Goal: Task Accomplishment & Management: Manage account settings

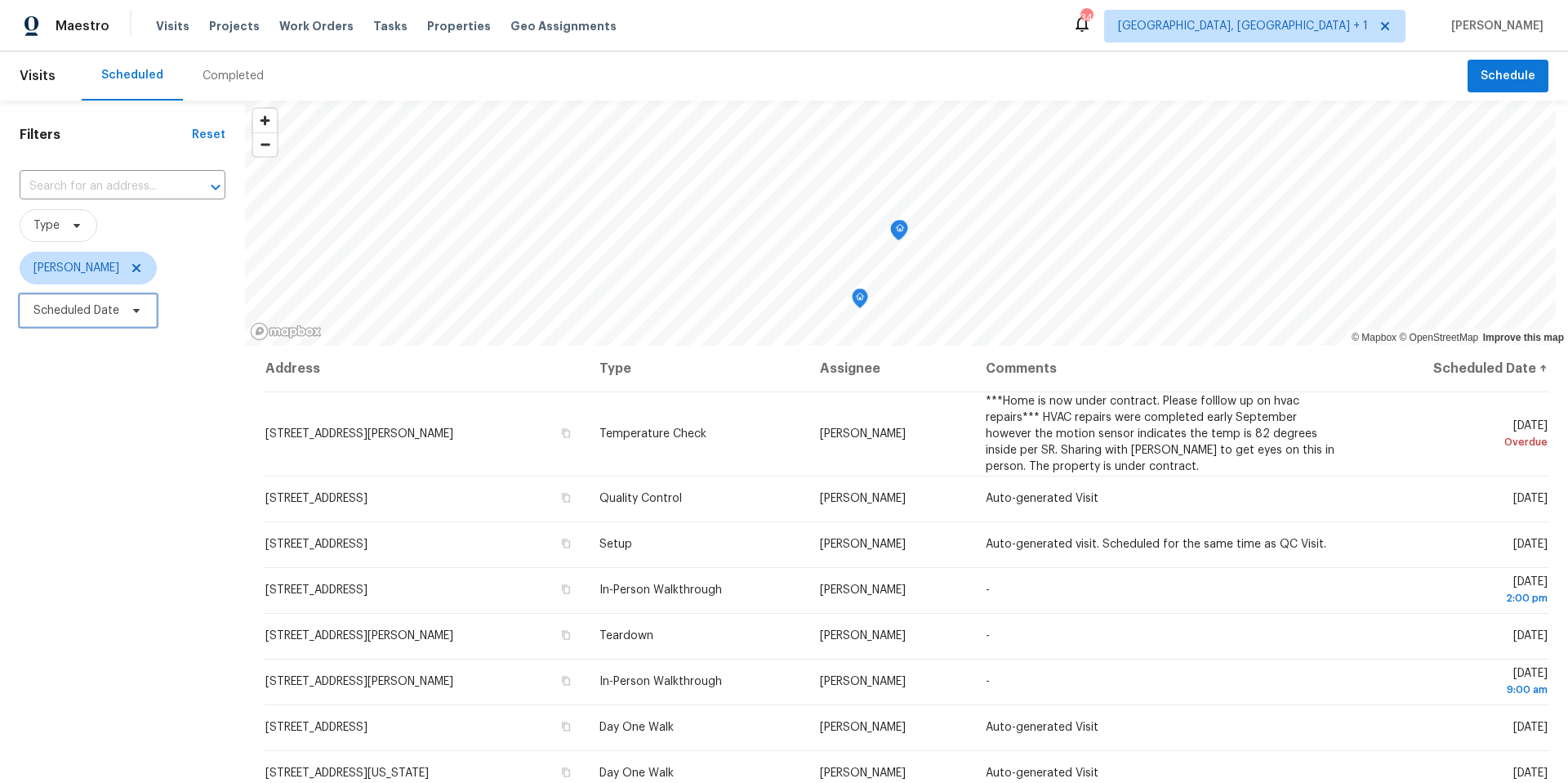
click at [96, 307] on span "Scheduled Date" at bounding box center [77, 310] width 85 height 16
click at [119, 365] on input "text" at bounding box center [110, 366] width 161 height 33
select select "9"
select select "2025"
select select "10"
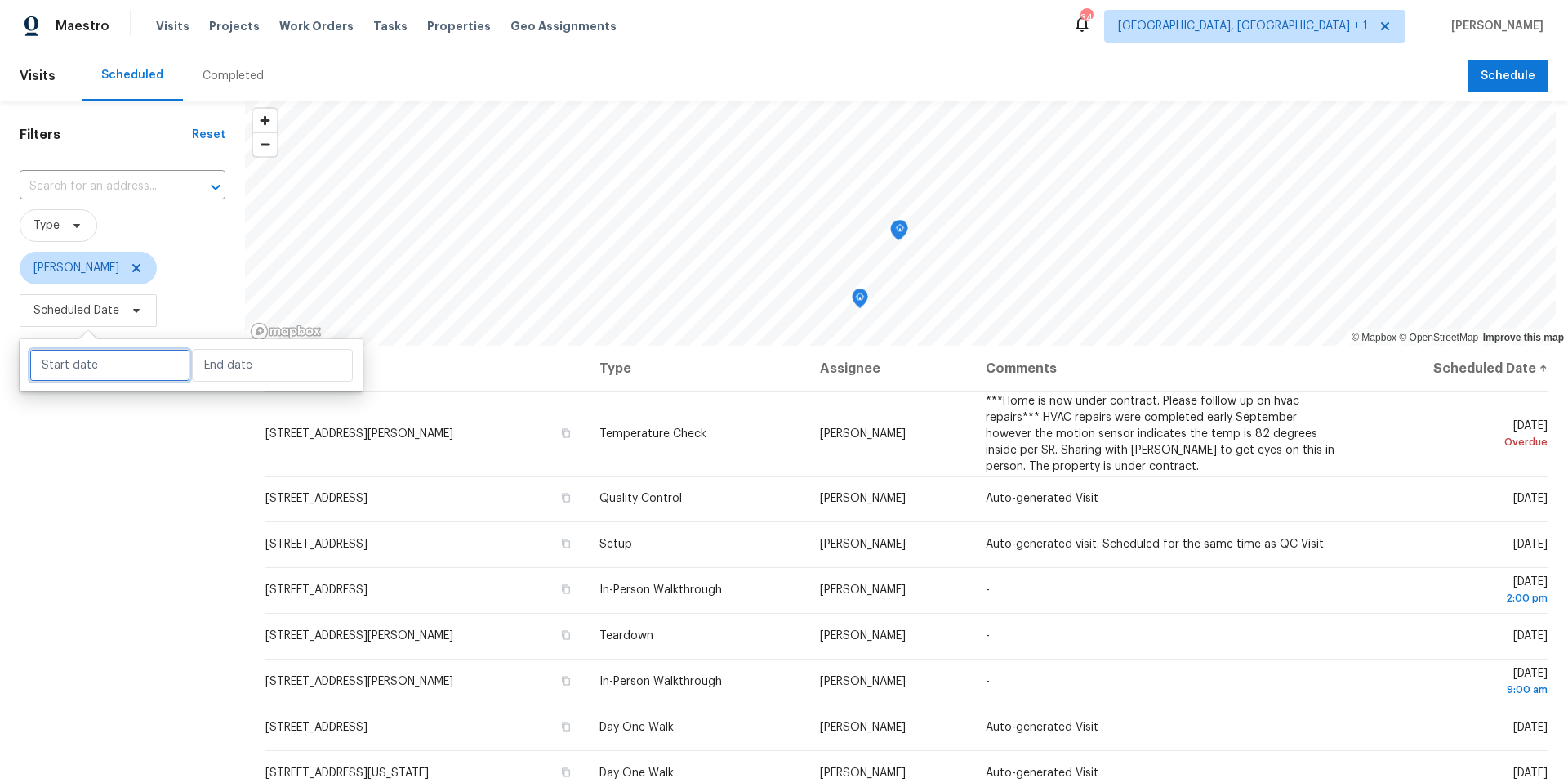
select select "2025"
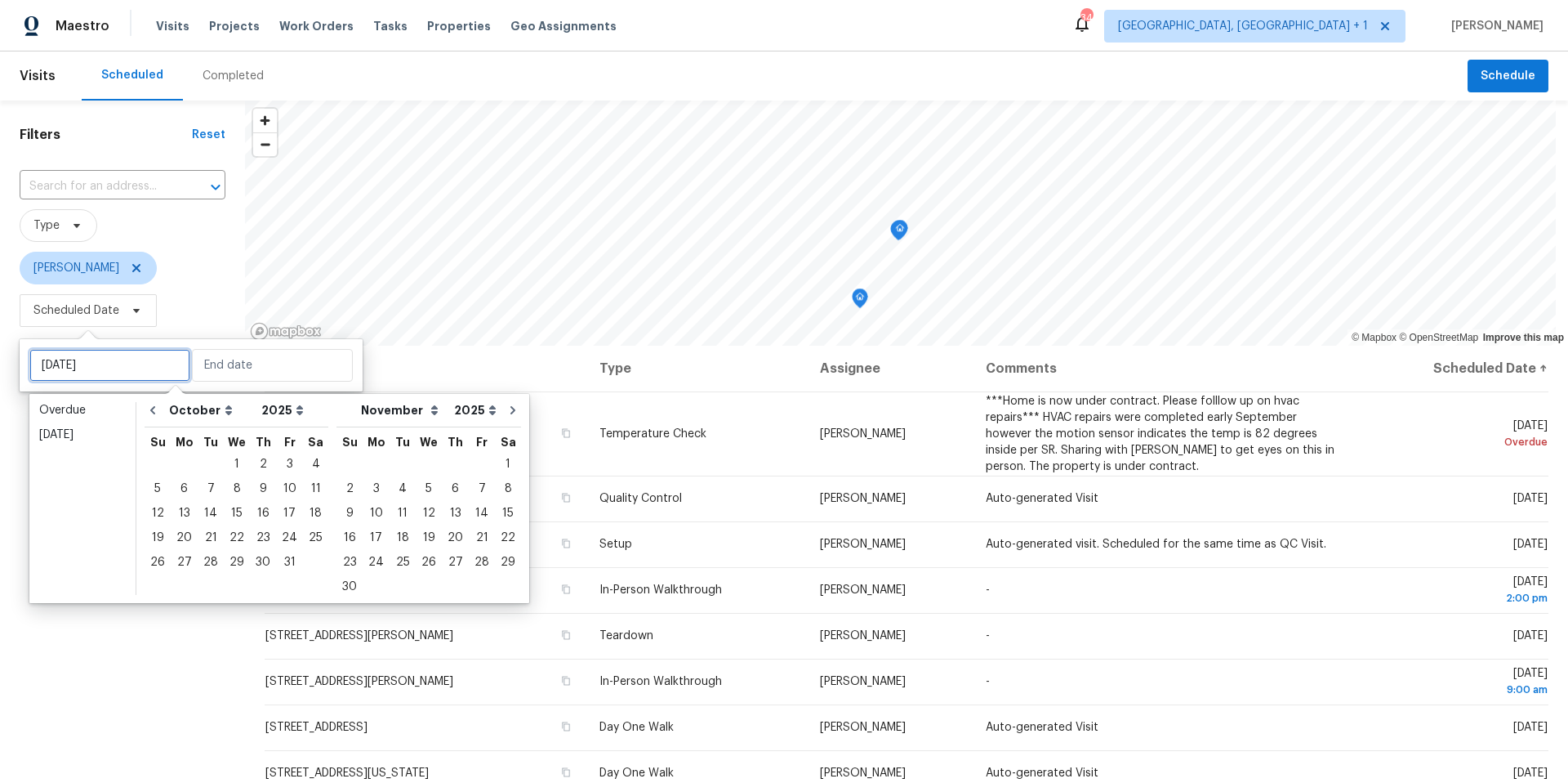
type input "Tue, Oct 07"
type input "Tue, Oct 28"
click at [209, 515] on div "14" at bounding box center [210, 513] width 26 height 23
type input "Tue, Oct 14"
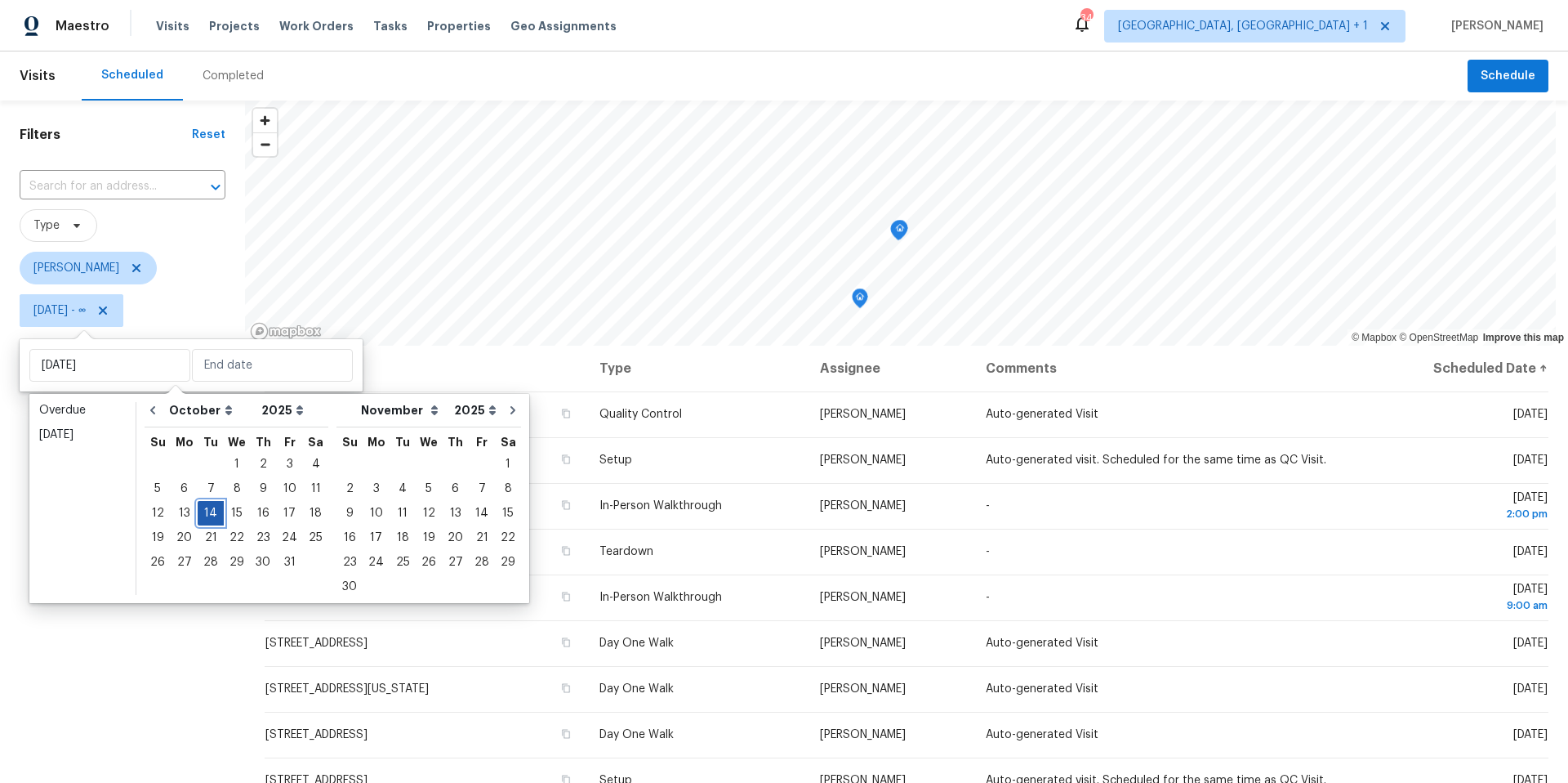
click at [209, 515] on div "14" at bounding box center [210, 513] width 26 height 23
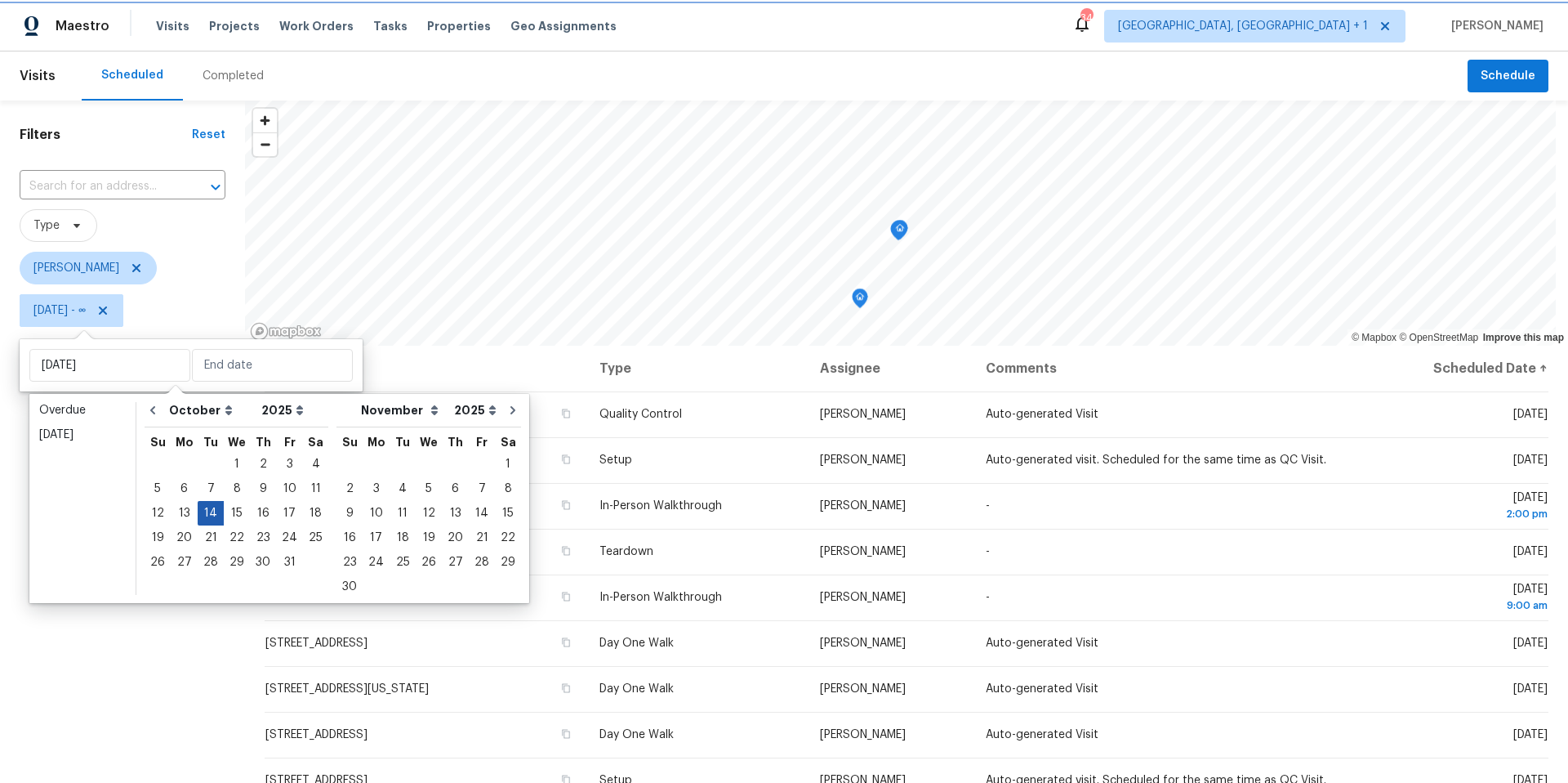
type input "Tue, Oct 14"
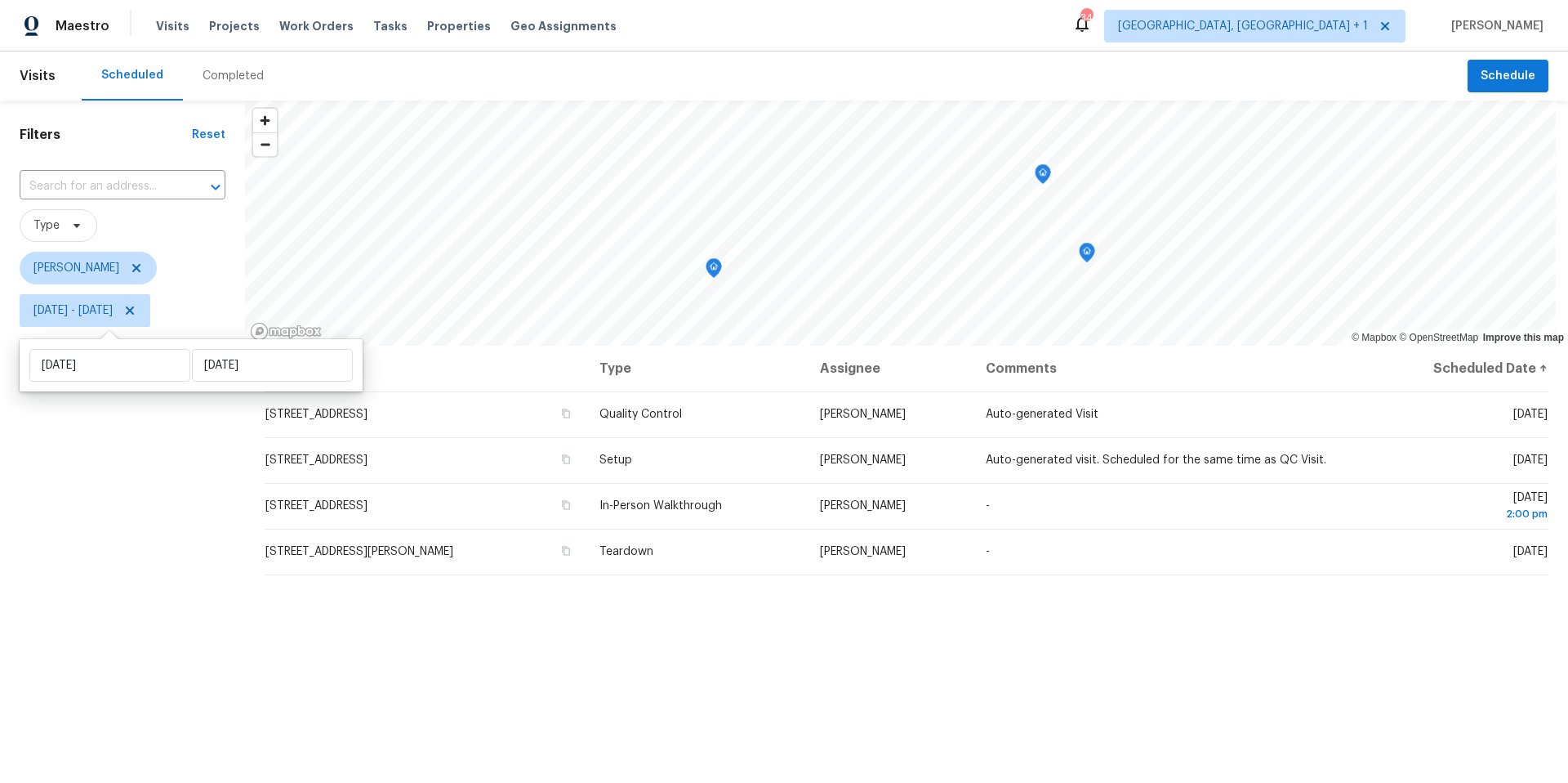
click at [80, 581] on div "Filters Reset ​ Type Nelson Figueroa Tue, Oct 14 - Tue, Oct 14" at bounding box center [122, 537] width 245 height 871
click at [148, 319] on span "Tue, Oct 14 - Tue, Oct 14" at bounding box center [84, 310] width 131 height 33
click at [168, 371] on input "Tue, Oct 14" at bounding box center [110, 366] width 161 height 33
select select "9"
select select "2025"
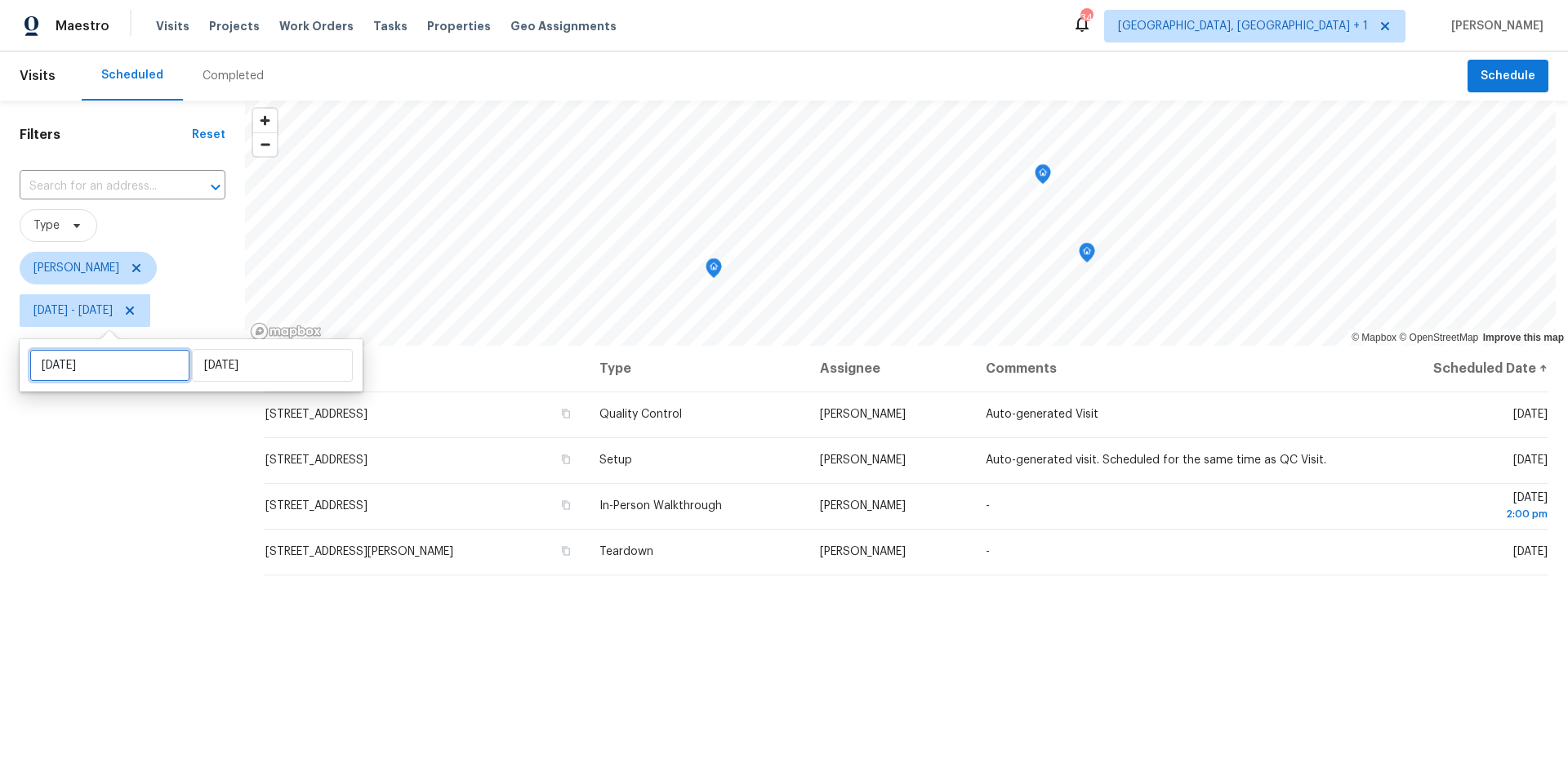
select select "10"
select select "2025"
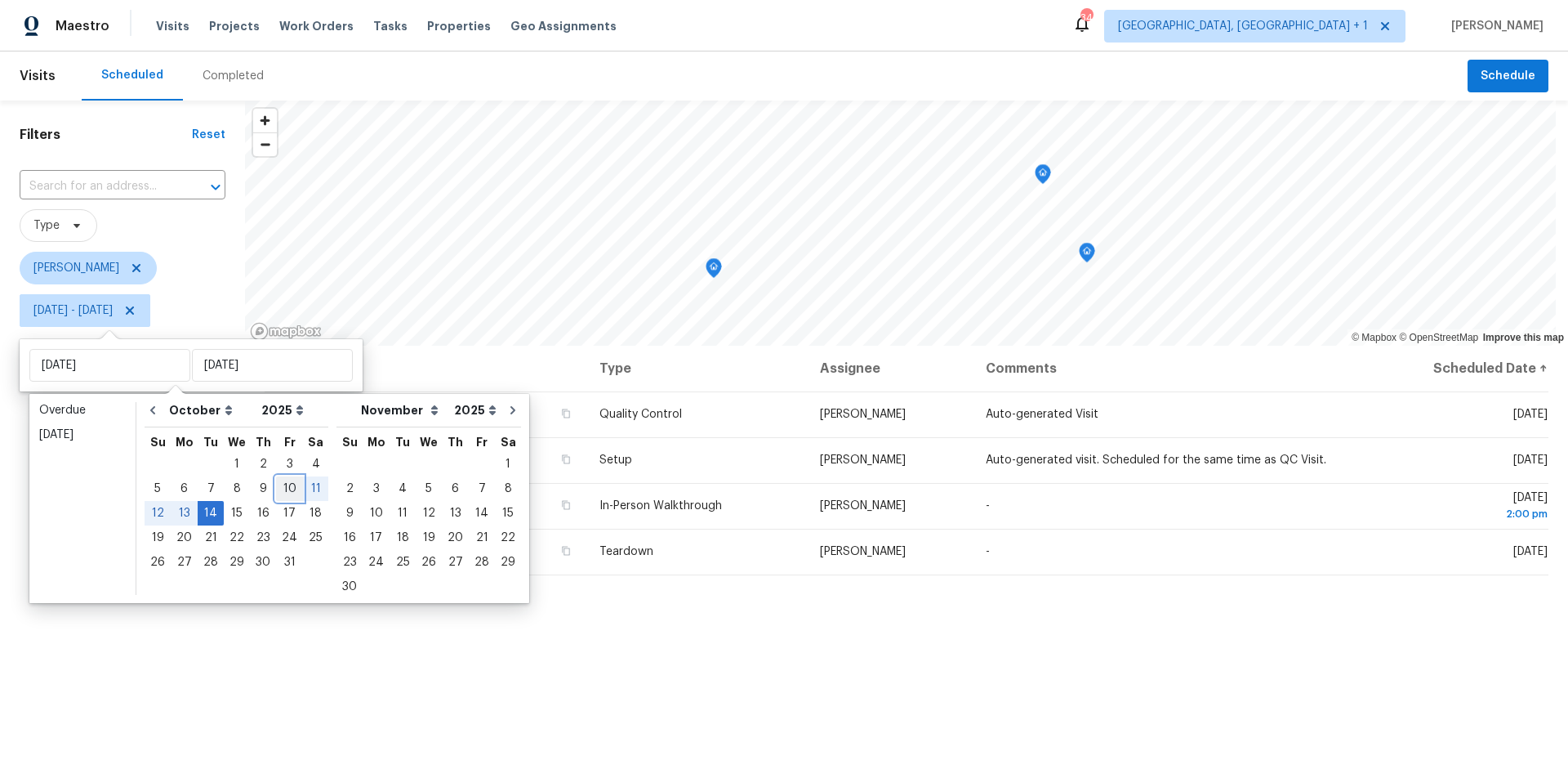
click at [279, 483] on div "10" at bounding box center [290, 489] width 27 height 23
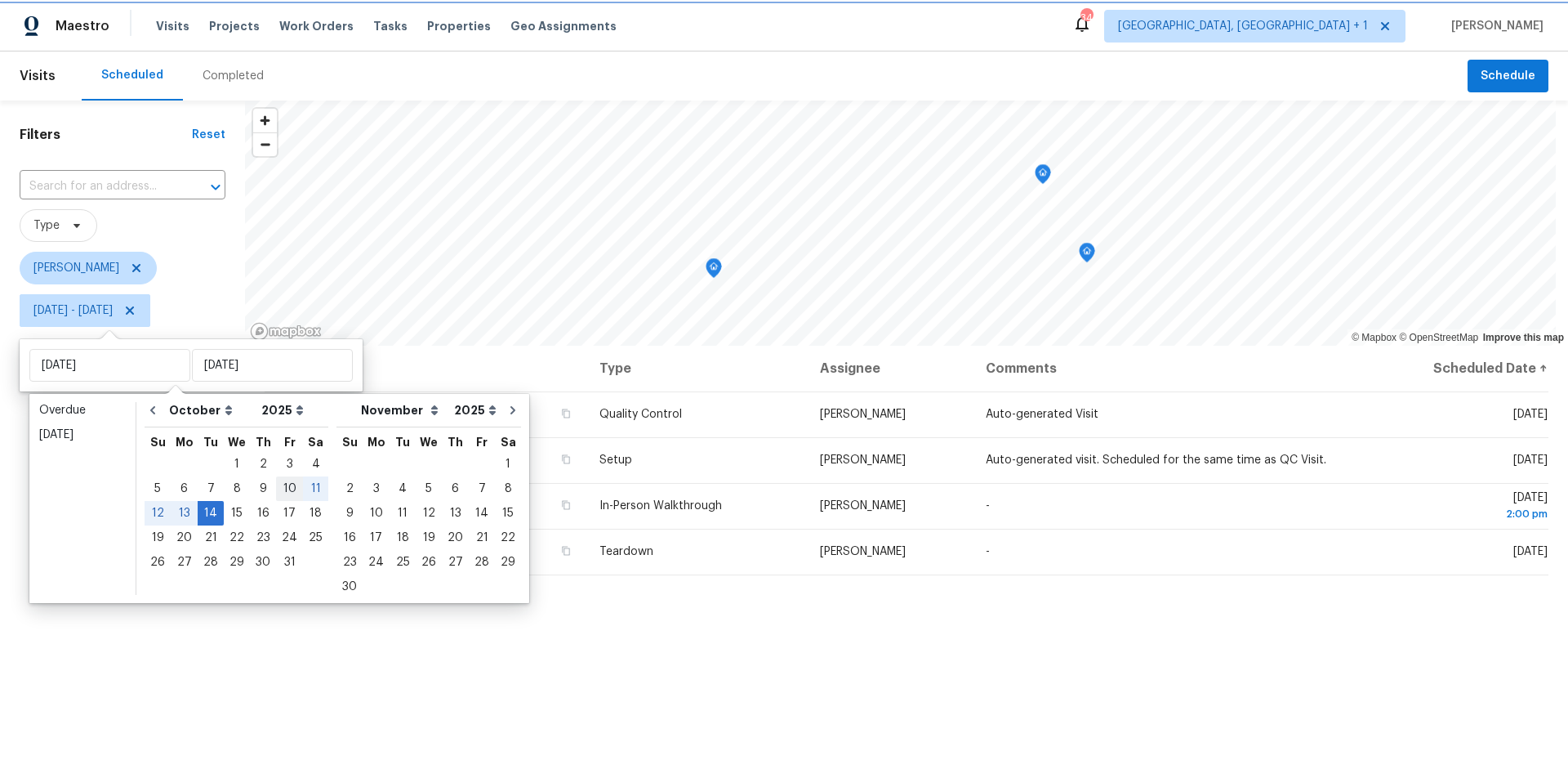
type input "Fri, Oct 10"
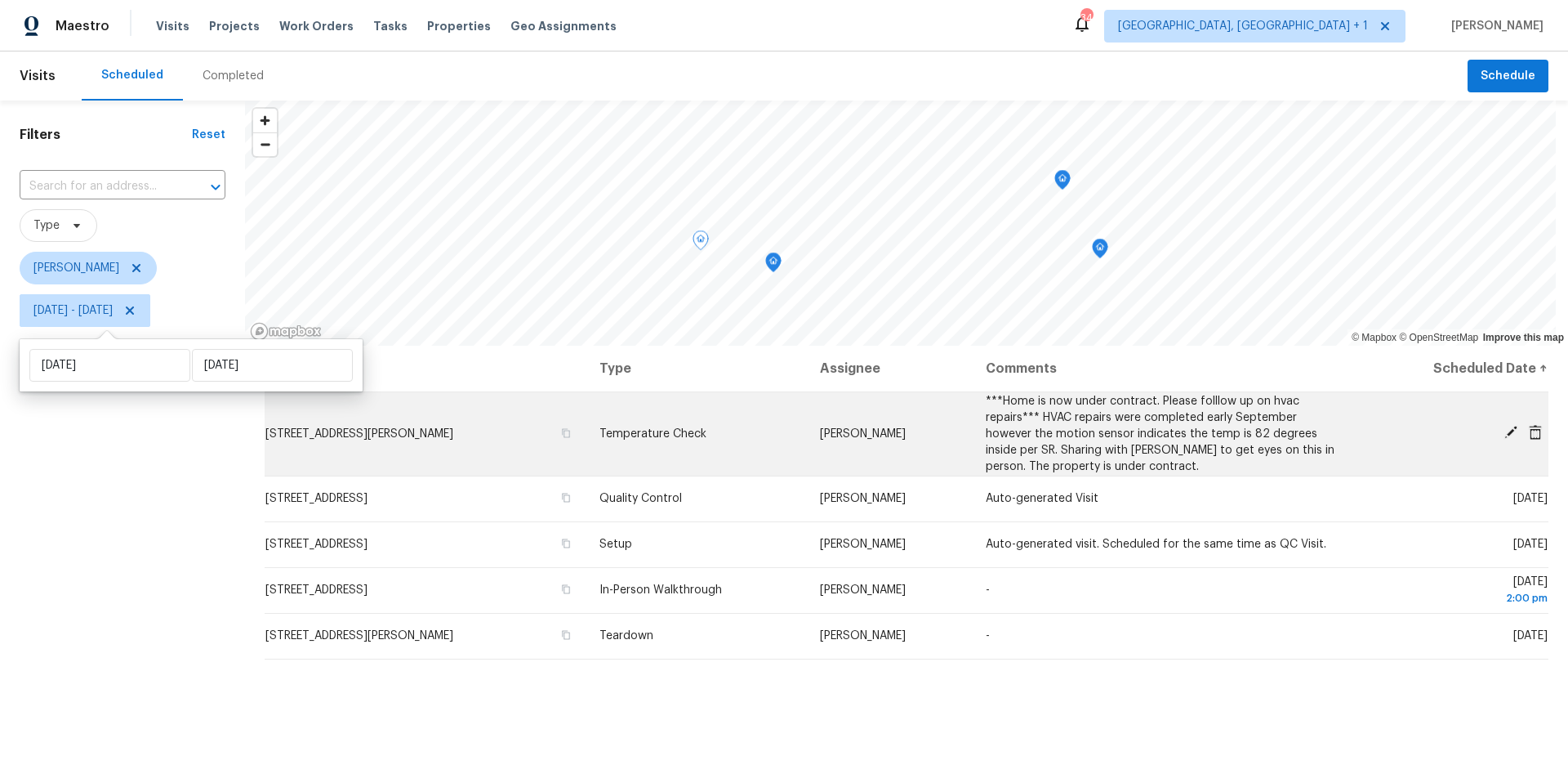
click at [1253, 431] on icon at bounding box center [1510, 432] width 13 height 13
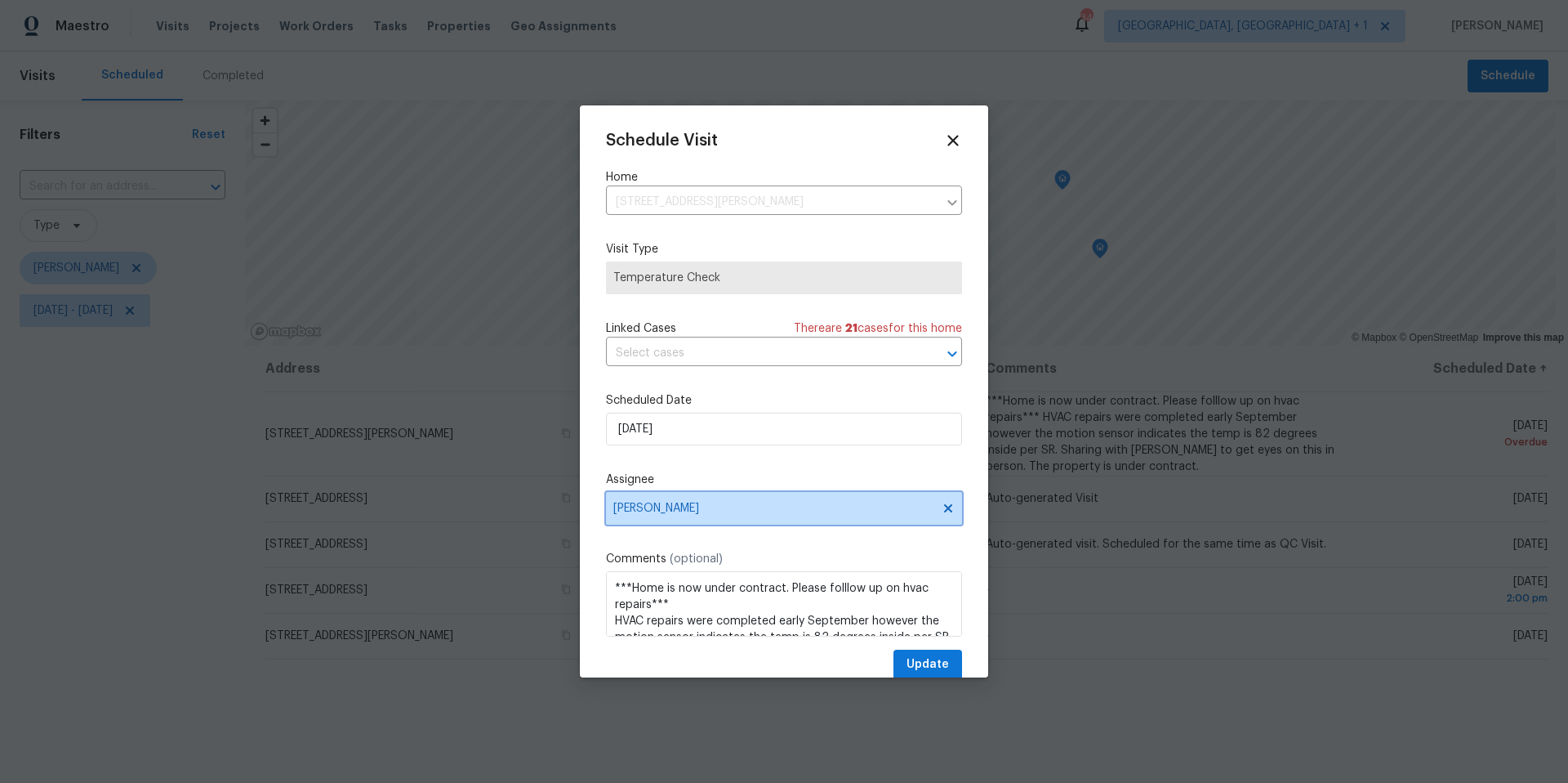
click at [707, 505] on span "[PERSON_NAME]" at bounding box center [773, 507] width 320 height 13
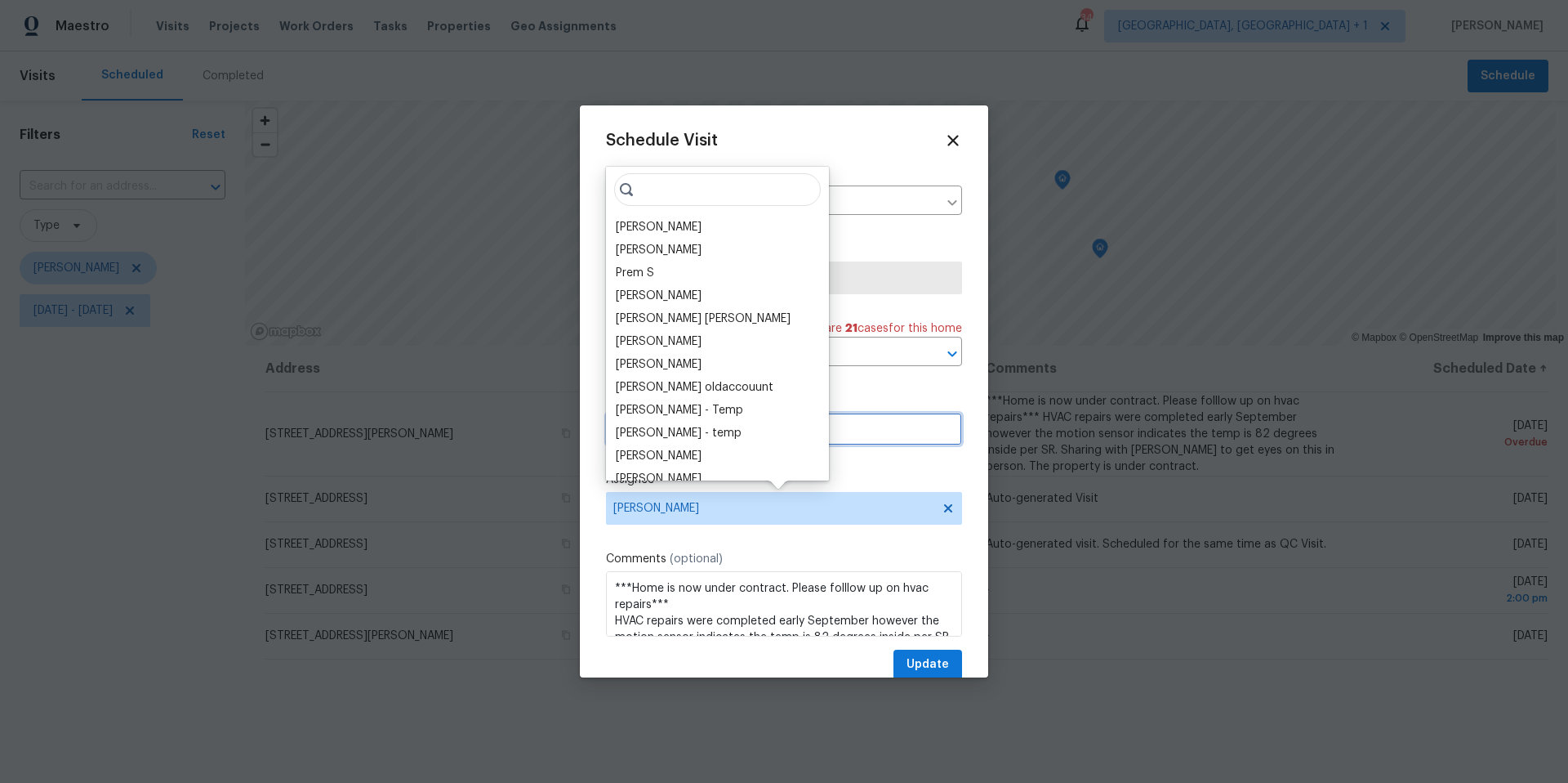
click at [824, 421] on input "10/10/2025" at bounding box center [784, 429] width 356 height 33
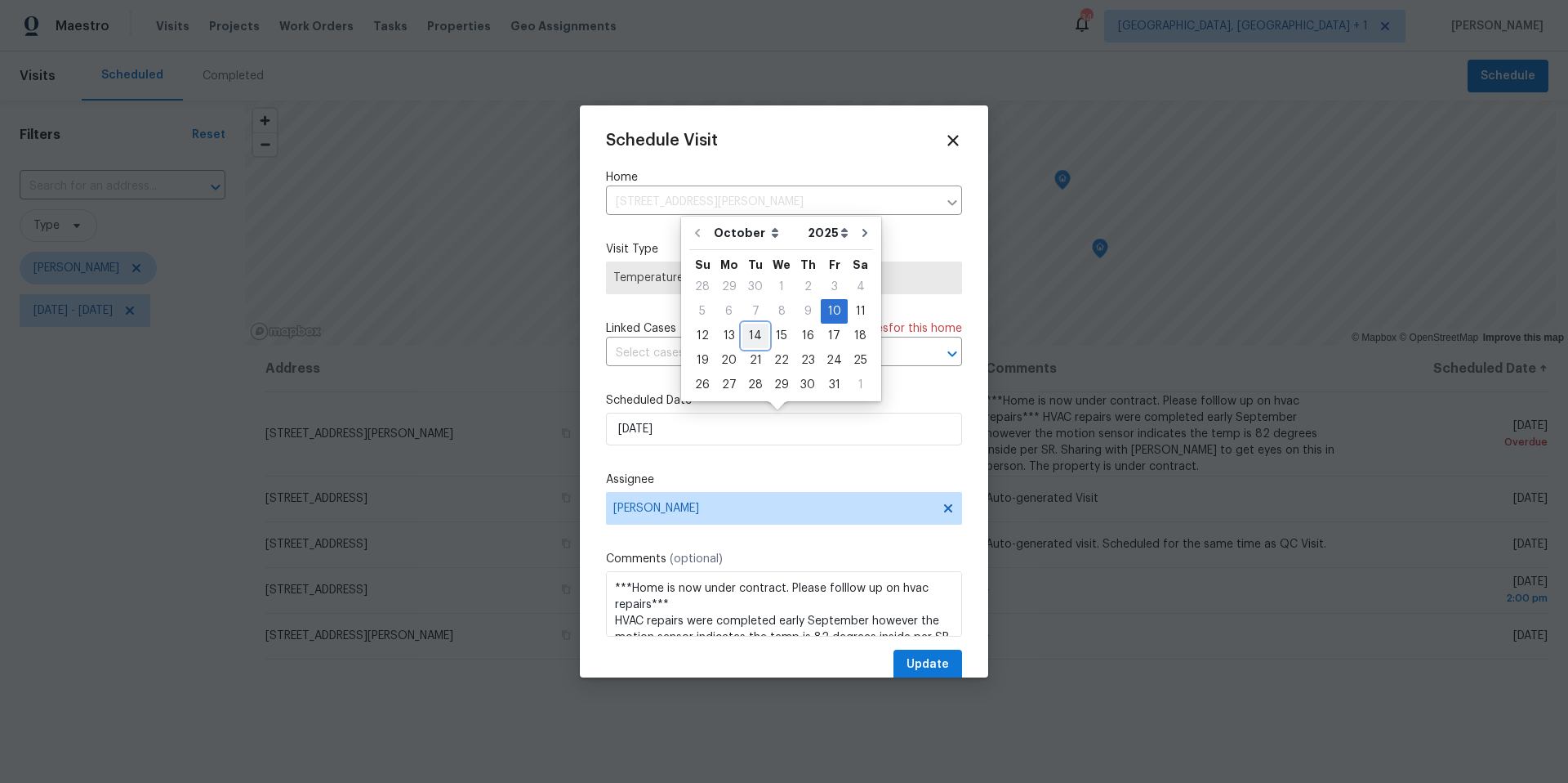
click at [757, 334] on div "14" at bounding box center [754, 336] width 26 height 23
type input "10/14/2025"
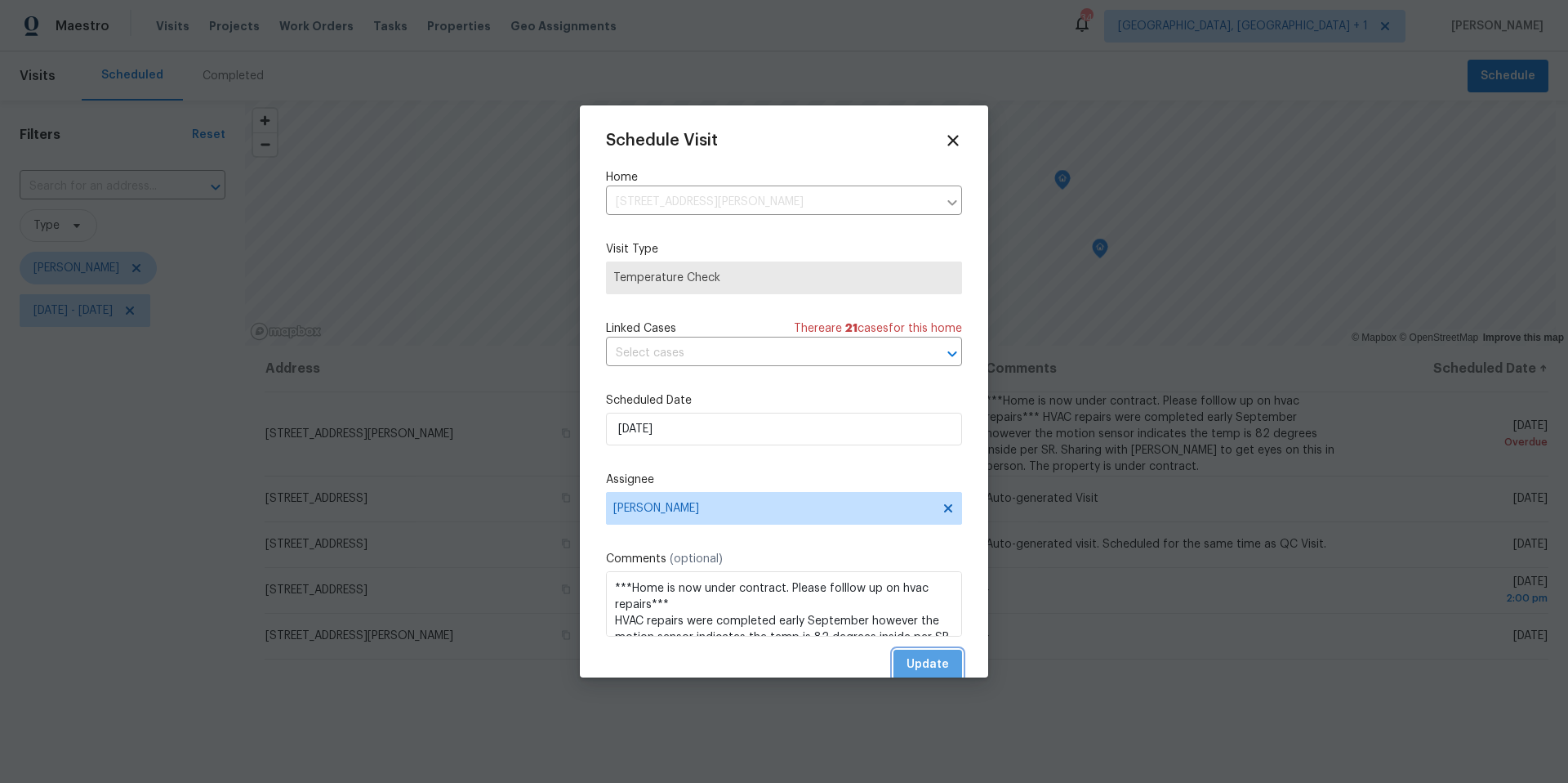
click at [927, 625] on span "Update" at bounding box center [928, 664] width 43 height 20
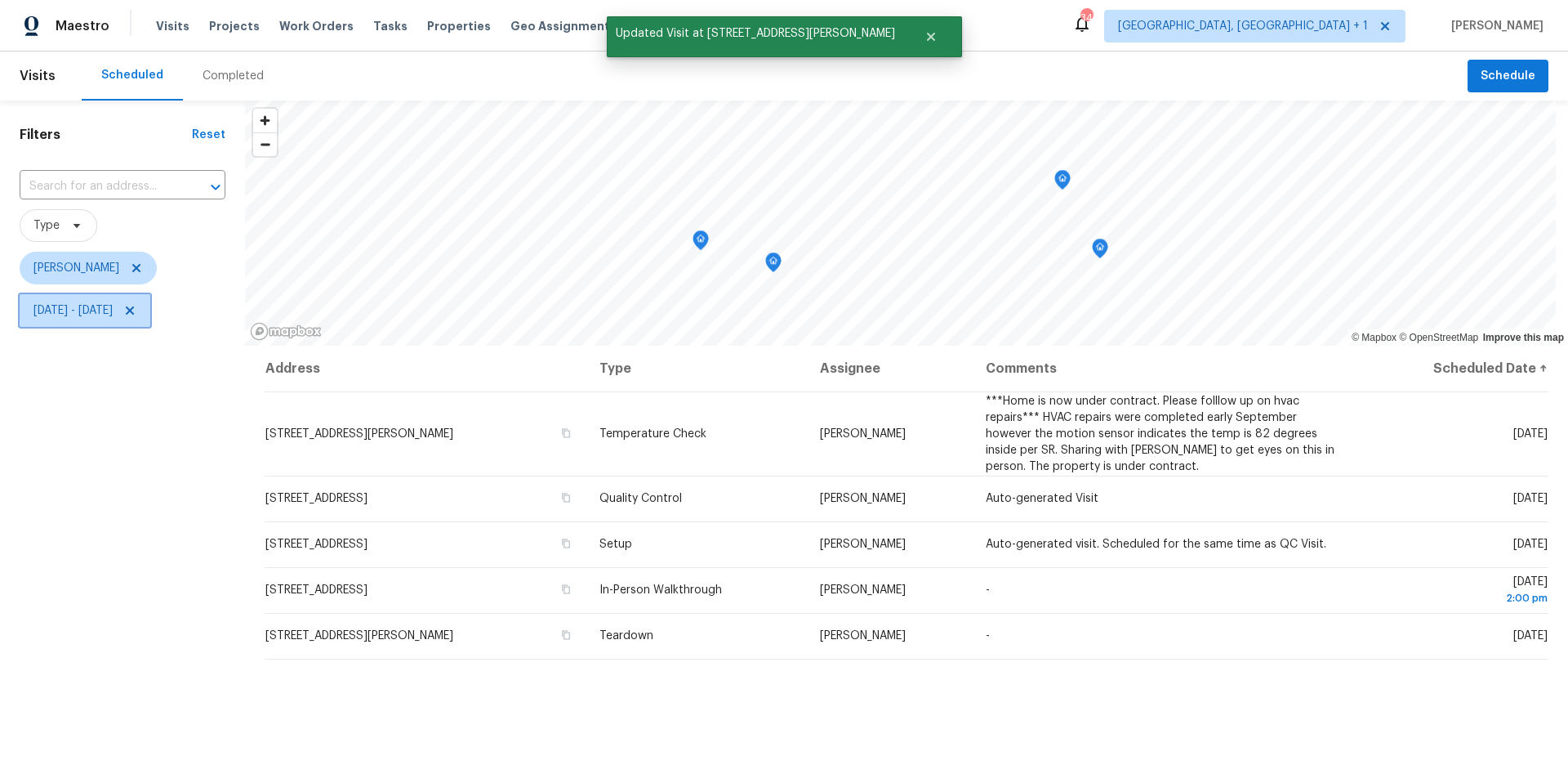
click at [131, 301] on span "Fri, Oct 10 - Tue, Oct 14" at bounding box center [84, 310] width 131 height 33
click at [147, 383] on div "Fri, Oct 10 Tue, Oct 14" at bounding box center [191, 365] width 343 height 52
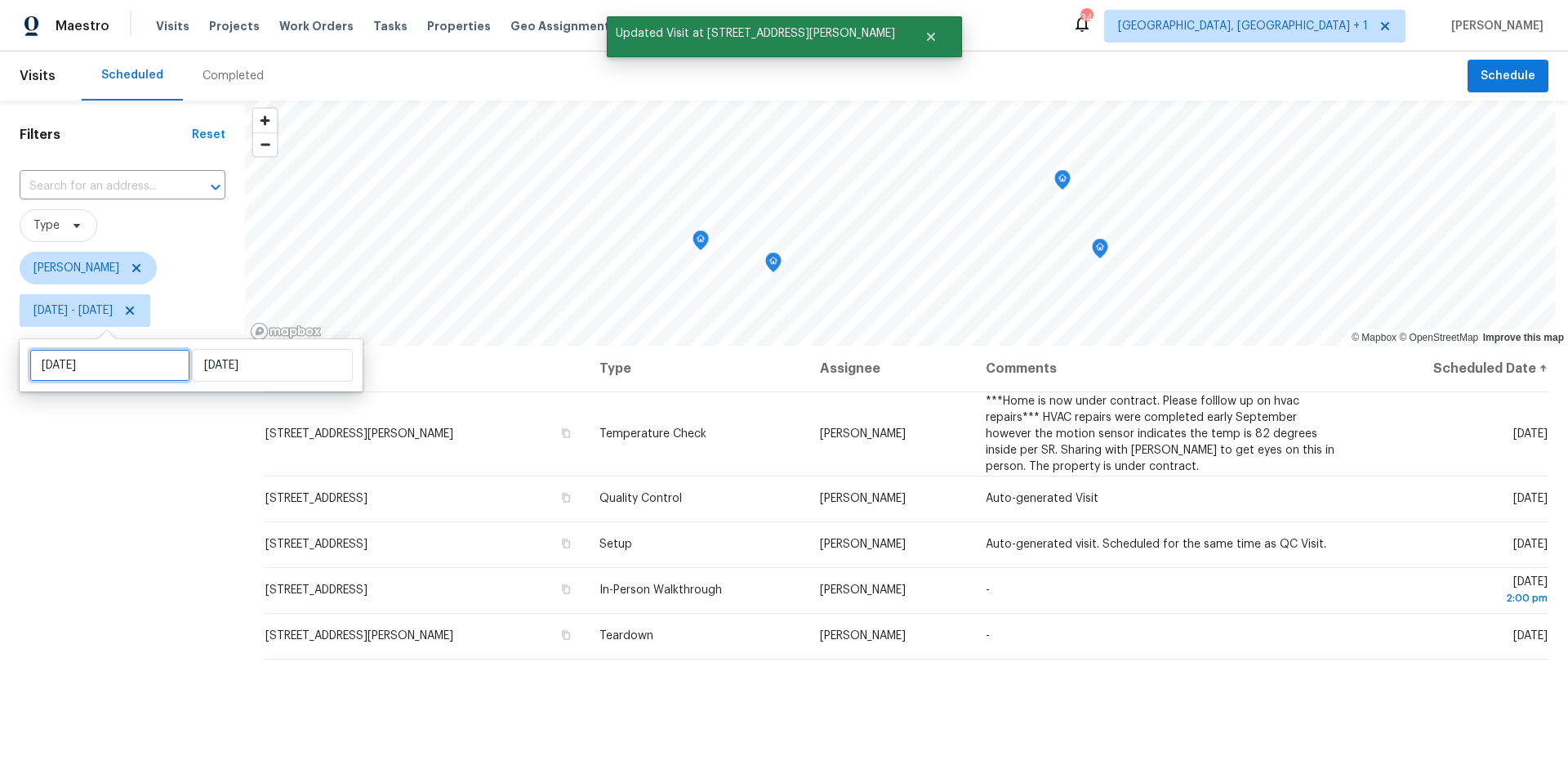
click at [150, 375] on input "[DATE]" at bounding box center [110, 366] width 161 height 33
select select "9"
select select "2025"
select select "10"
select select "2025"
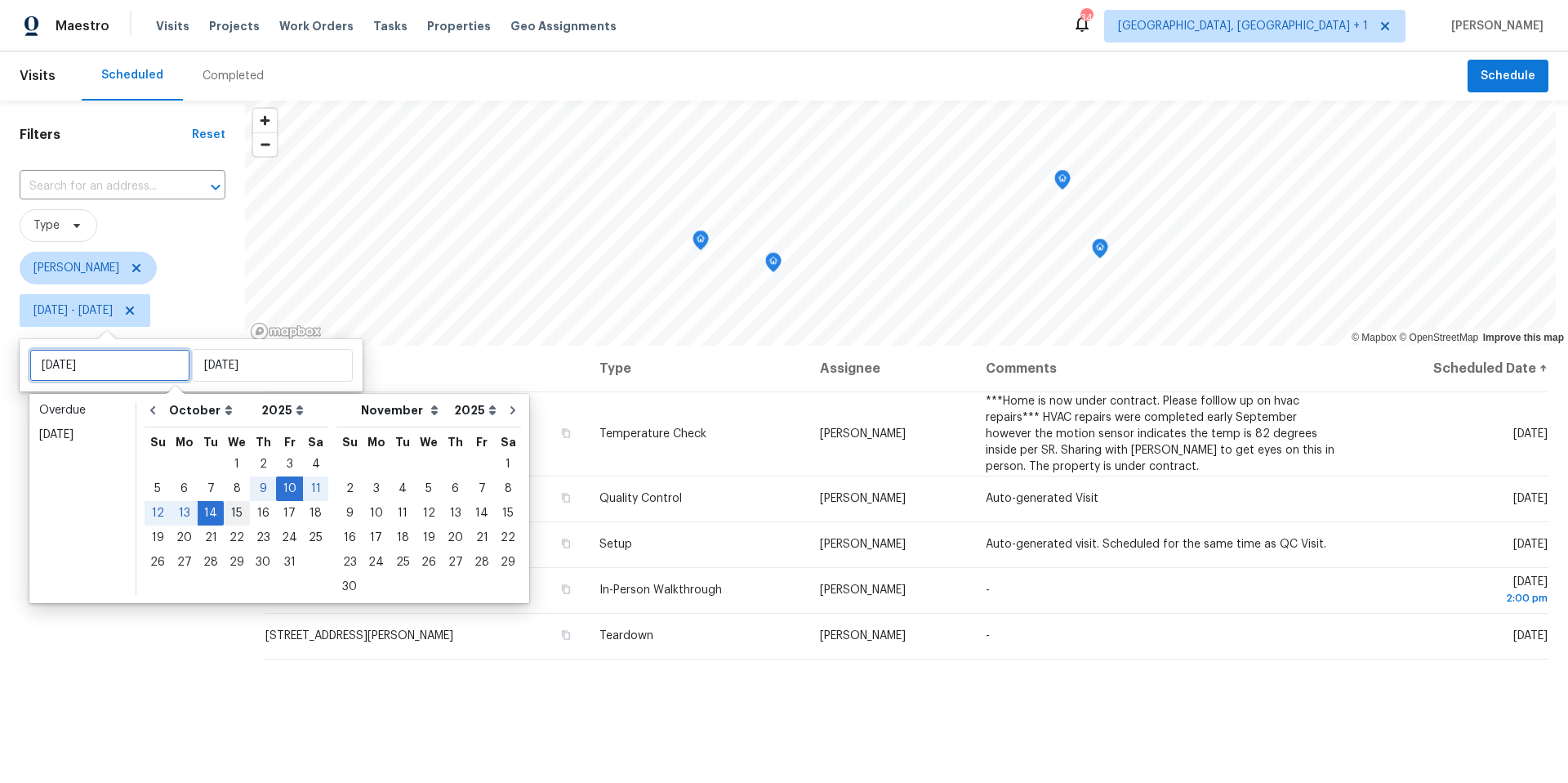
type input "[DATE]"
click at [216, 509] on div "14" at bounding box center [210, 513] width 26 height 23
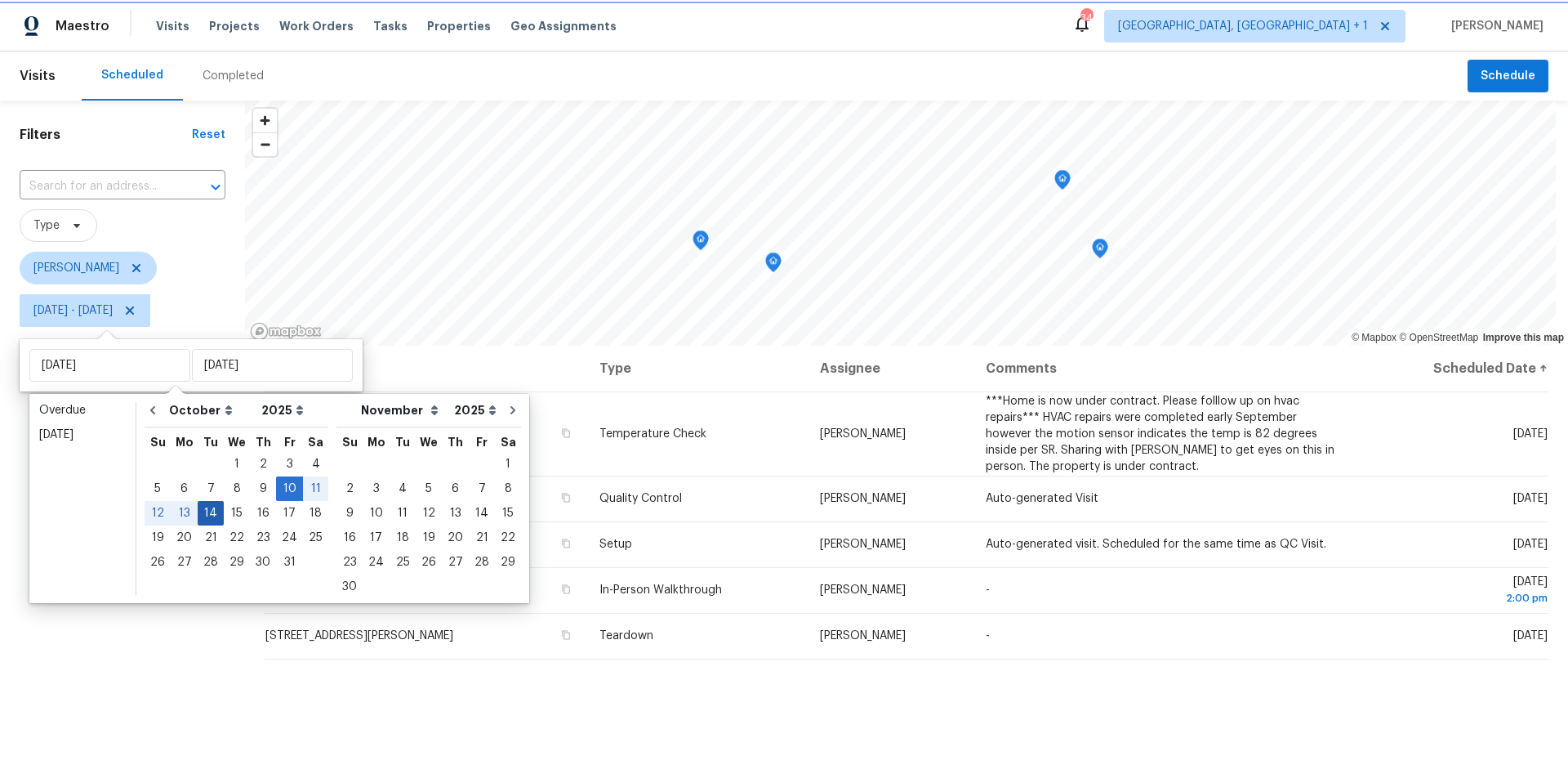
type input "[DATE]"
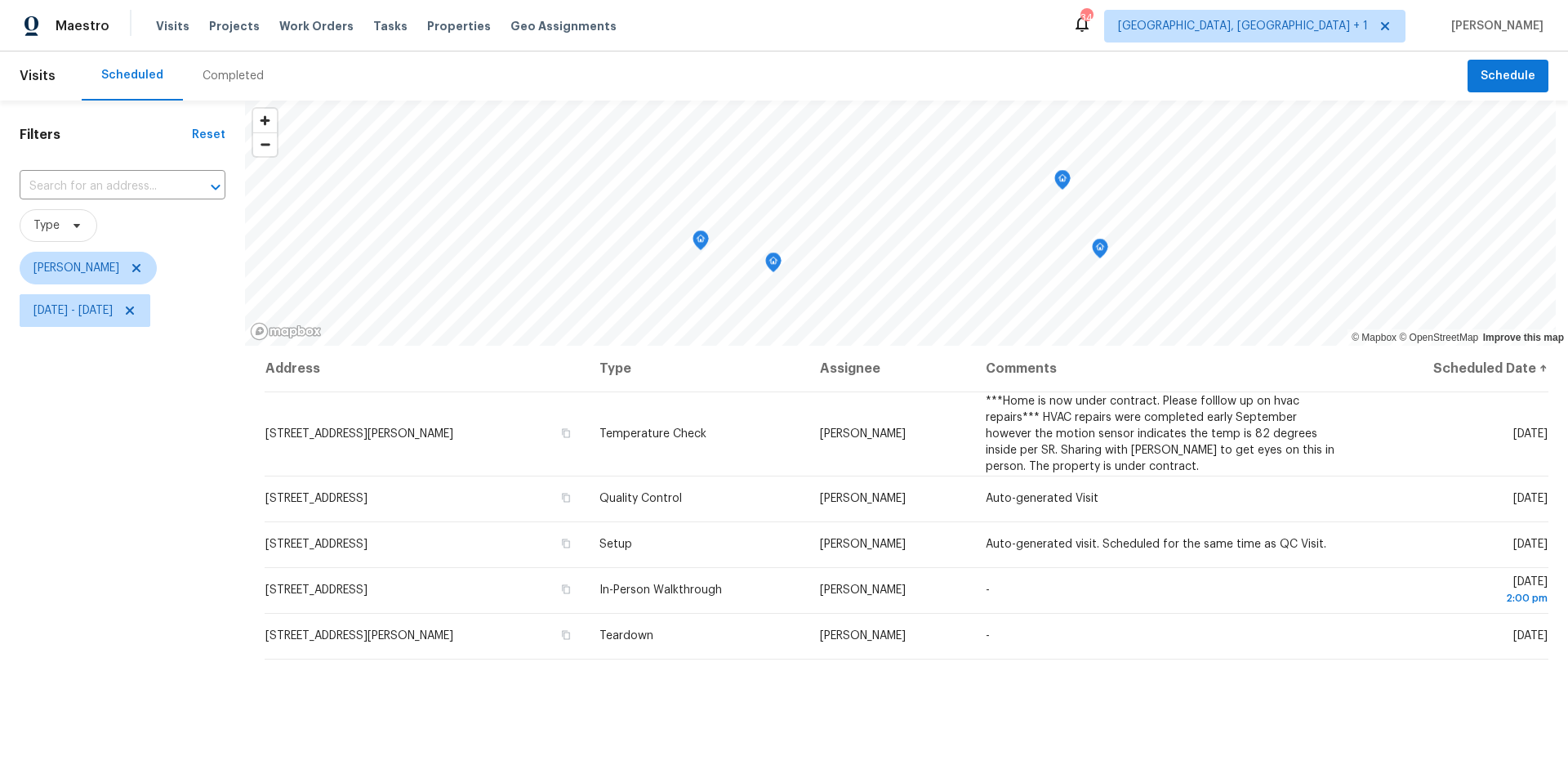
click at [134, 603] on div "Filters Reset ​ Type [PERSON_NAME] [DATE] - [DATE]" at bounding box center [122, 537] width 245 height 871
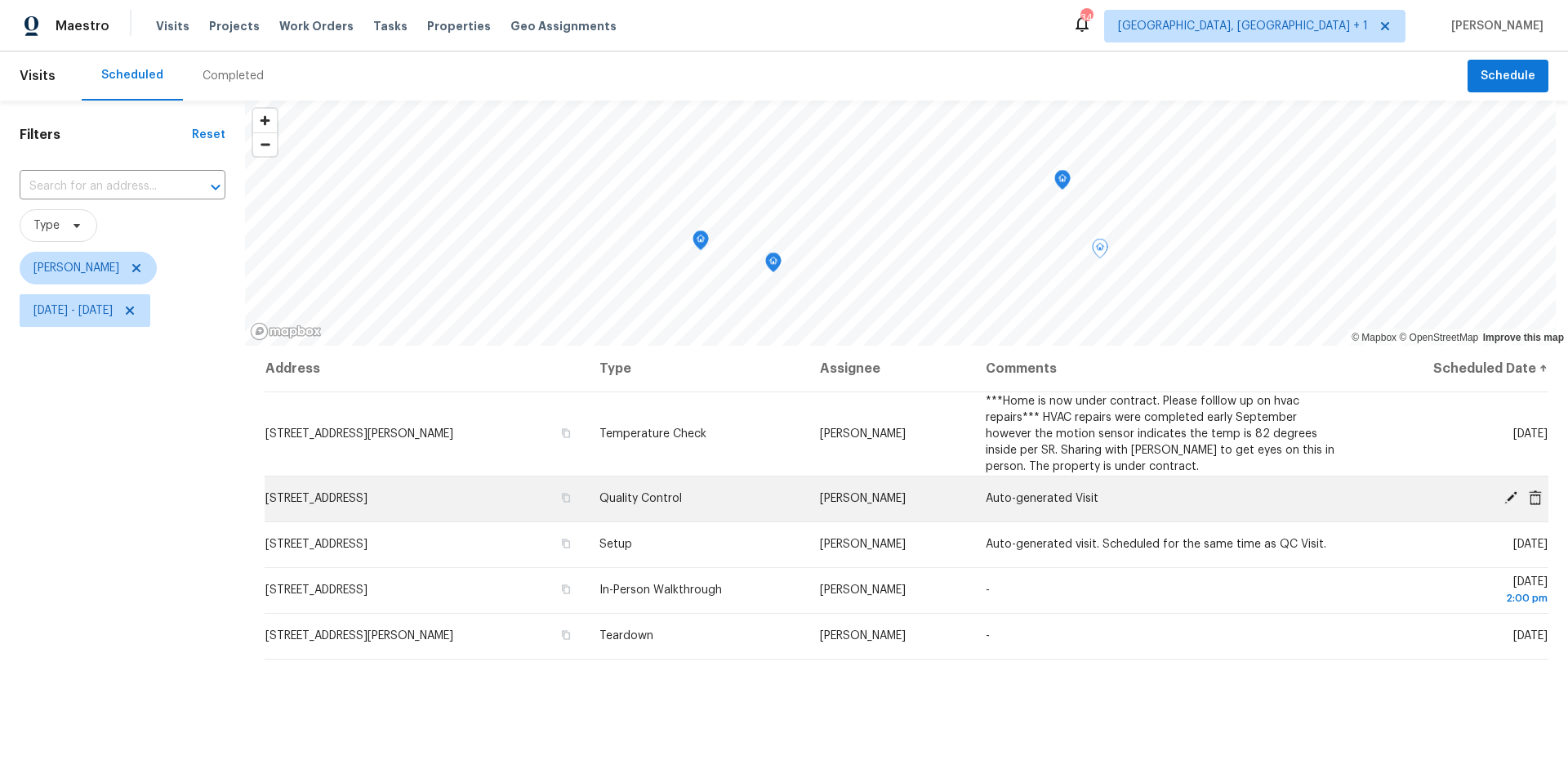
click at [1253, 496] on icon at bounding box center [1510, 497] width 13 height 13
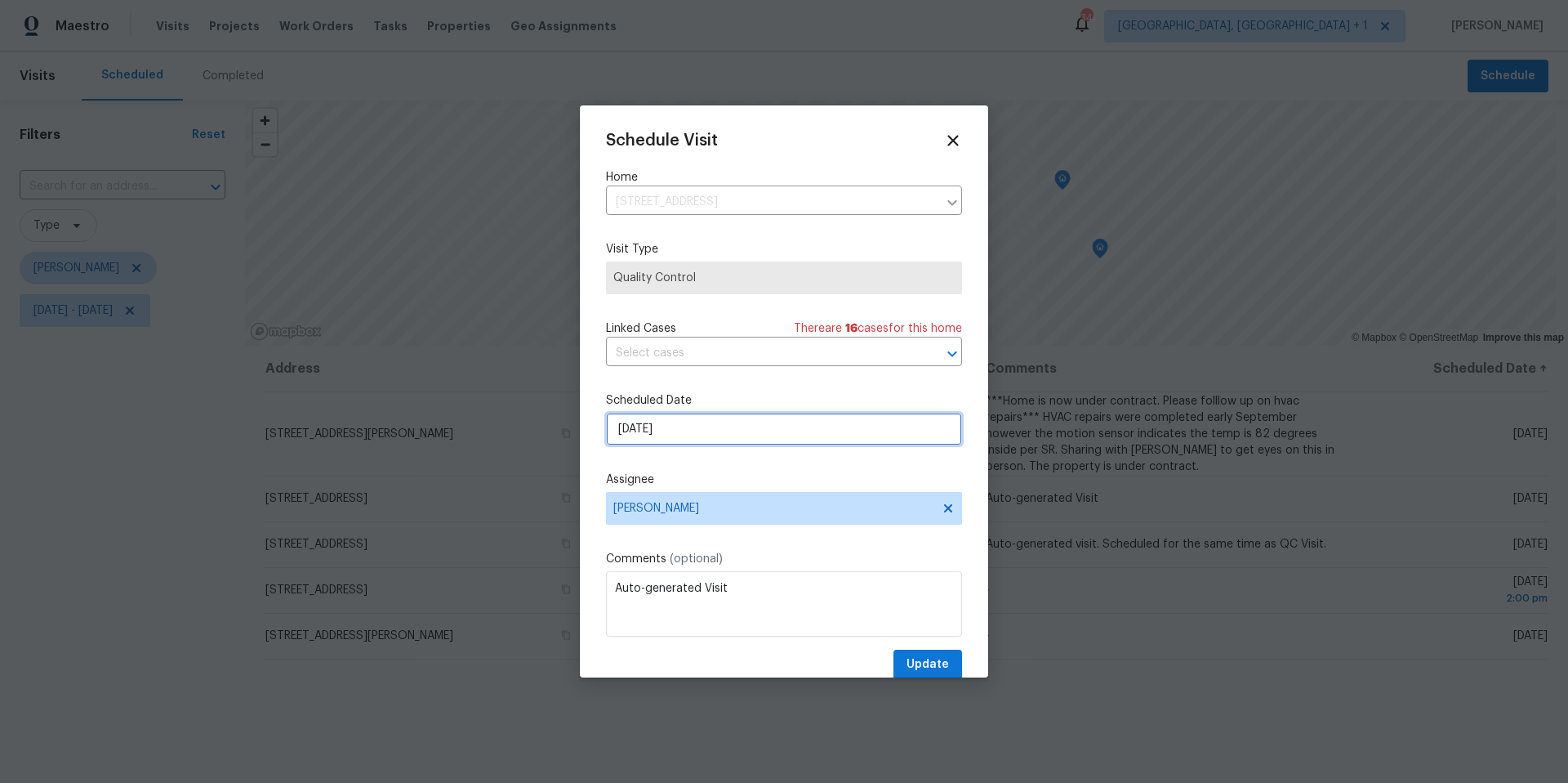
click at [714, 416] on input "10/14/2025" at bounding box center [784, 429] width 356 height 33
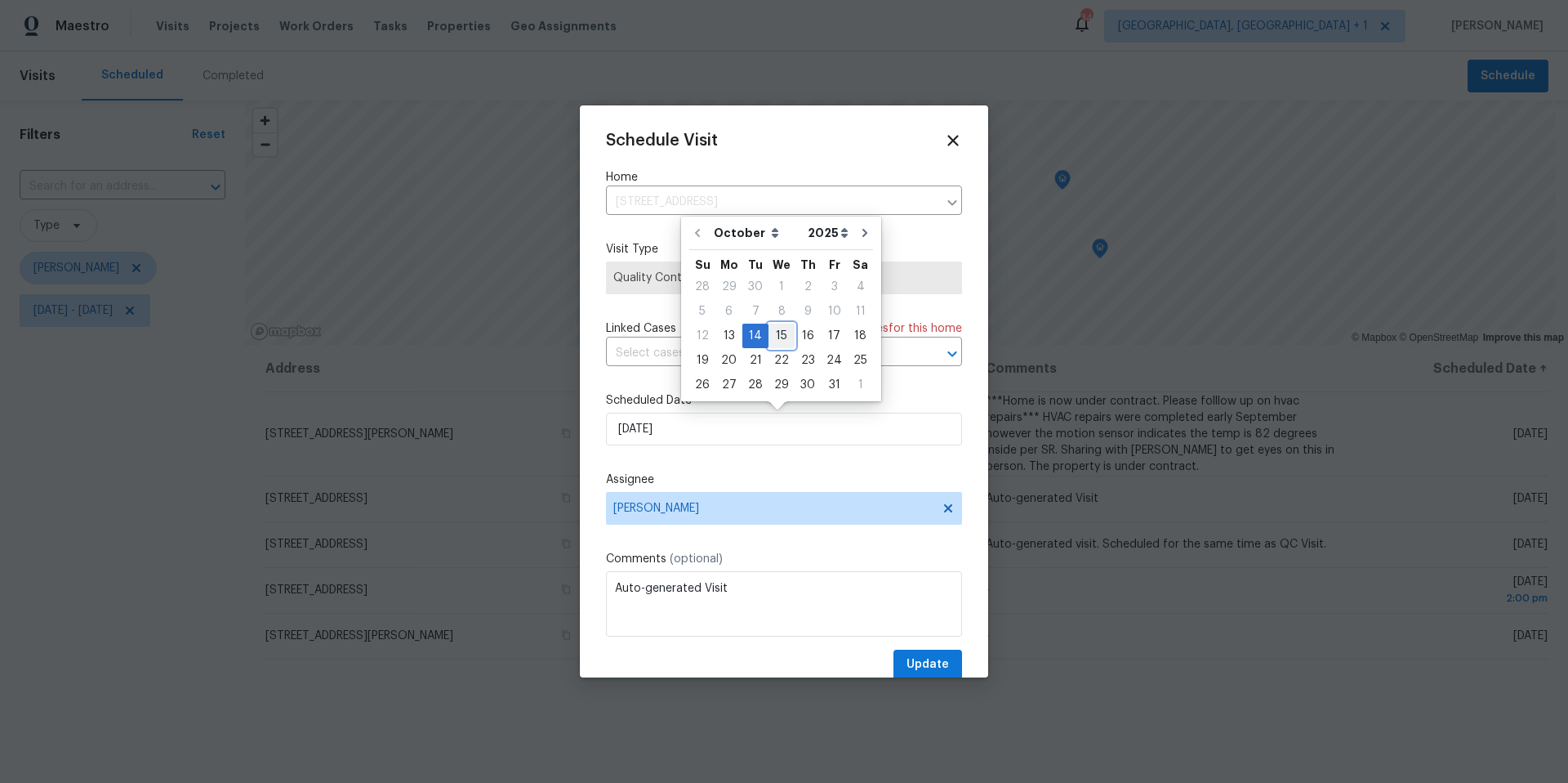
click at [784, 341] on div "15" at bounding box center [781, 336] width 26 height 23
type input "10/15/2025"
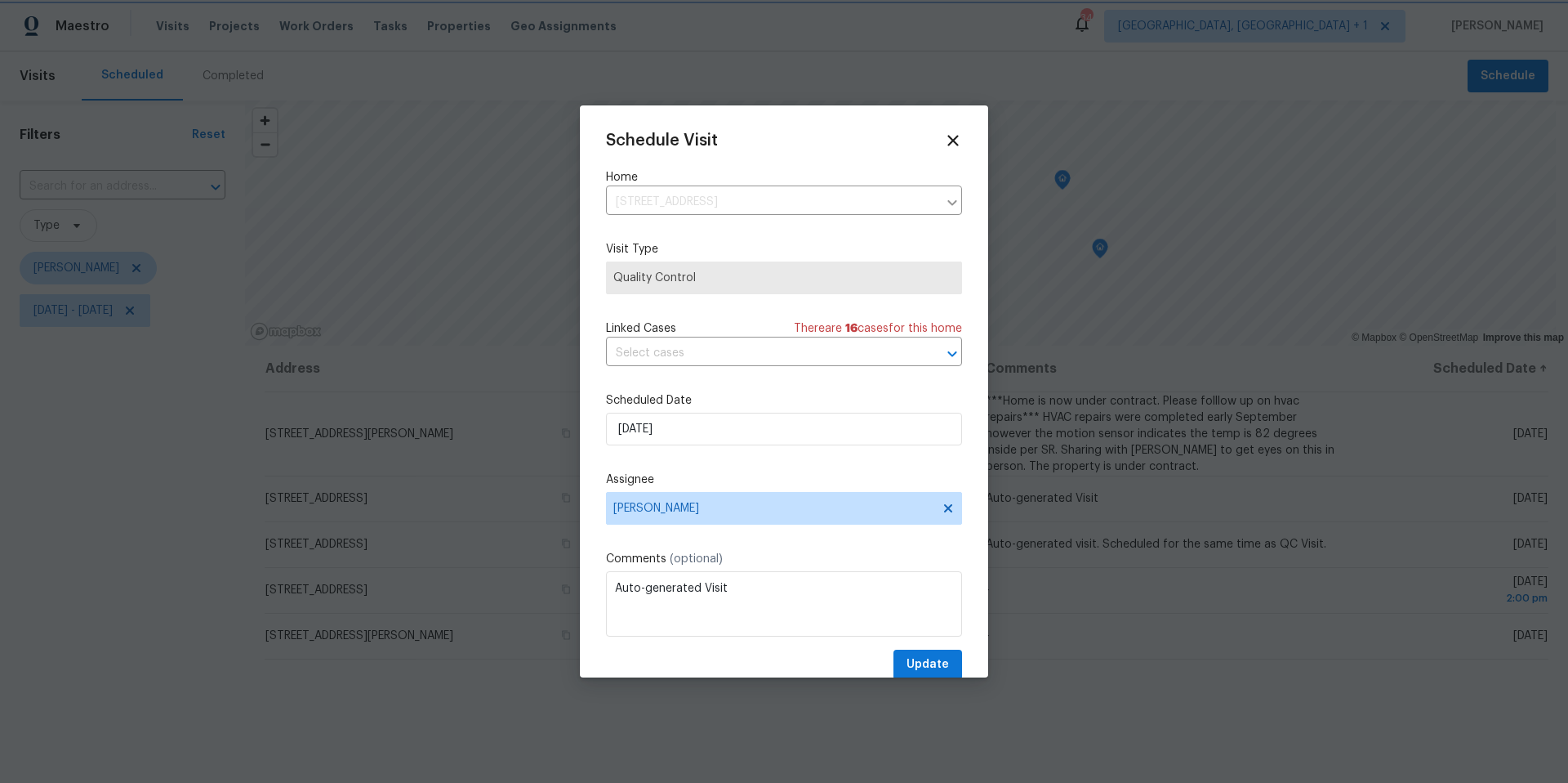
click at [132, 526] on div at bounding box center [784, 391] width 1568 height 783
click at [947, 138] on icon at bounding box center [953, 141] width 12 height 12
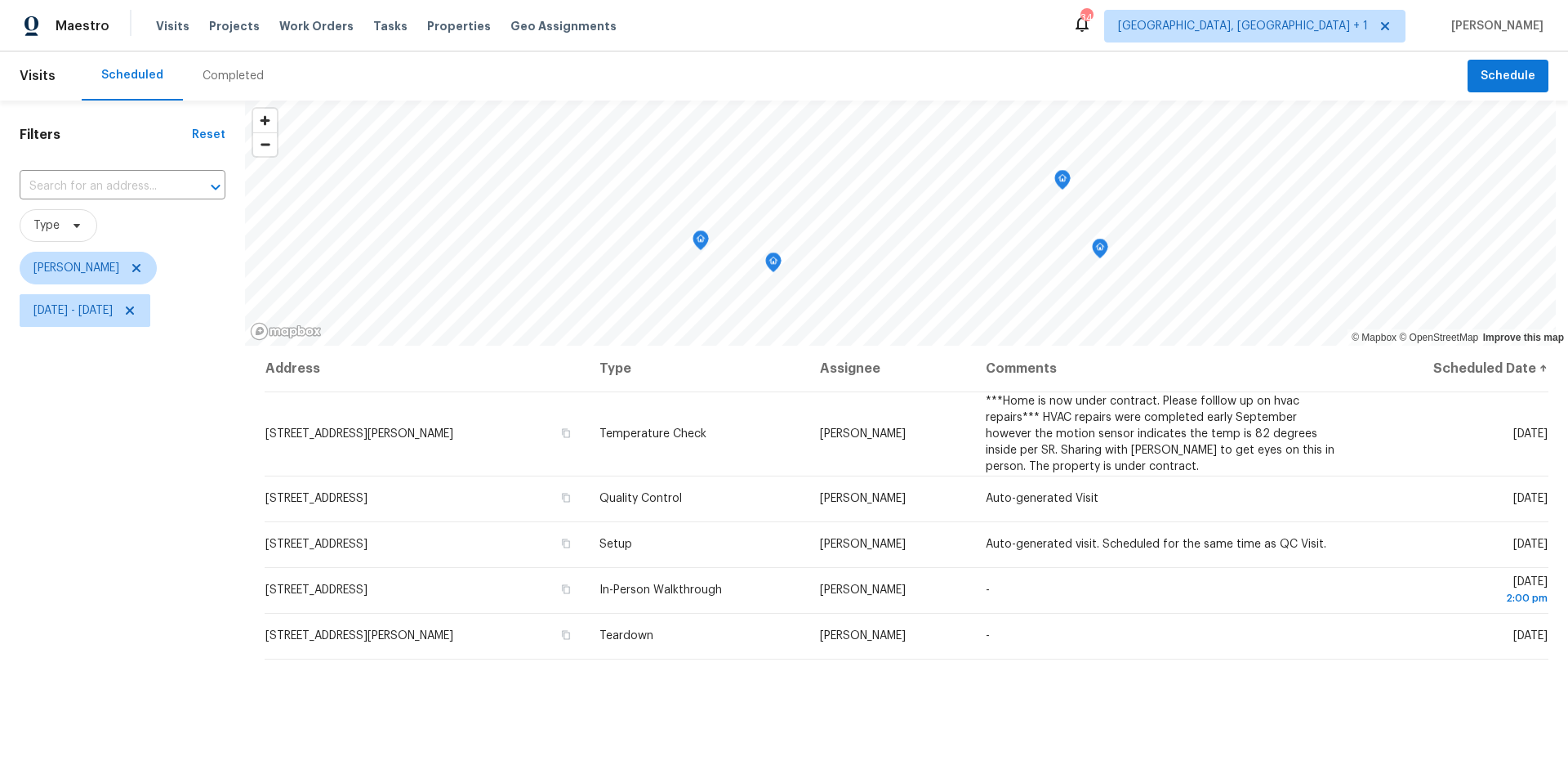
click at [108, 335] on div "Filters Reset ​ Type [PERSON_NAME] [DATE] - [DATE]" at bounding box center [122, 537] width 245 height 871
click at [114, 320] on span "[DATE] - [DATE]" at bounding box center [84, 310] width 131 height 33
select select "9"
select select "2025"
select select "10"
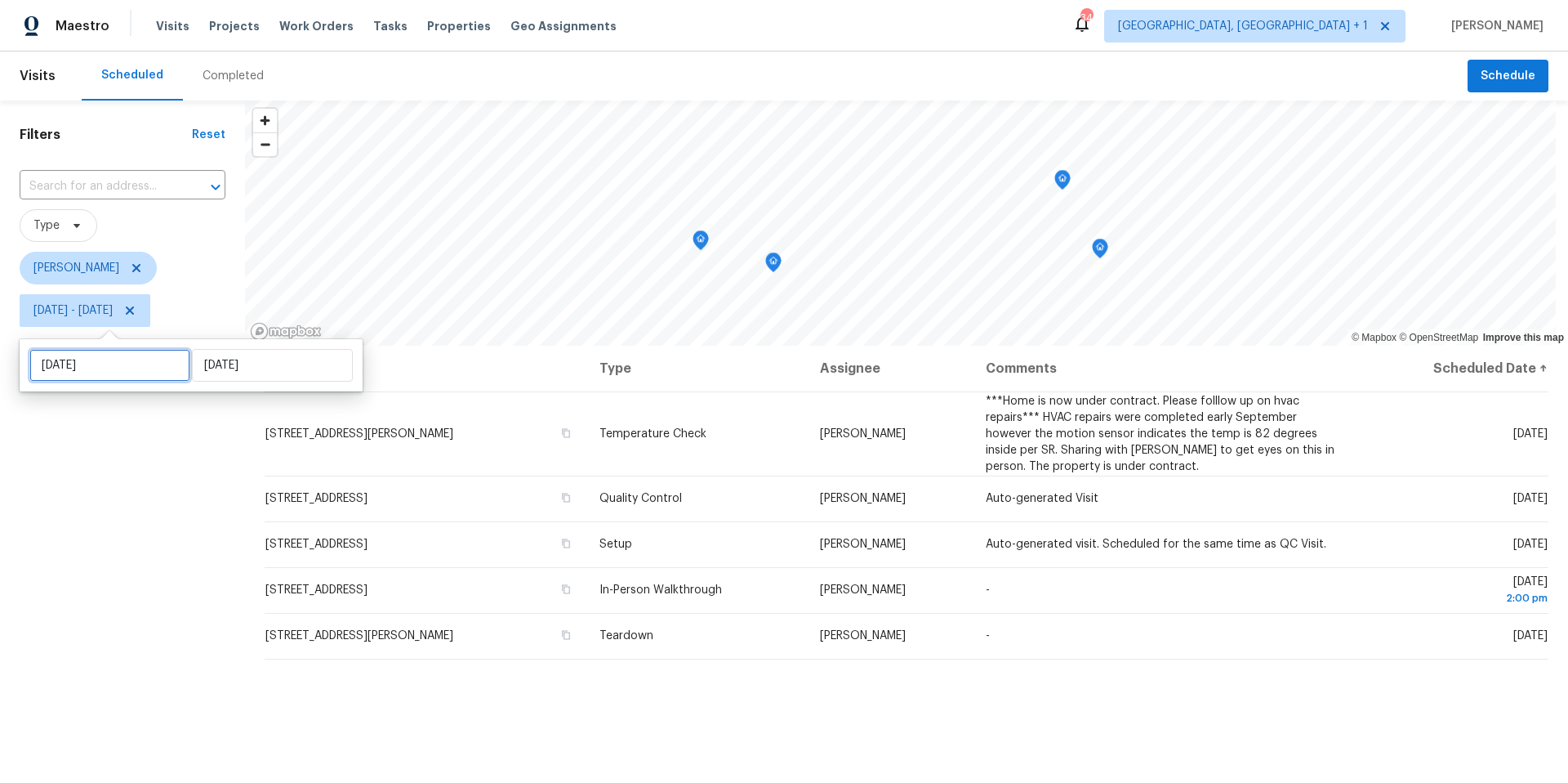
select select "2025"
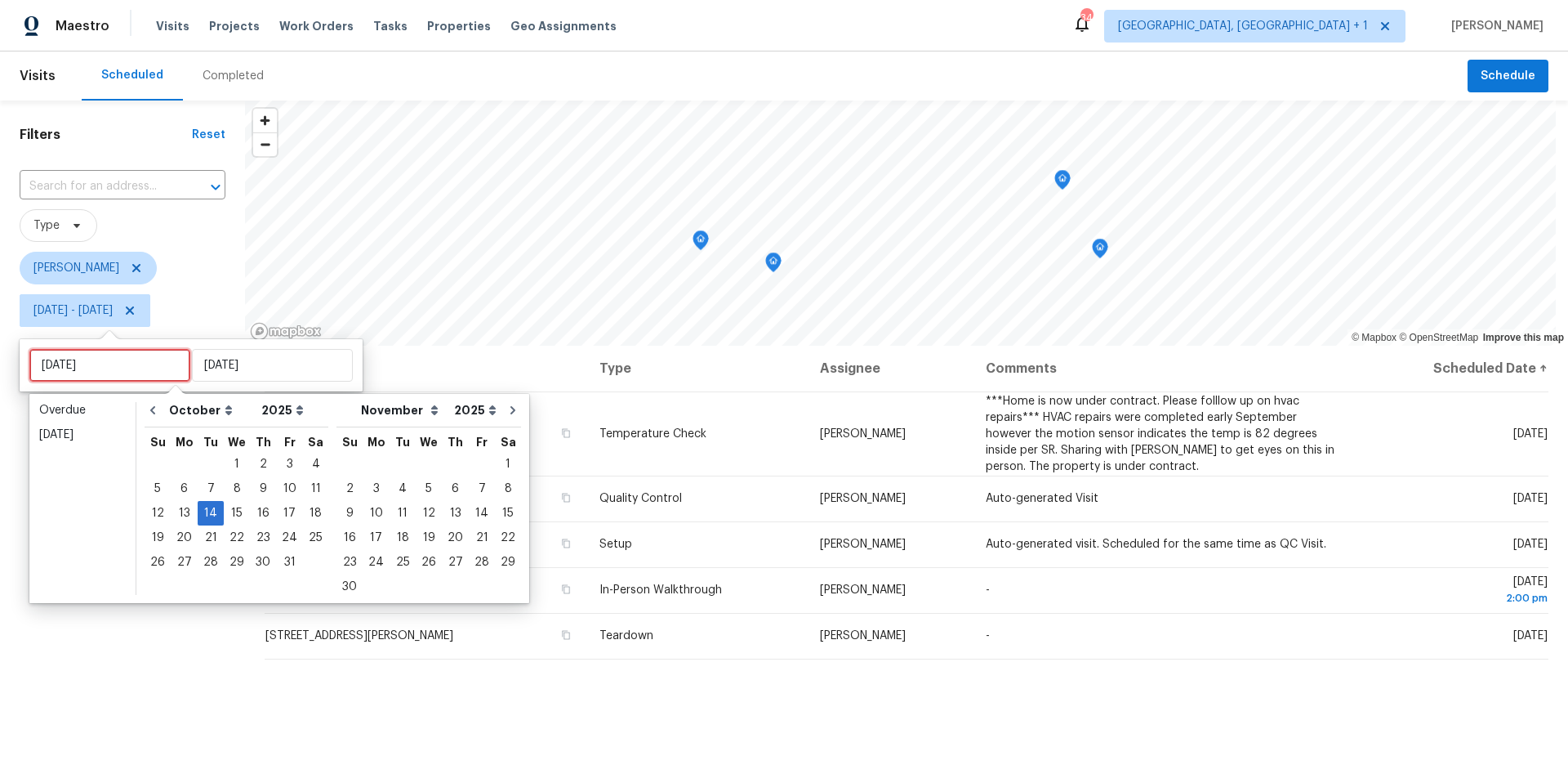
click at [119, 350] on input "[DATE]" at bounding box center [110, 366] width 161 height 33
type input "[DATE]"
click at [240, 517] on div "15" at bounding box center [237, 513] width 26 height 23
type input "[DATE]"
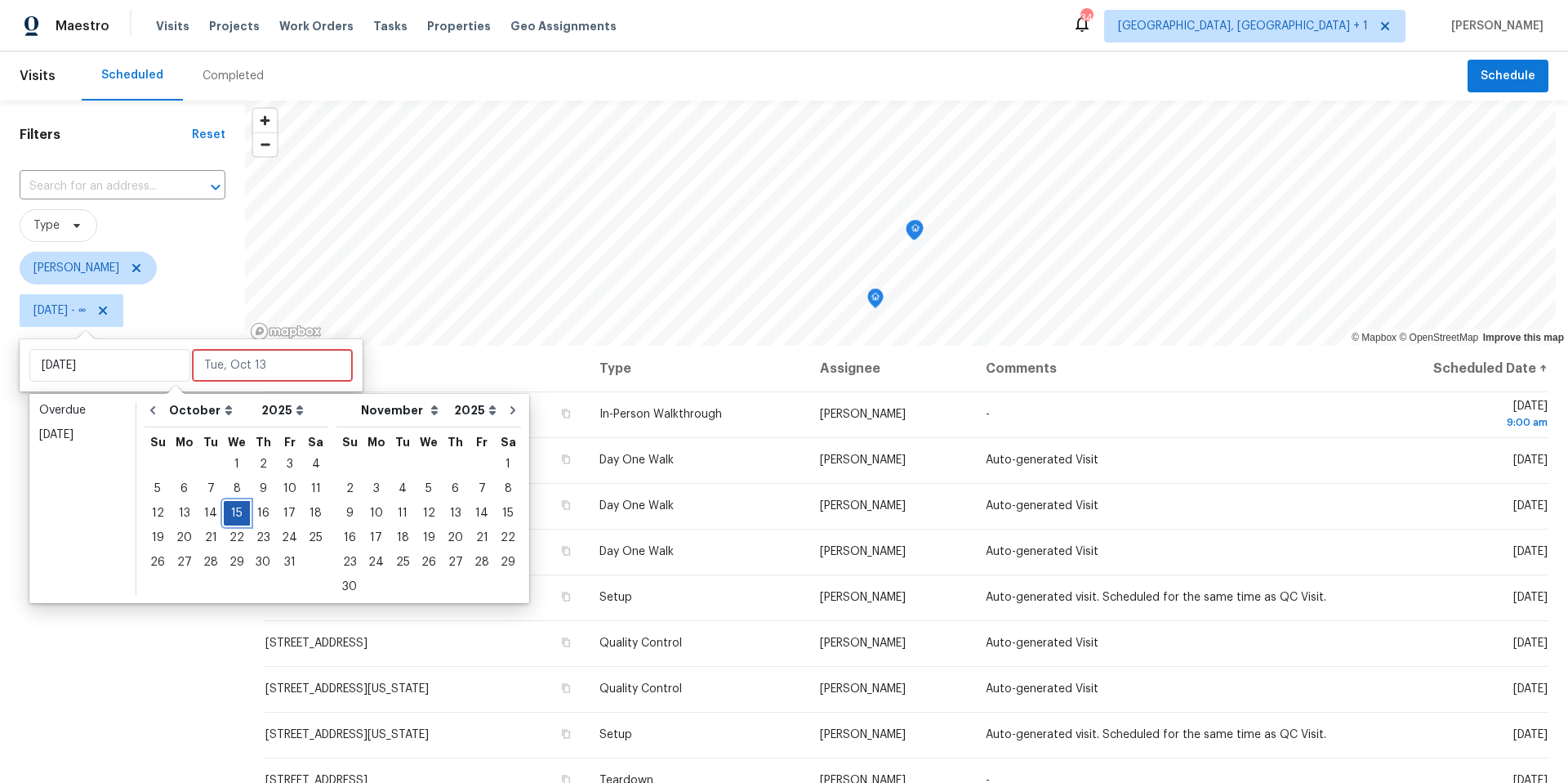
click at [240, 517] on div "15" at bounding box center [237, 513] width 26 height 23
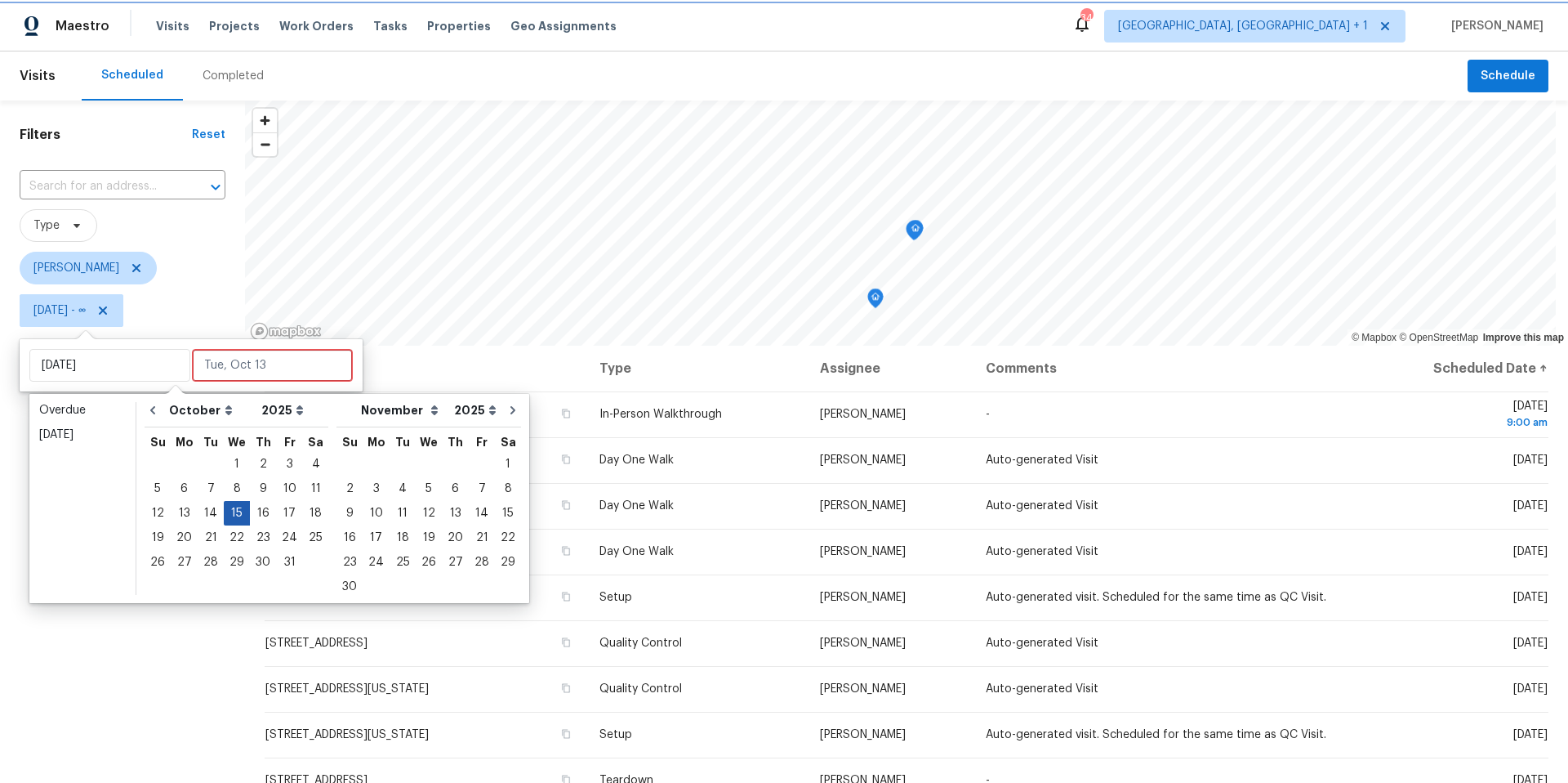
type input "[DATE]"
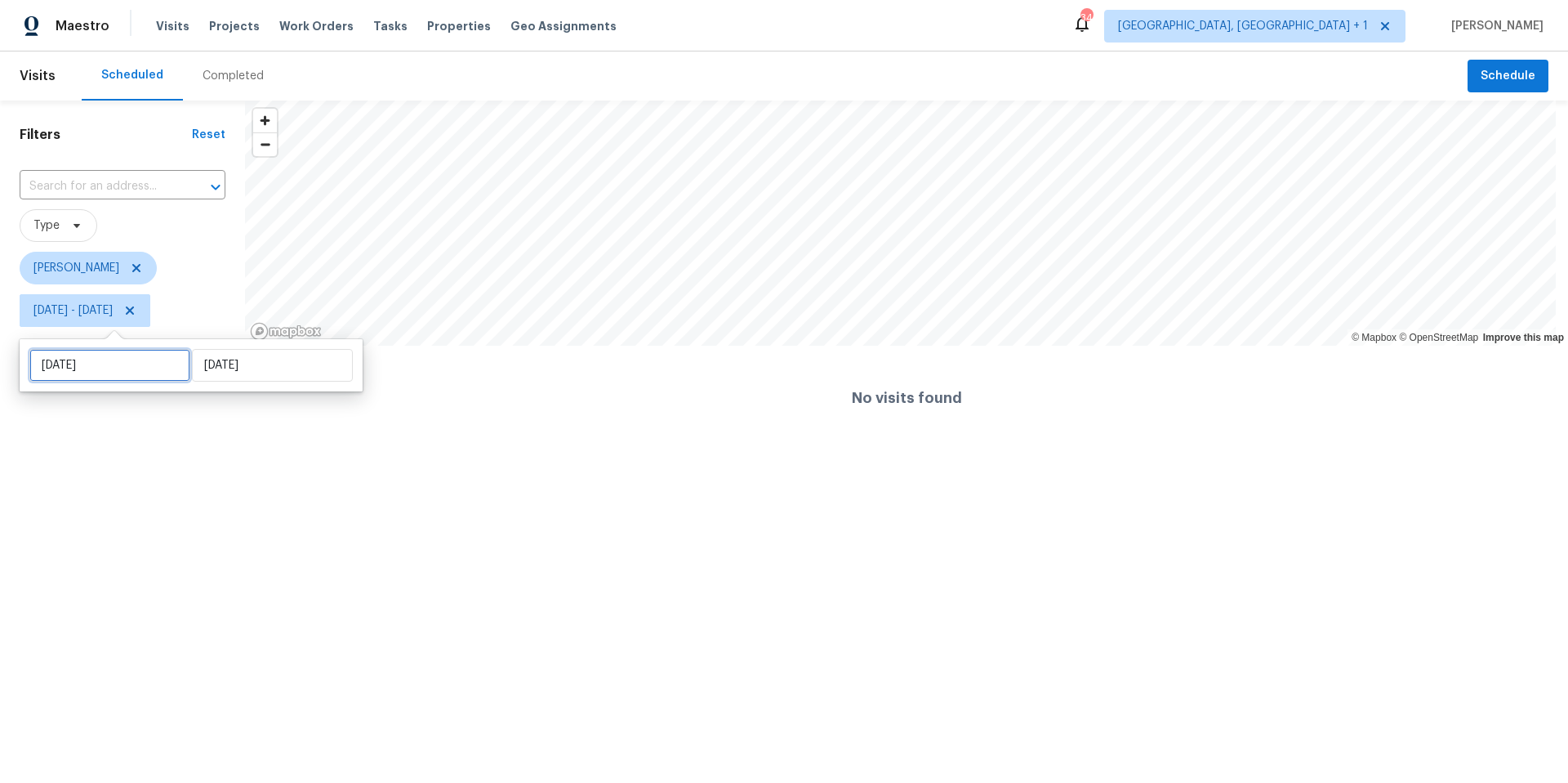
click at [138, 366] on input "[DATE]" at bounding box center [110, 366] width 161 height 33
select select "9"
select select "2025"
select select "10"
select select "2025"
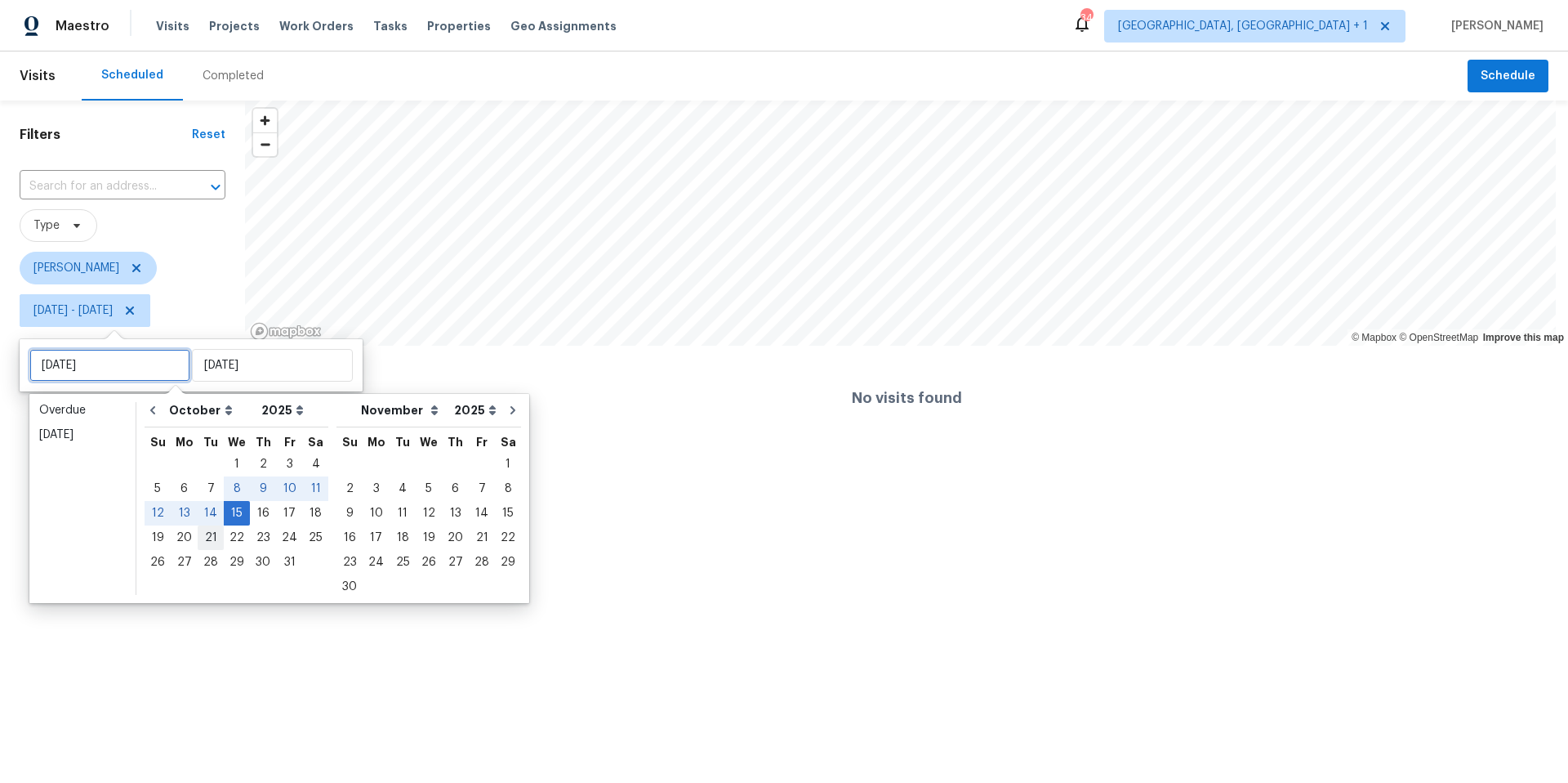
type input "[DATE]"
click at [208, 520] on div "14" at bounding box center [210, 513] width 26 height 23
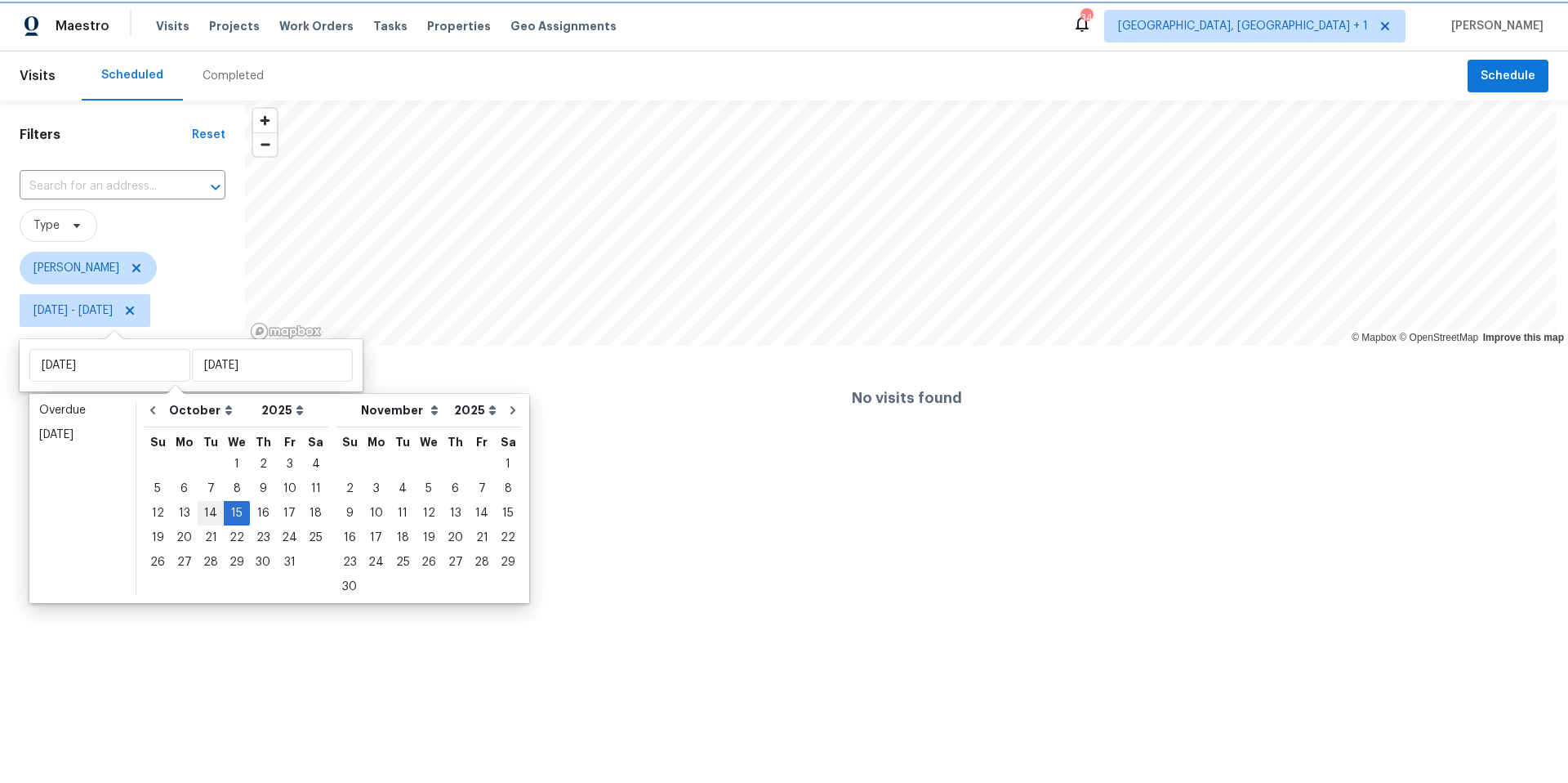
type input "[DATE]"
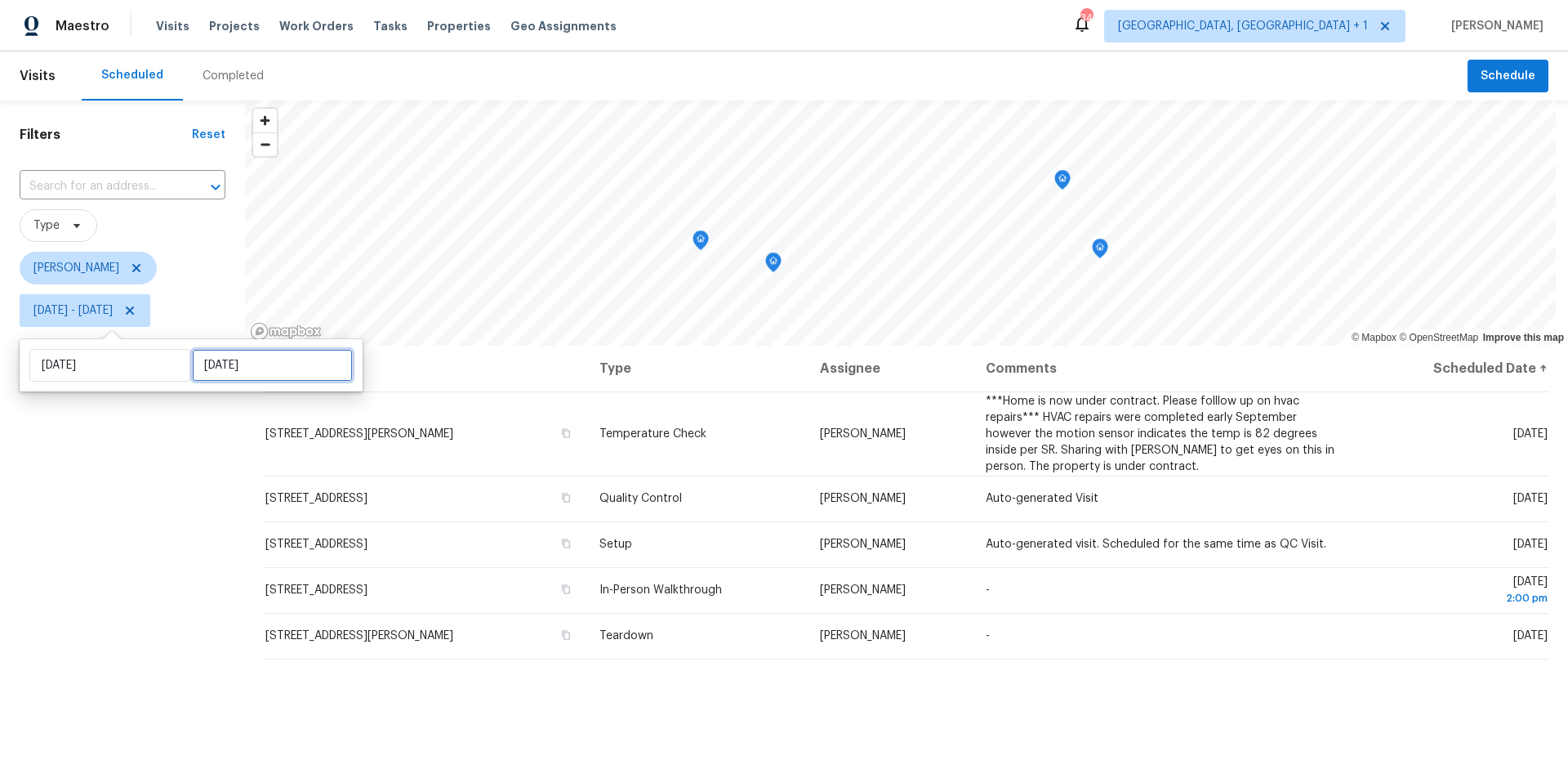
select select "9"
select select "2025"
select select "10"
select select "2025"
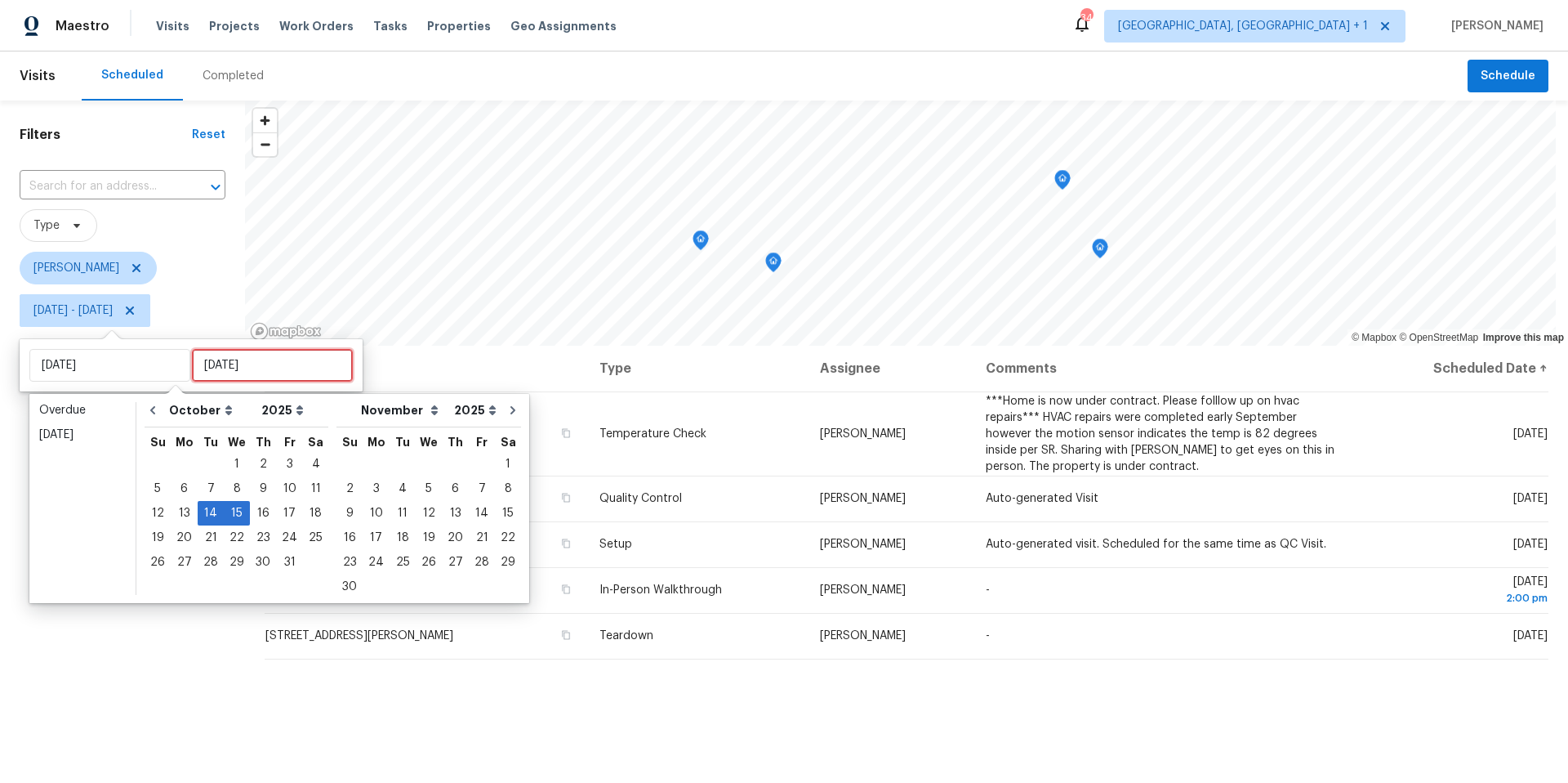
click at [211, 378] on input "[DATE]" at bounding box center [272, 366] width 161 height 33
type input "[DATE]"
click at [205, 512] on div "14" at bounding box center [210, 513] width 26 height 23
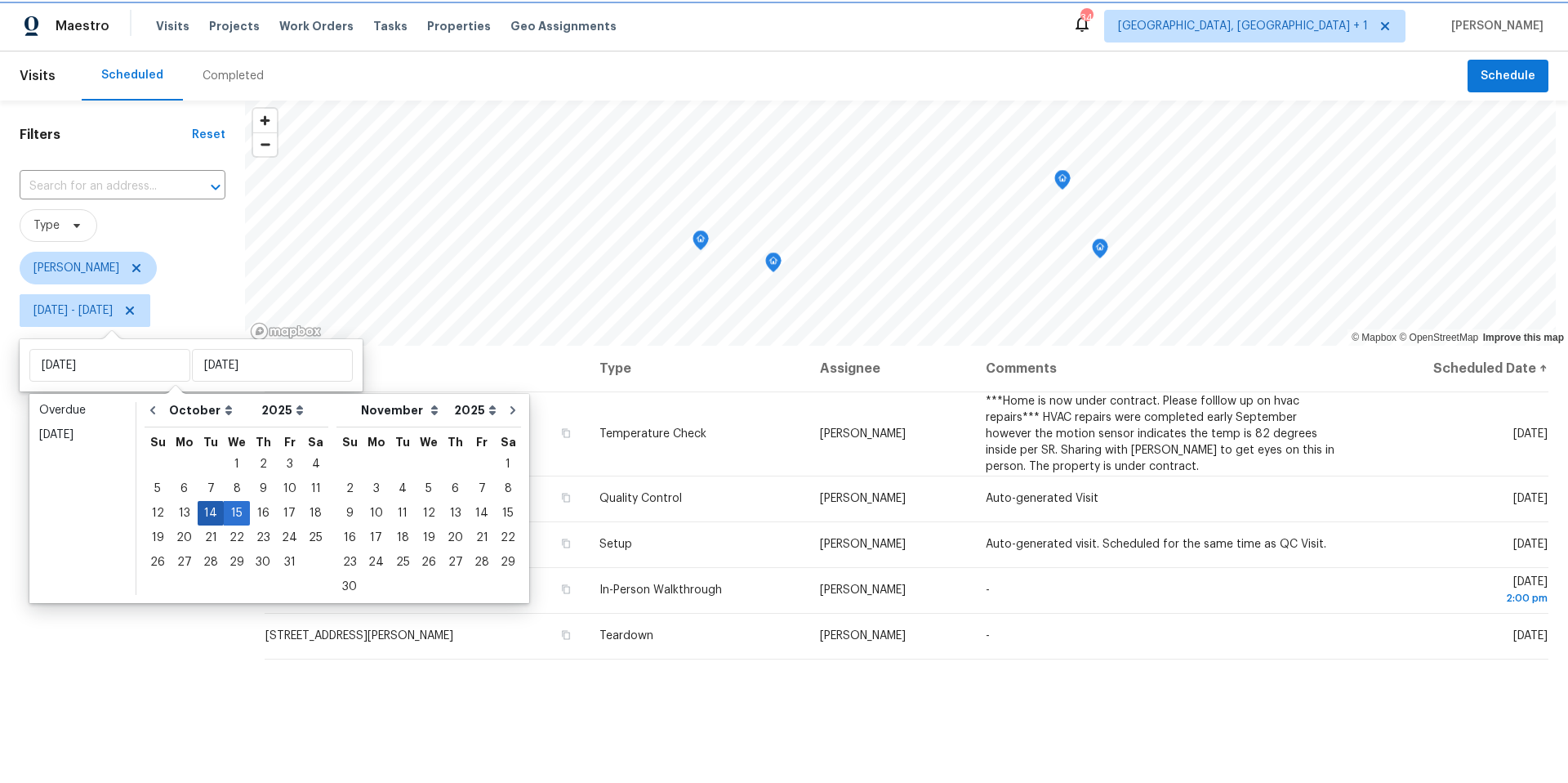
type input "[DATE]"
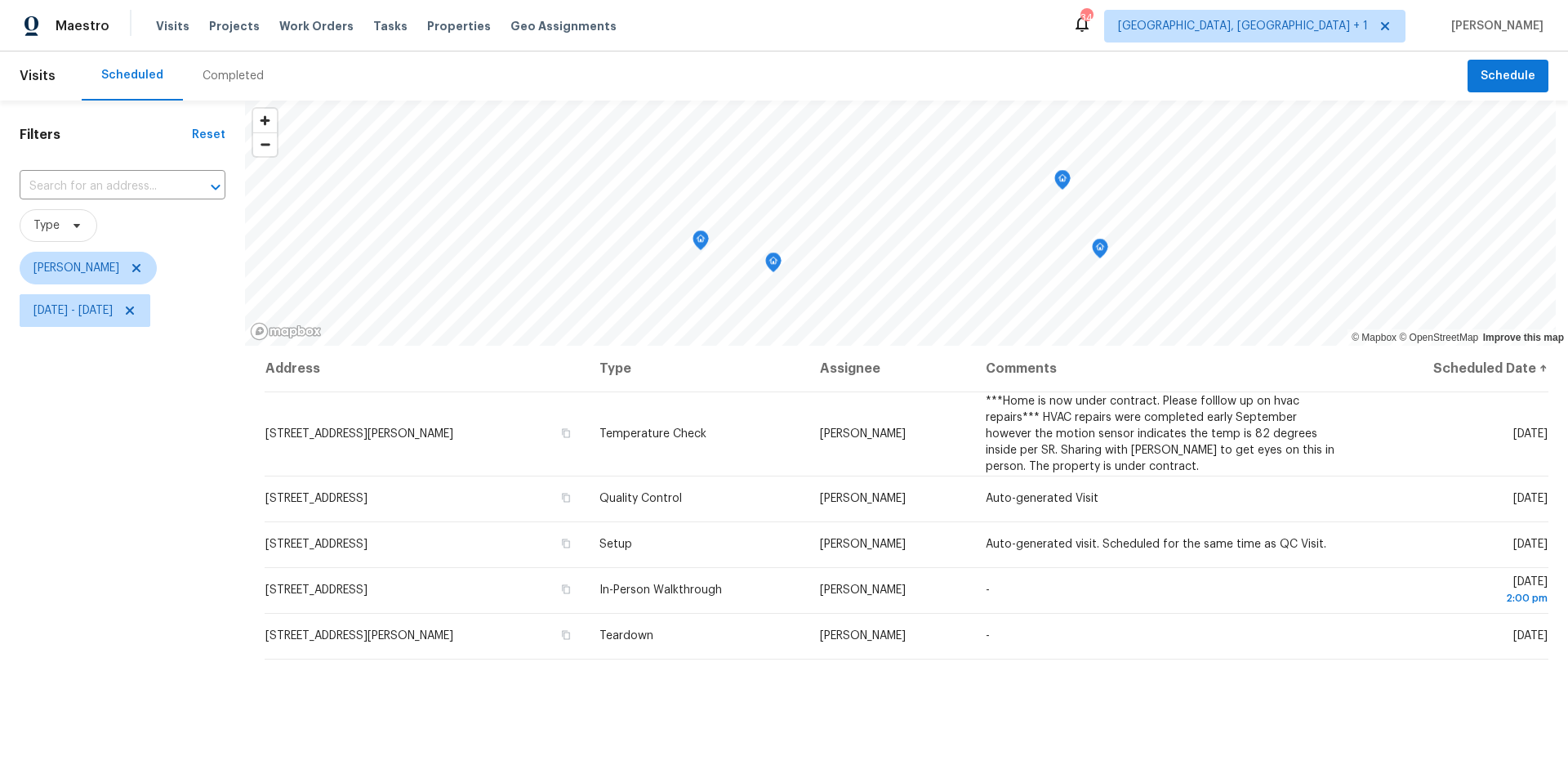
click at [65, 613] on div "Filters Reset ​ Type [PERSON_NAME] [DATE] - [DATE]" at bounding box center [122, 537] width 245 height 871
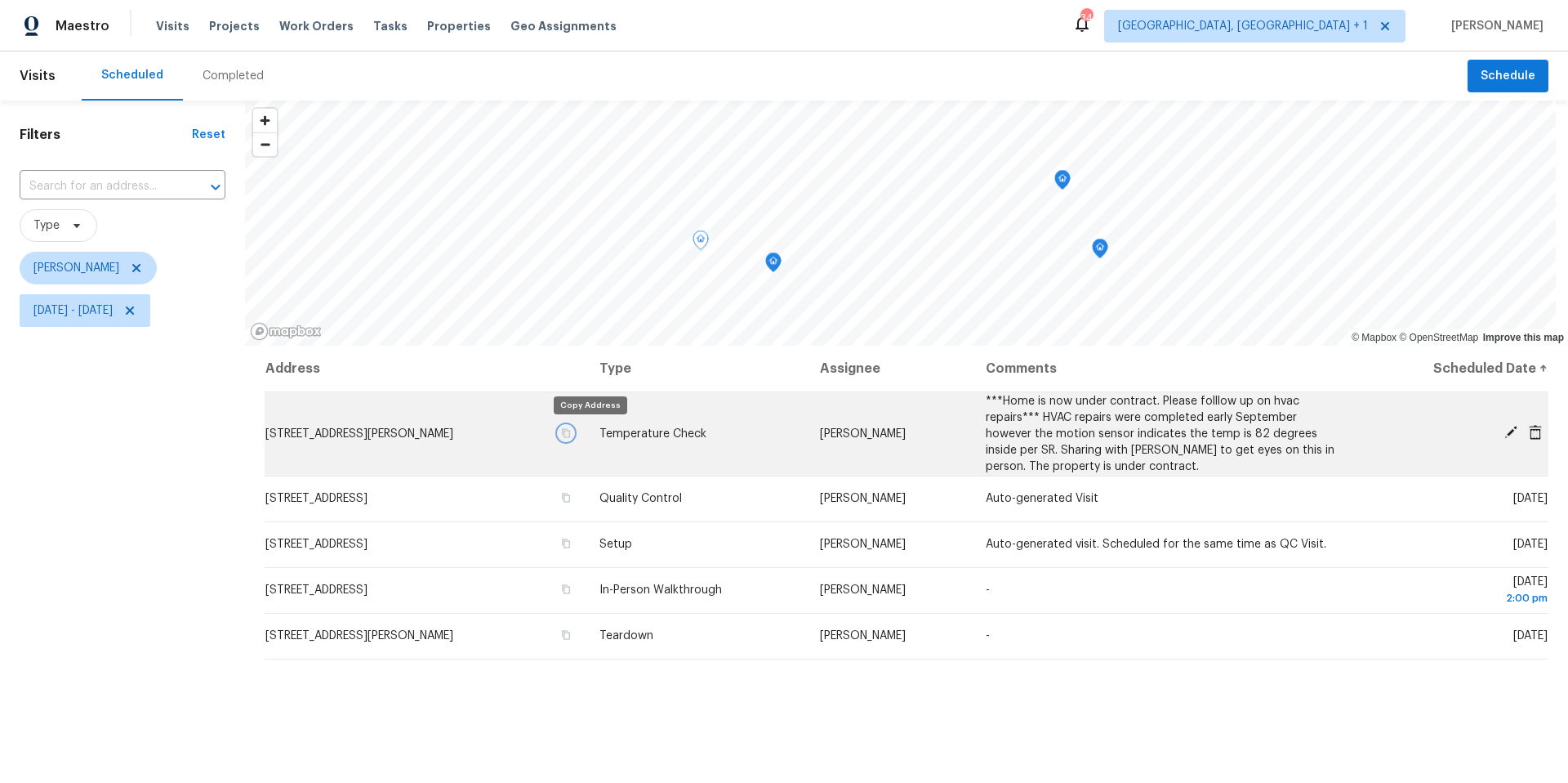
click at [571, 432] on icon "button" at bounding box center [565, 433] width 10 height 10
click at [390, 438] on span "[STREET_ADDRESS][PERSON_NAME]" at bounding box center [360, 434] width 188 height 12
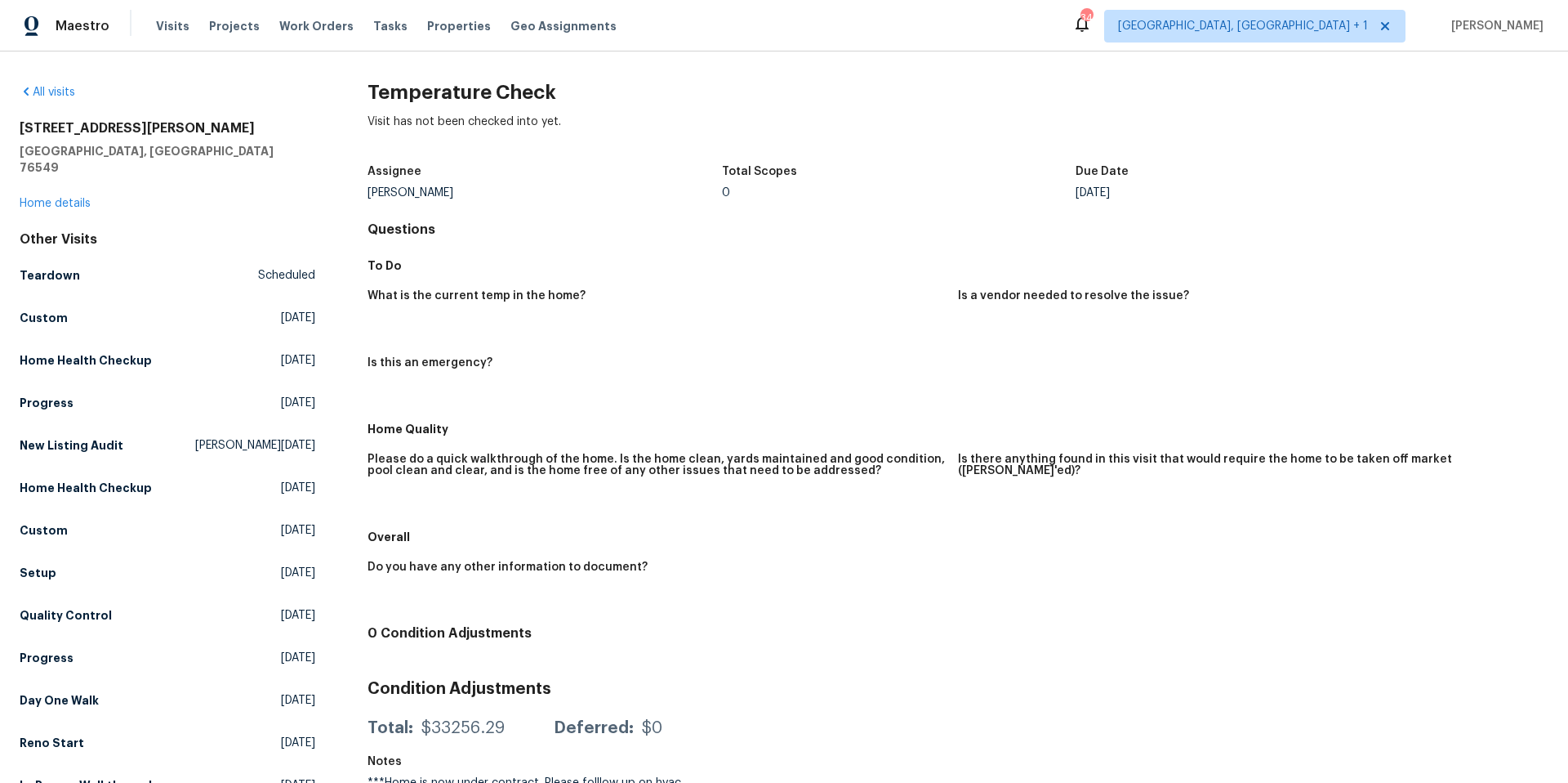
click at [57, 179] on div "6502 Griffith Loop Killeen, TX 76549 Home details" at bounding box center [167, 166] width 296 height 91
click at [55, 198] on link "Home details" at bounding box center [54, 204] width 71 height 12
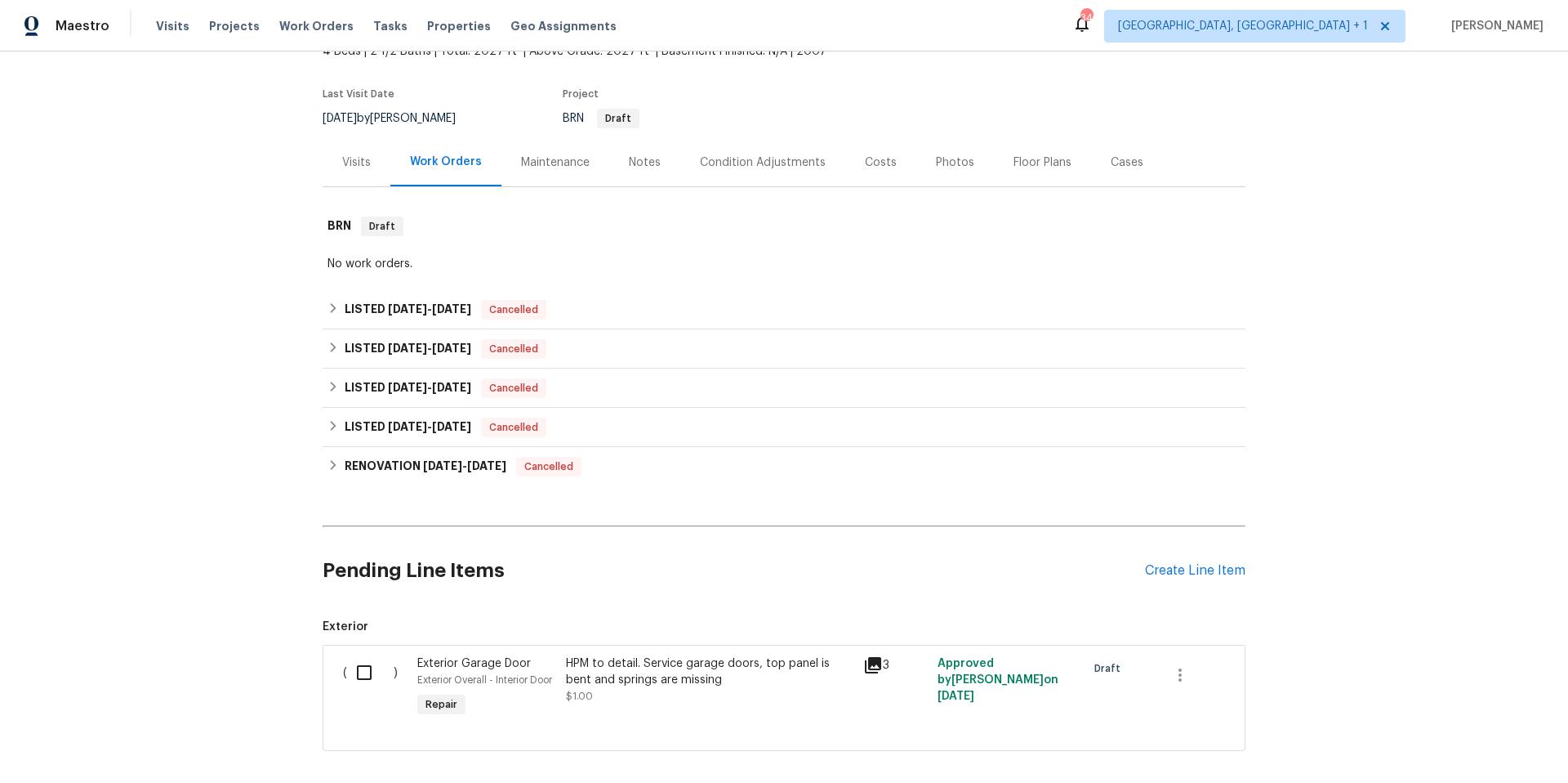
scroll to position [121, 0]
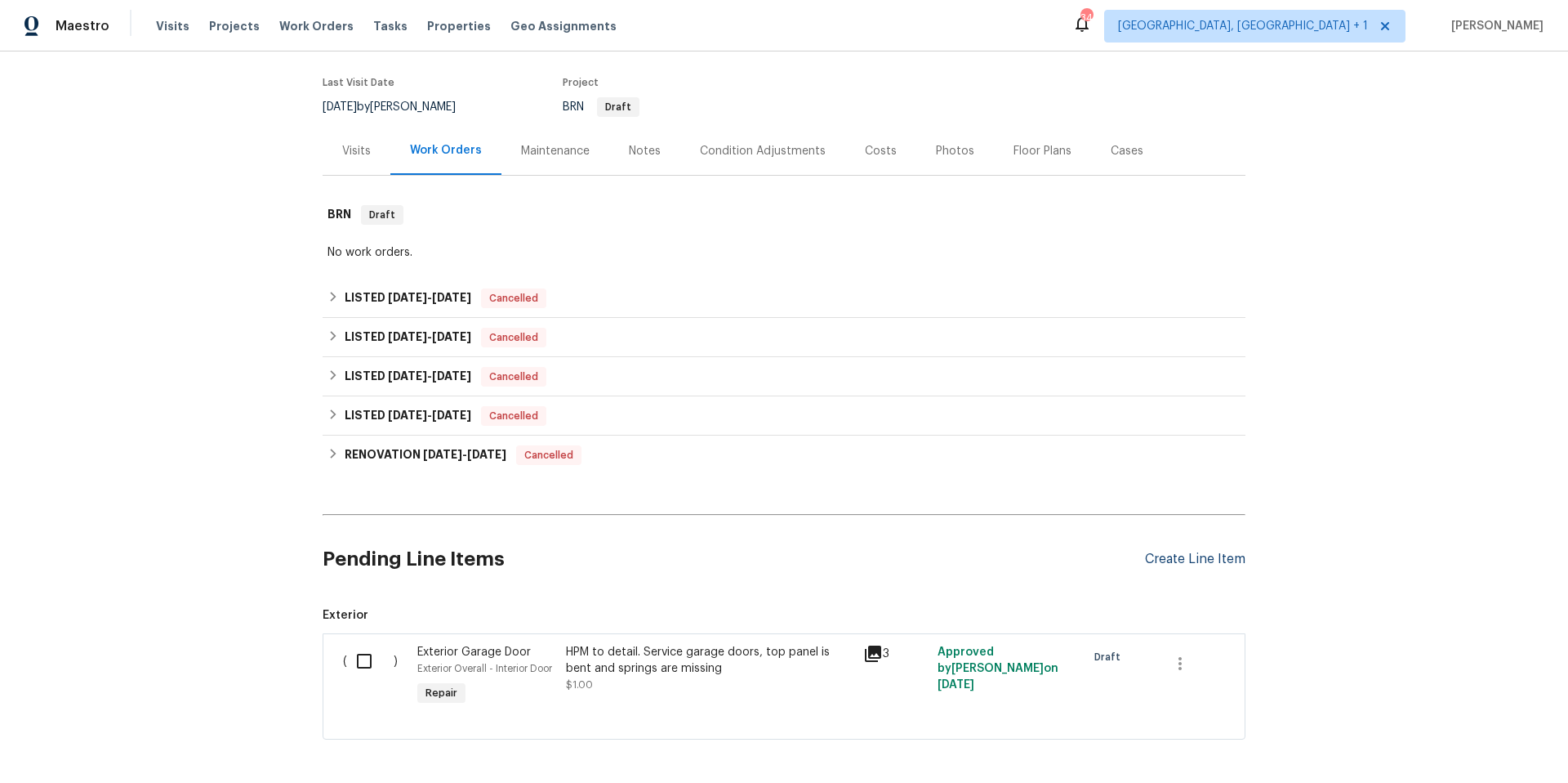
click at [1180, 556] on div "Create Line Item" at bounding box center [1195, 559] width 101 height 16
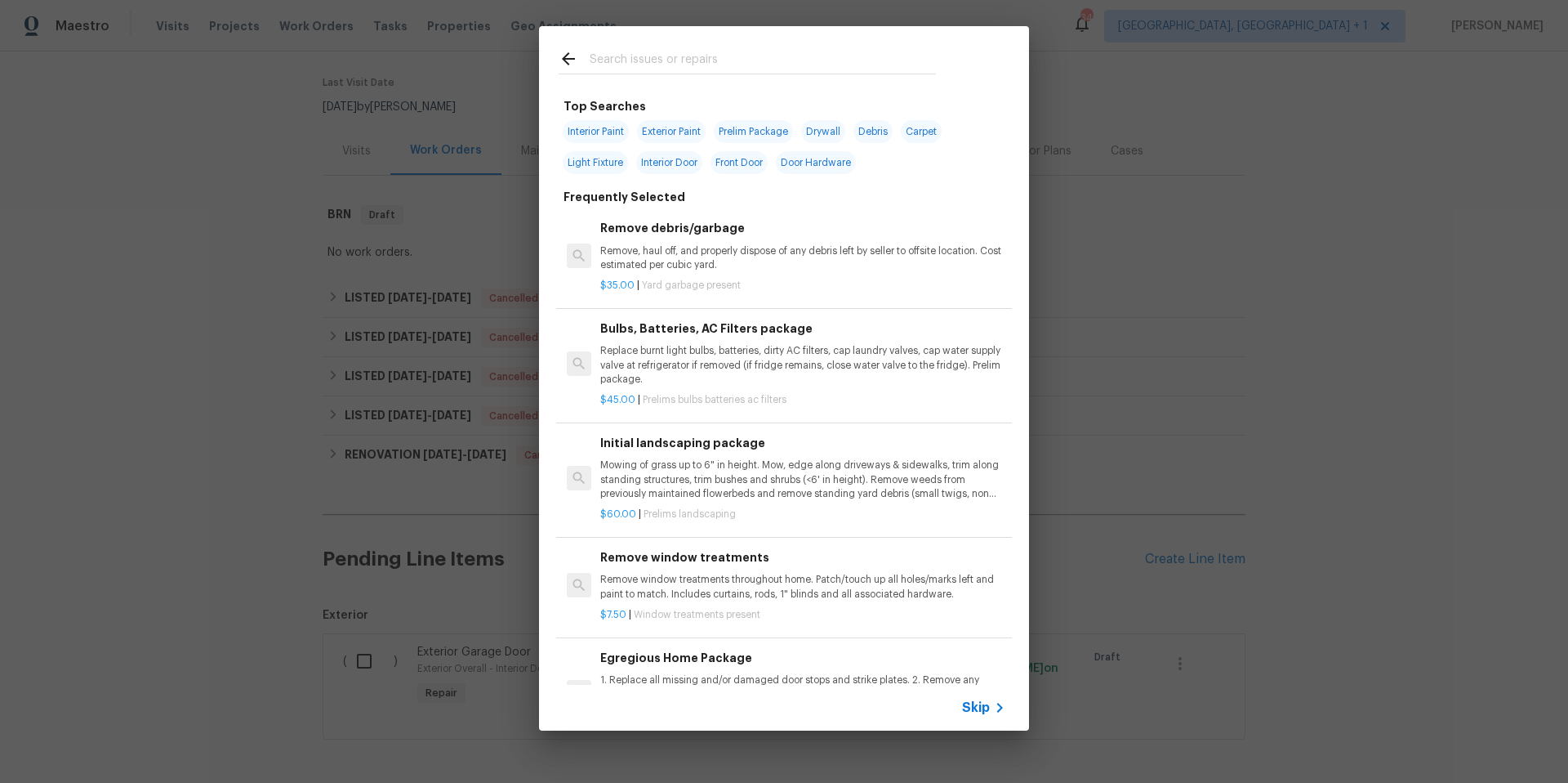
click at [609, 70] on input "text" at bounding box center [762, 61] width 346 height 24
type input "j"
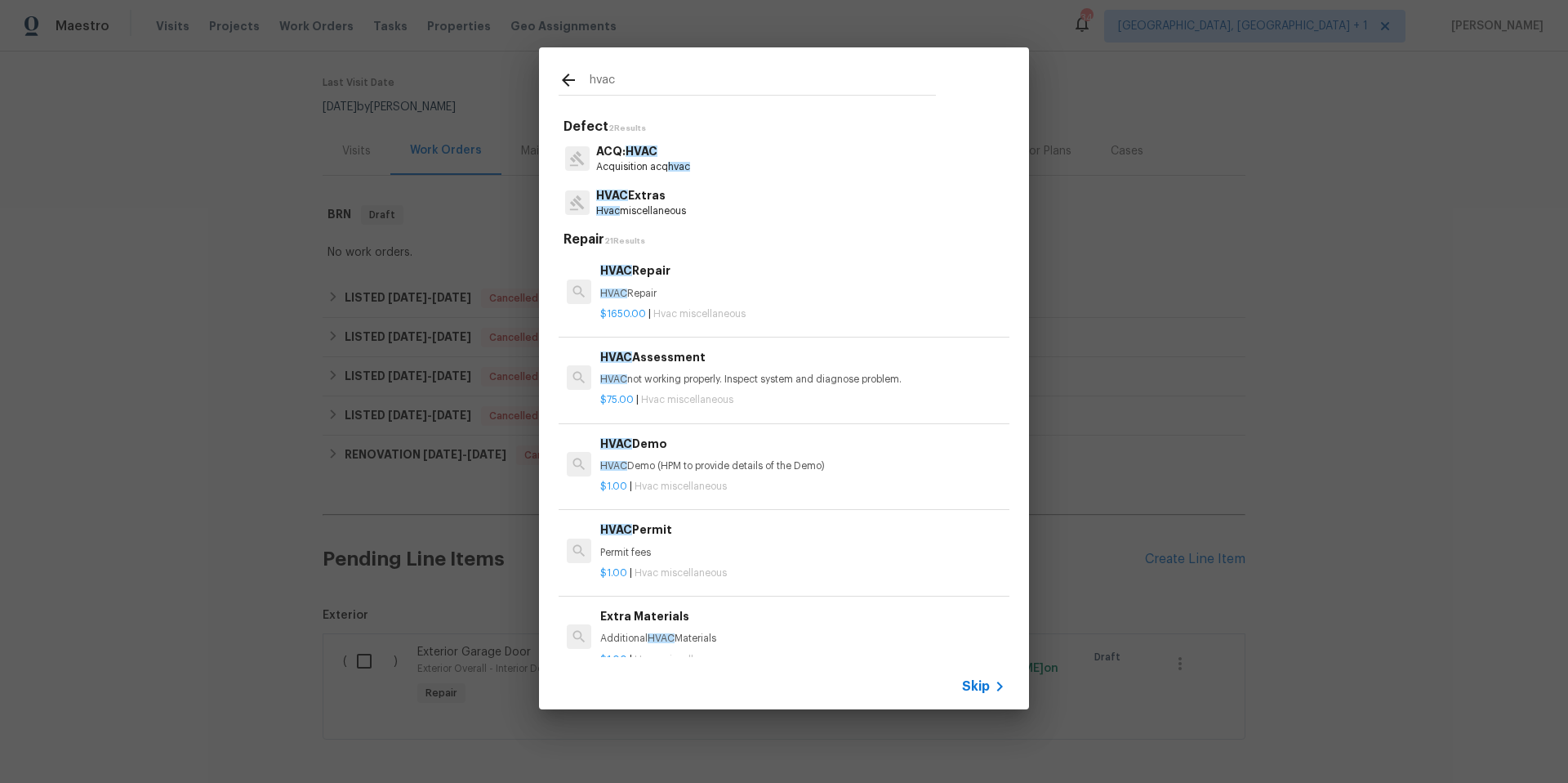
type input "hvac"
click at [682, 374] on p "HVAC not working properly. Inspect system and diagnose problem." at bounding box center [803, 379] width 405 height 14
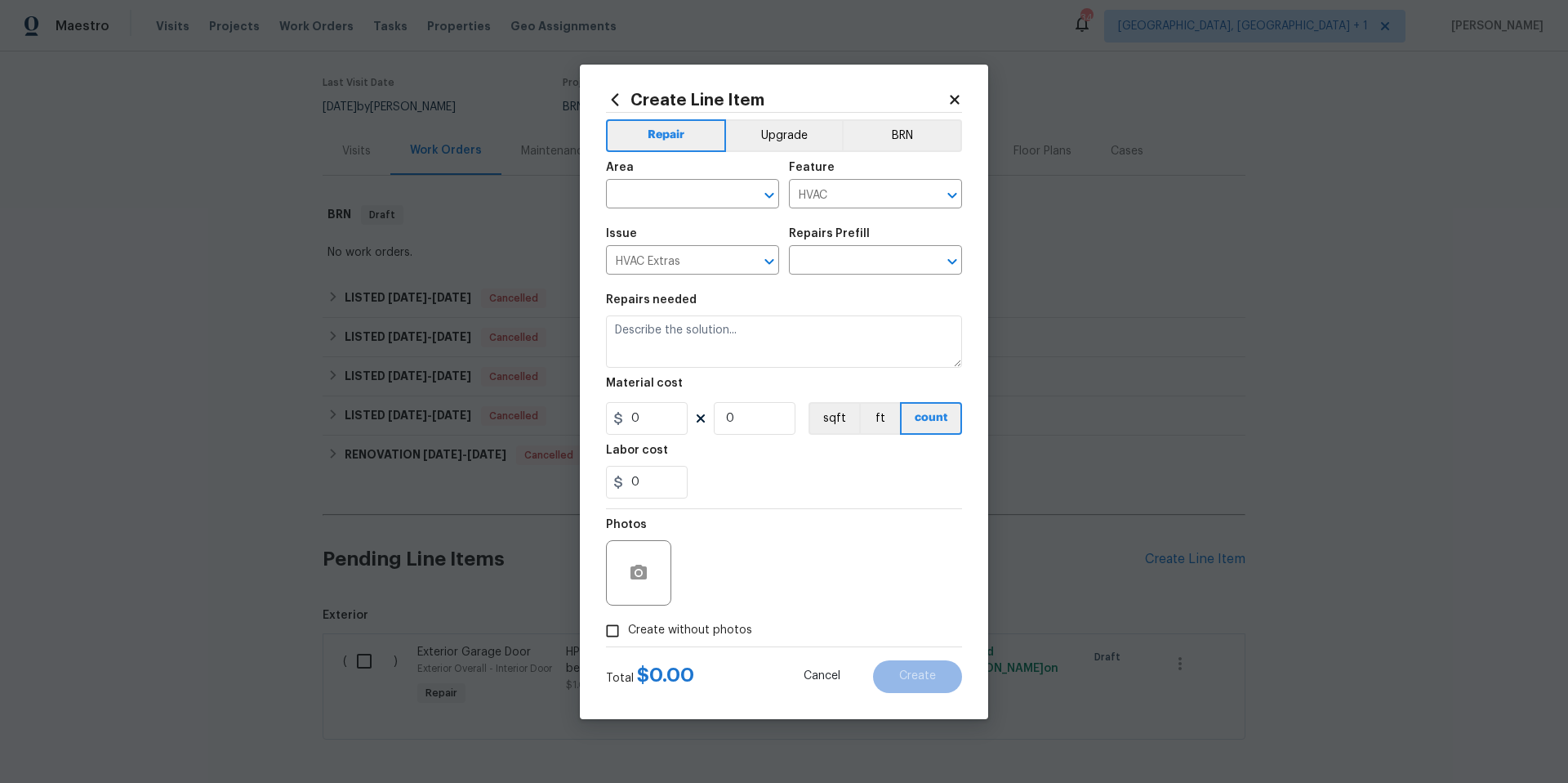
type input "HVAC Assessment $75.00"
type textarea "HVAC not working properly. Inspect system and diagnose problem."
type input "75"
type input "1"
drag, startPoint x: 368, startPoint y: 210, endPoint x: 345, endPoint y: 218, distance: 24.4
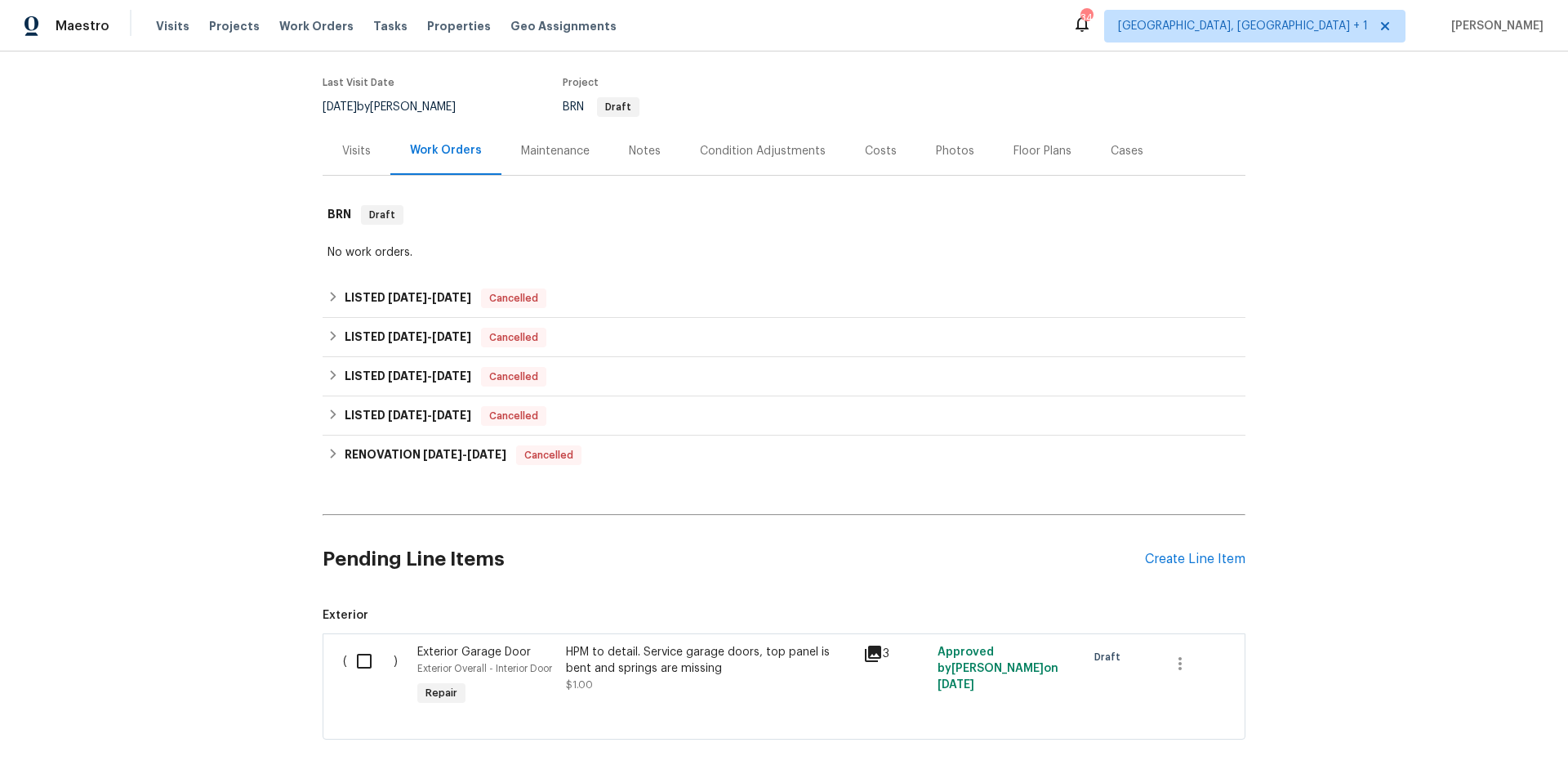
scroll to position [0, 0]
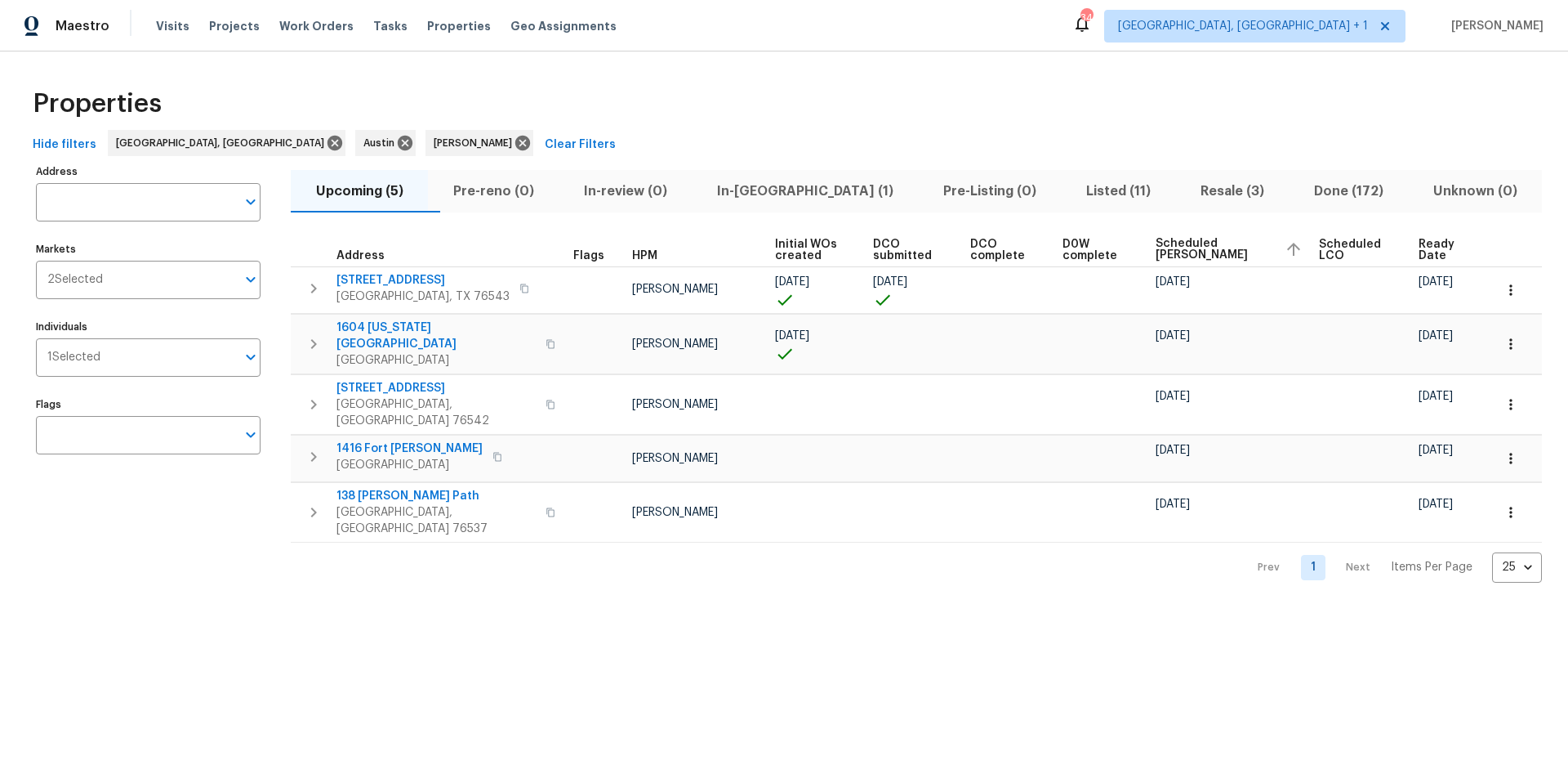
click at [1185, 180] on span "Resale (3)" at bounding box center [1232, 191] width 94 height 23
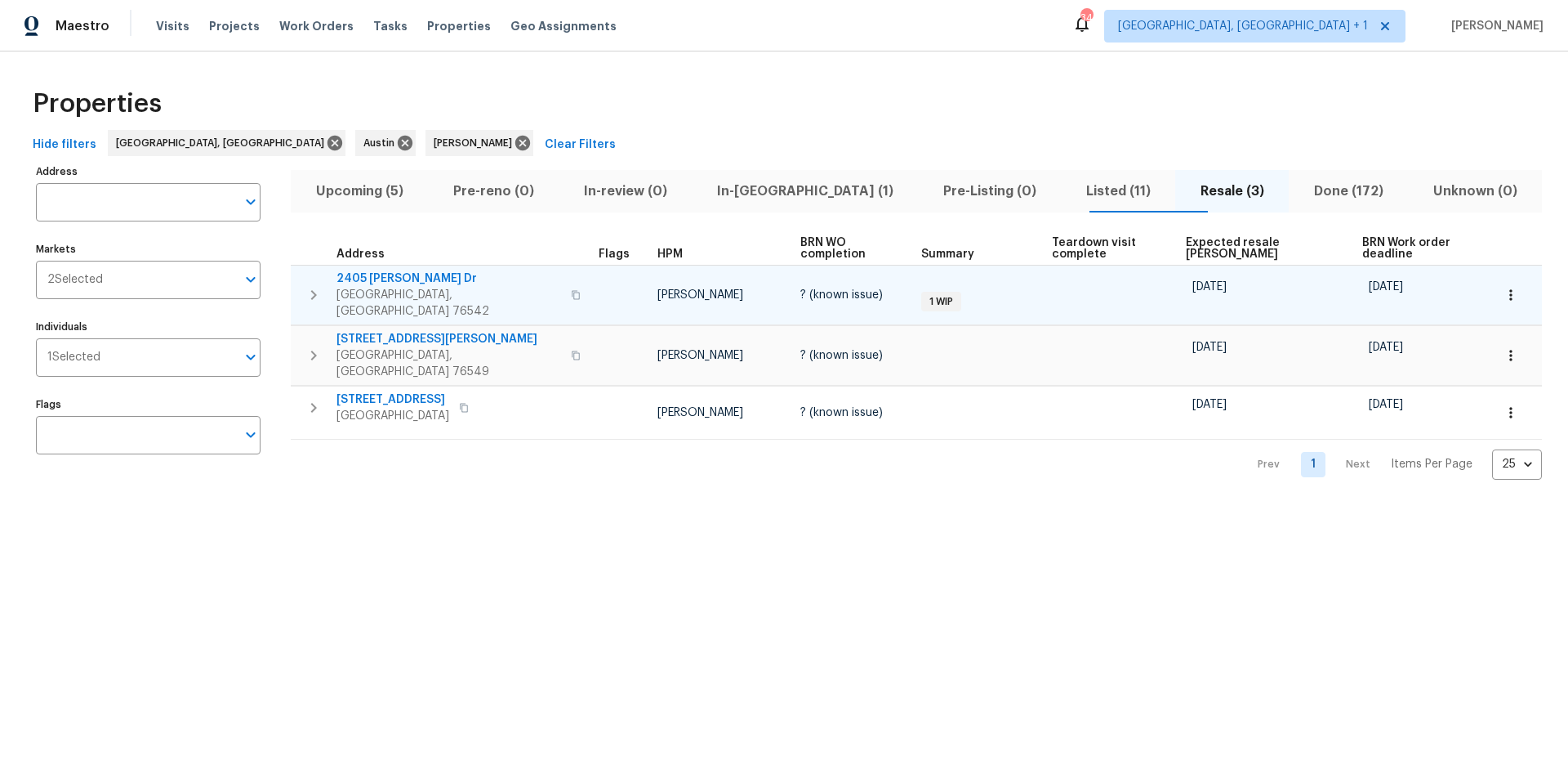
click at [408, 271] on span "2405 Riley Dr" at bounding box center [449, 278] width 225 height 16
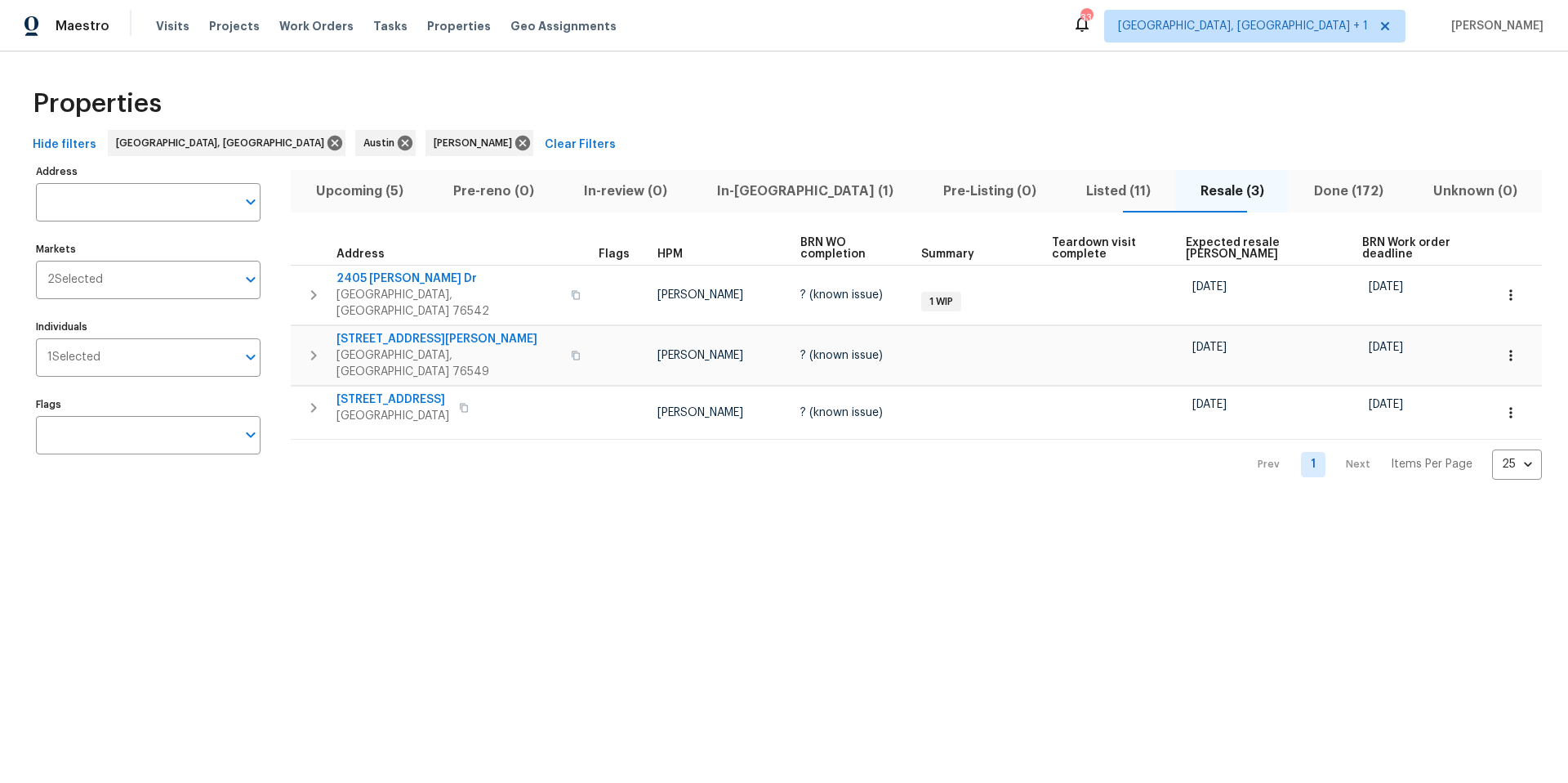
click at [392, 187] on span "Upcoming (5)" at bounding box center [359, 191] width 117 height 23
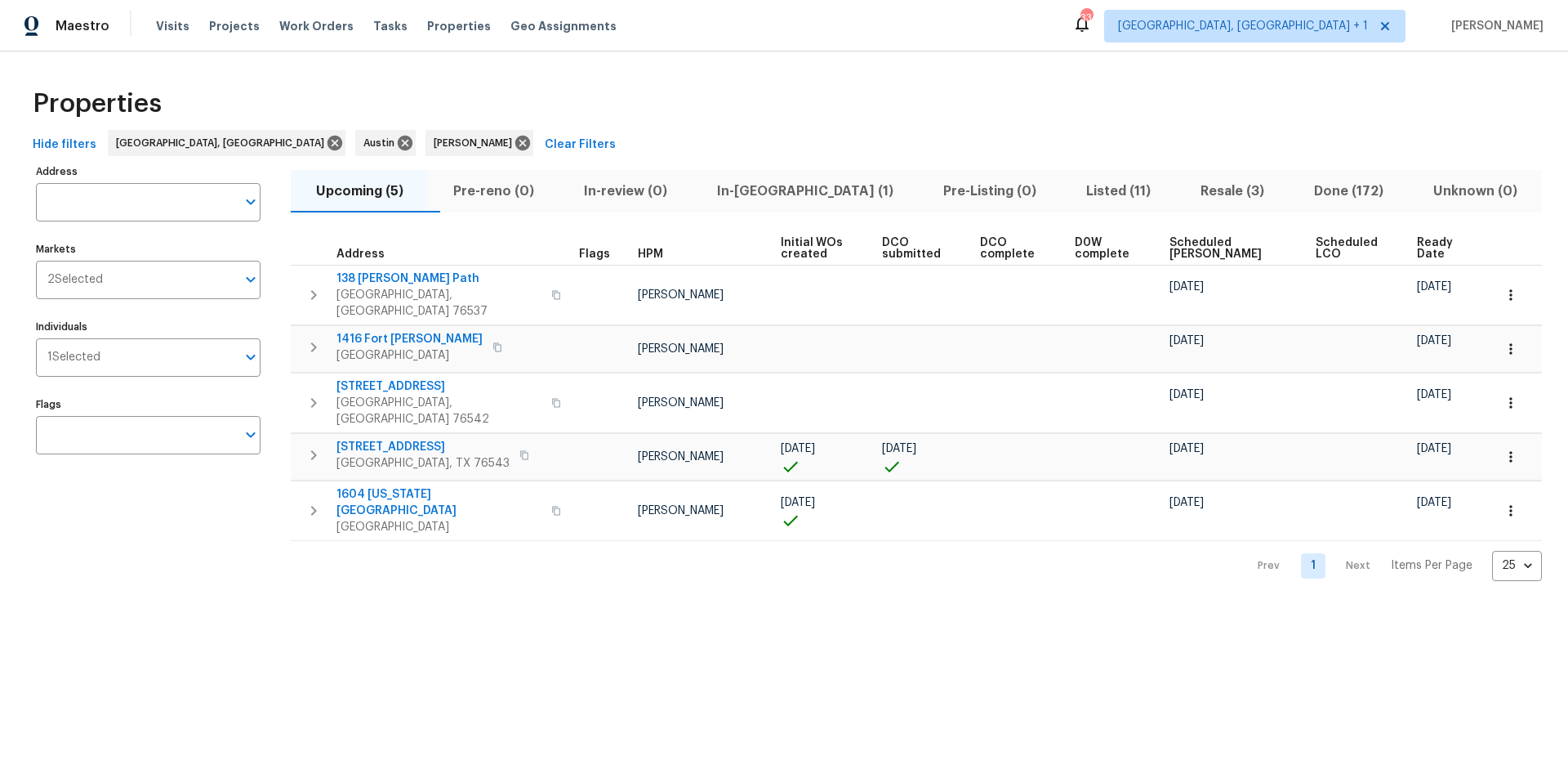
click at [1417, 241] on span "Ready Date" at bounding box center [1441, 248] width 48 height 23
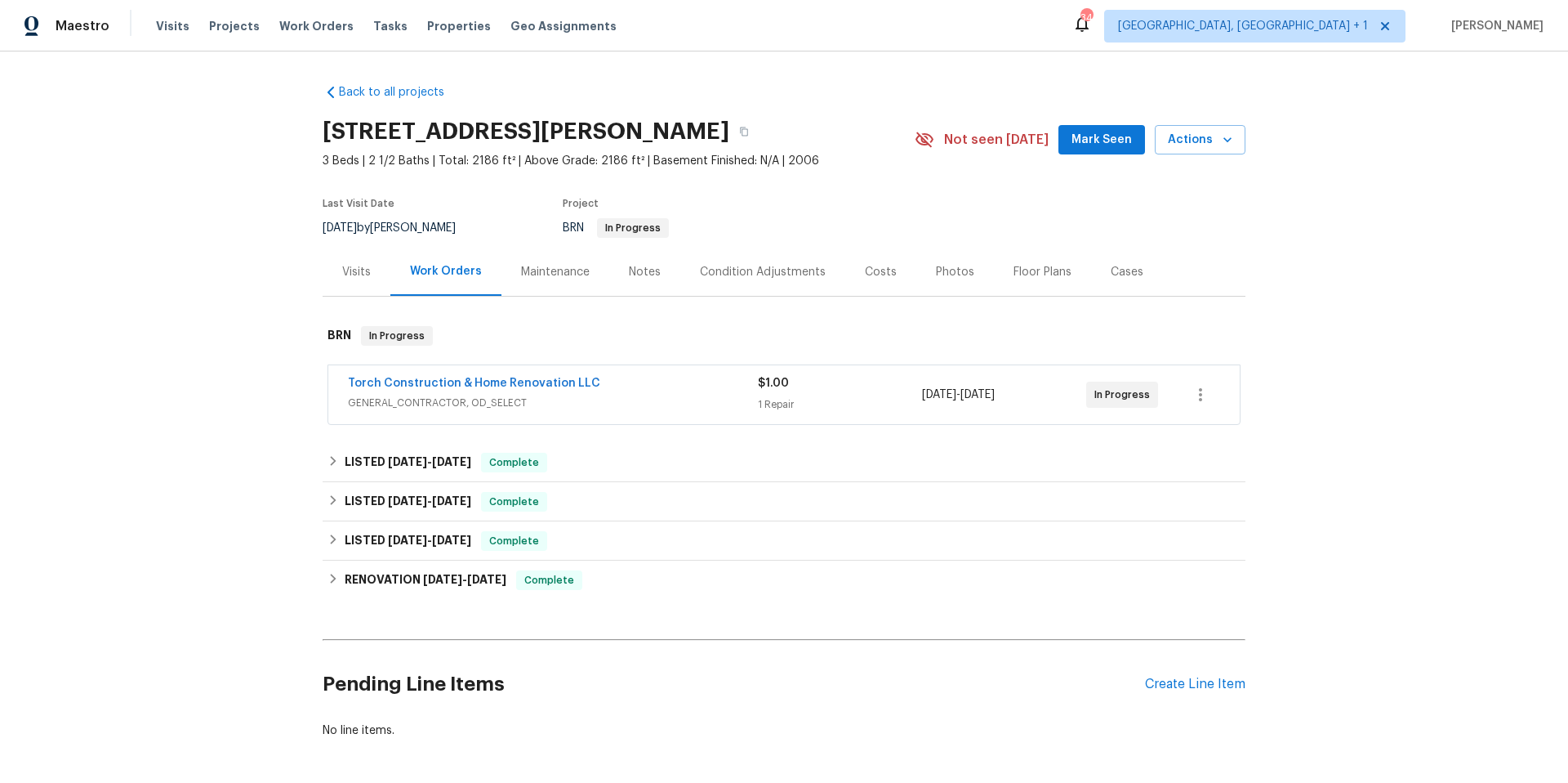
click at [649, 396] on span "GENERAL_CONTRACTOR, OD_SELECT" at bounding box center [553, 403] width 410 height 16
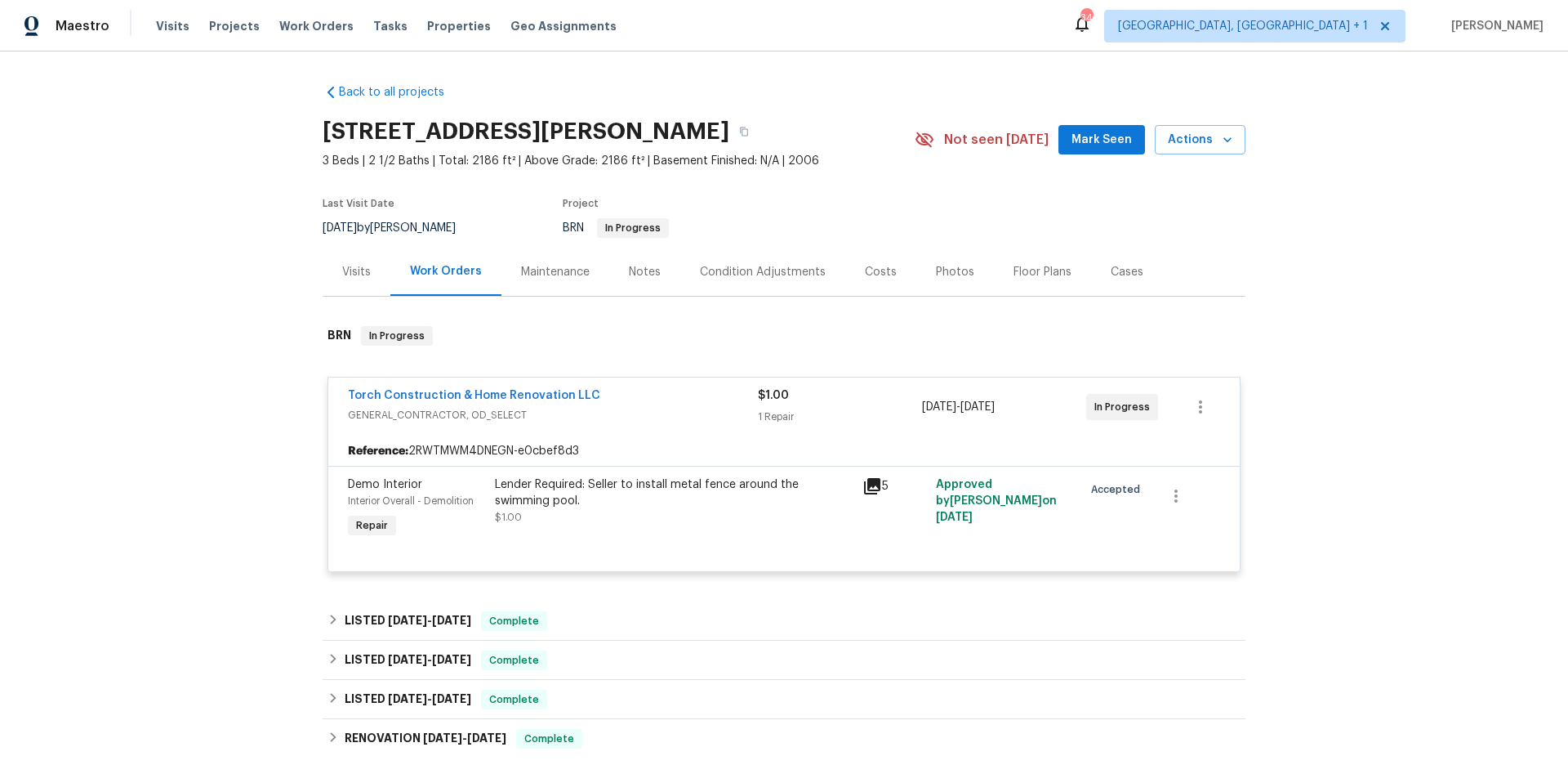
click at [649, 396] on div "Torch Construction & Home Renovation LLC" at bounding box center [553, 397] width 410 height 19
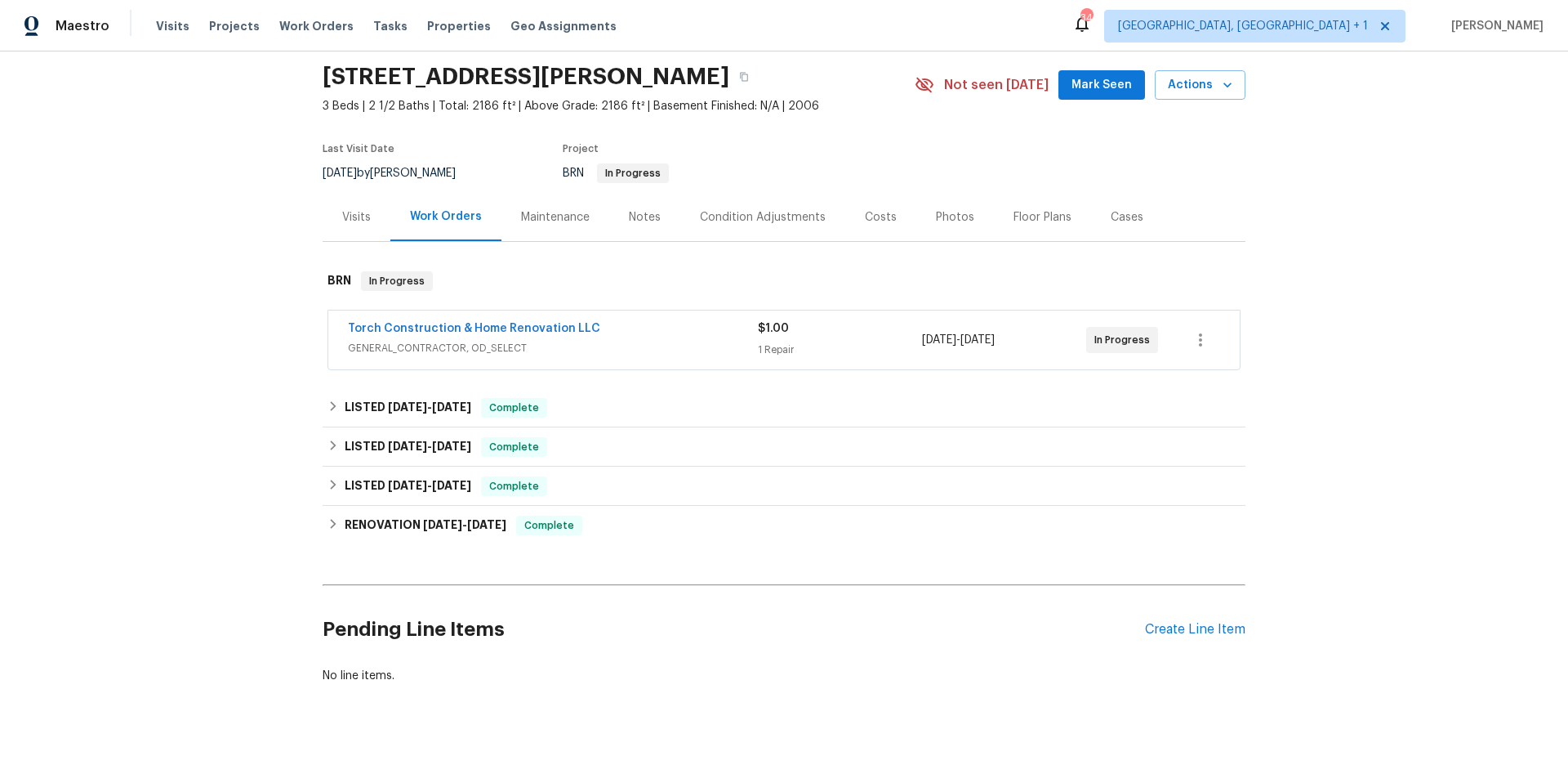
scroll to position [80, 0]
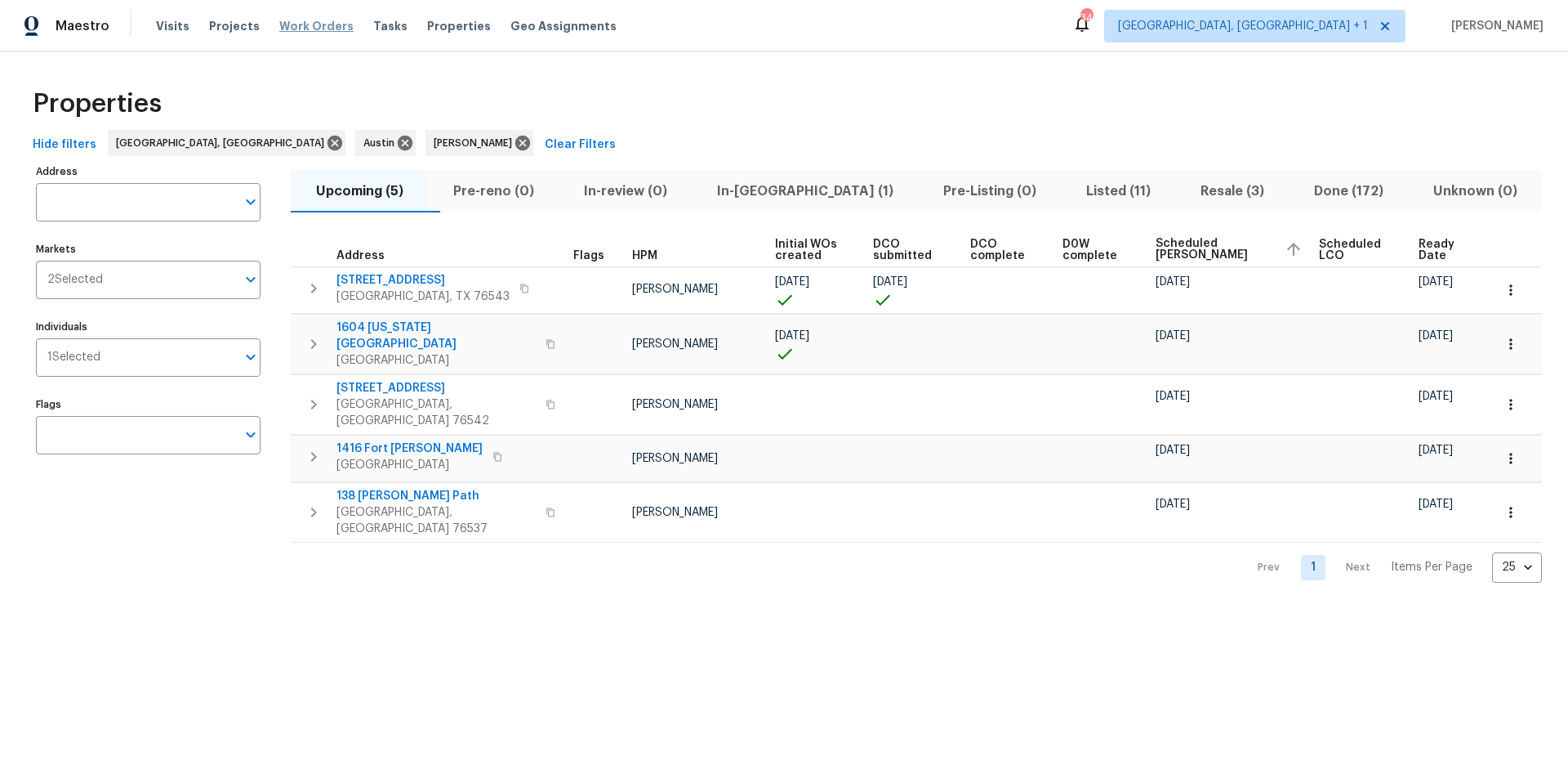
click at [293, 28] on span "Work Orders" at bounding box center [316, 26] width 75 height 16
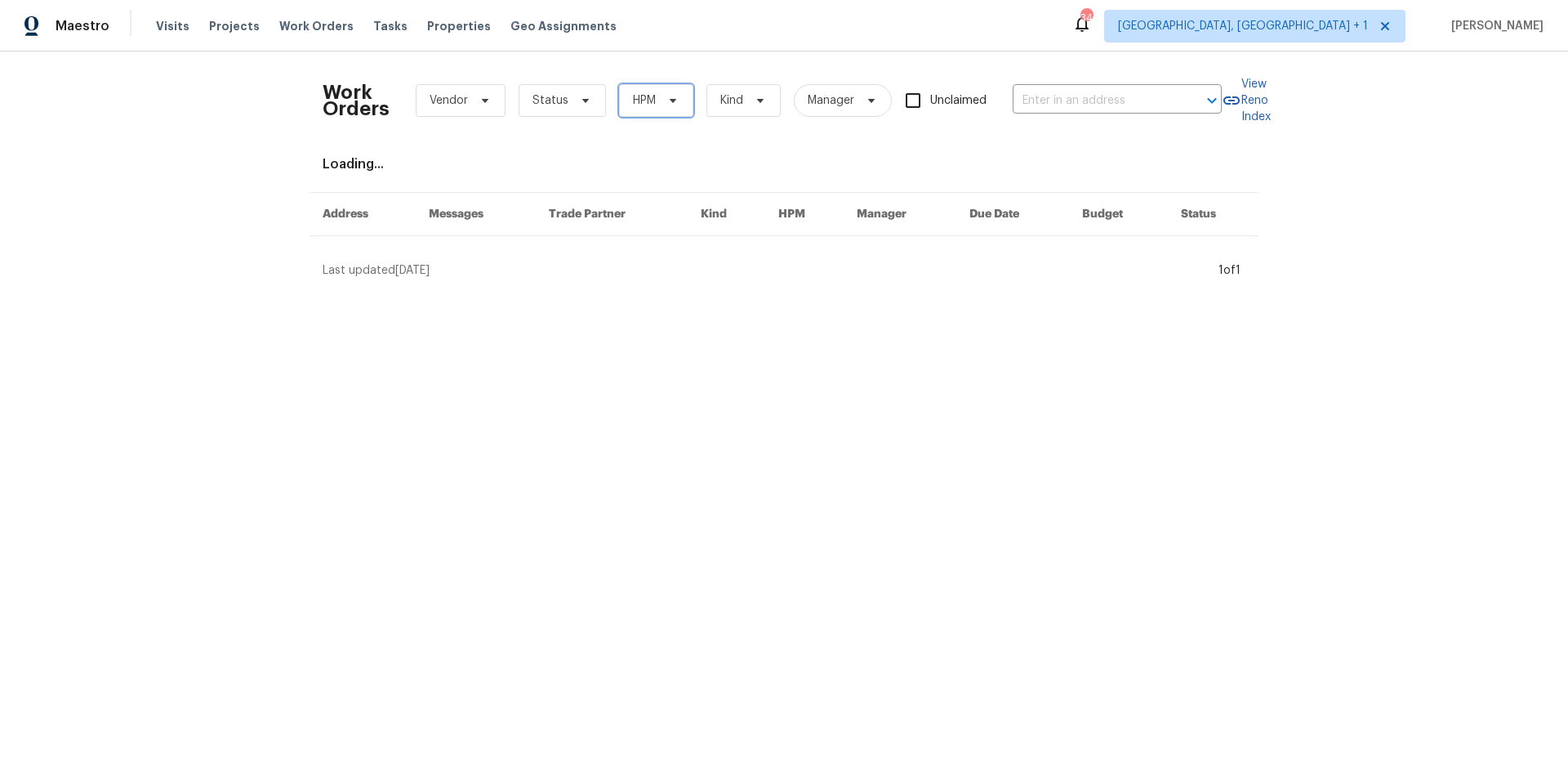
click at [638, 106] on span "HPM" at bounding box center [645, 100] width 23 height 16
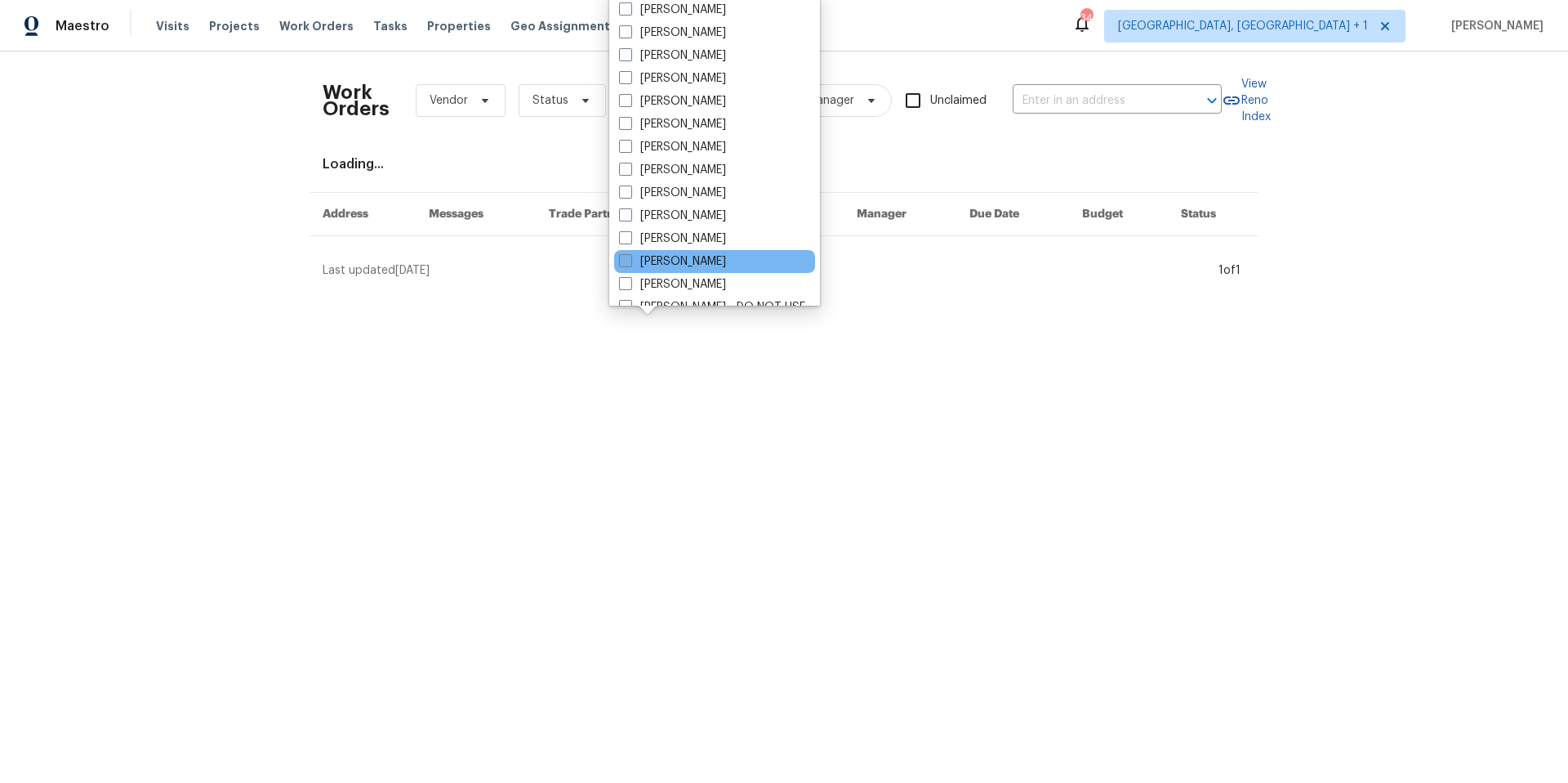
click at [672, 256] on label "[PERSON_NAME]" at bounding box center [672, 261] width 107 height 16
click at [629, 256] on input "[PERSON_NAME]" at bounding box center [624, 258] width 11 height 11
checkbox input "true"
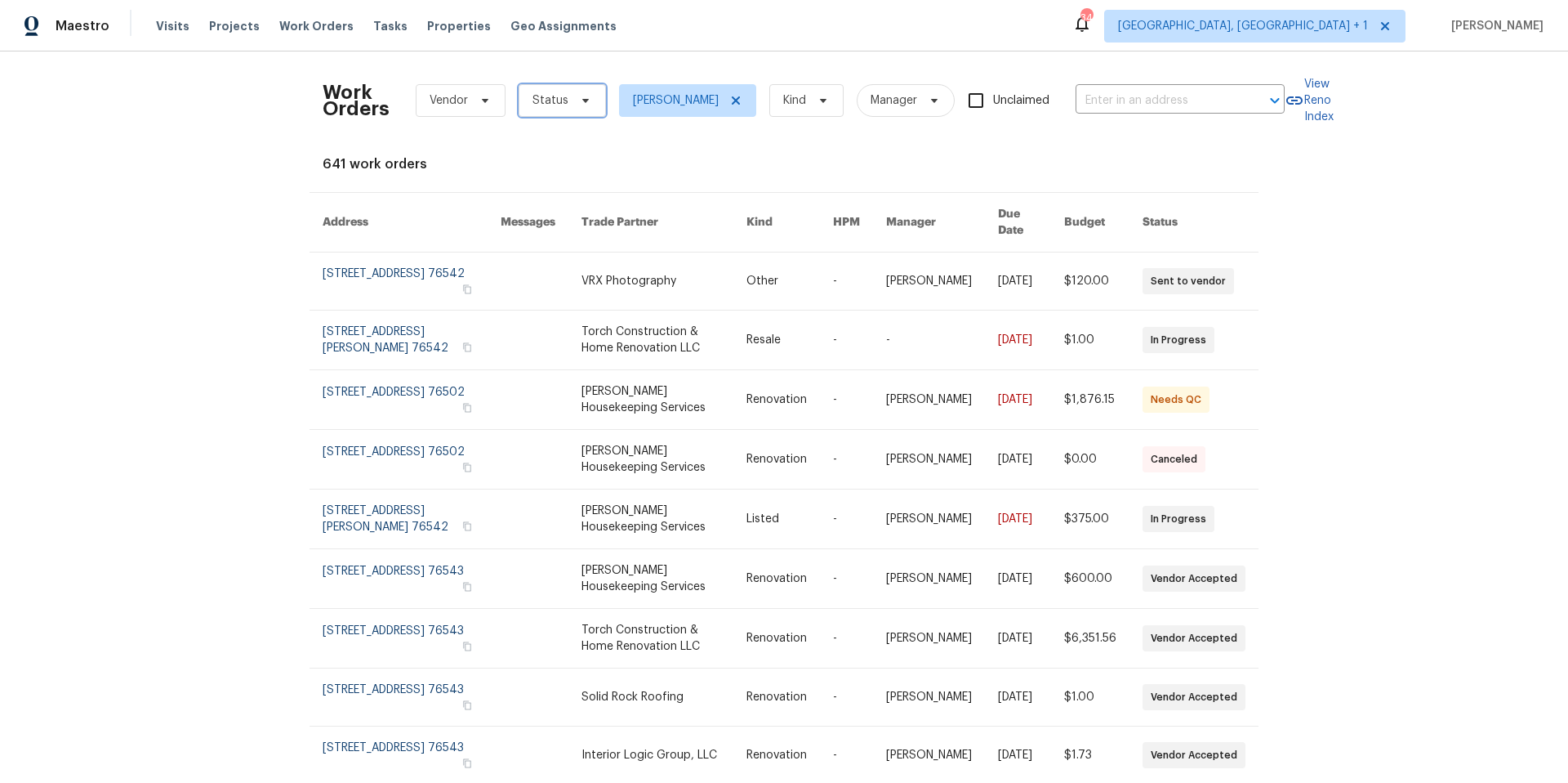
click at [566, 91] on span "Status" at bounding box center [562, 101] width 87 height 33
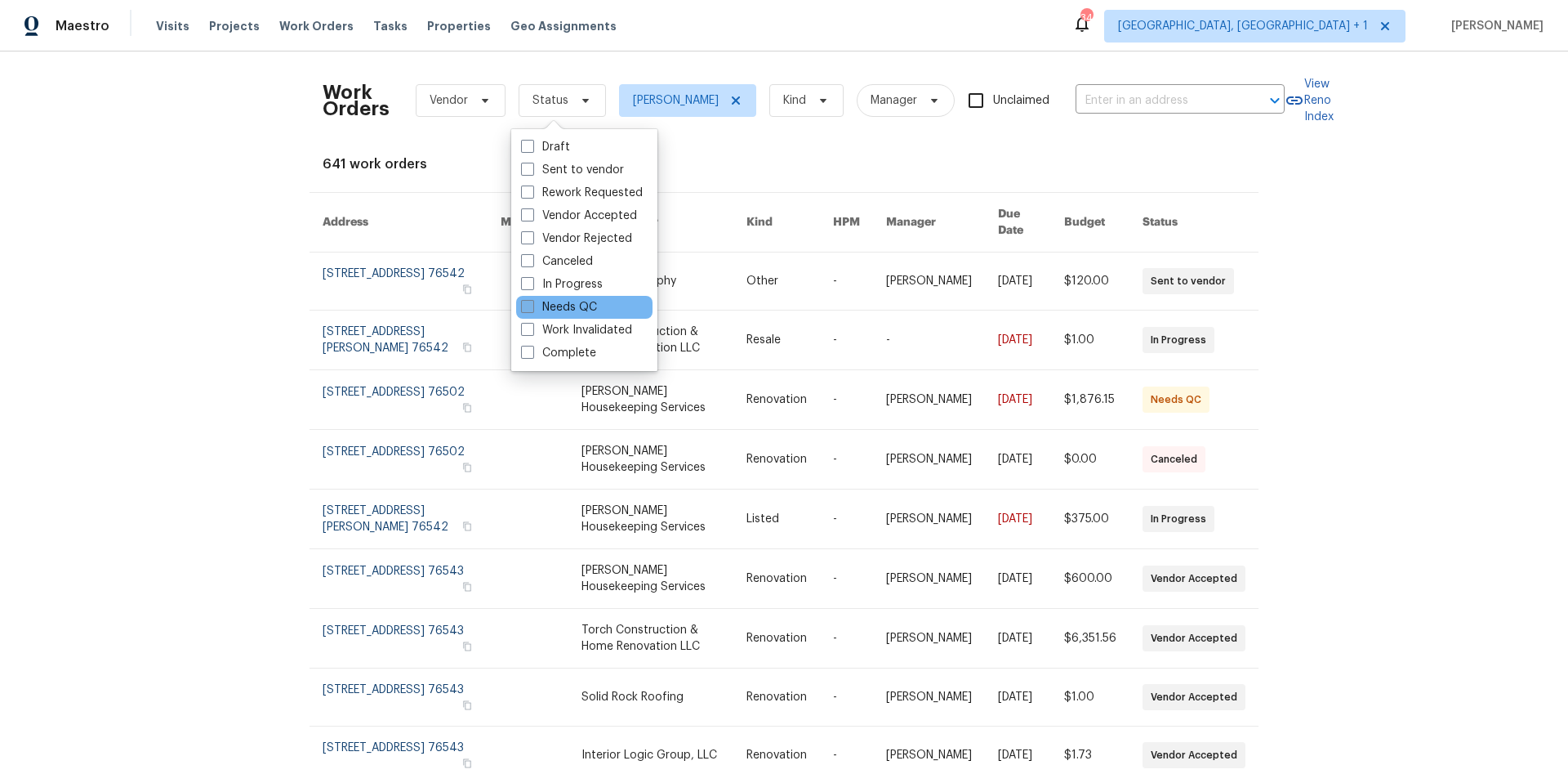
click at [579, 304] on label "Needs QC" at bounding box center [559, 307] width 76 height 16
click at [531, 304] on input "Needs QC" at bounding box center [526, 304] width 11 height 11
checkbox input "true"
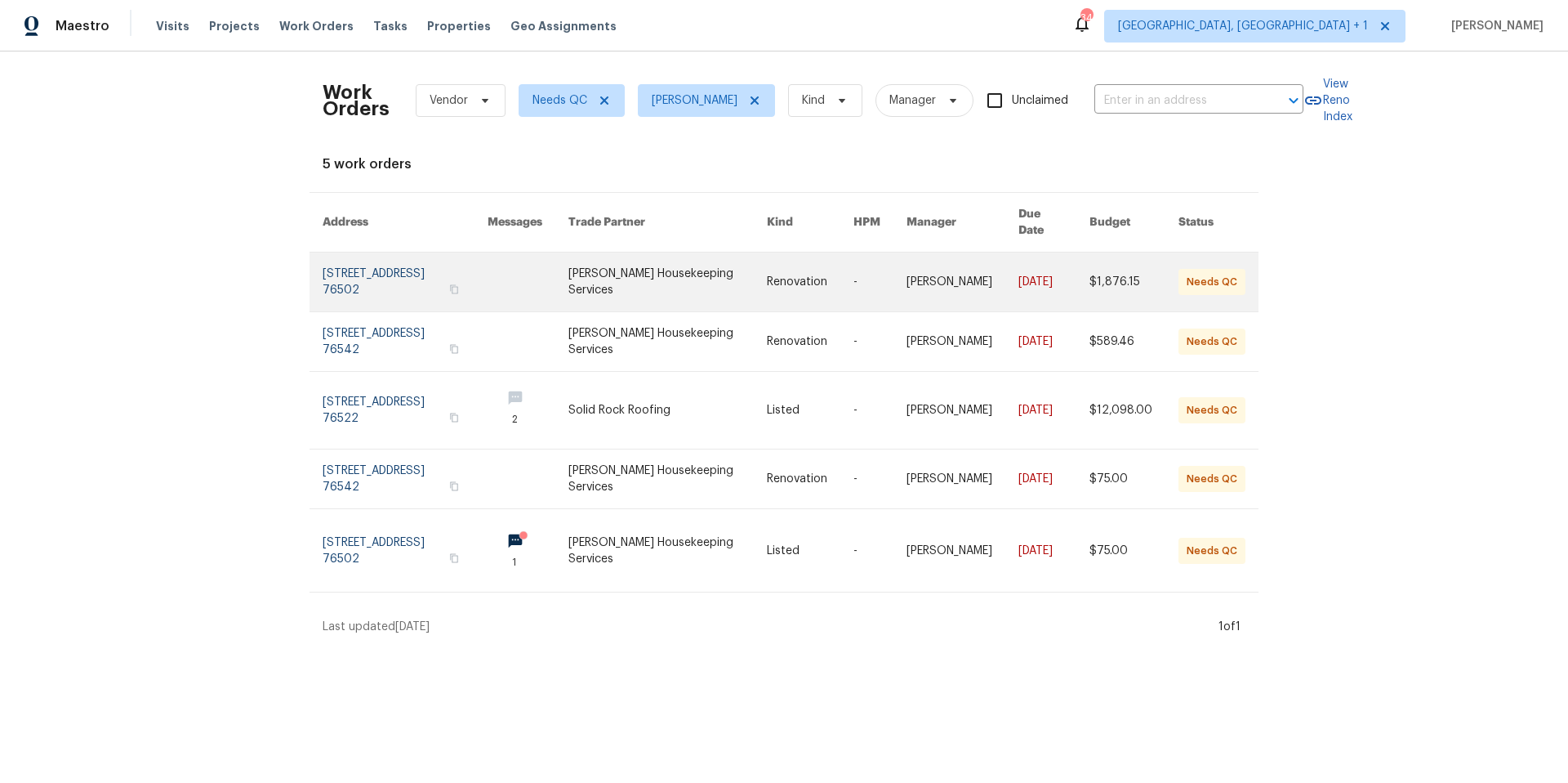
click at [410, 259] on link at bounding box center [405, 281] width 165 height 59
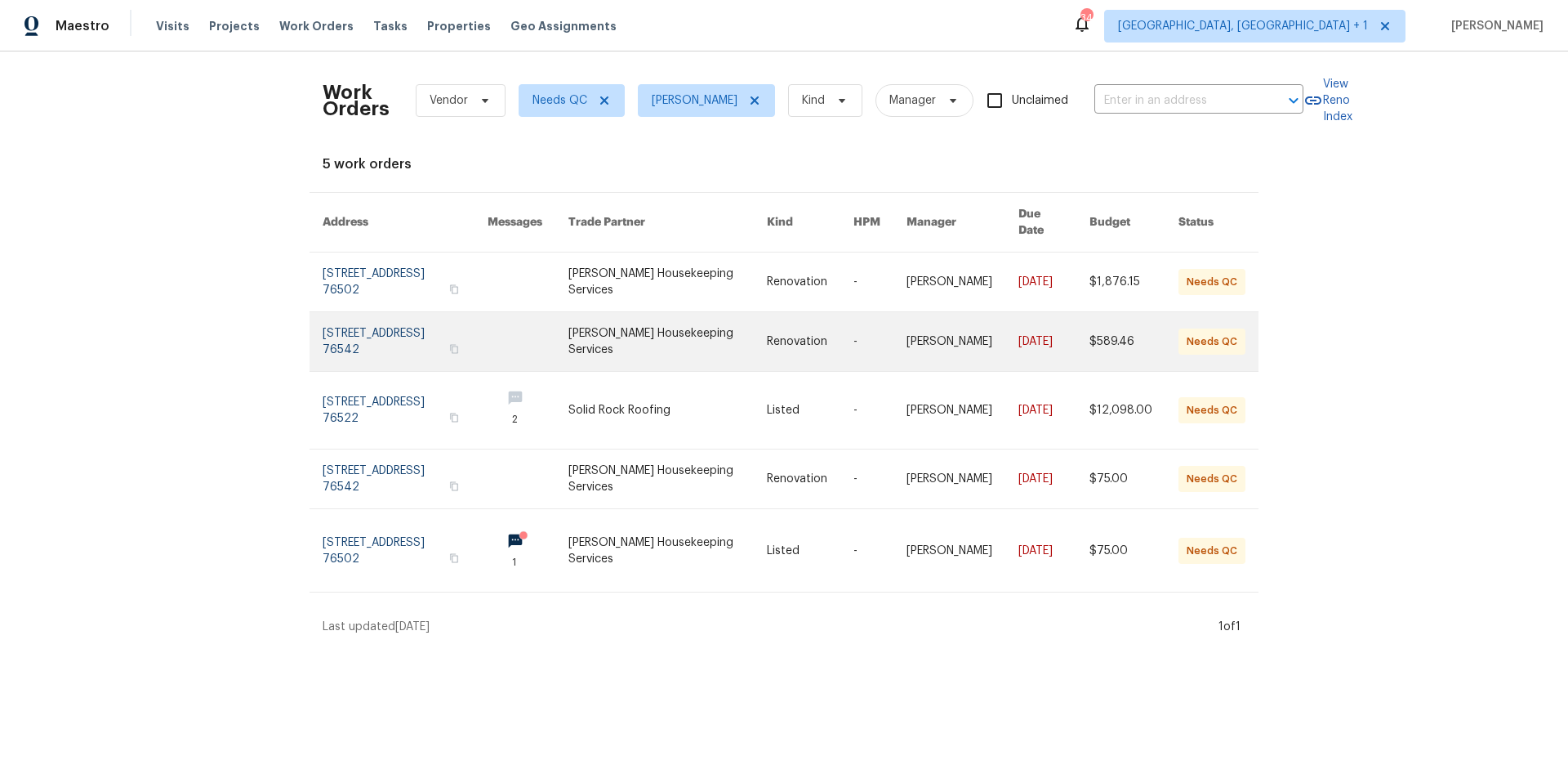
click at [416, 314] on link at bounding box center [405, 342] width 165 height 59
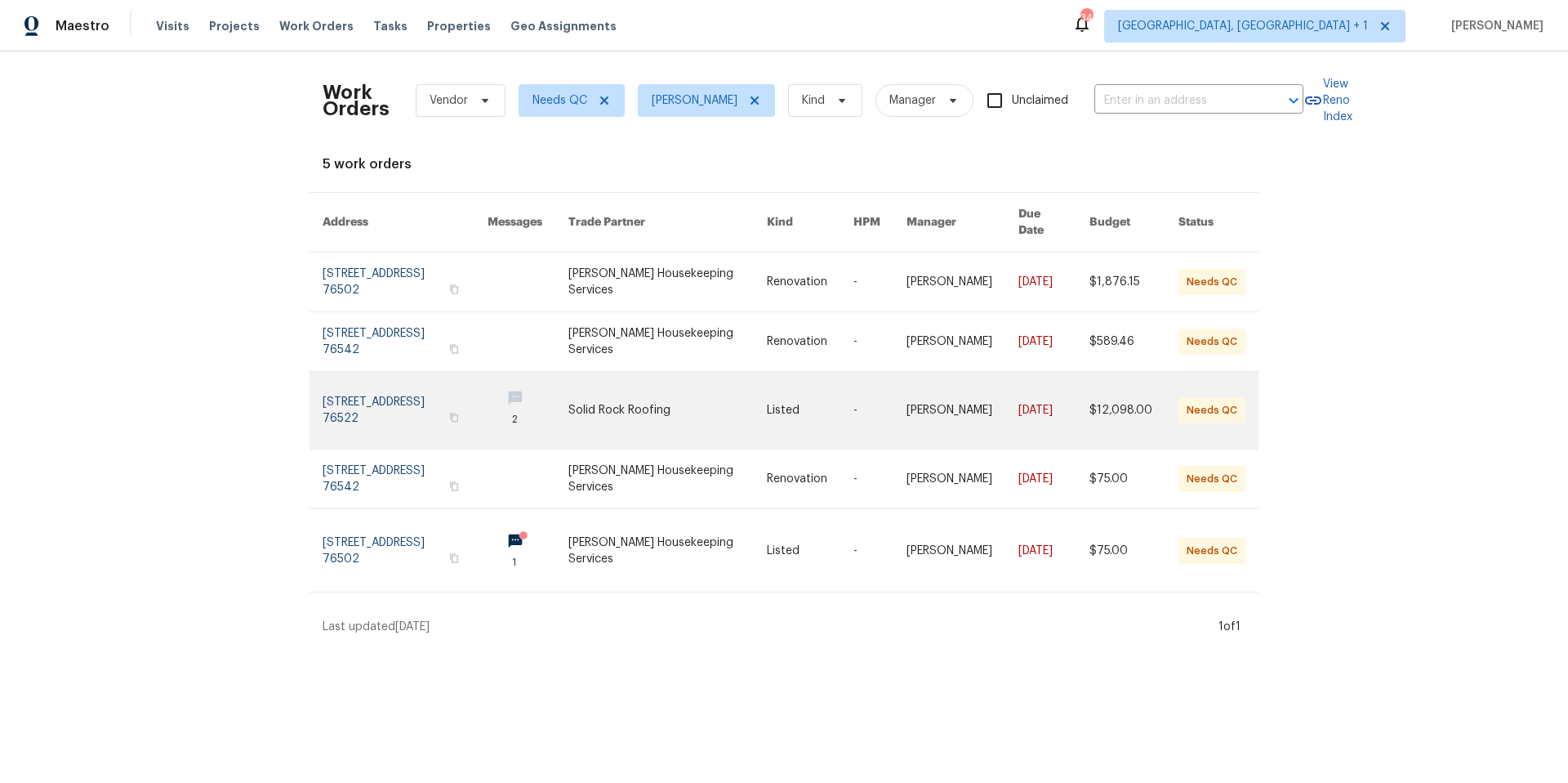
click at [417, 385] on link at bounding box center [405, 409] width 165 height 77
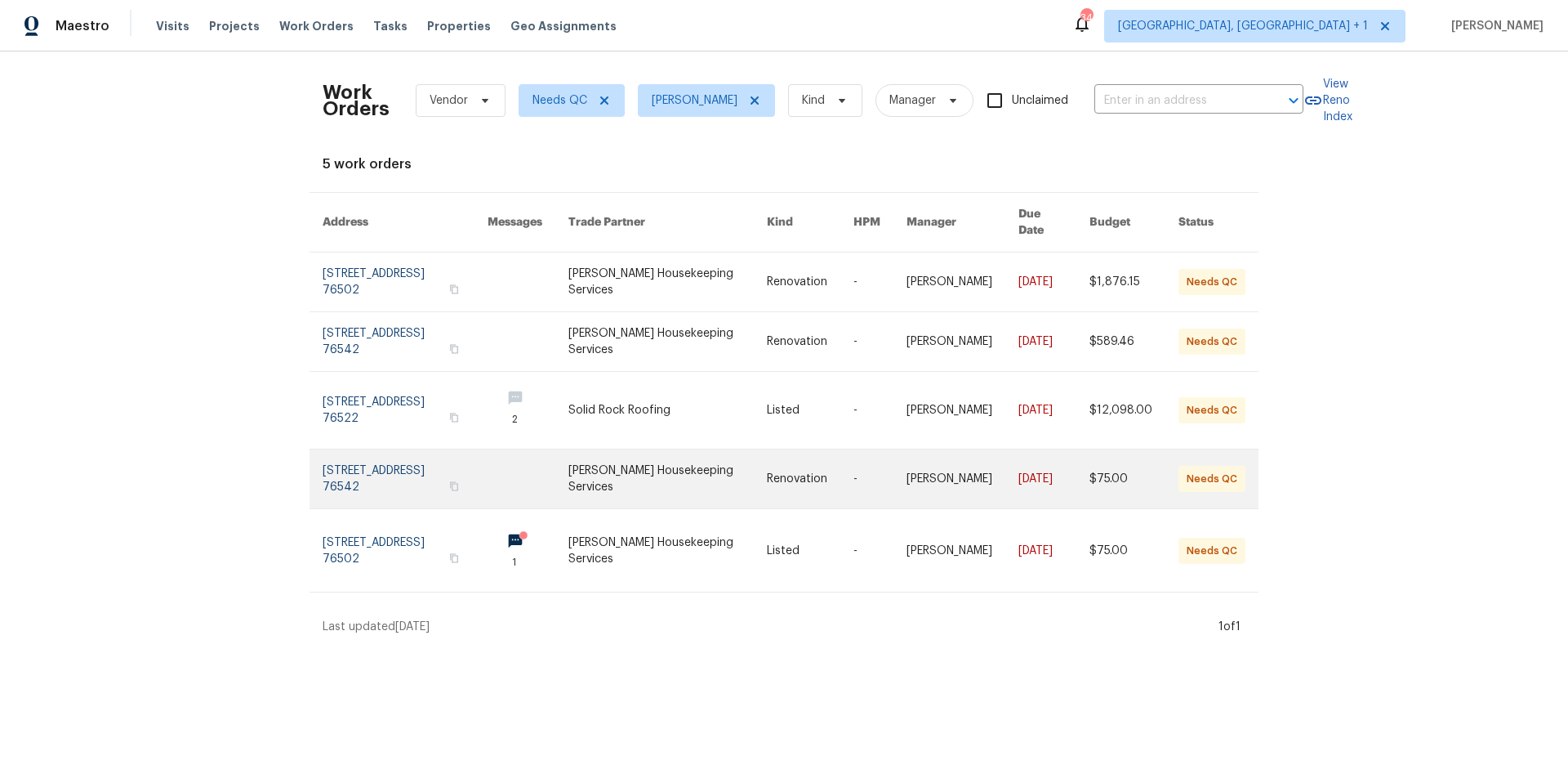
click at [433, 453] on link at bounding box center [405, 478] width 165 height 59
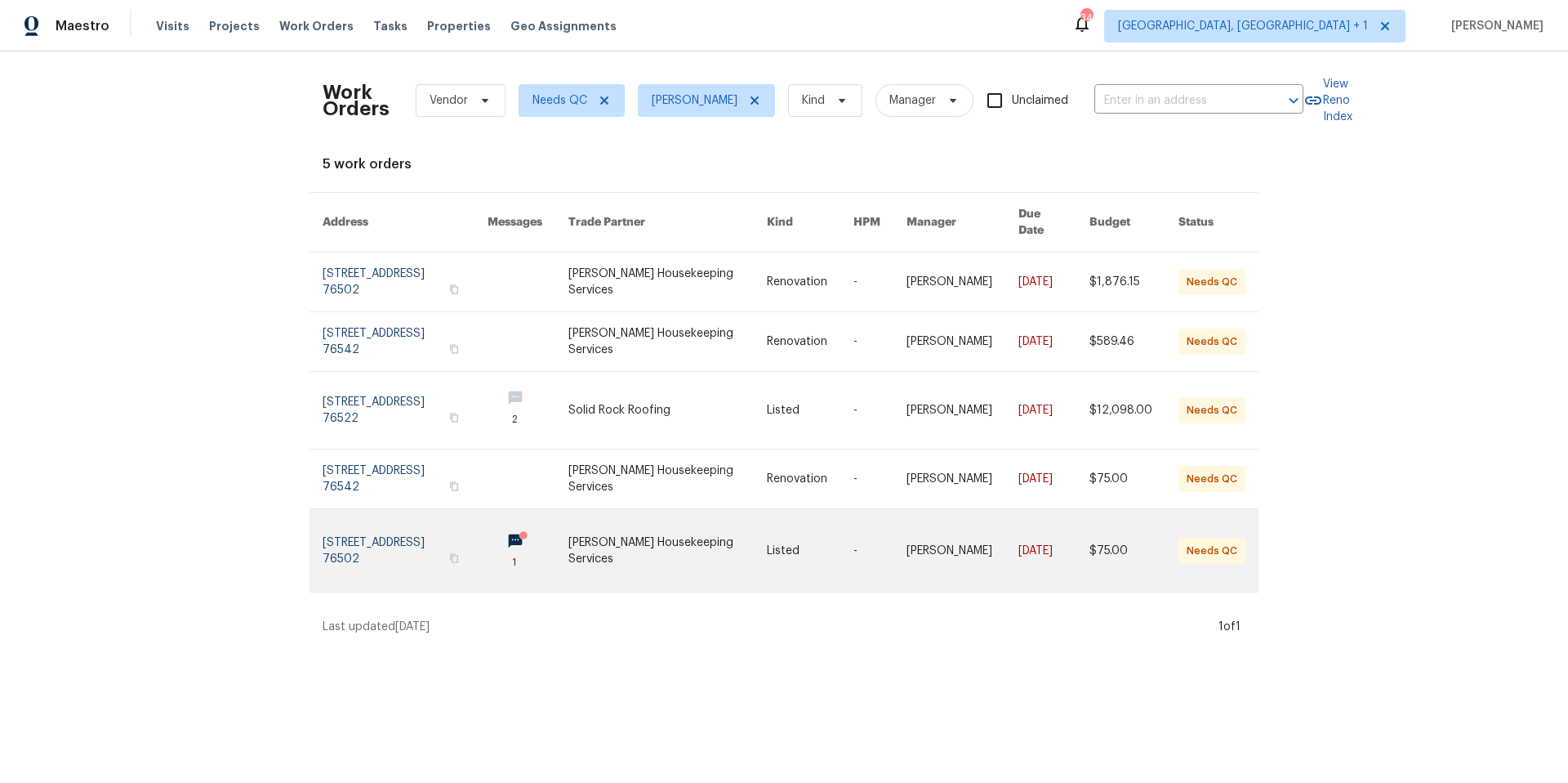
click at [414, 526] on link at bounding box center [405, 550] width 165 height 82
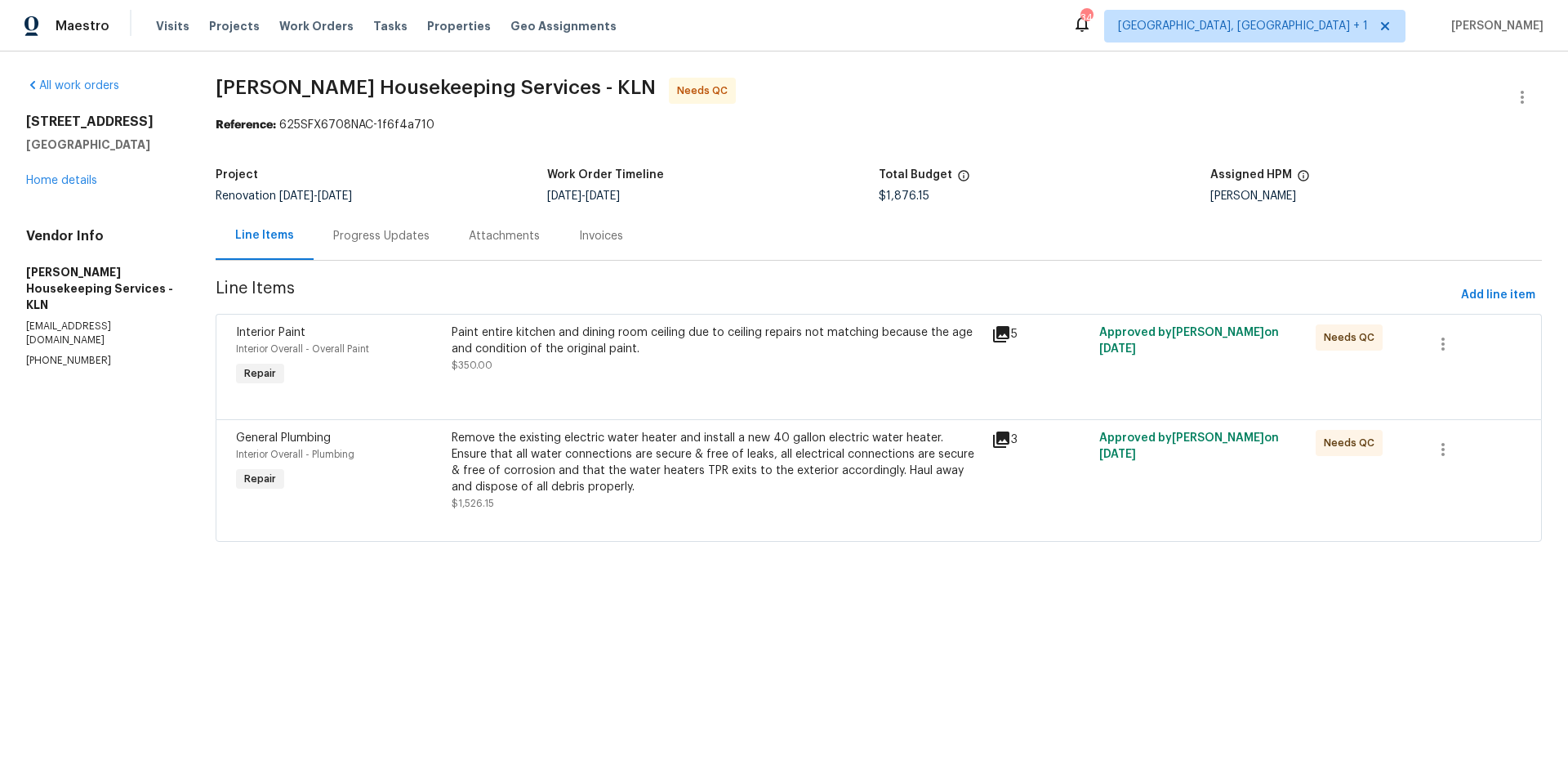
click at [569, 327] on div "Paint entire kitchen and dining room ceiling due to ceiling repairs not matchin…" at bounding box center [717, 341] width 529 height 33
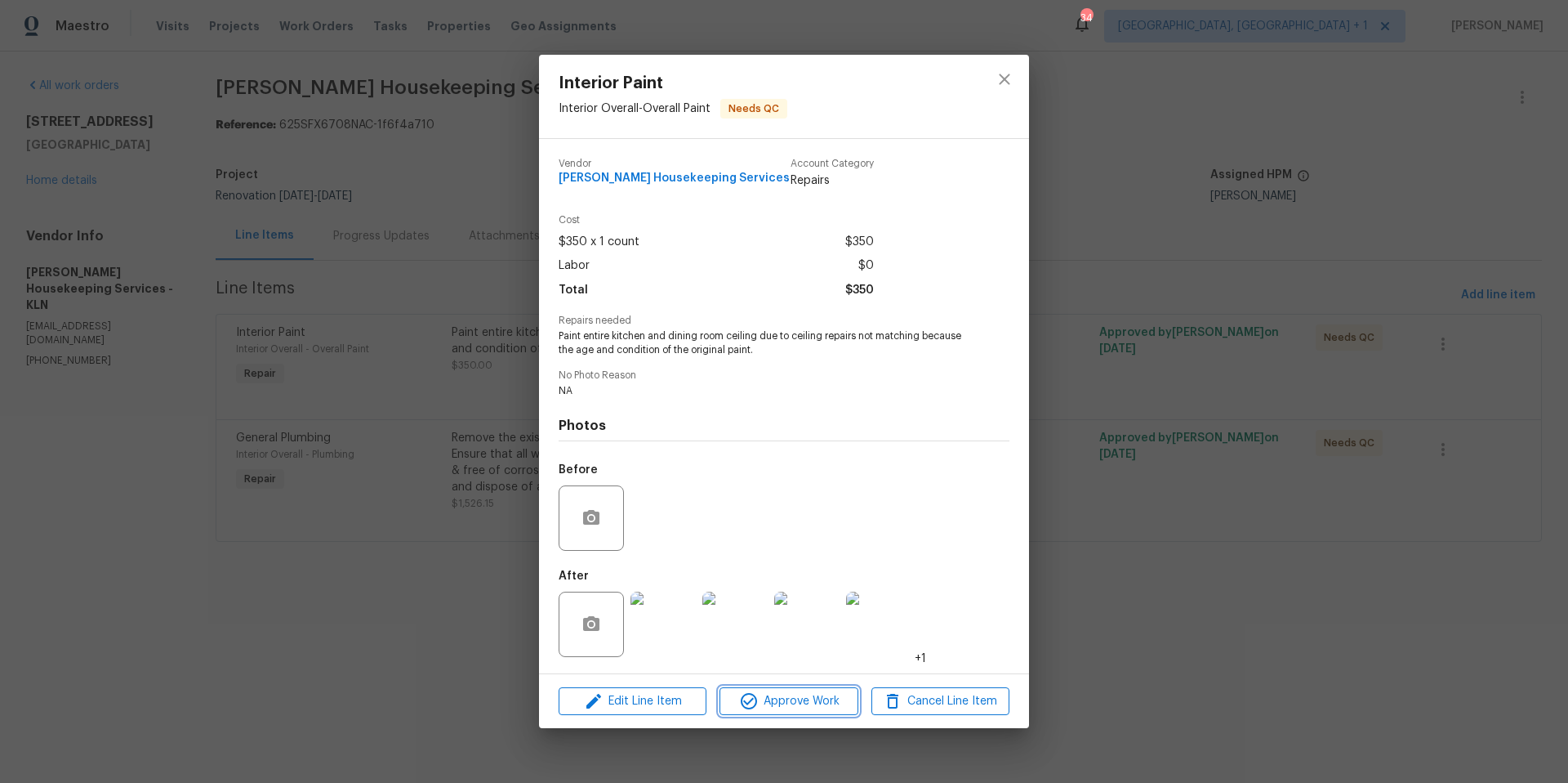
click at [762, 711] on button "Approve Work" at bounding box center [788, 701] width 138 height 28
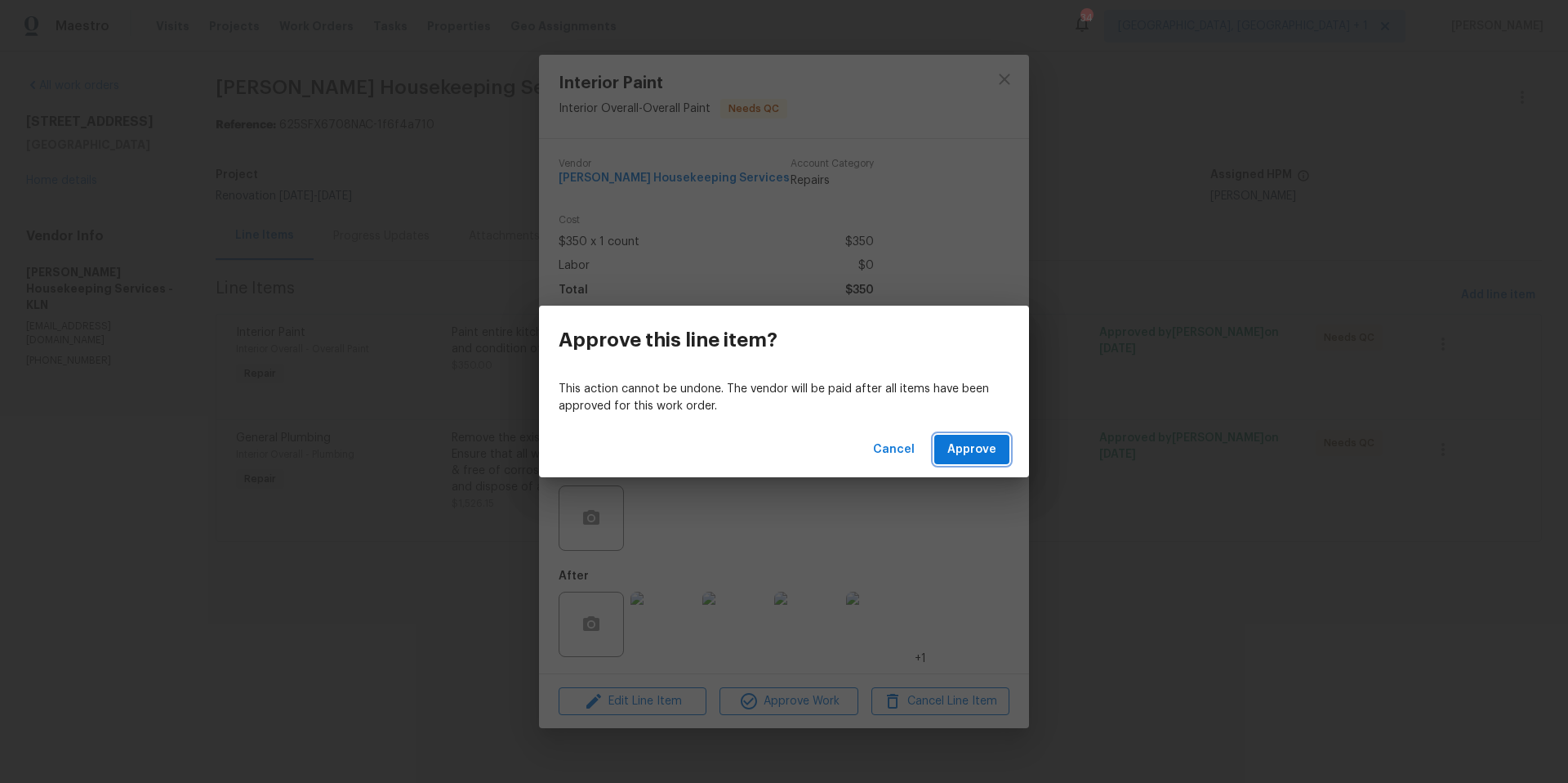
click at [968, 456] on span "Approve" at bounding box center [972, 449] width 49 height 20
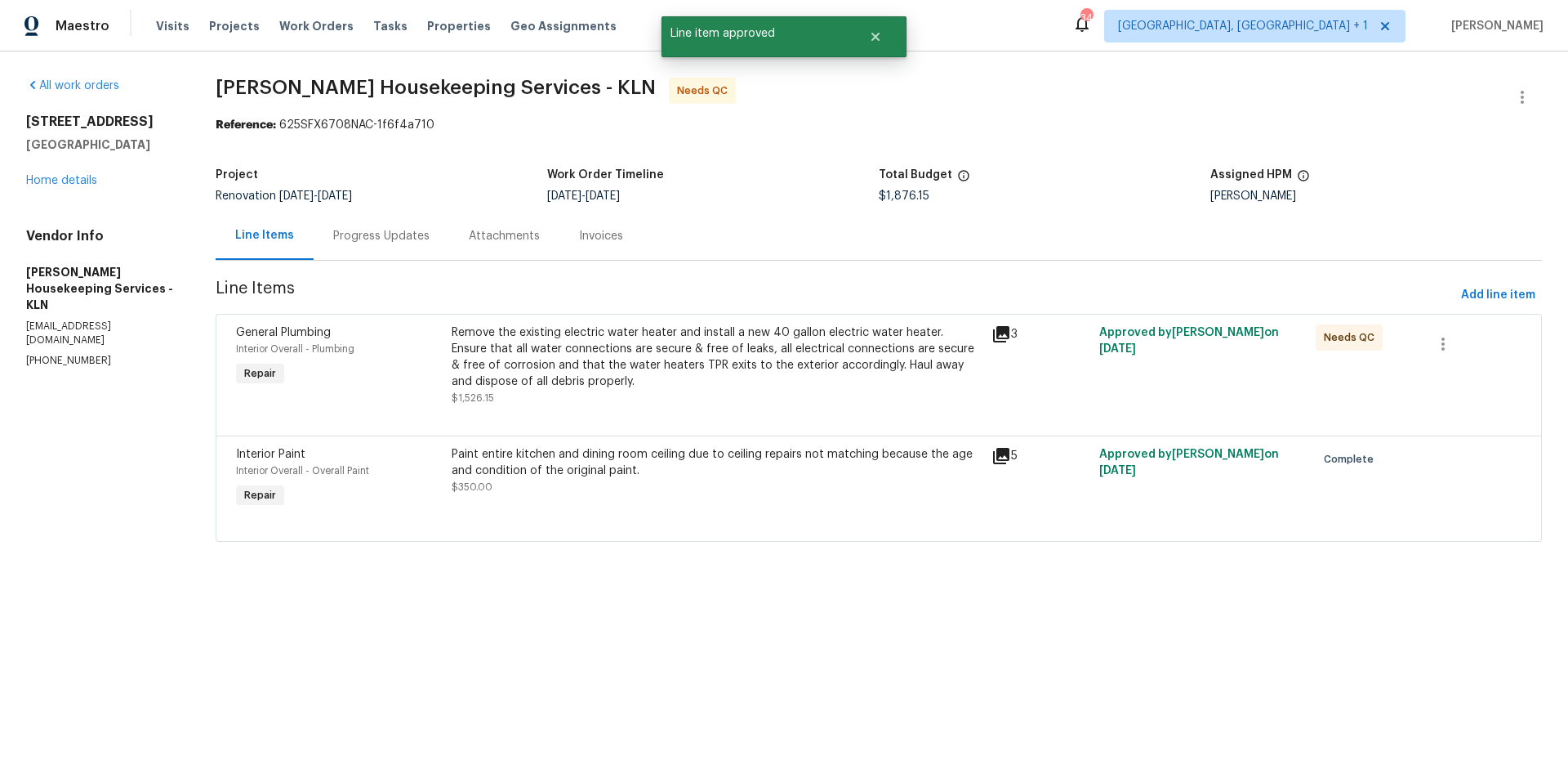
click at [613, 363] on div "Remove the existing electric water heater and install a new 40 gallon electric …" at bounding box center [717, 356] width 529 height 65
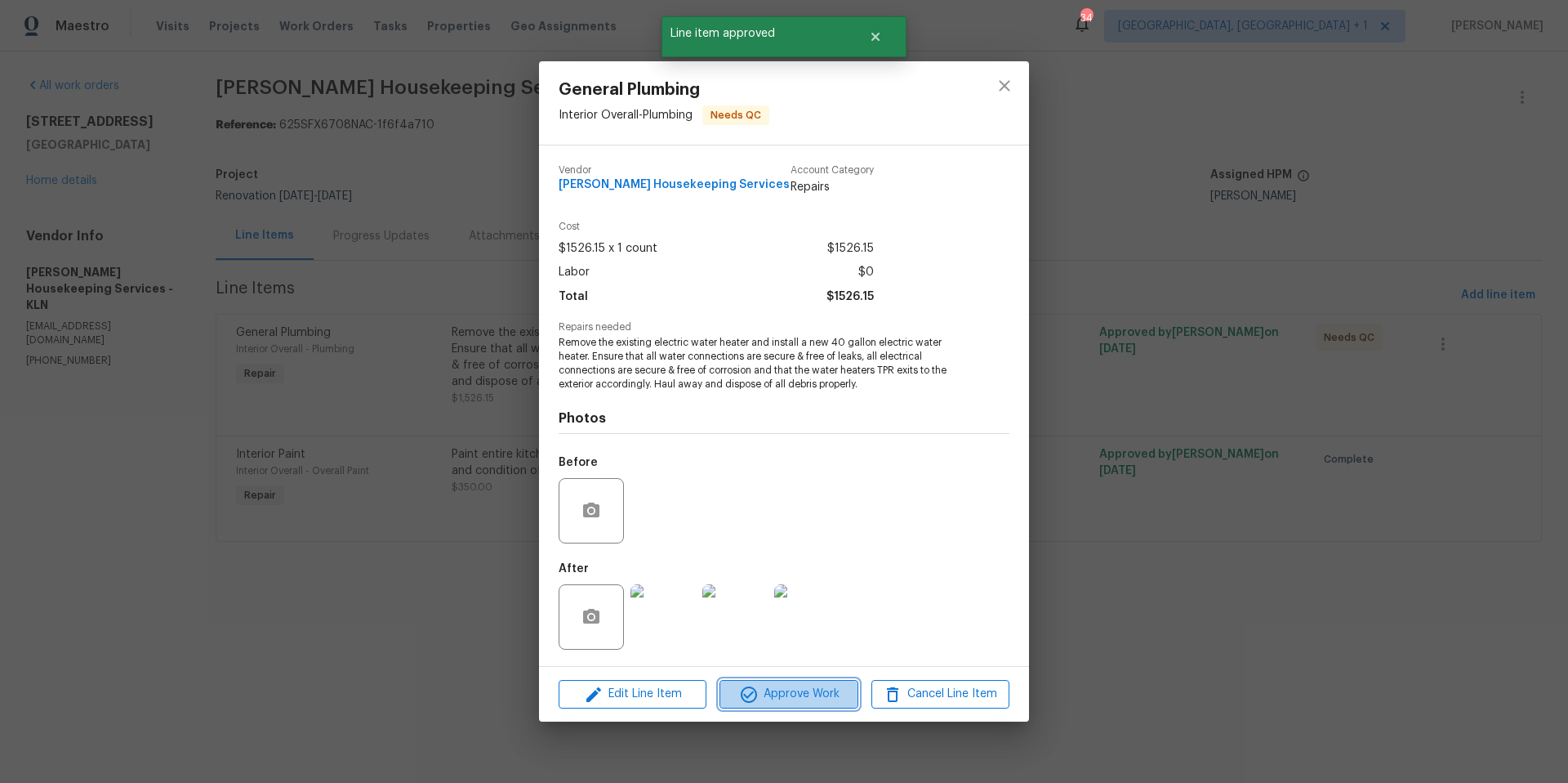
click at [776, 702] on span "Approve Work" at bounding box center [788, 694] width 128 height 20
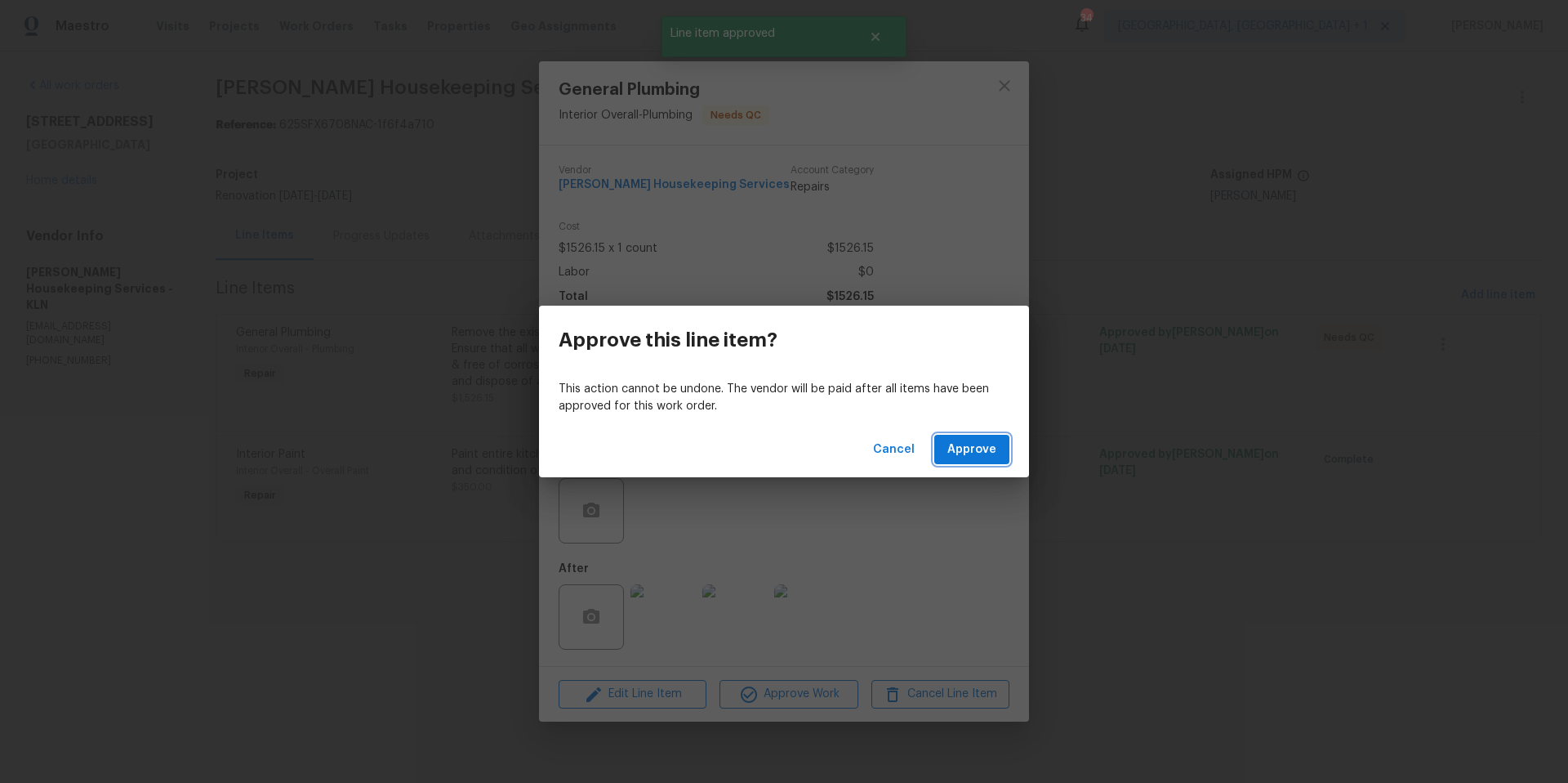
drag, startPoint x: 954, startPoint y: 446, endPoint x: 922, endPoint y: 261, distance: 187.7
click at [922, 261] on div "Approve this line item? This action cannot be undone. The vendor will be paid a…" at bounding box center [784, 391] width 1568 height 783
click at [1084, 216] on div "Approve this line item? This action cannot be undone. The vendor will be paid a…" at bounding box center [784, 391] width 1568 height 783
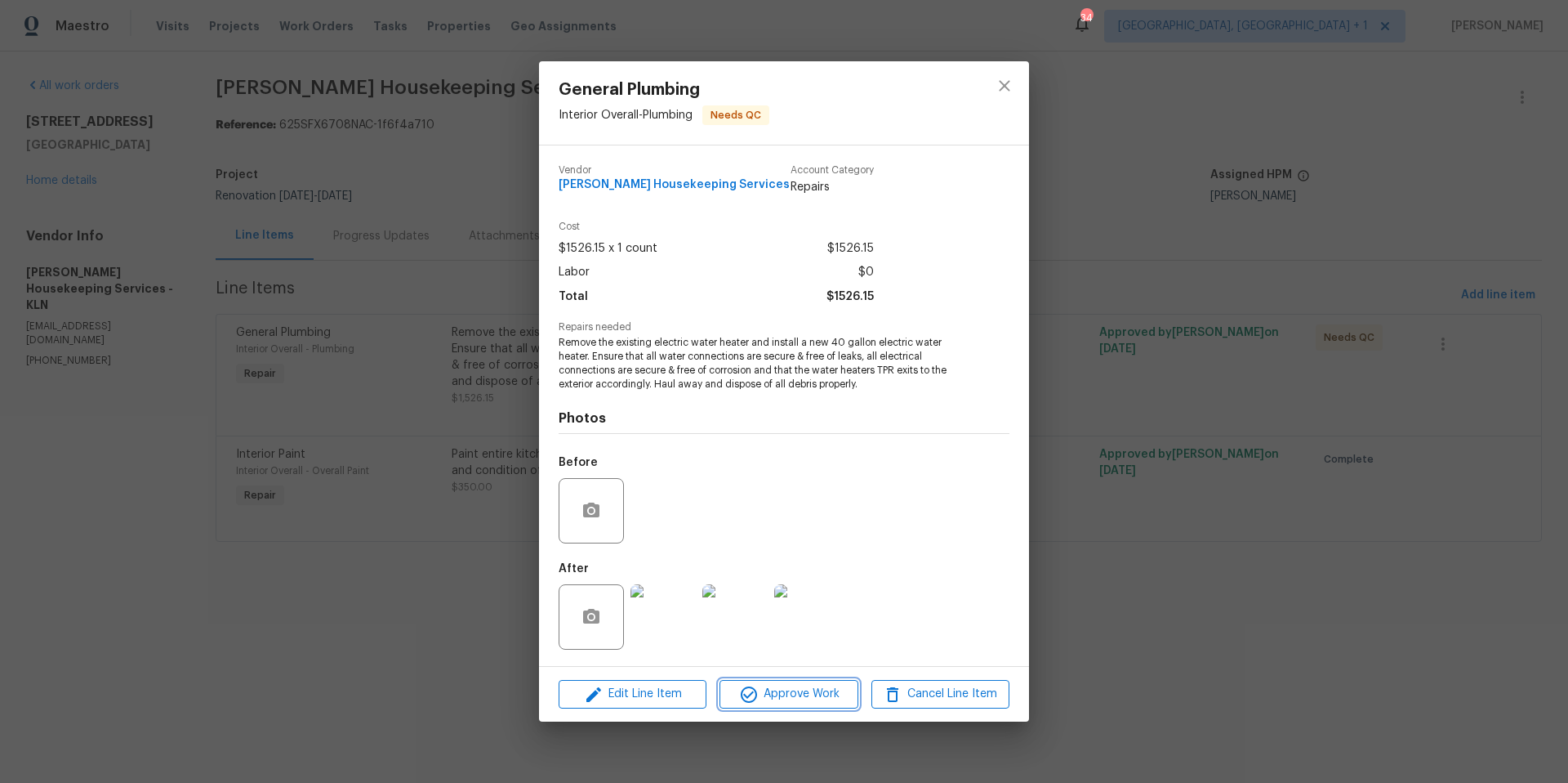
click at [781, 701] on span "Approve Work" at bounding box center [788, 694] width 128 height 20
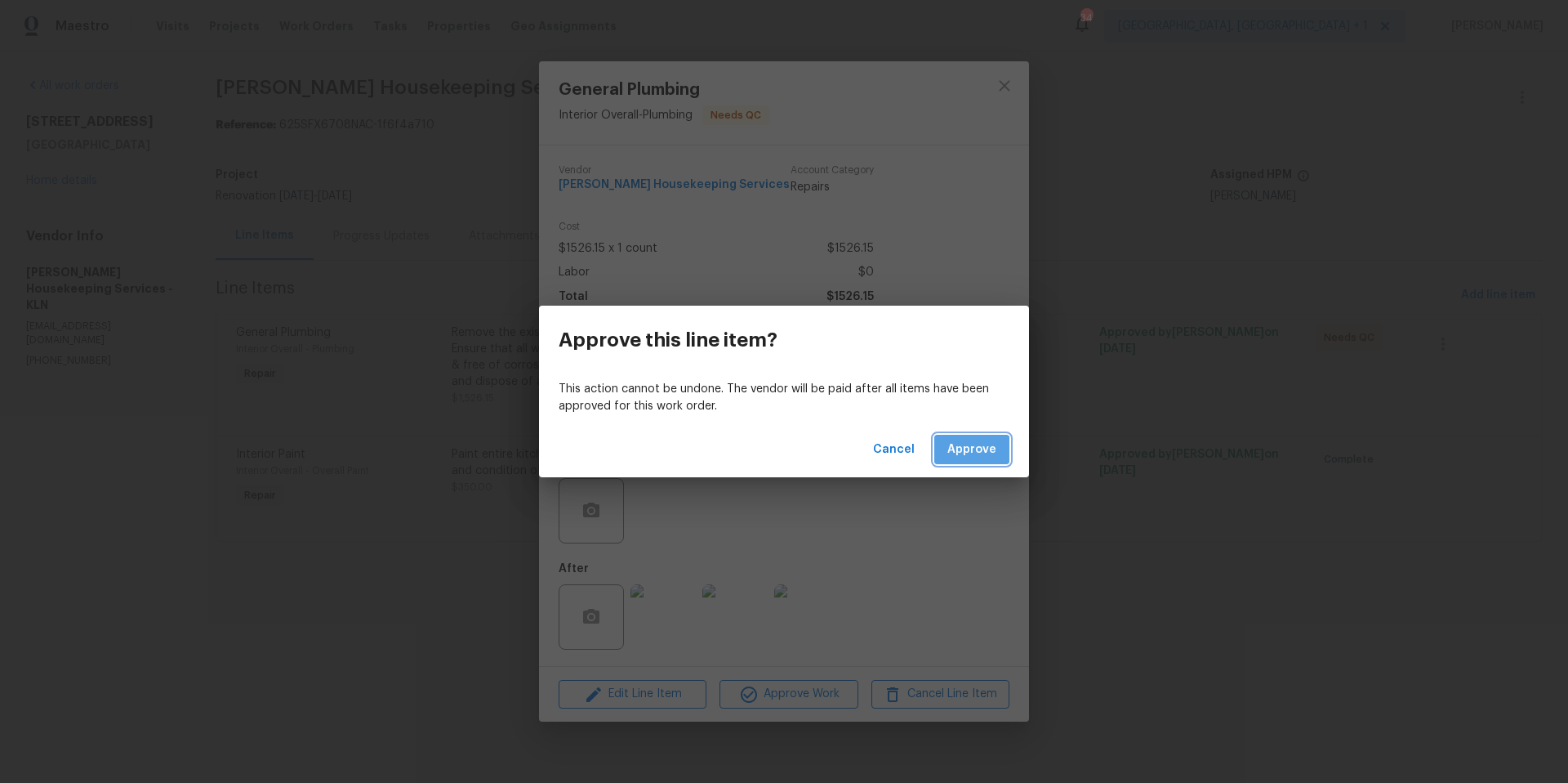
click at [966, 455] on span "Approve" at bounding box center [972, 449] width 49 height 20
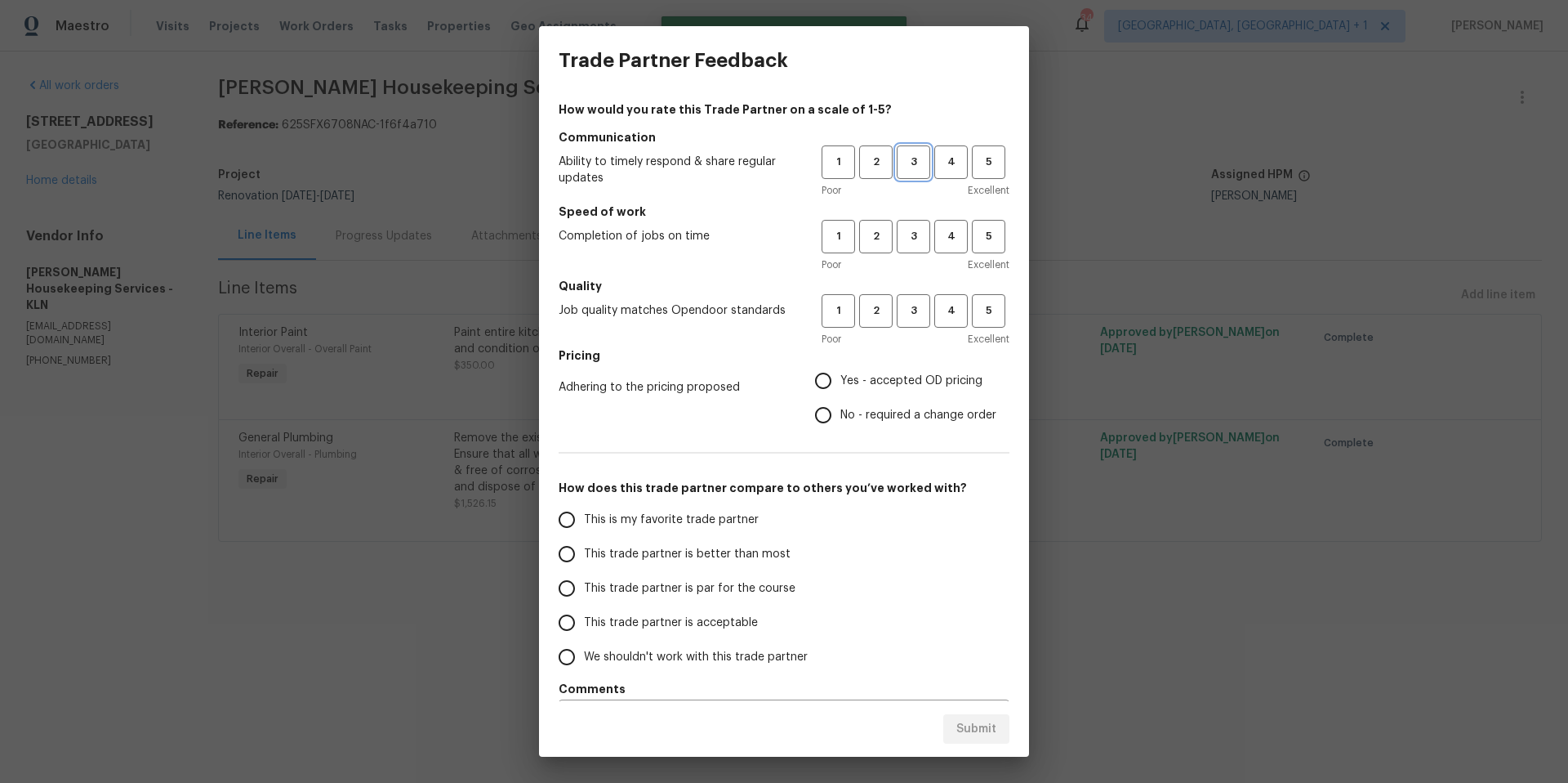
click at [908, 164] on span "3" at bounding box center [912, 161] width 30 height 18
drag, startPoint x: 895, startPoint y: 234, endPoint x: 895, endPoint y: 288, distance: 54.0
click at [898, 235] on span "3" at bounding box center [912, 236] width 30 height 18
drag, startPoint x: 896, startPoint y: 297, endPoint x: 810, endPoint y: 374, distance: 115.4
click at [897, 297] on button "3" at bounding box center [913, 310] width 34 height 34
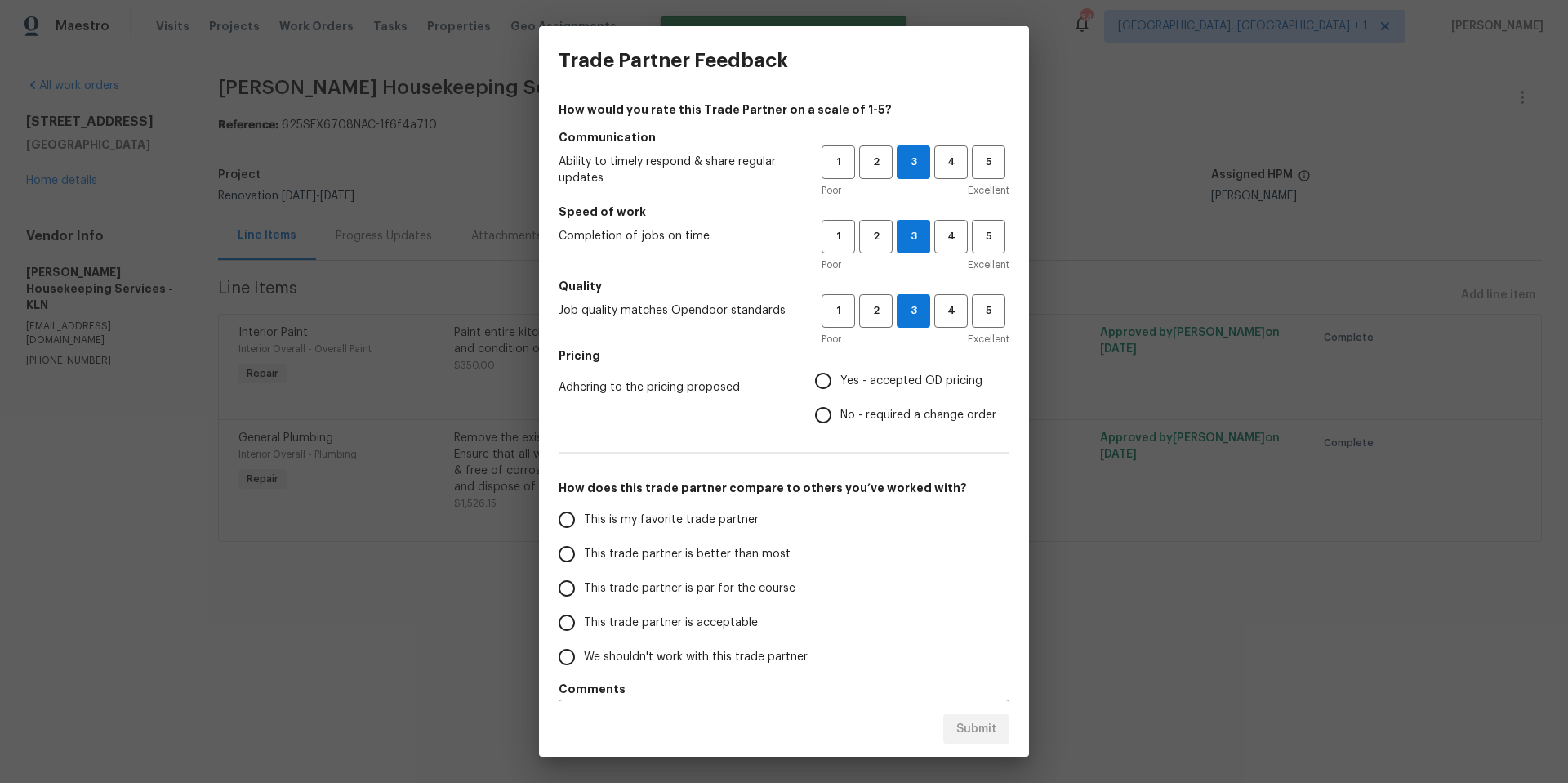
click at [818, 379] on input "Yes - accepted OD pricing" at bounding box center [822, 380] width 34 height 34
radio input "true"
click at [602, 594] on span "This trade partner is par for the course" at bounding box center [689, 589] width 211 height 17
click at [584, 594] on input "This trade partner is par for the course" at bounding box center [566, 588] width 34 height 34
click at [974, 727] on span "Submit" at bounding box center [976, 729] width 40 height 20
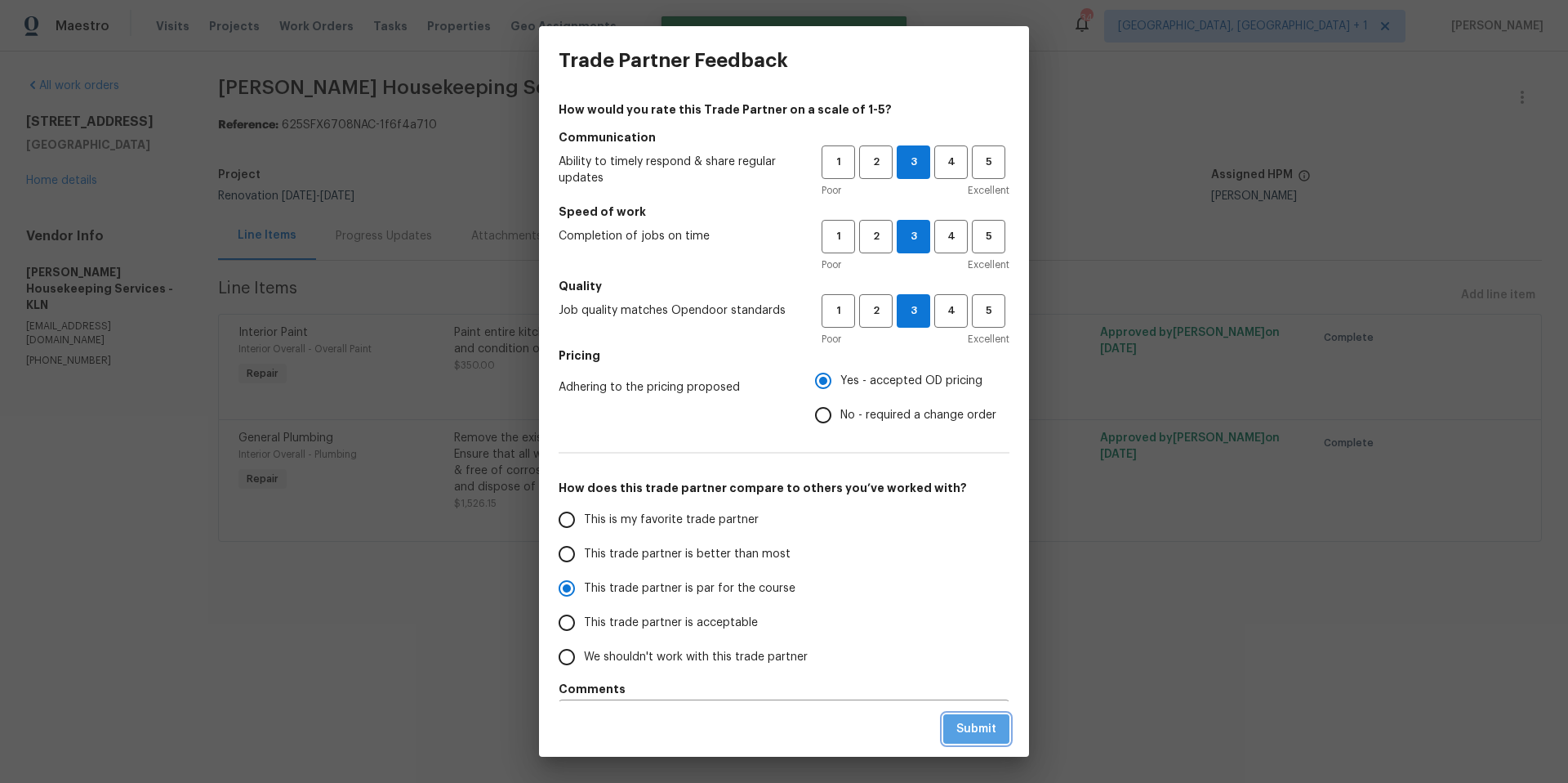
radio input "true"
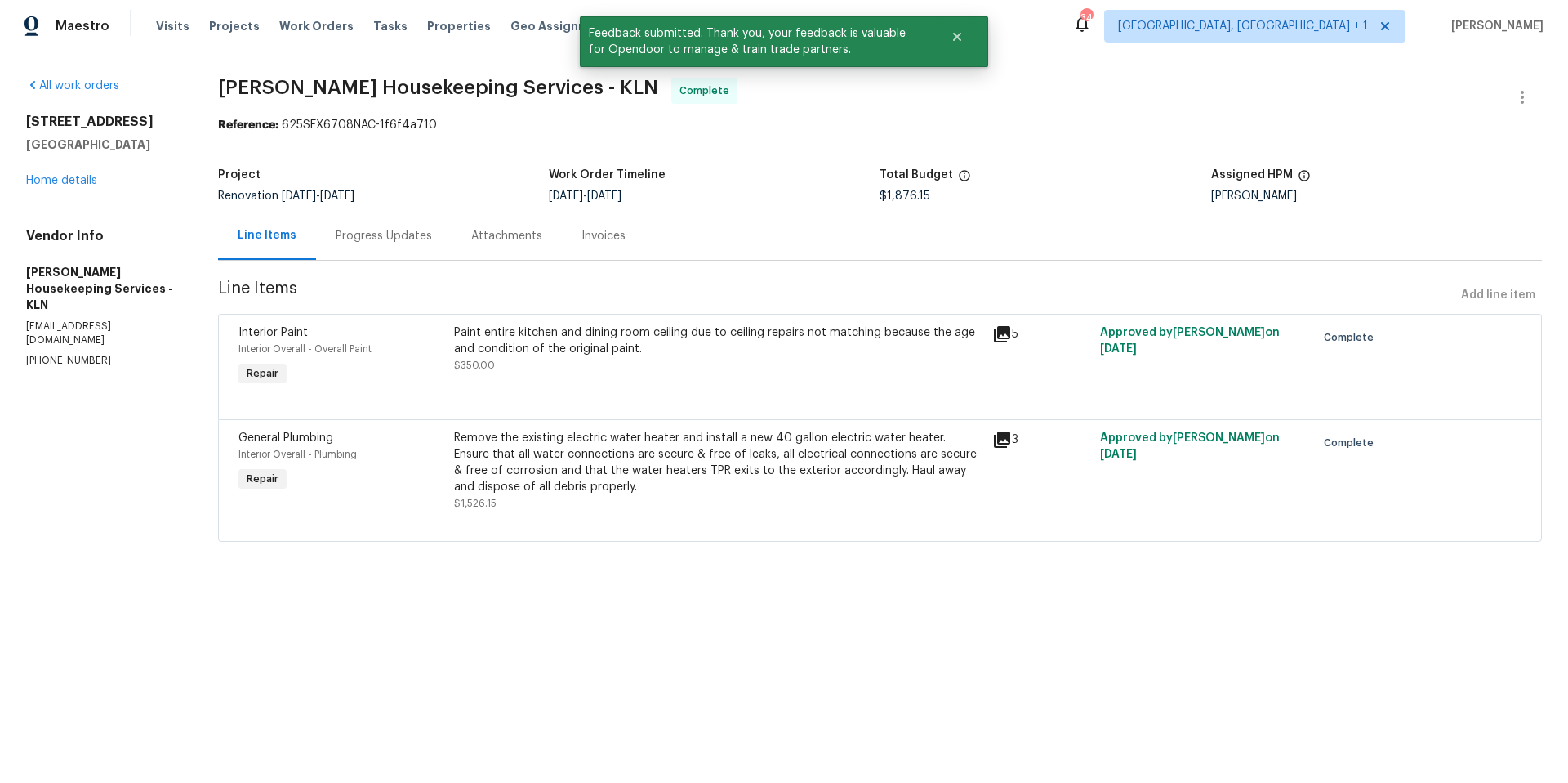
click at [94, 173] on div "3910 Hickory Rd Temple, TX 76502 Home details" at bounding box center [102, 150] width 152 height 75
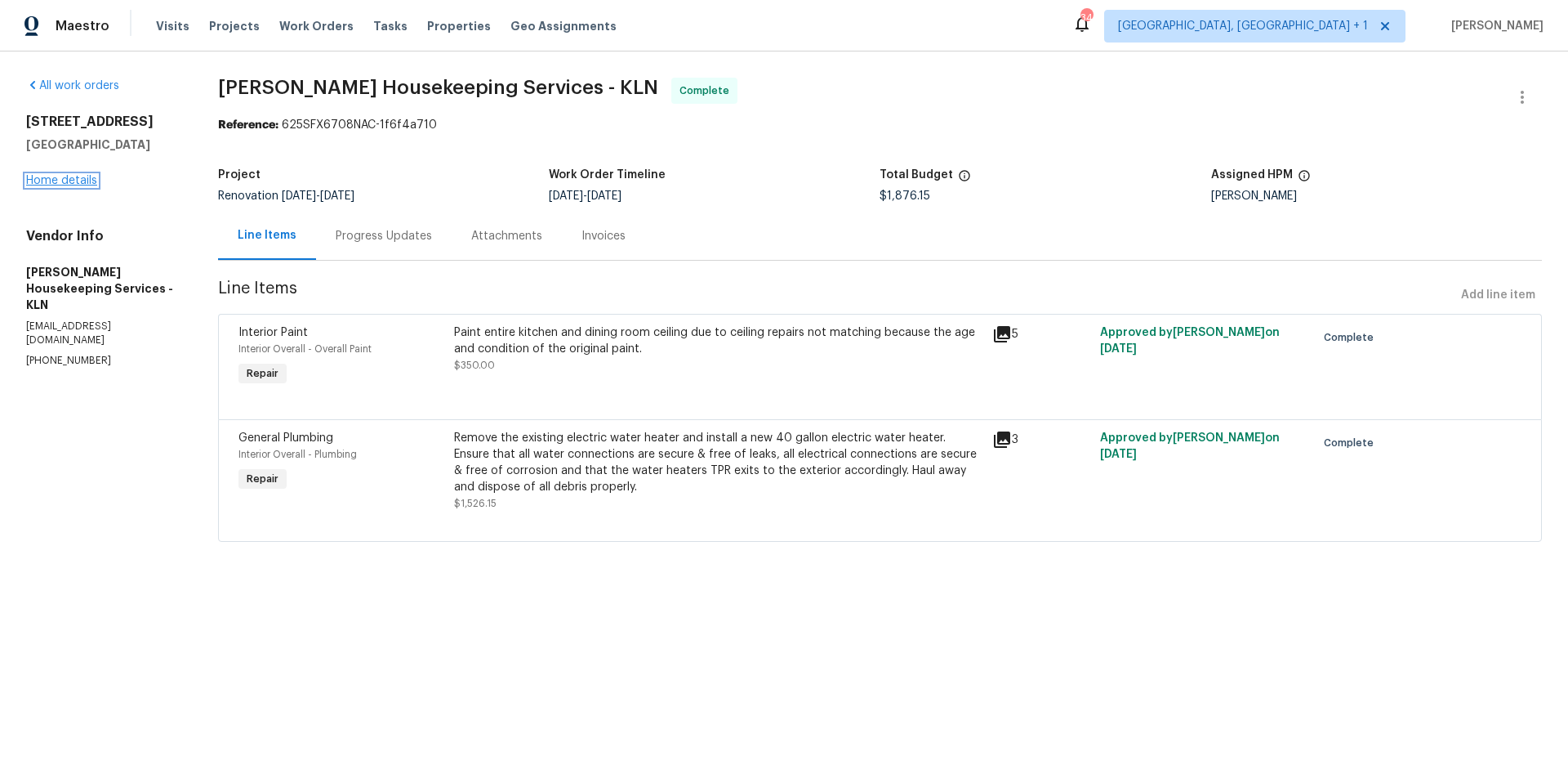
click at [90, 175] on link "Home details" at bounding box center [61, 180] width 71 height 12
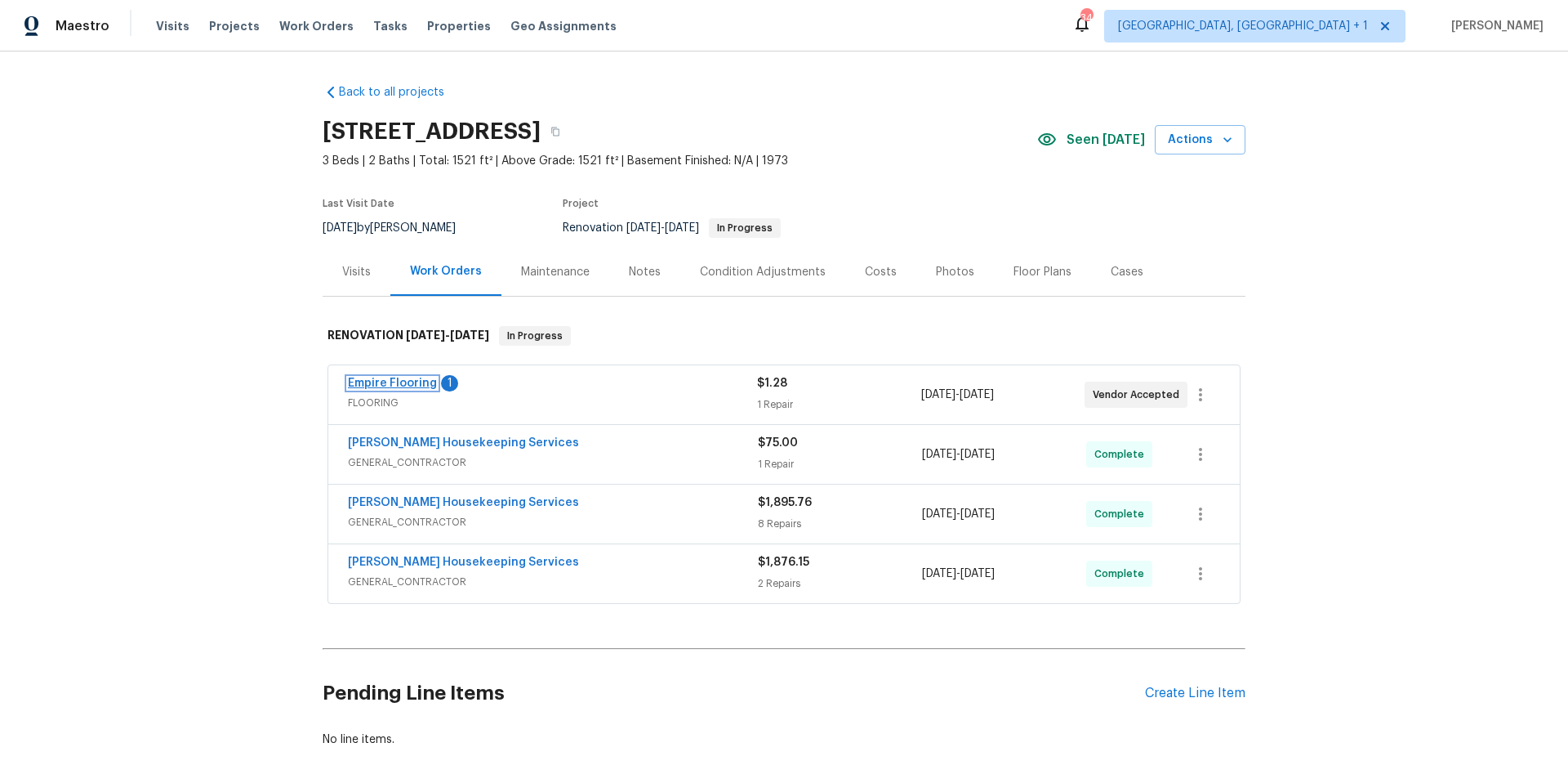
click at [400, 386] on link "Empire Flooring" at bounding box center [393, 383] width 89 height 12
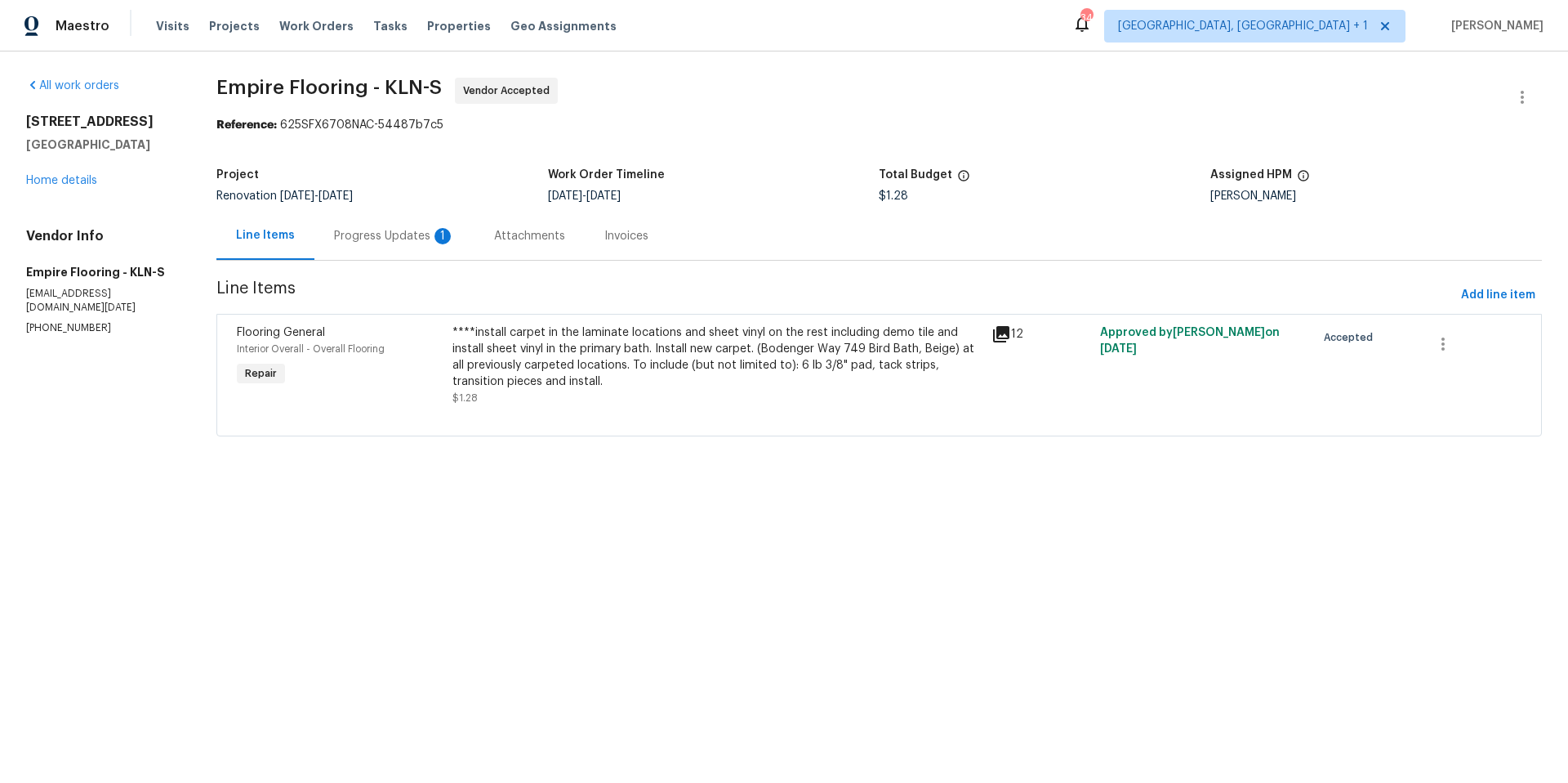
click at [392, 234] on div "Progress Updates 1" at bounding box center [394, 236] width 121 height 16
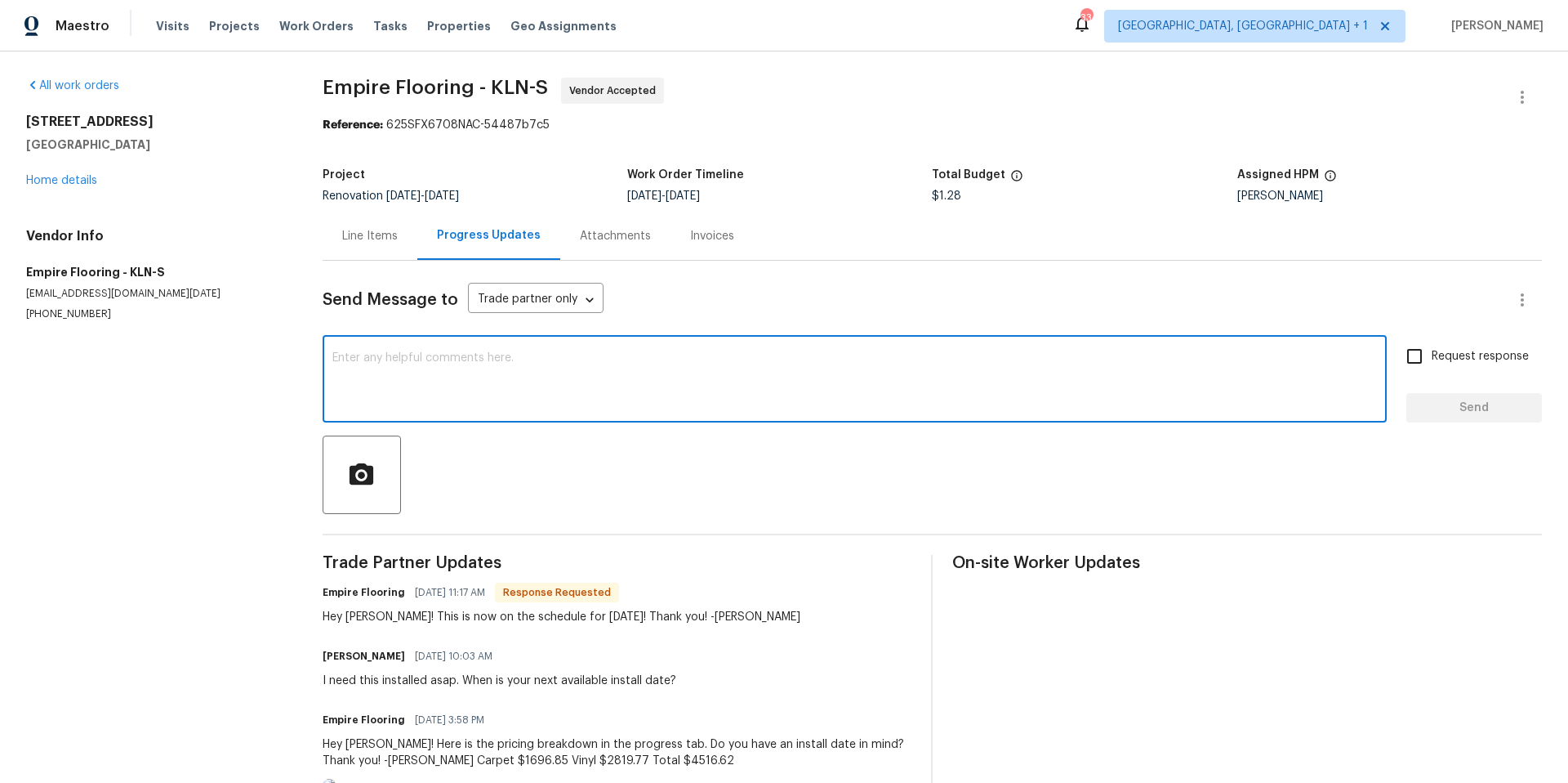
click at [453, 370] on textarea at bounding box center [854, 380] width 1044 height 57
type textarea "."
click at [1458, 403] on span "Send" at bounding box center [1473, 408] width 110 height 20
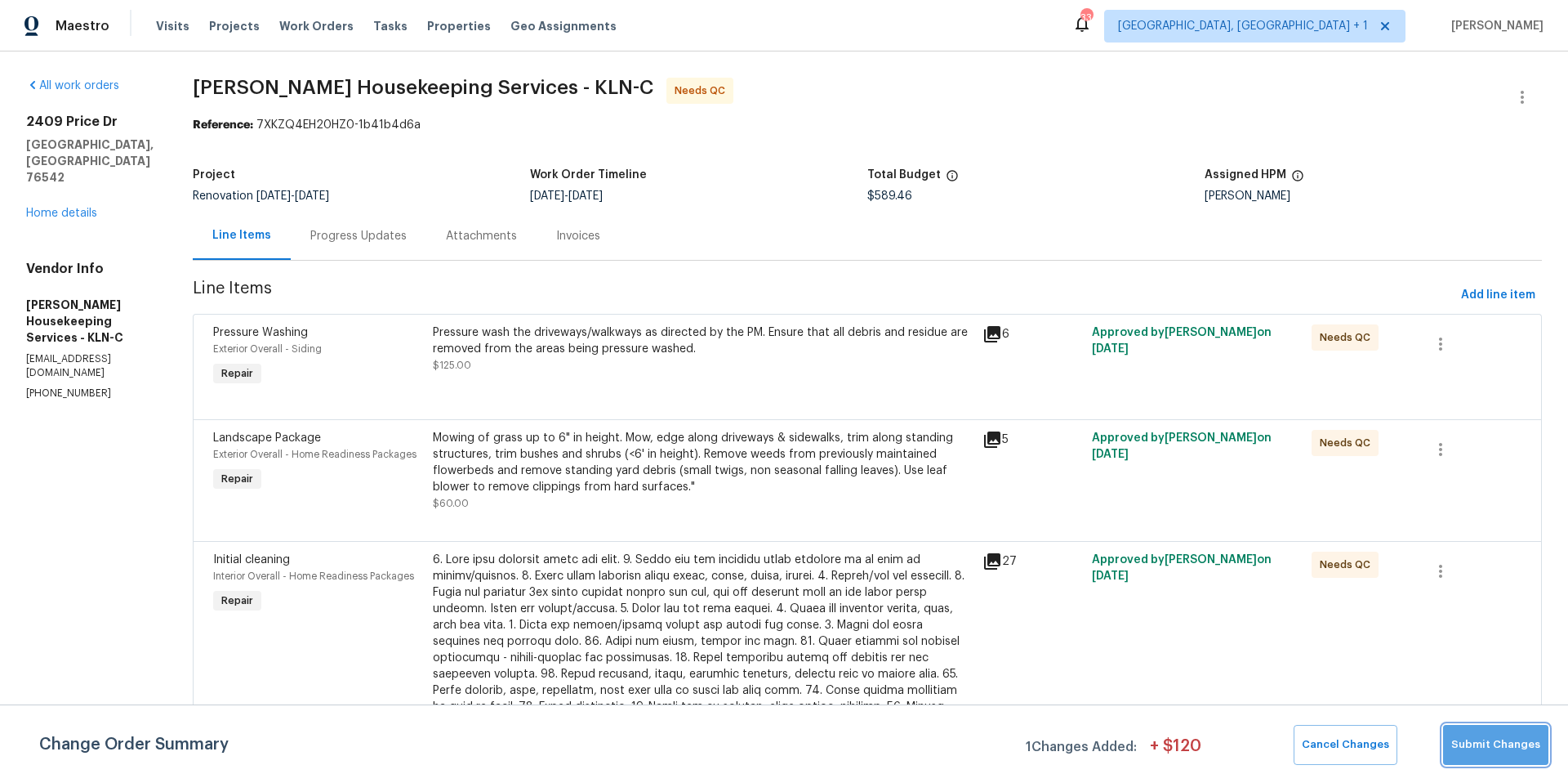
click at [1513, 749] on span "Submit Changes" at bounding box center [1495, 744] width 89 height 18
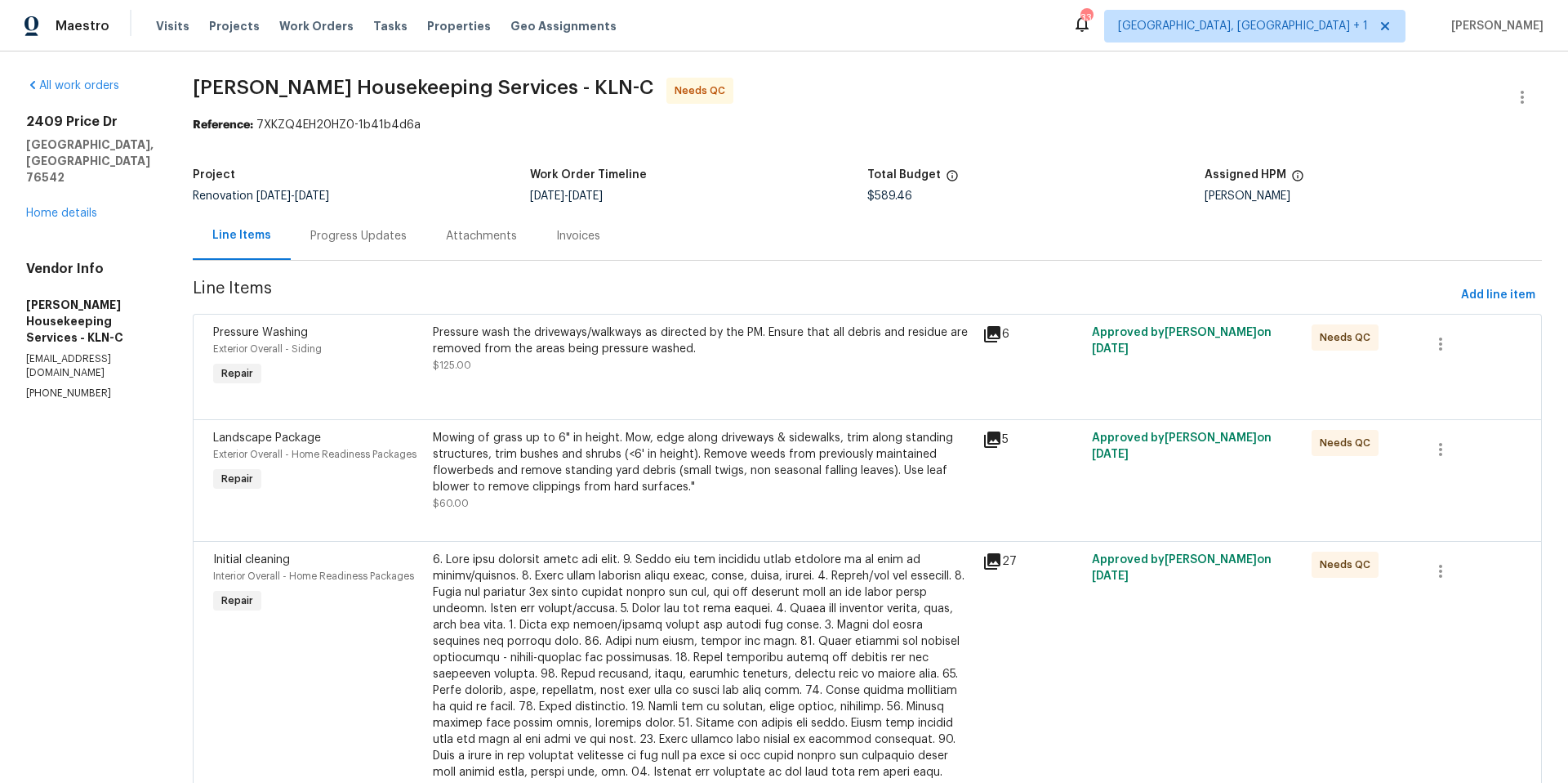
click at [695, 342] on div "Pressure wash the driveways/walkways as directed by the PM. Ensure that all deb…" at bounding box center [702, 341] width 540 height 33
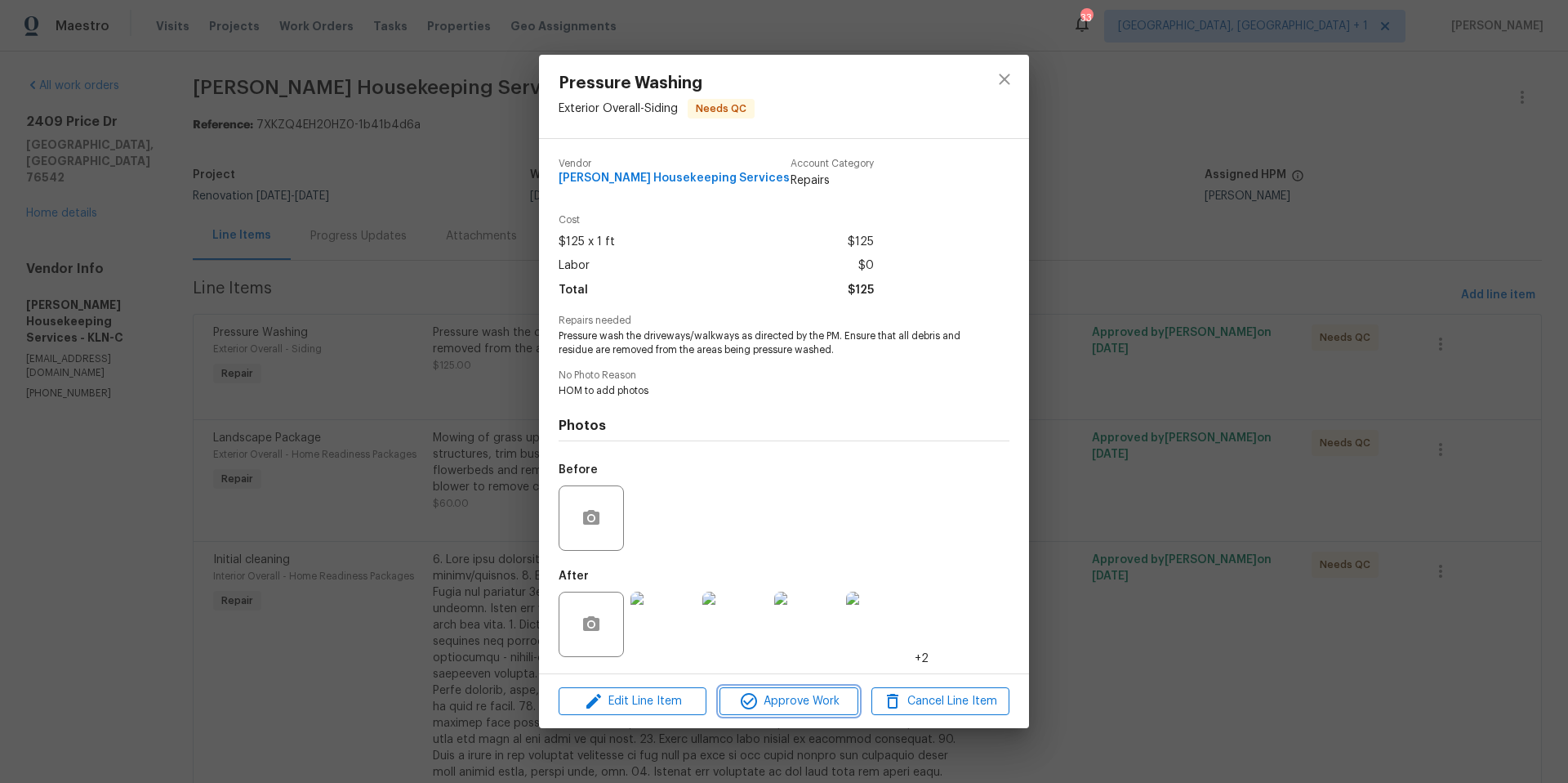
click at [816, 710] on span "Approve Work" at bounding box center [788, 701] width 128 height 20
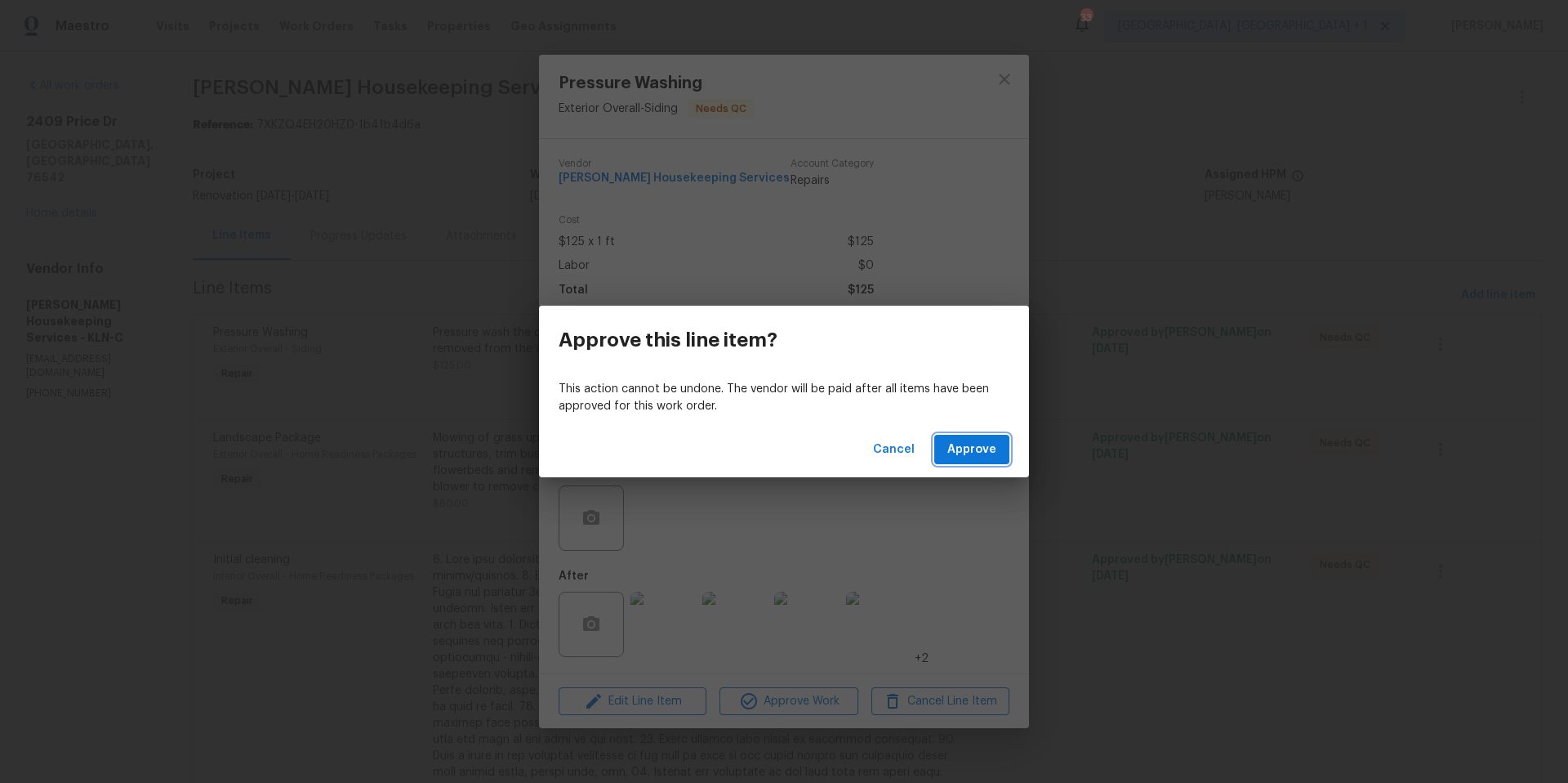
click at [973, 440] on span "Approve" at bounding box center [972, 449] width 49 height 20
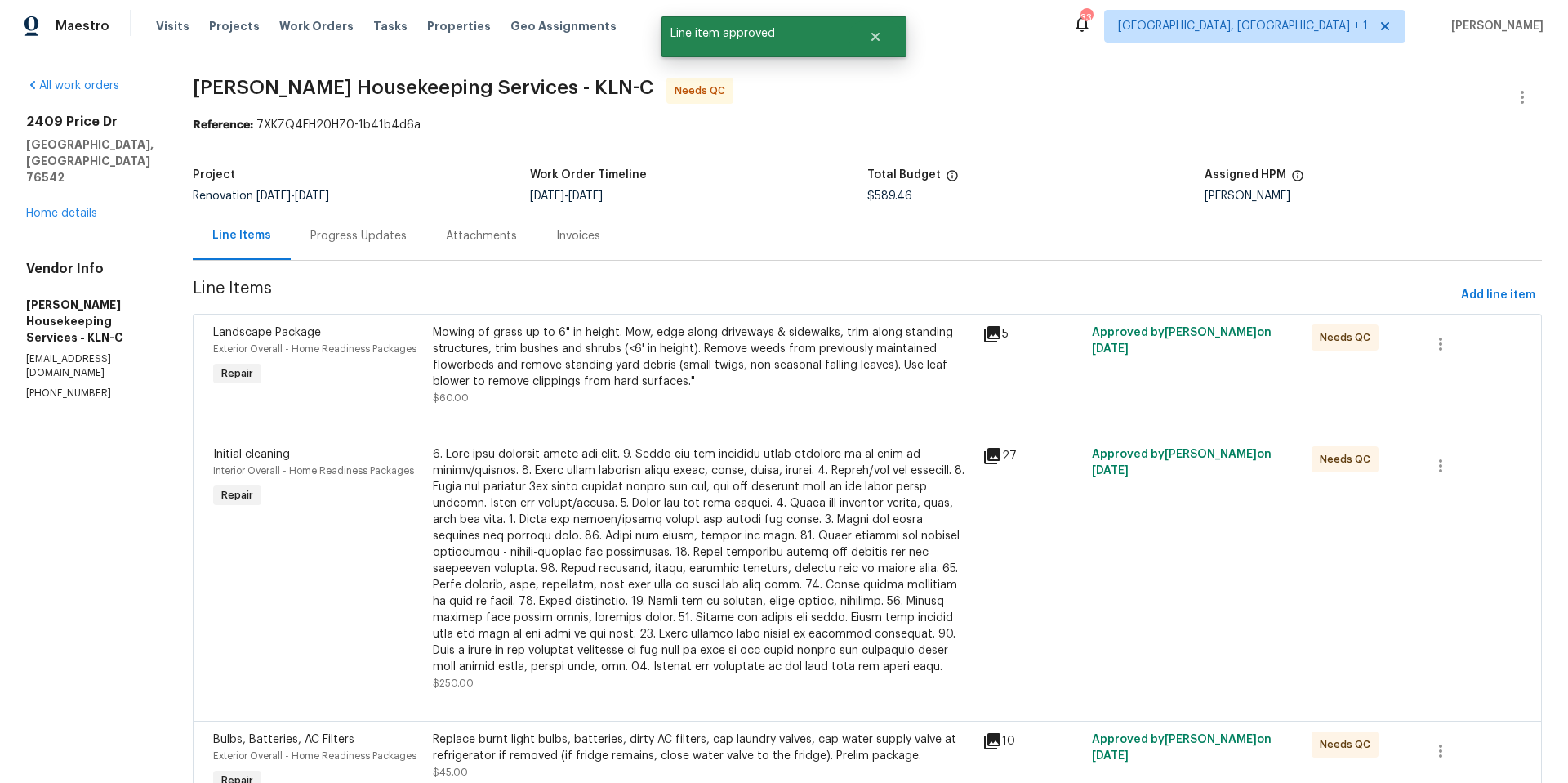
click at [665, 343] on div "Mowing of grass up to 6" in height. Mow, edge along driveways & sidewalks, trim…" at bounding box center [702, 356] width 540 height 65
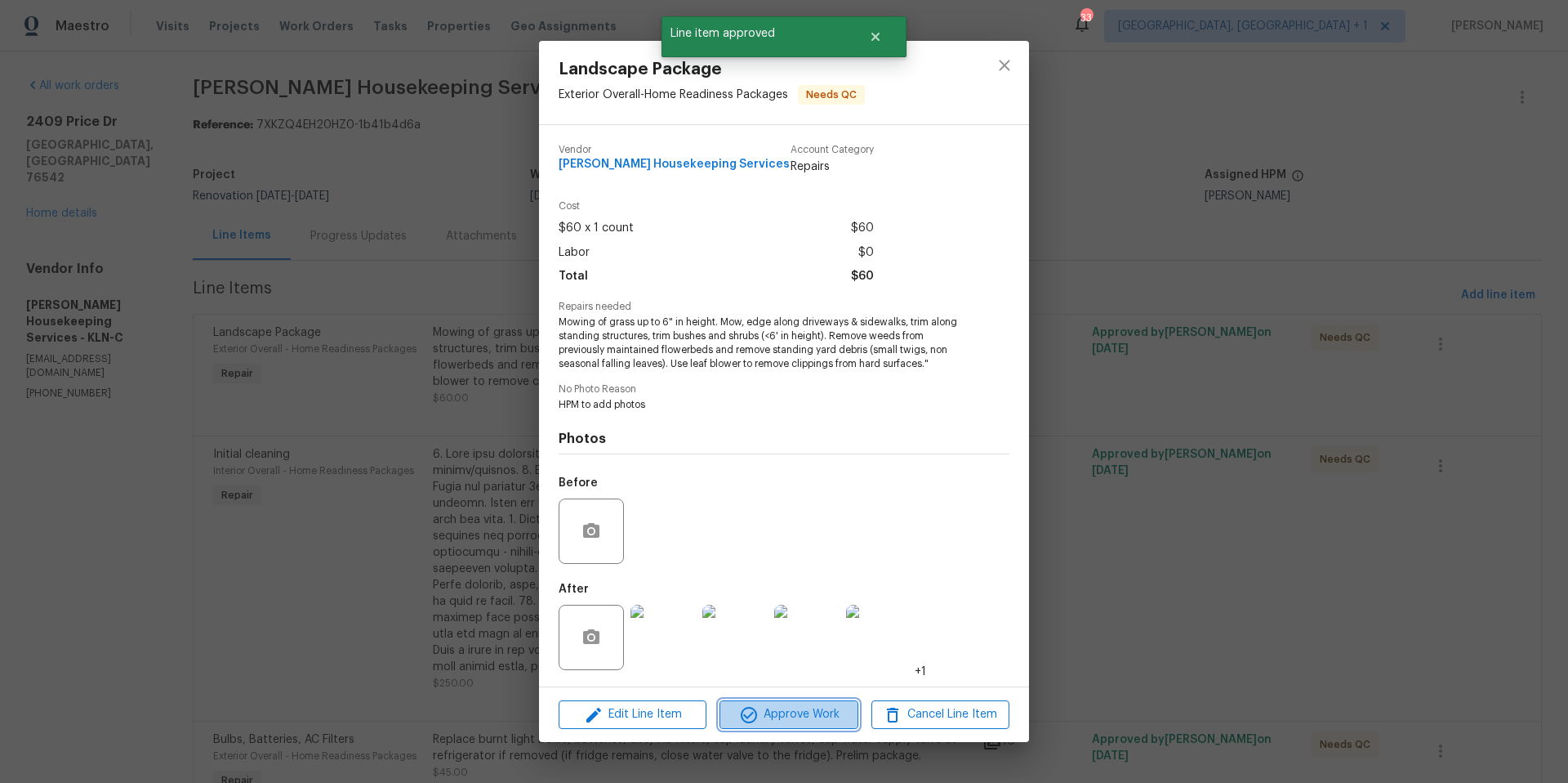
click at [778, 709] on span "Approve Work" at bounding box center [788, 714] width 128 height 20
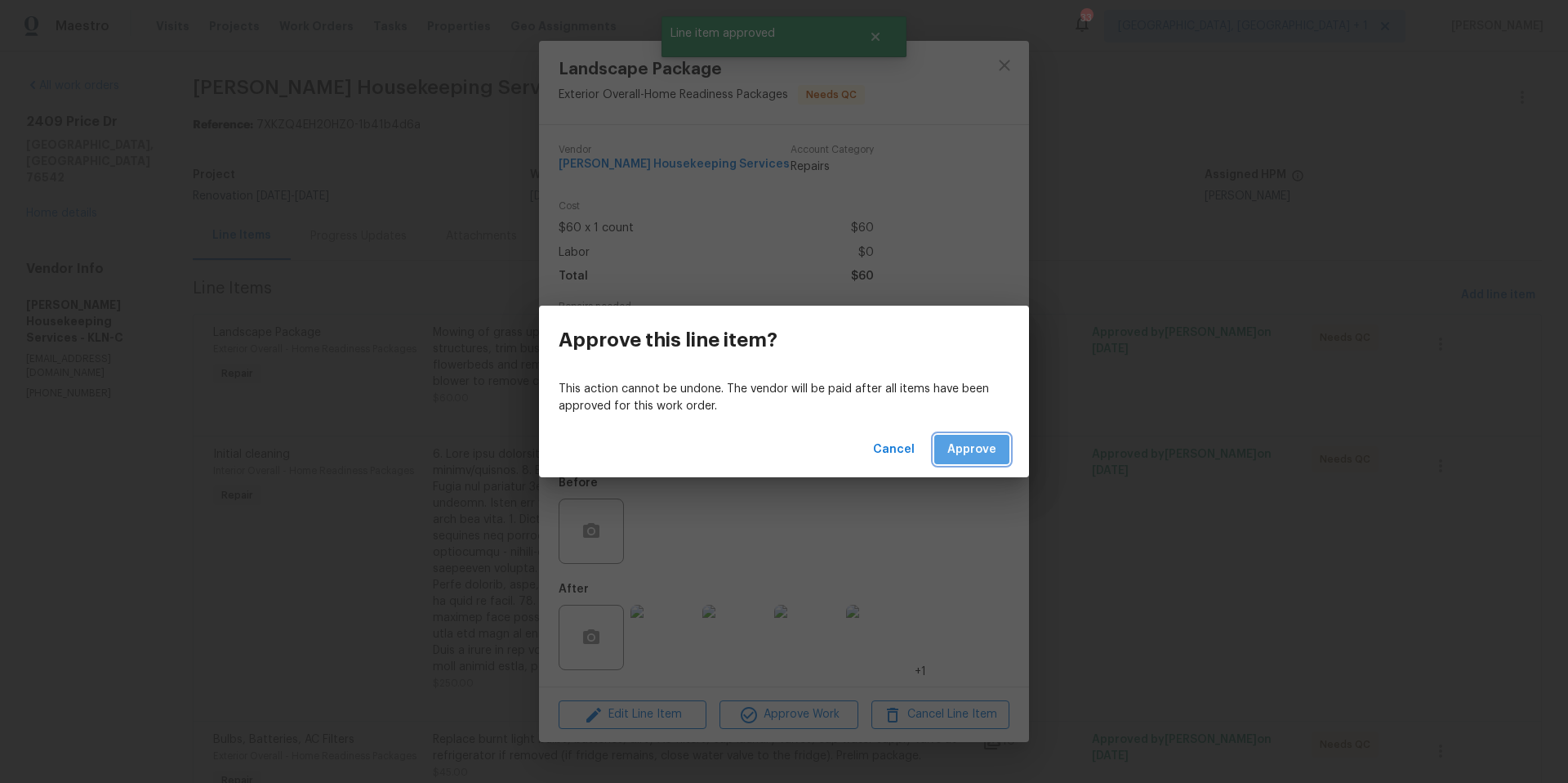
click at [975, 458] on span "Approve" at bounding box center [972, 449] width 49 height 20
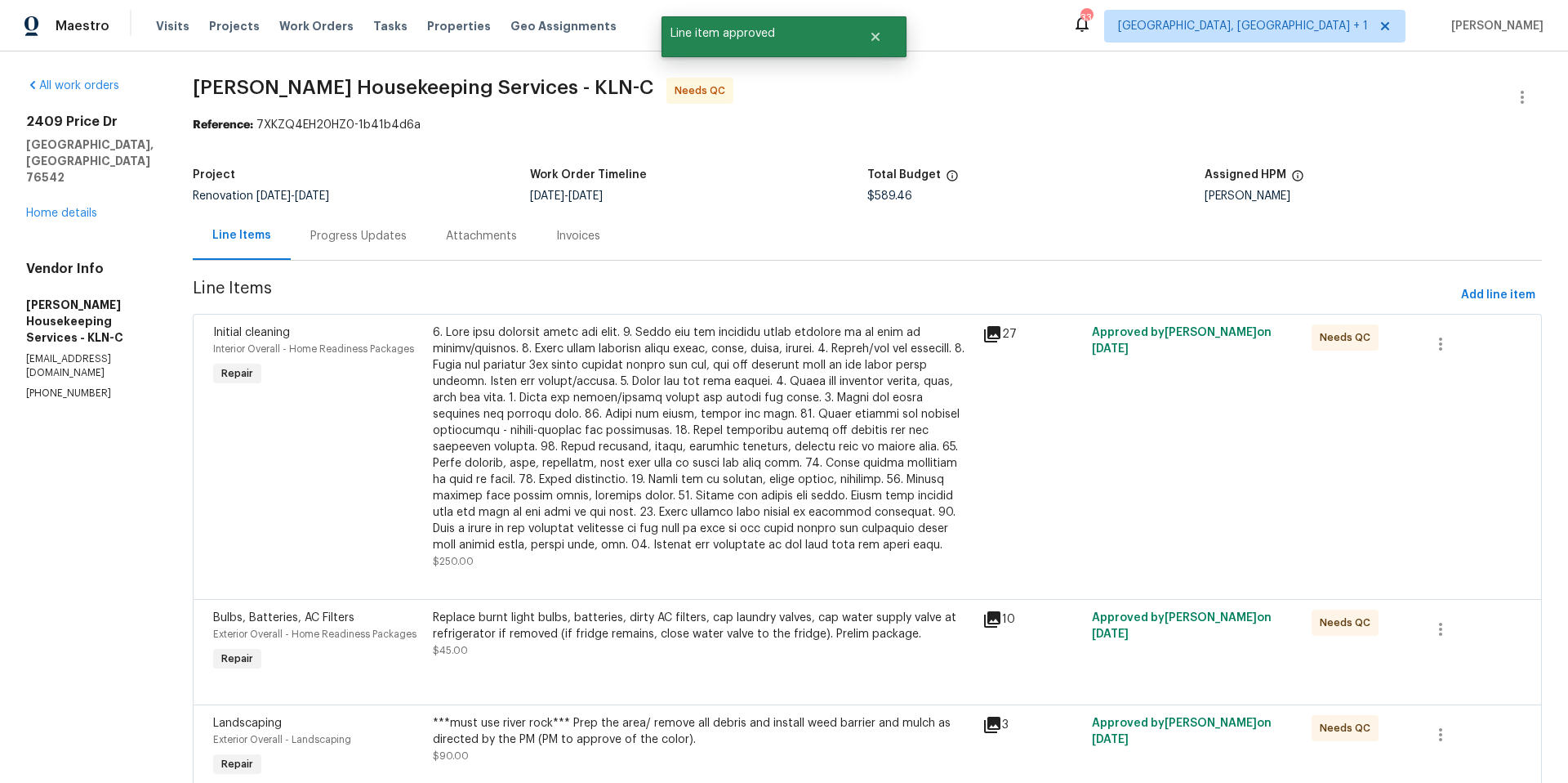
click at [630, 358] on div at bounding box center [702, 439] width 540 height 229
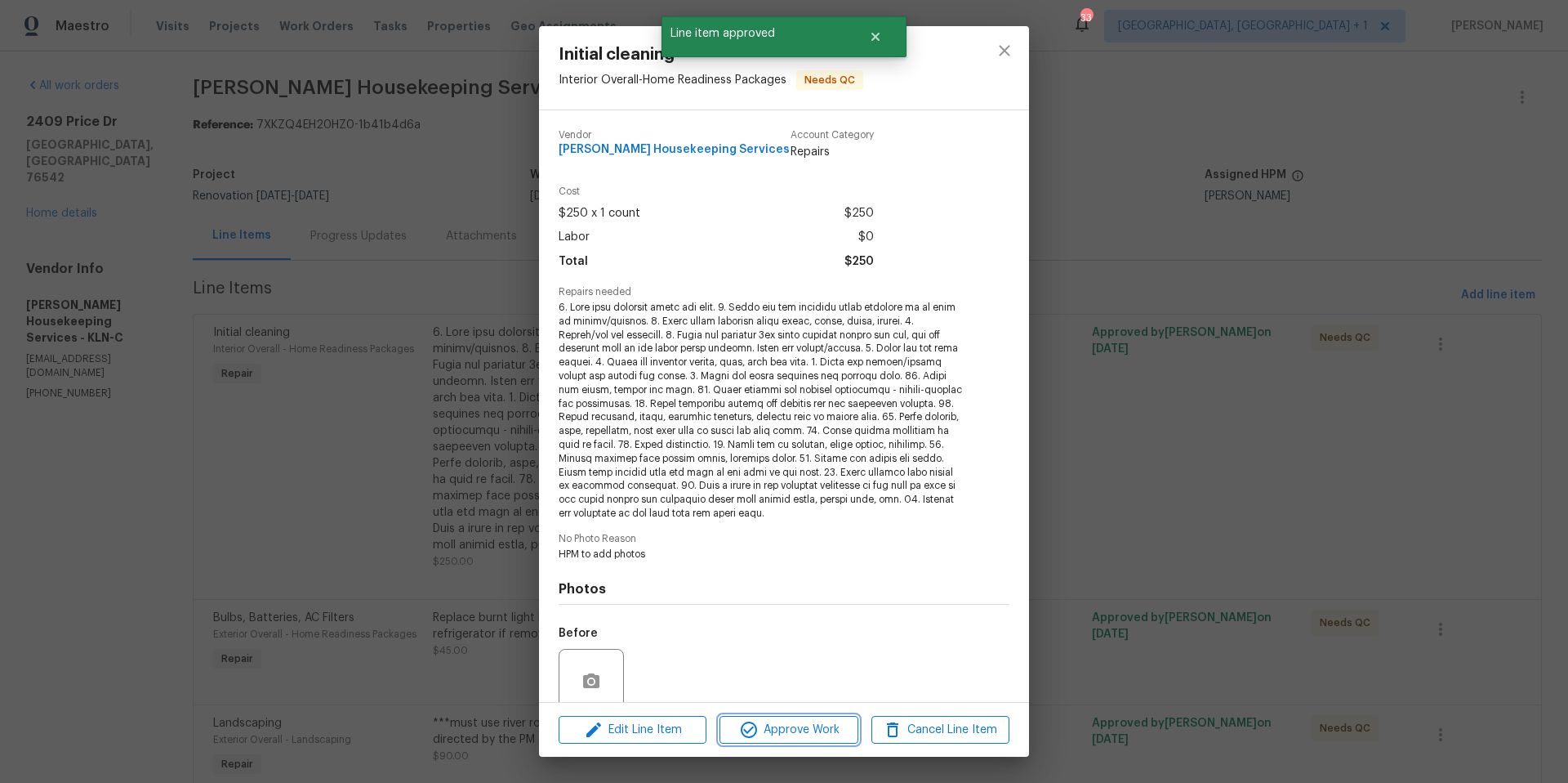
click at [796, 732] on span "Approve Work" at bounding box center [788, 730] width 128 height 20
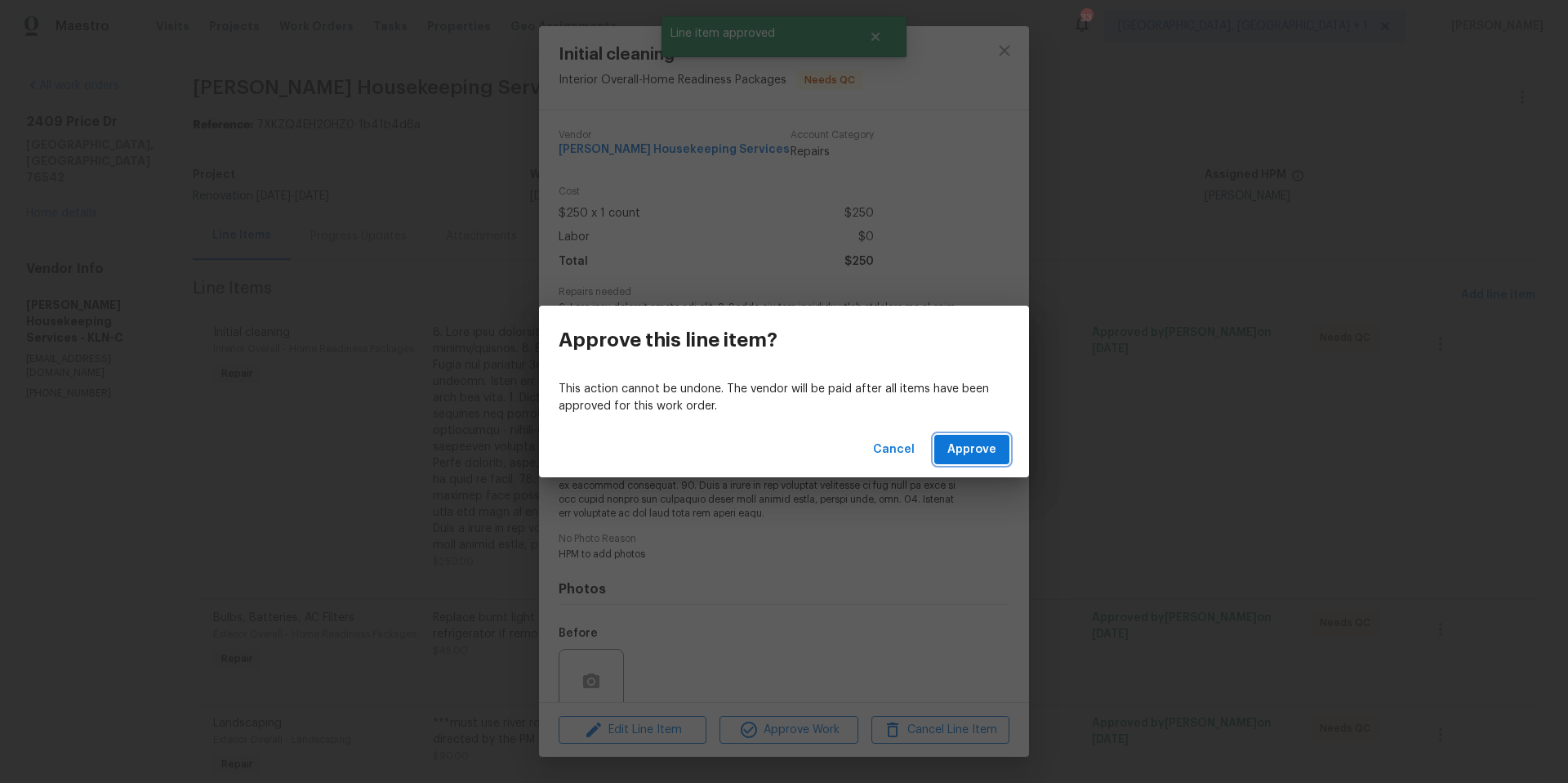
click at [969, 451] on span "Approve" at bounding box center [972, 449] width 49 height 20
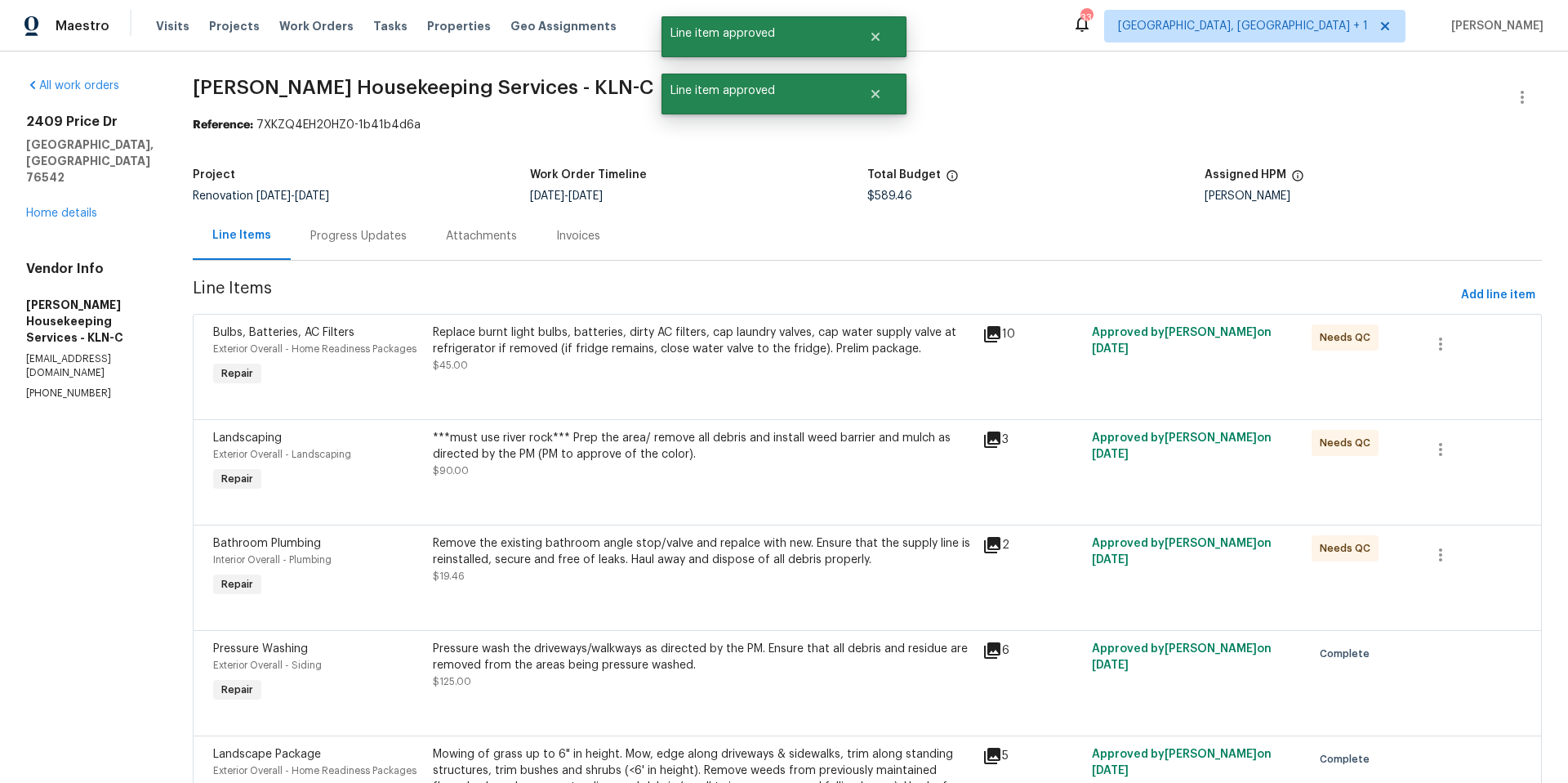
click at [678, 370] on div "Replace burnt light bulbs, batteries, dirty AC filters, cap laundry valves, cap…" at bounding box center [702, 348] width 540 height 49
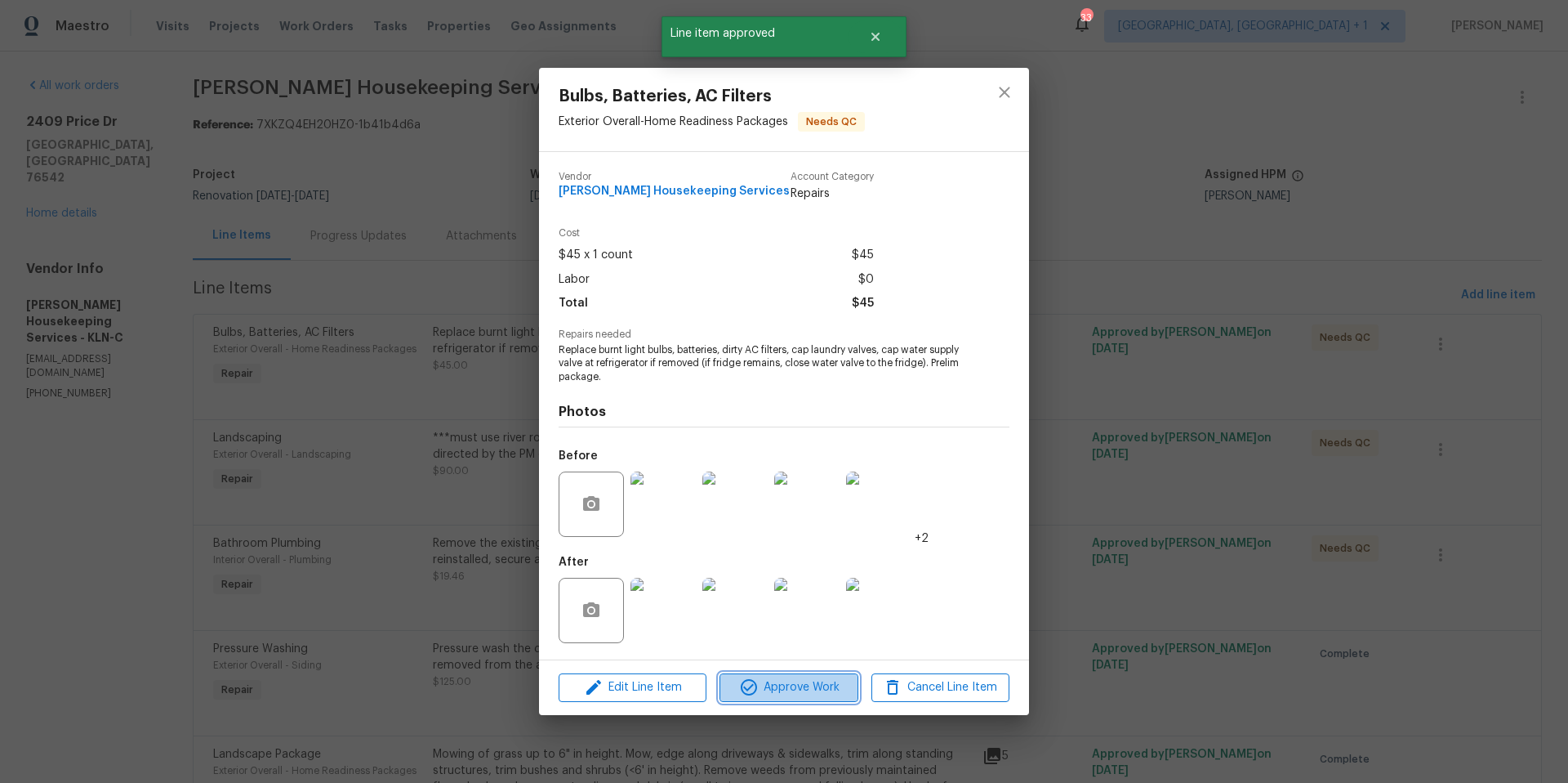
click at [772, 674] on button "Approve Work" at bounding box center [788, 687] width 138 height 28
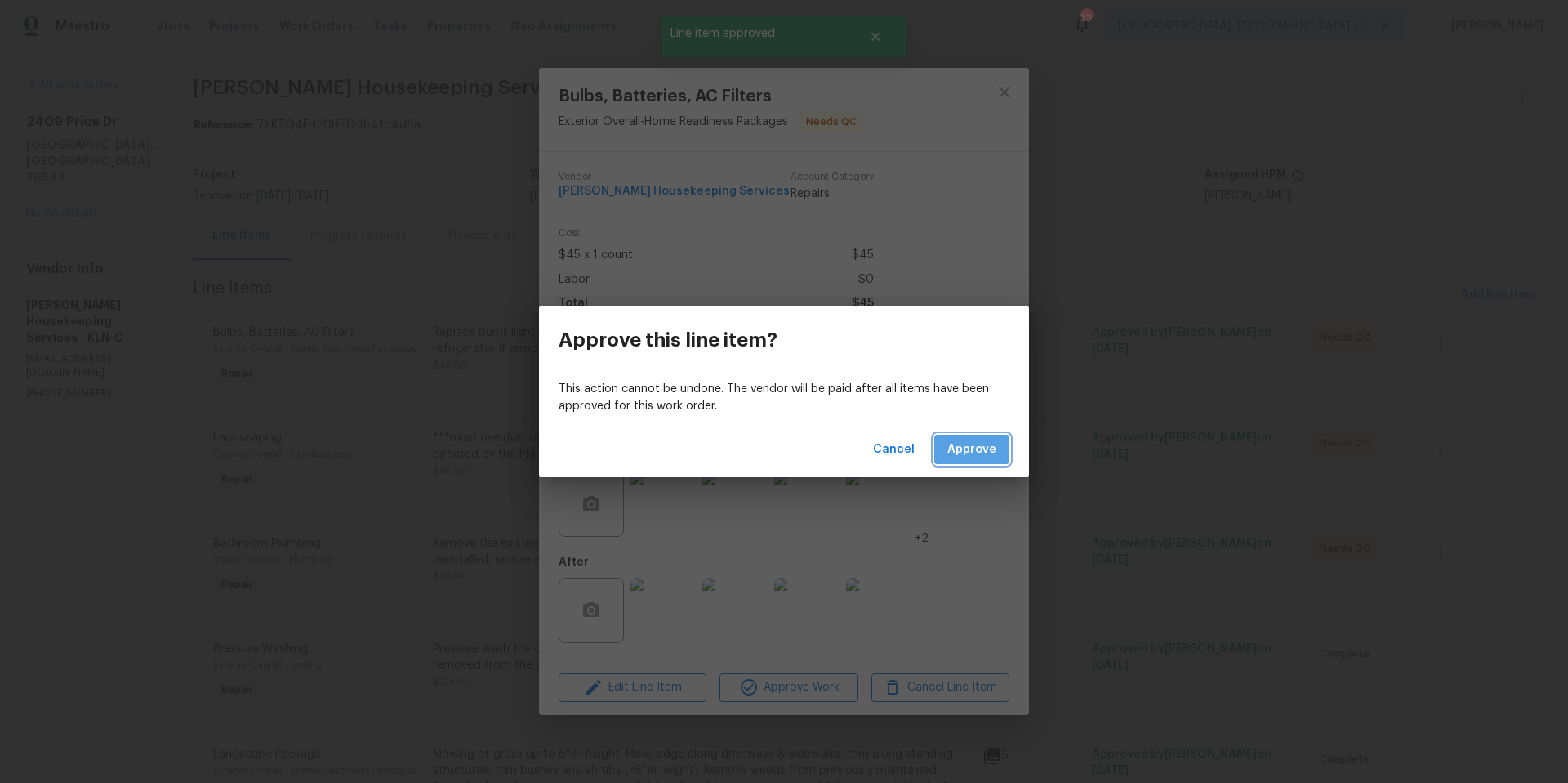
click at [992, 452] on span "Approve" at bounding box center [972, 449] width 49 height 20
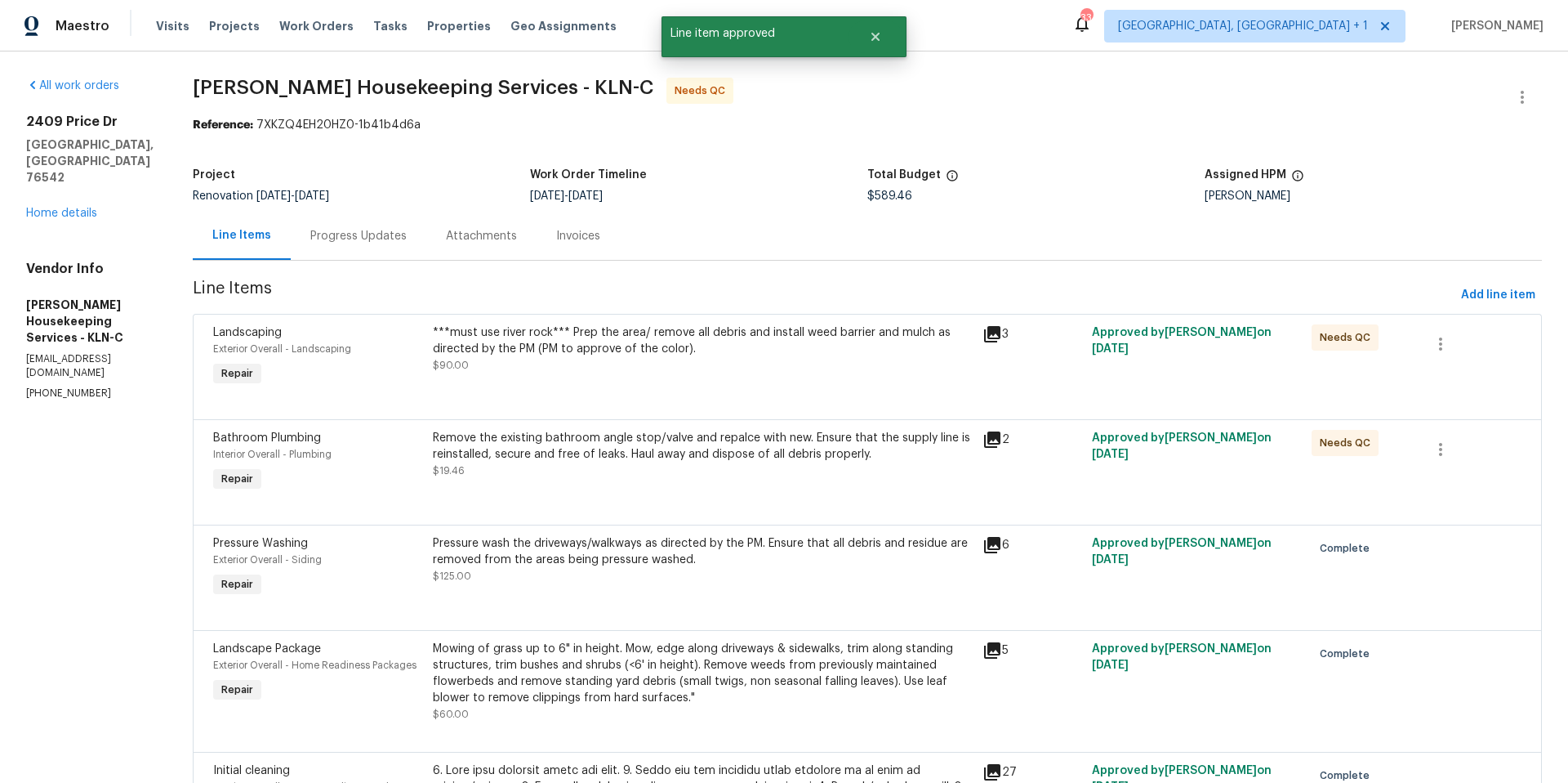
click at [653, 351] on div "***must use river rock*** Prep the area/ remove all debris and install weed bar…" at bounding box center [702, 341] width 540 height 33
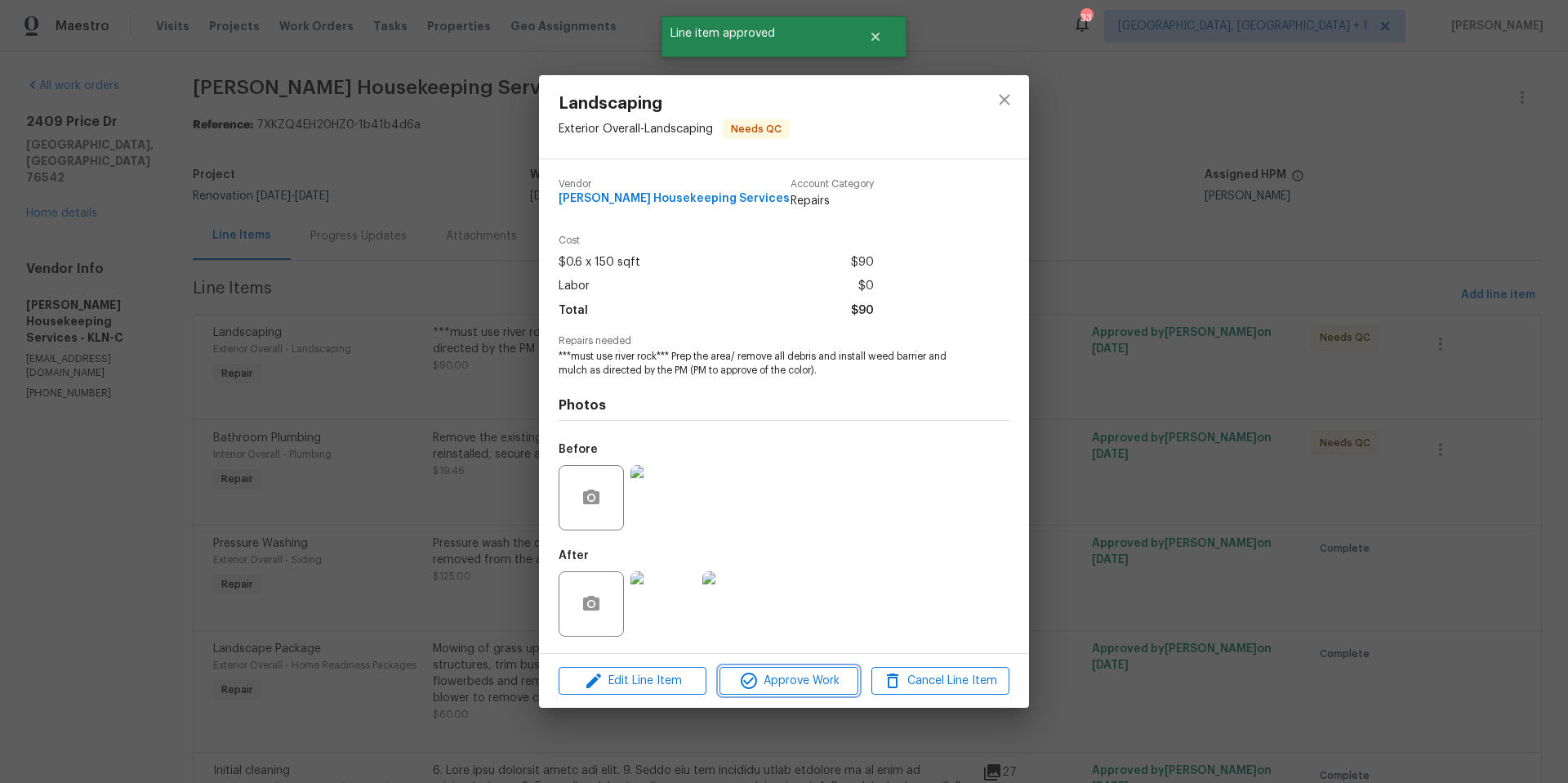
click at [776, 683] on span "Approve Work" at bounding box center [788, 680] width 128 height 20
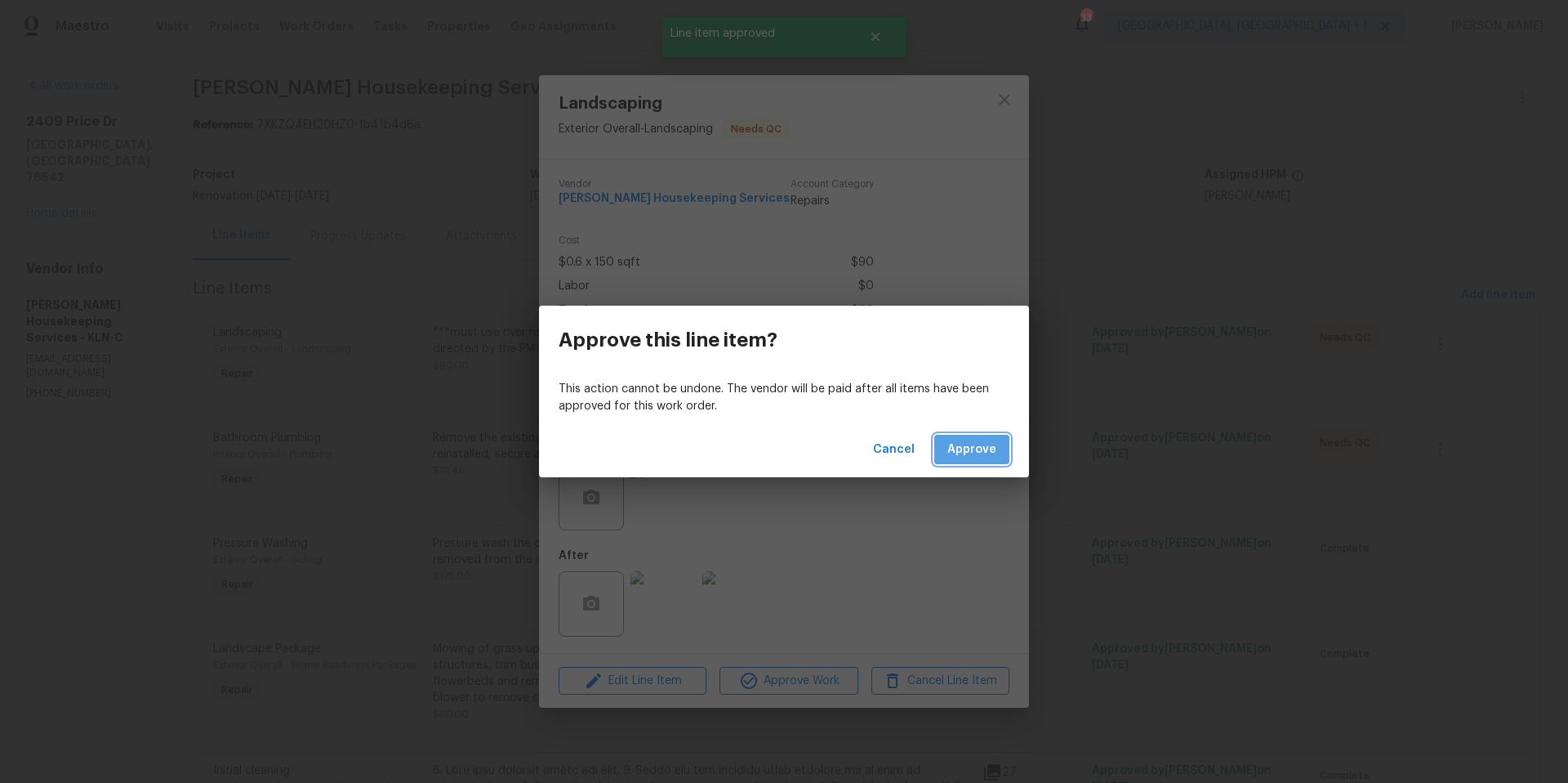
click at [994, 452] on span "Approve" at bounding box center [972, 449] width 49 height 20
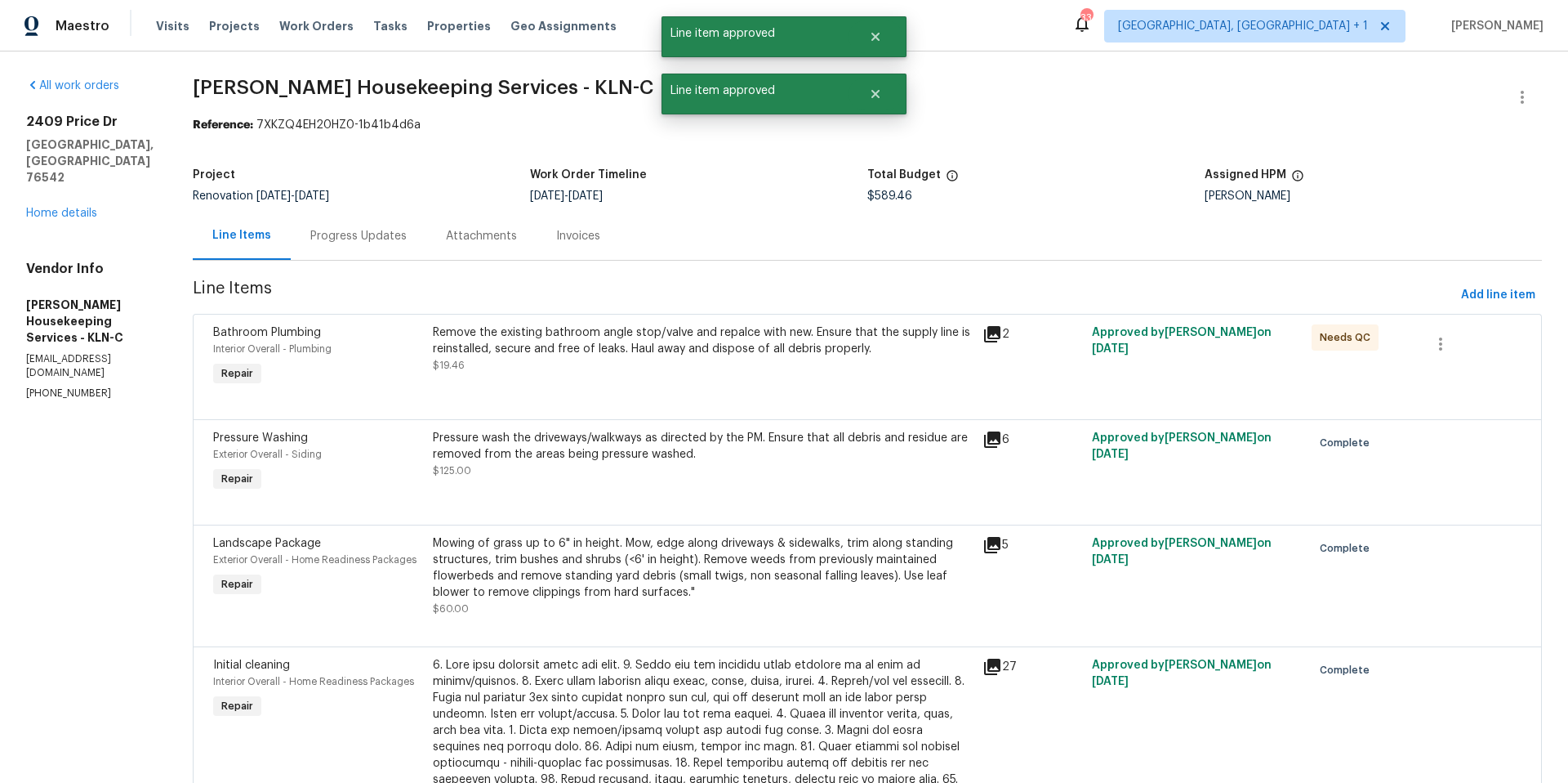
click at [400, 244] on div "Progress Updates" at bounding box center [358, 236] width 96 height 16
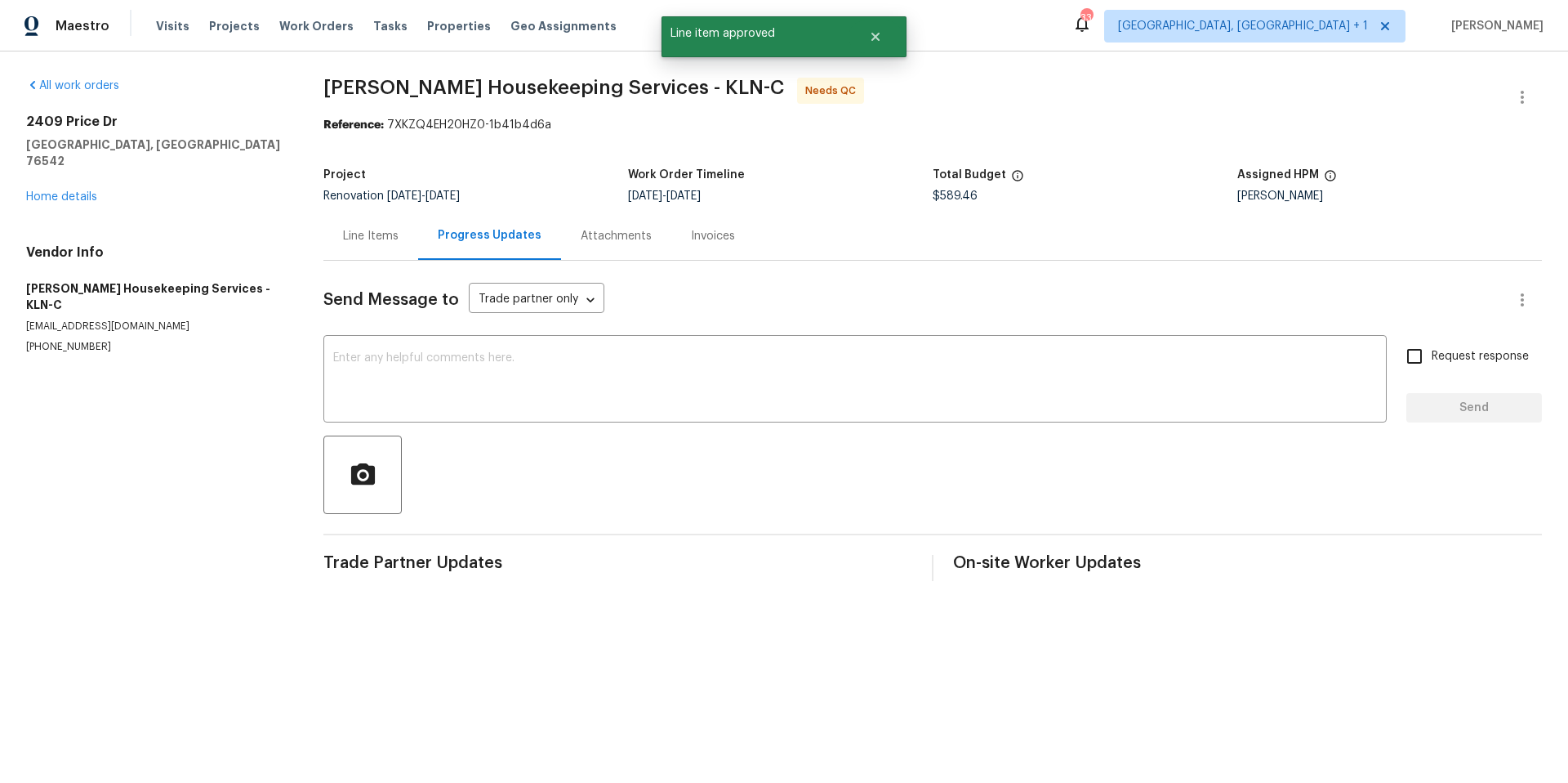
click at [358, 244] on div "Line Items" at bounding box center [370, 236] width 55 height 16
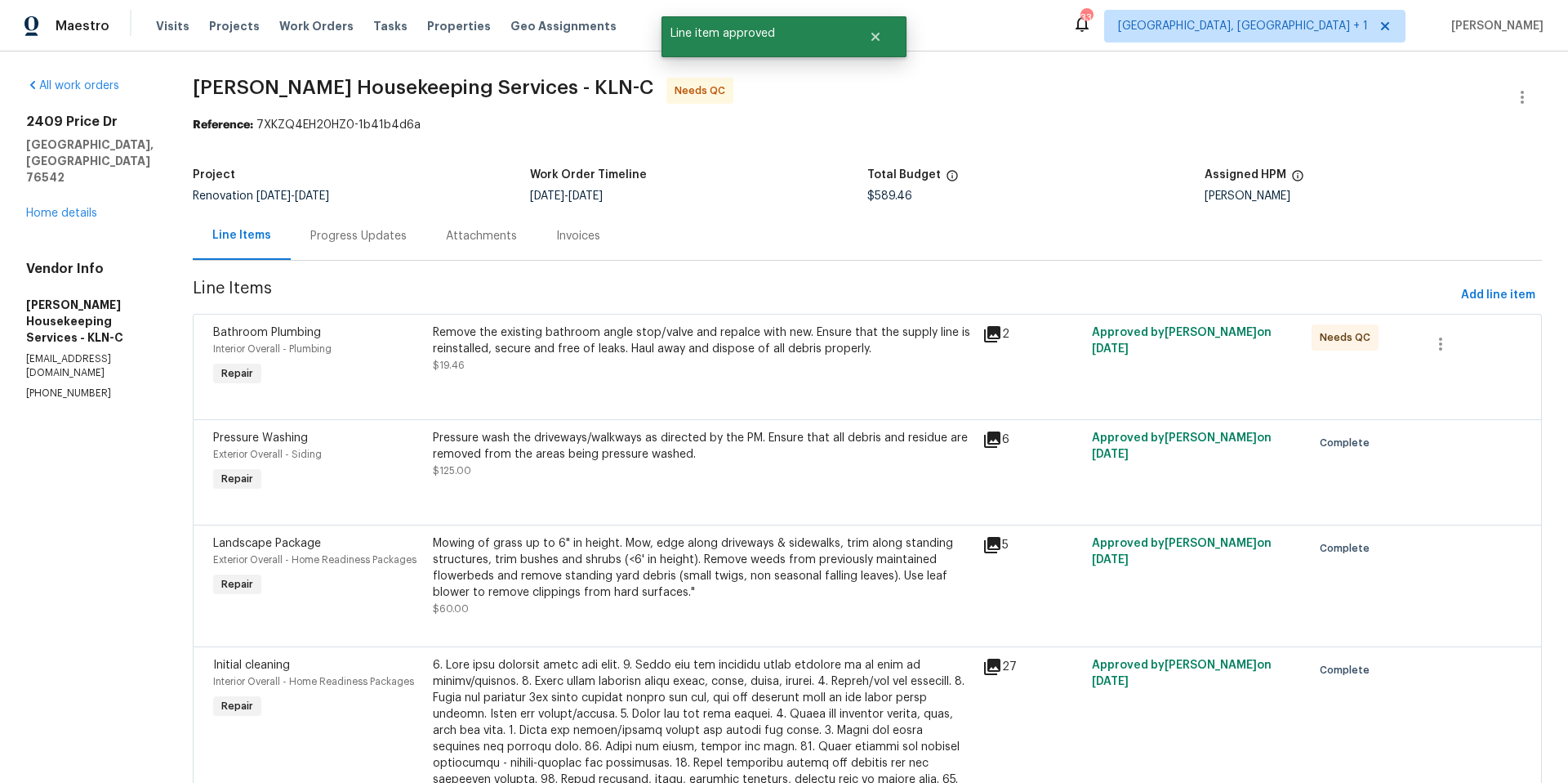
click at [674, 373] on div "Remove the existing bathroom angle stop/valve and repalce with new. Ensure that…" at bounding box center [702, 348] width 540 height 49
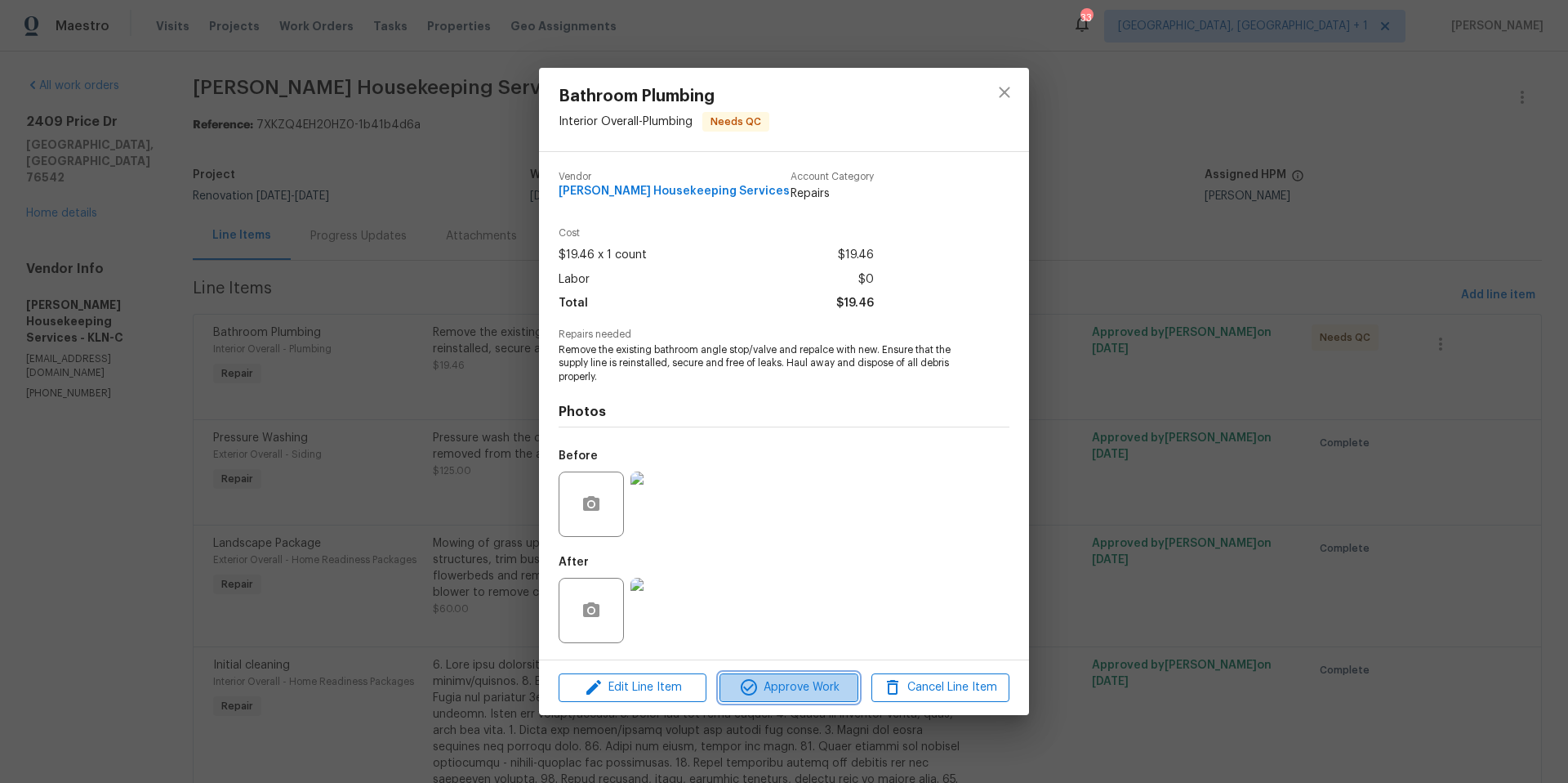
click at [778, 686] on span "Approve Work" at bounding box center [788, 687] width 128 height 20
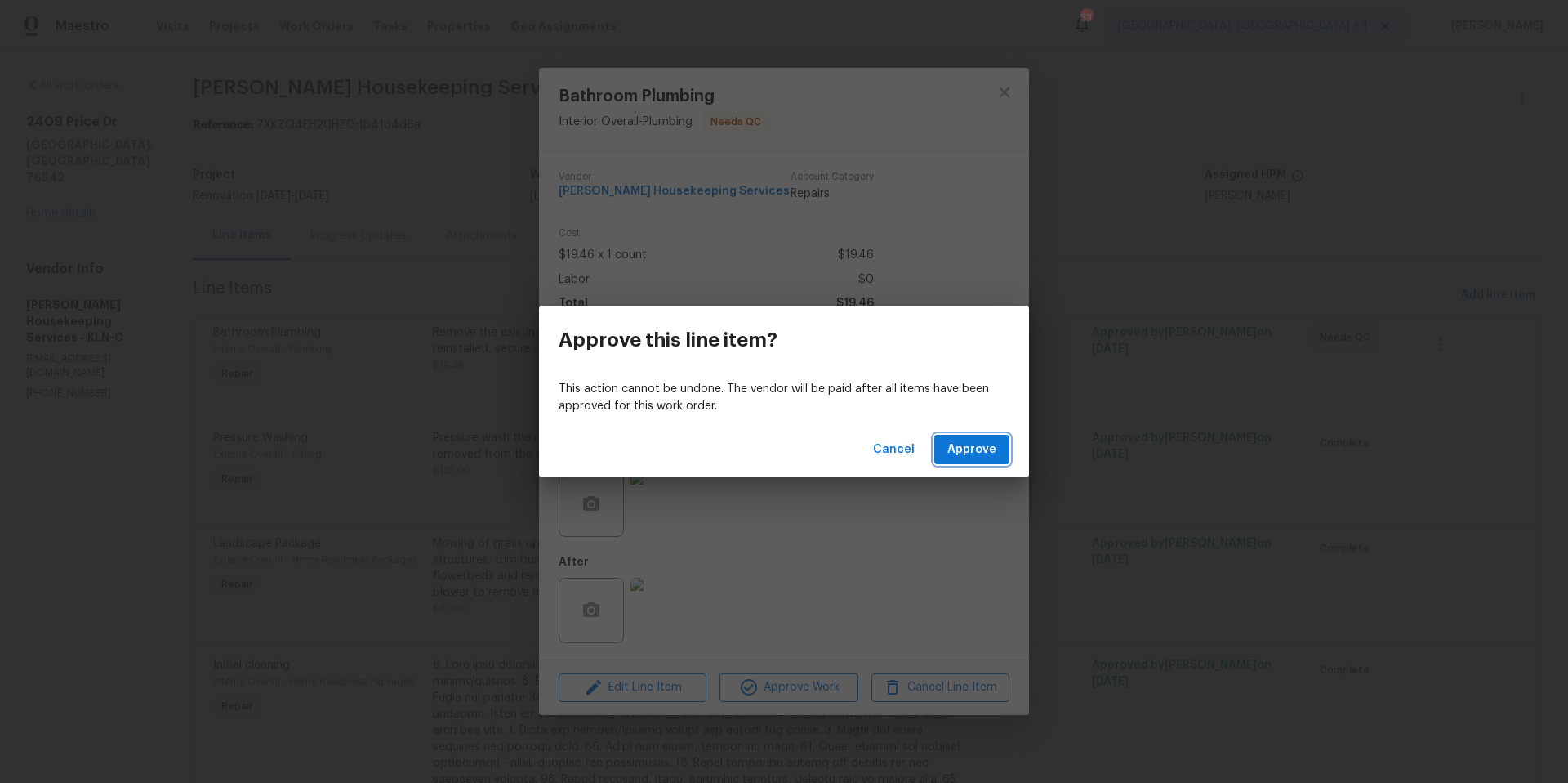
click at [949, 461] on button "Approve" at bounding box center [971, 449] width 75 height 30
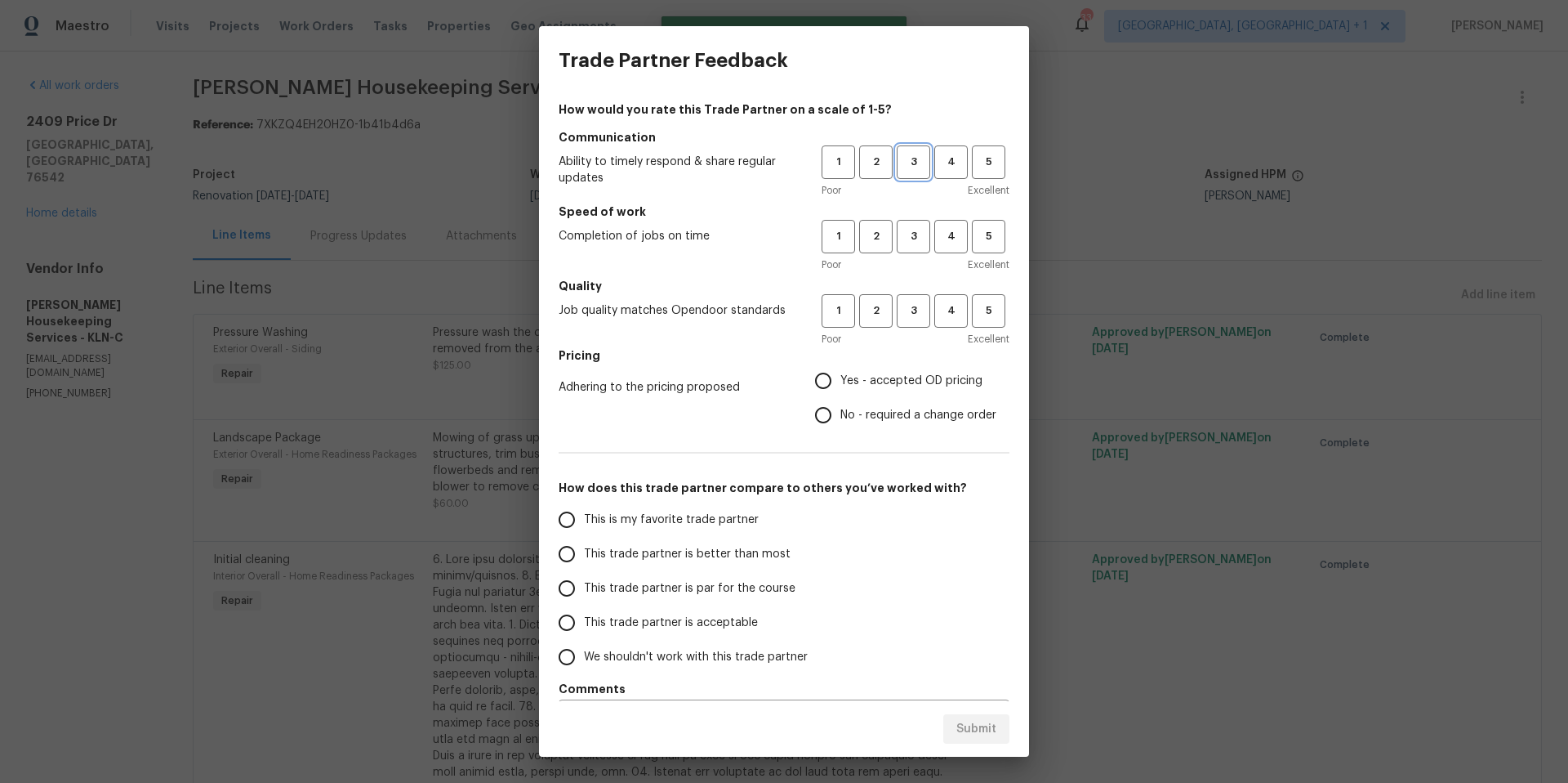
drag, startPoint x: 910, startPoint y: 158, endPoint x: 912, endPoint y: 204, distance: 46.0
click at [910, 159] on span "3" at bounding box center [912, 161] width 30 height 18
click at [909, 235] on span "3" at bounding box center [912, 236] width 30 height 18
click at [911, 332] on div "Poor Excellent" at bounding box center [915, 339] width 188 height 16
click at [911, 324] on button "3" at bounding box center [913, 310] width 34 height 34
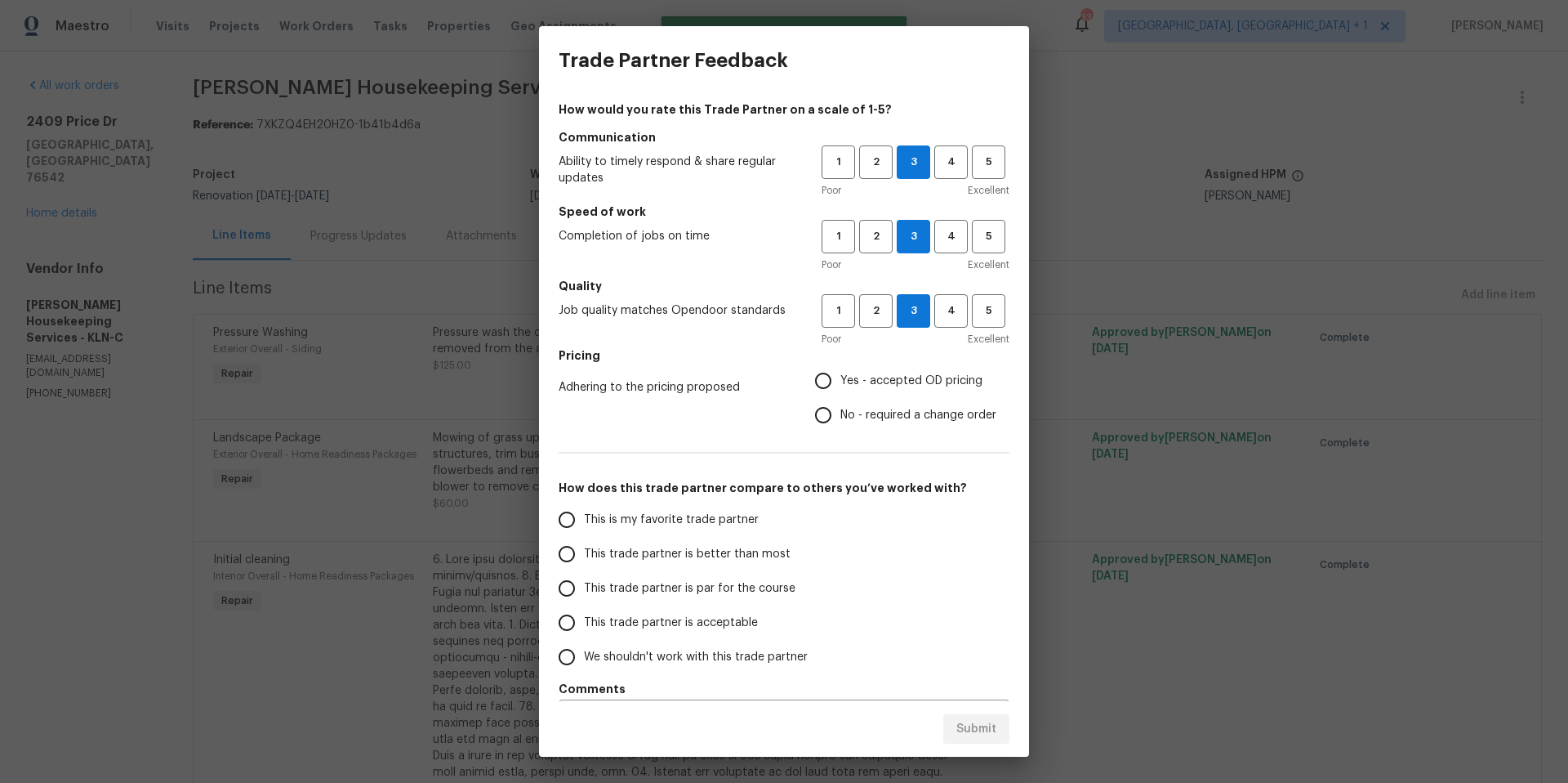
click at [826, 375] on input "Yes - accepted OD pricing" at bounding box center [822, 380] width 34 height 34
radio input "true"
click at [584, 588] on span "This trade partner is par for the course" at bounding box center [689, 589] width 211 height 17
click at [584, 588] on input "This trade partner is par for the course" at bounding box center [566, 588] width 34 height 34
click at [979, 733] on span "Submit" at bounding box center [976, 729] width 40 height 20
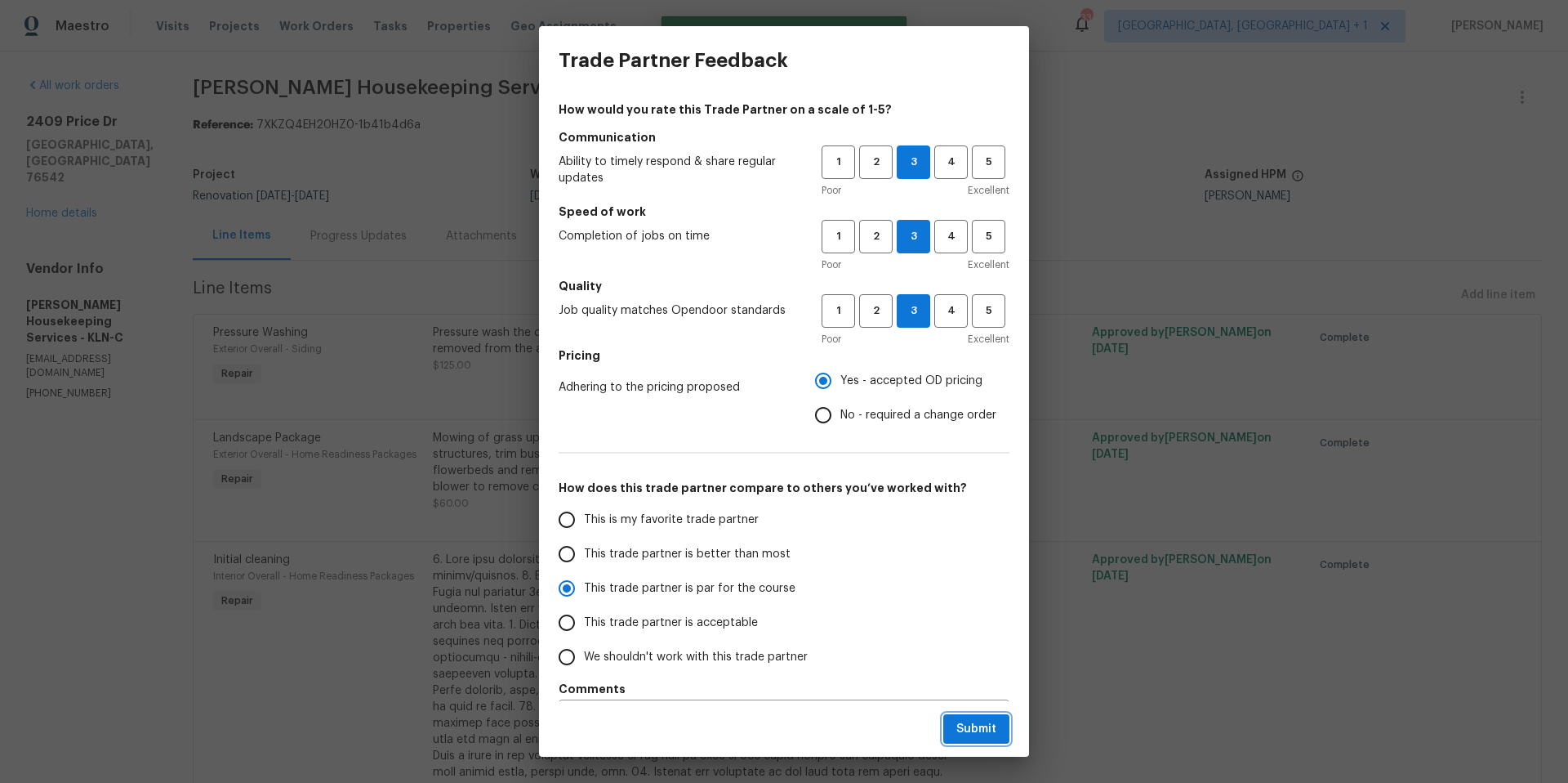
radio input "true"
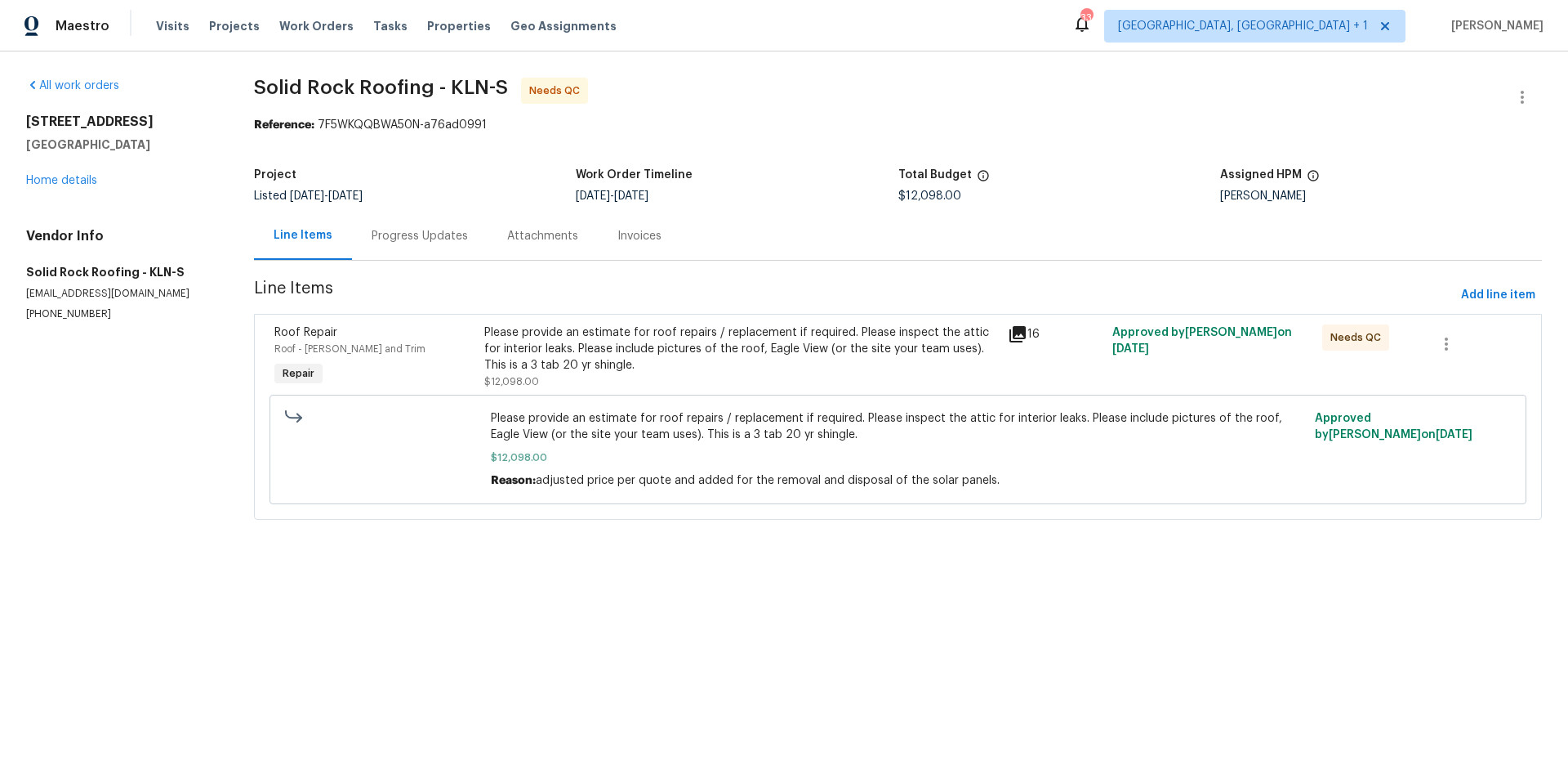
click at [657, 347] on div "Please provide an estimate for roof repairs / replacement if required. Please i…" at bounding box center [741, 348] width 514 height 49
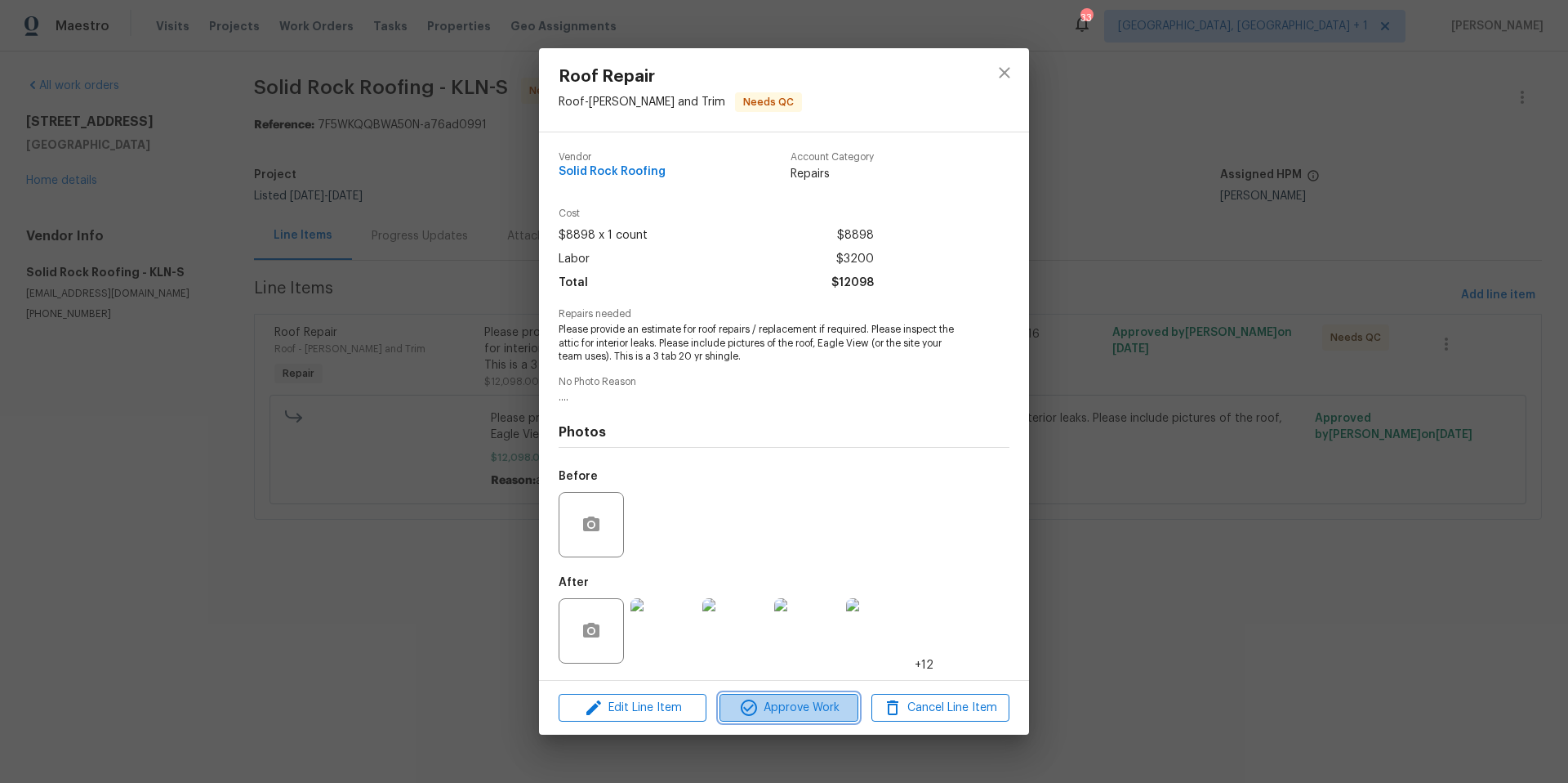
click at [773, 714] on span "Approve Work" at bounding box center [788, 707] width 128 height 20
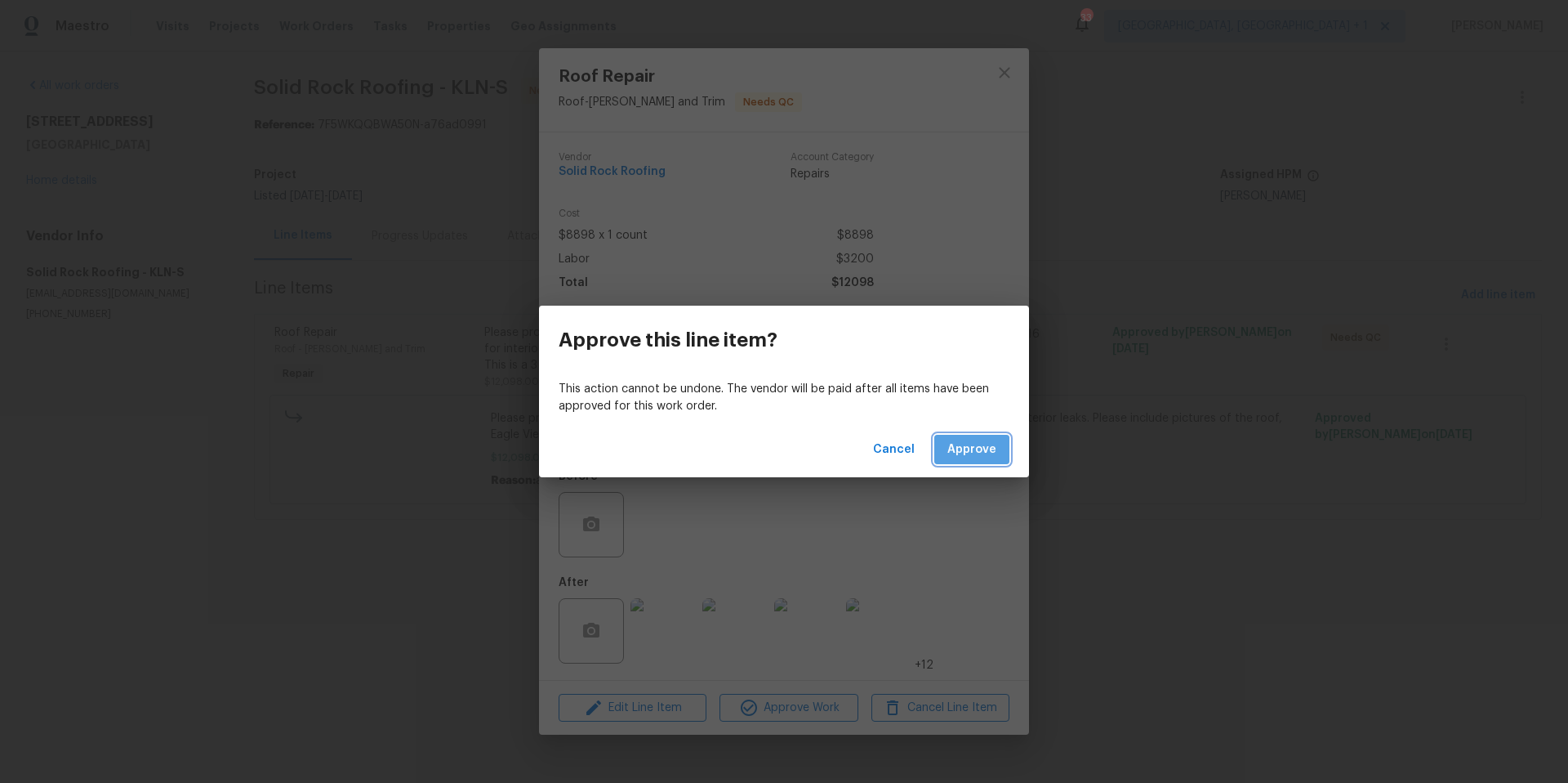
click at [971, 458] on span "Approve" at bounding box center [972, 449] width 49 height 20
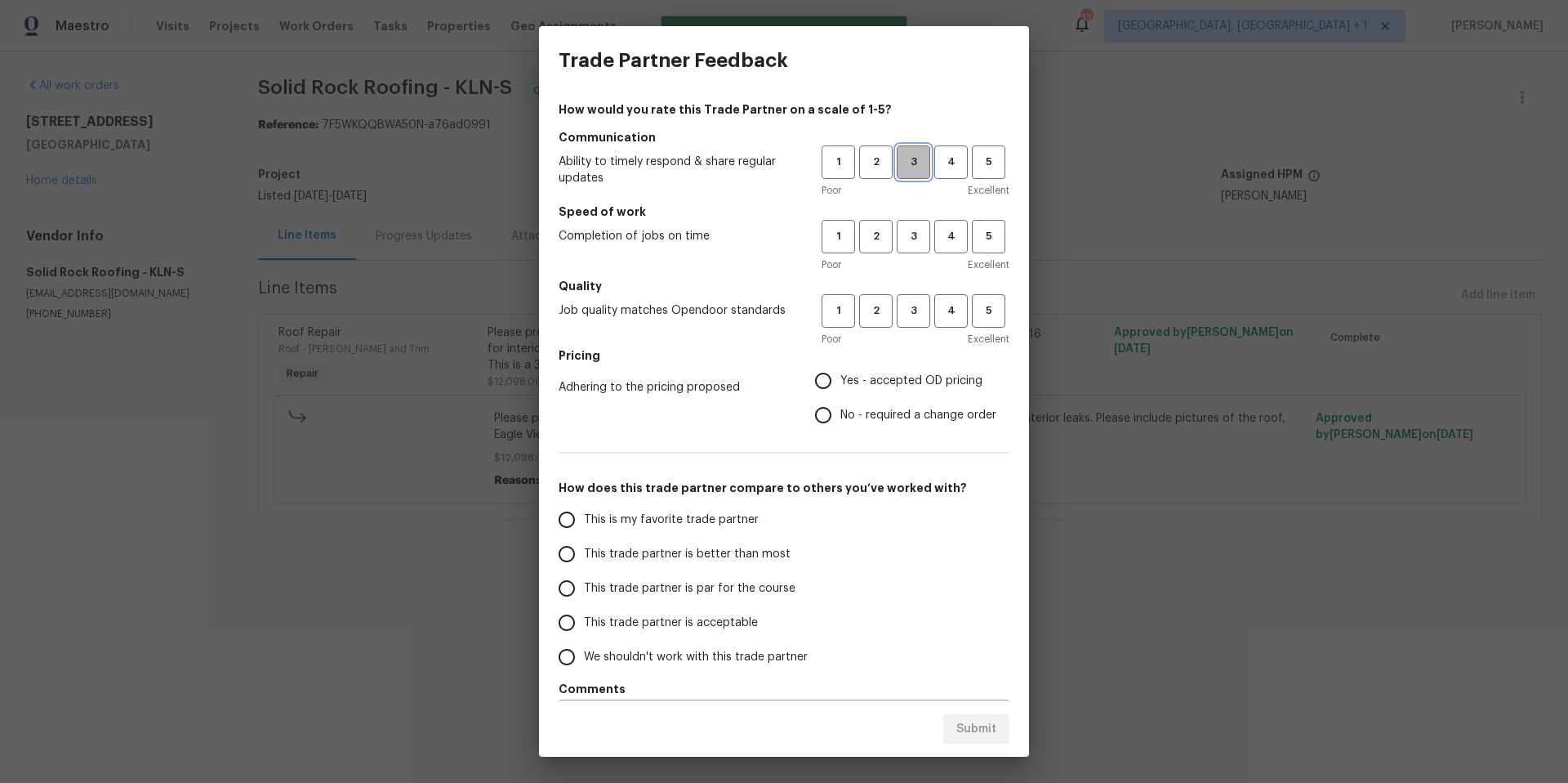
drag, startPoint x: 909, startPoint y: 150, endPoint x: 907, endPoint y: 224, distance: 74.0
click at [909, 152] on button "3" at bounding box center [913, 162] width 34 height 34
click at [907, 225] on button "3" at bounding box center [913, 236] width 34 height 34
click at [907, 318] on span "3" at bounding box center [912, 310] width 30 height 18
click at [819, 389] on input "Yes - accepted OD pricing" at bounding box center [822, 380] width 34 height 34
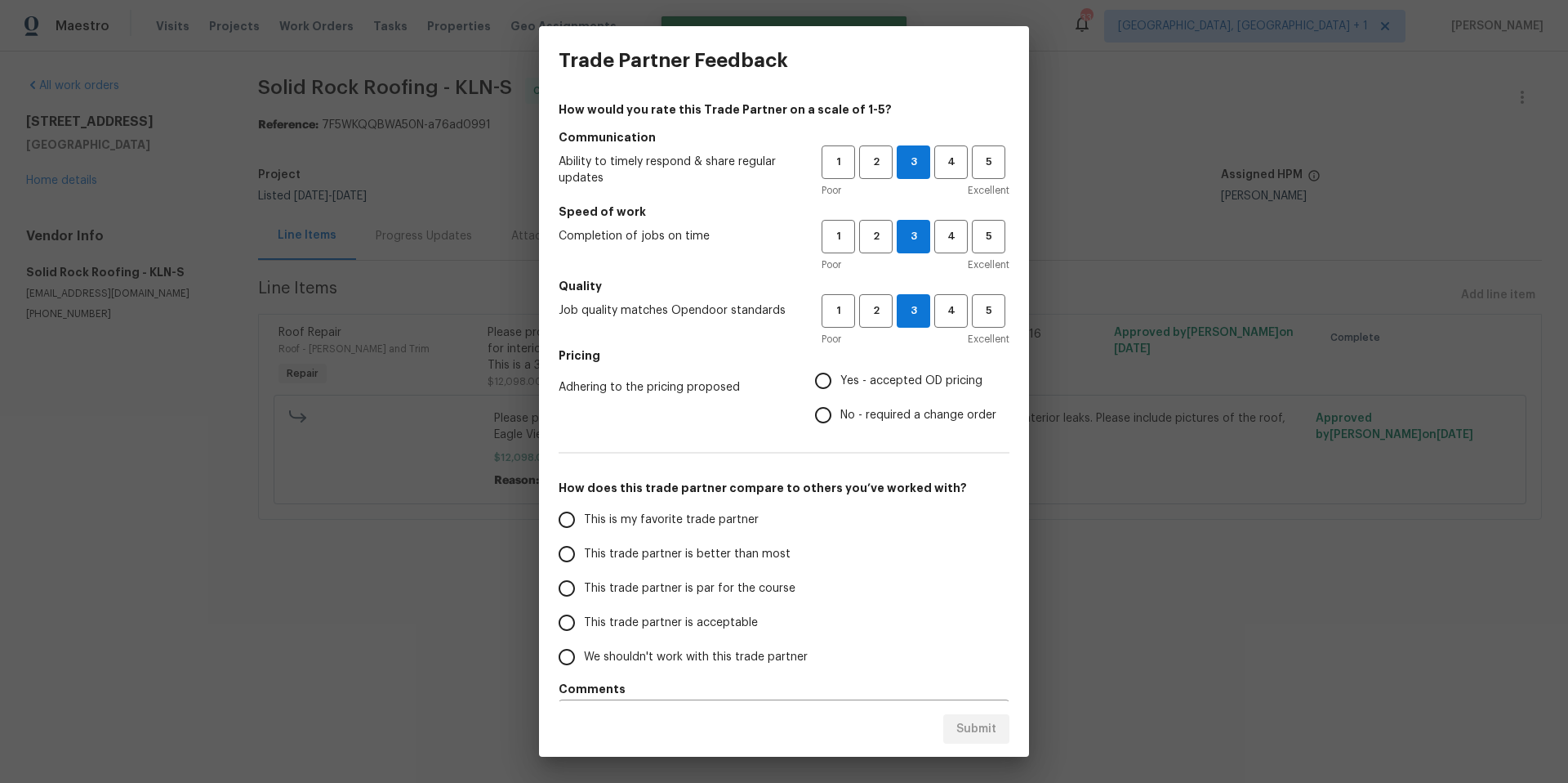
radio input "true"
drag, startPoint x: 612, startPoint y: 586, endPoint x: 677, endPoint y: 612, distance: 70.0
click at [612, 587] on span "This trade partner is par for the course" at bounding box center [689, 589] width 211 height 17
click at [584, 587] on input "This trade partner is par for the course" at bounding box center [566, 588] width 34 height 34
click at [984, 736] on span "Submit" at bounding box center [976, 729] width 40 height 20
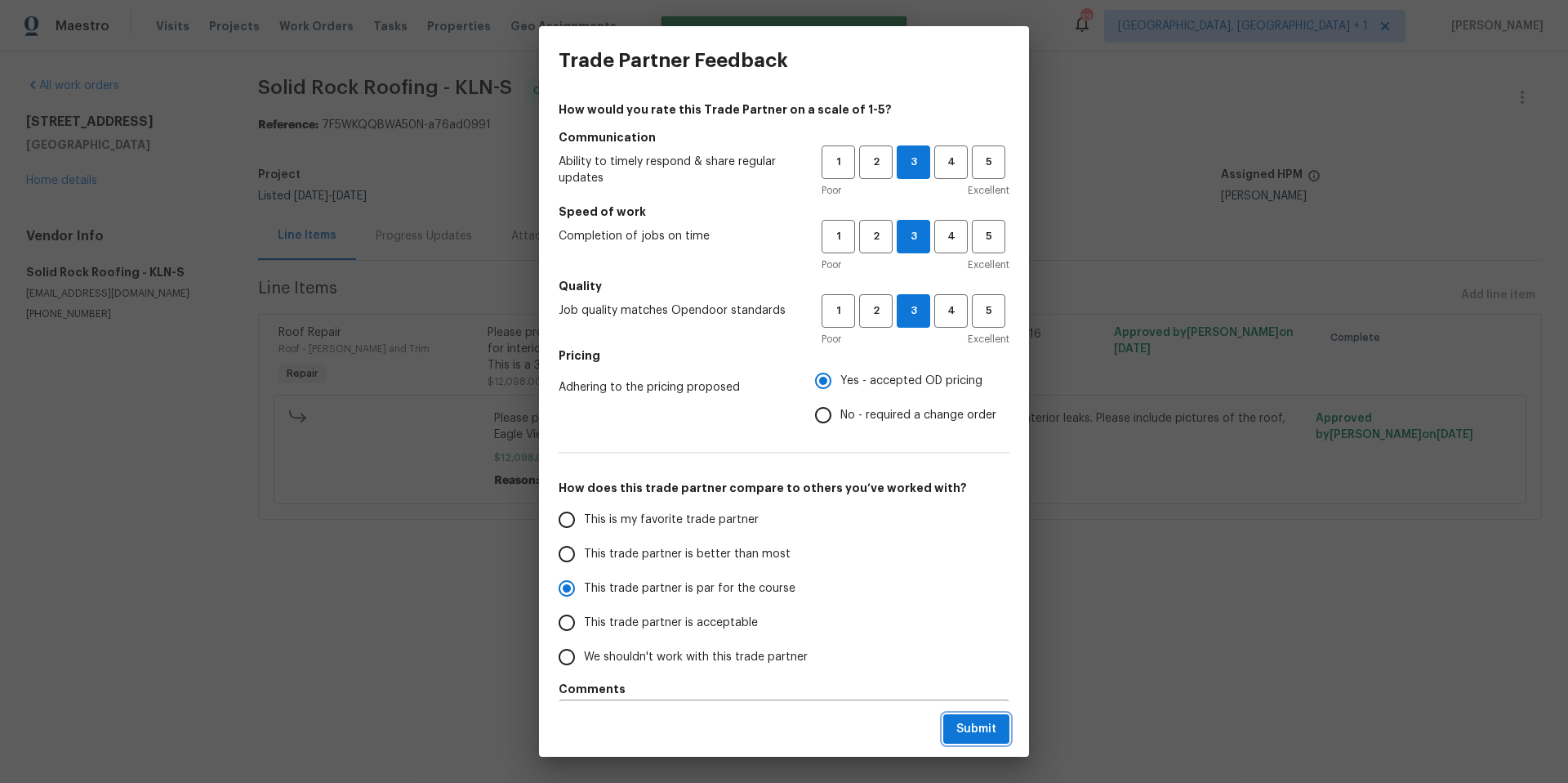
radio input "true"
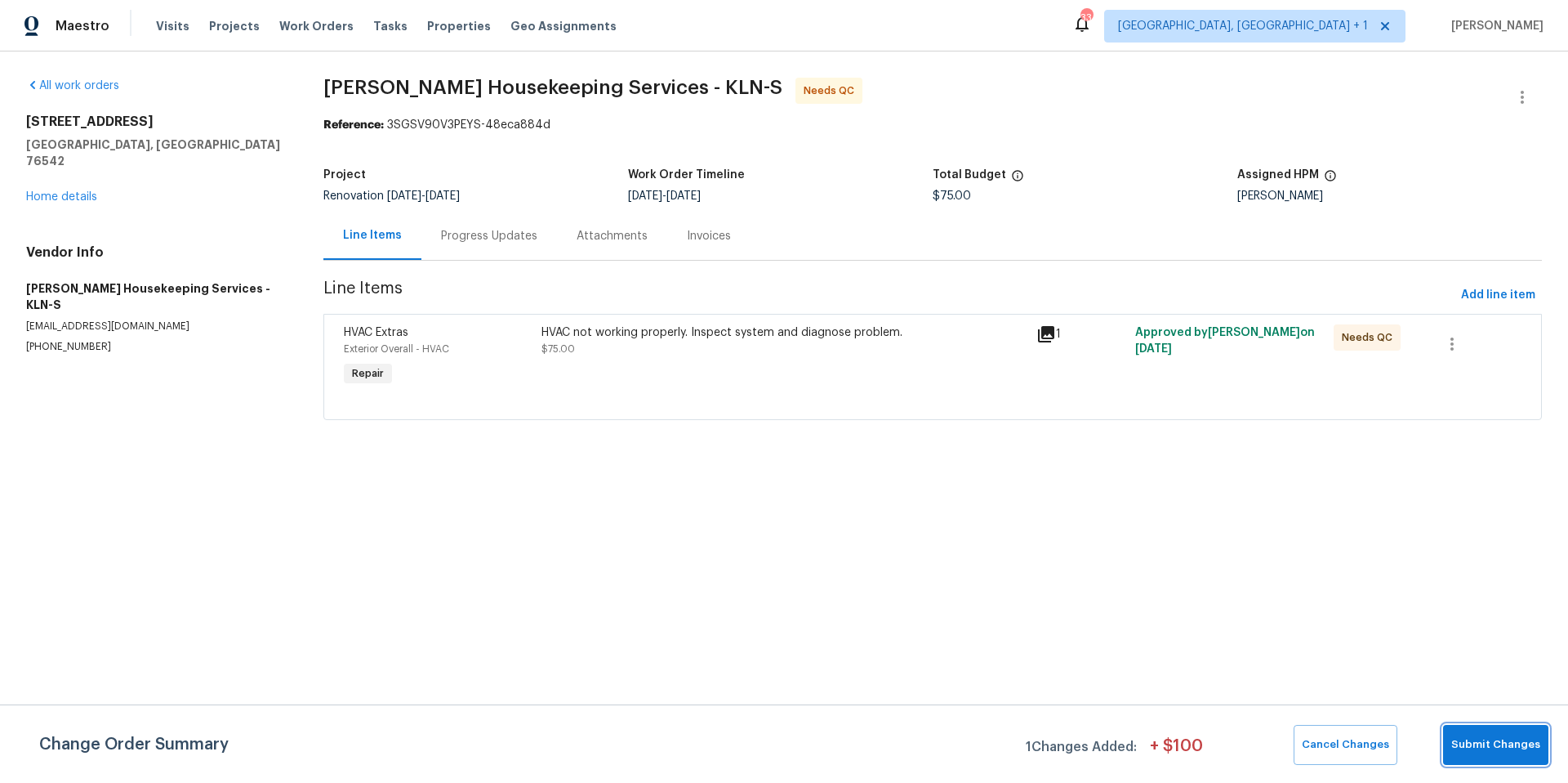
click at [1498, 745] on span "Submit Changes" at bounding box center [1495, 744] width 89 height 18
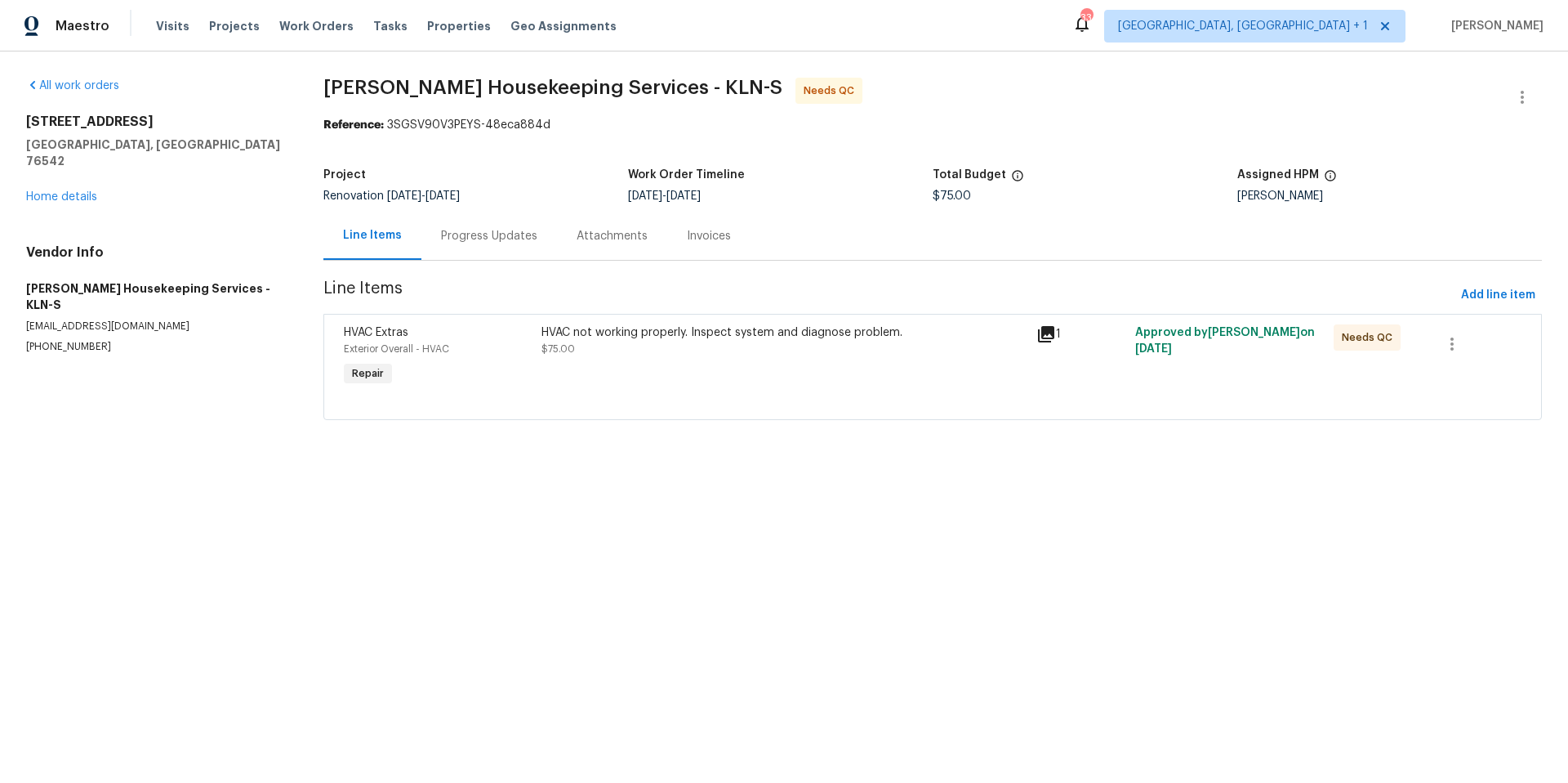
click at [489, 244] on div "Progress Updates" at bounding box center [489, 236] width 96 height 16
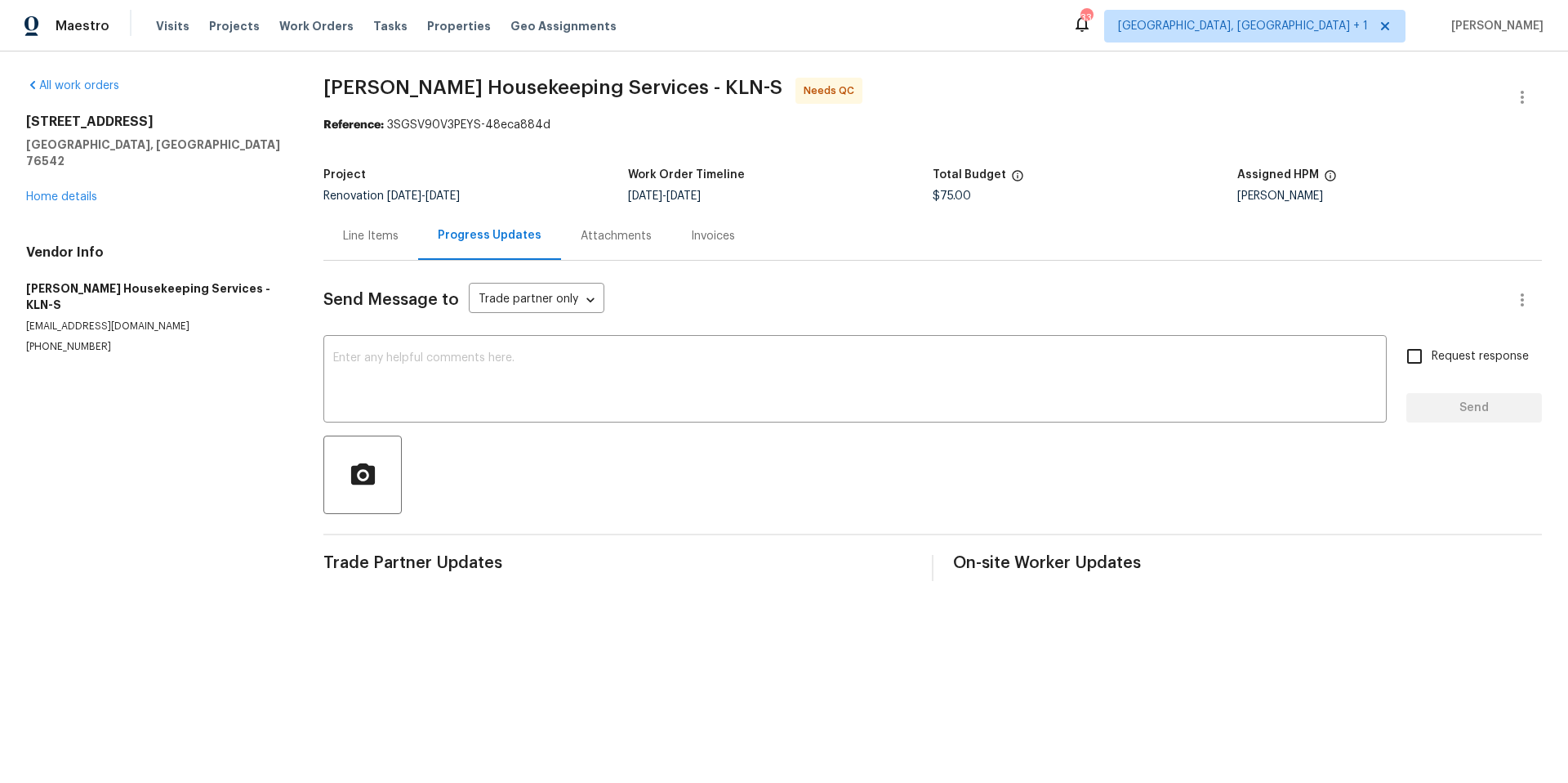
click at [361, 235] on div "Line Items" at bounding box center [370, 236] width 55 height 16
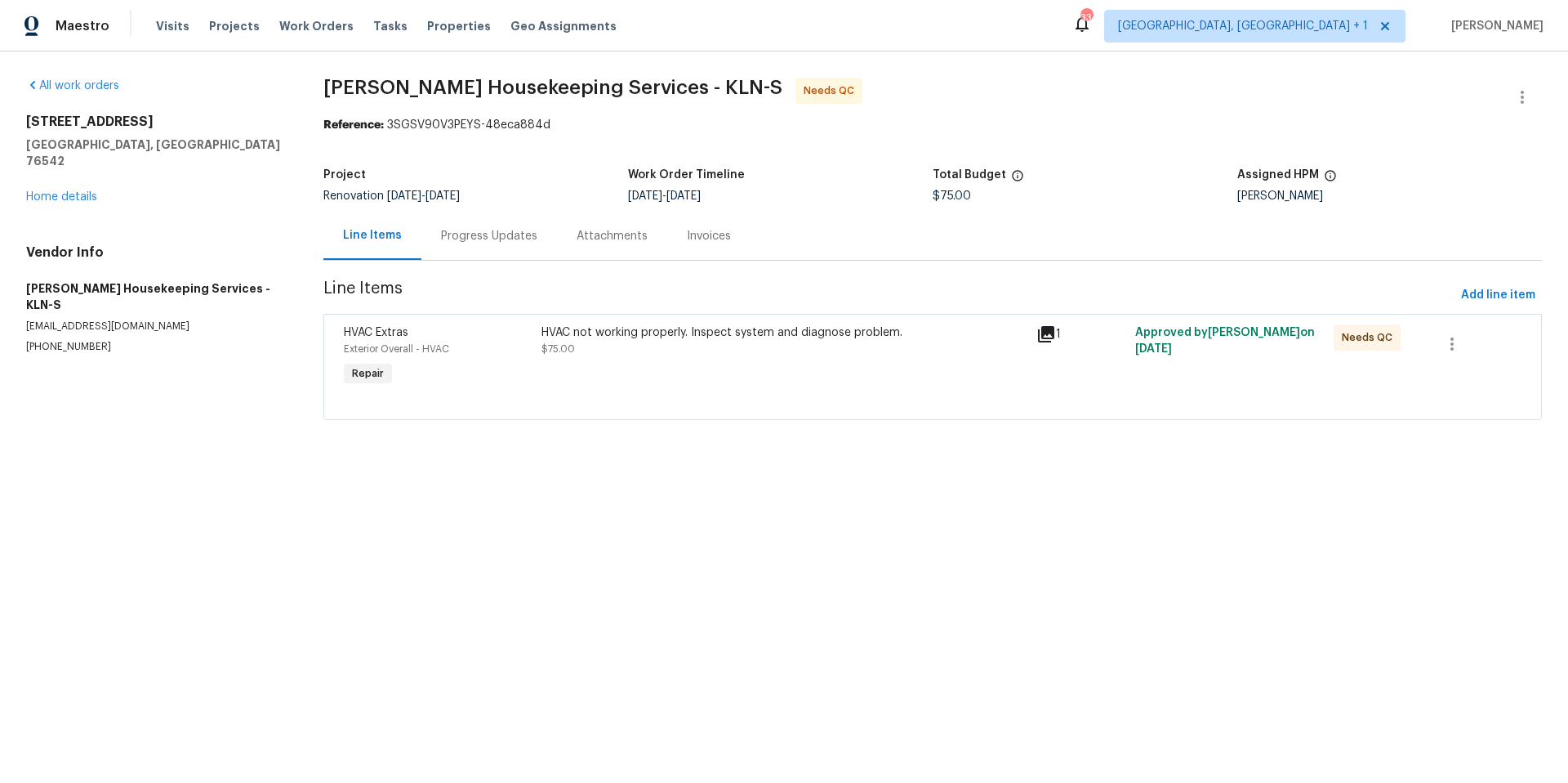
click at [1038, 334] on icon at bounding box center [1045, 334] width 16 height 16
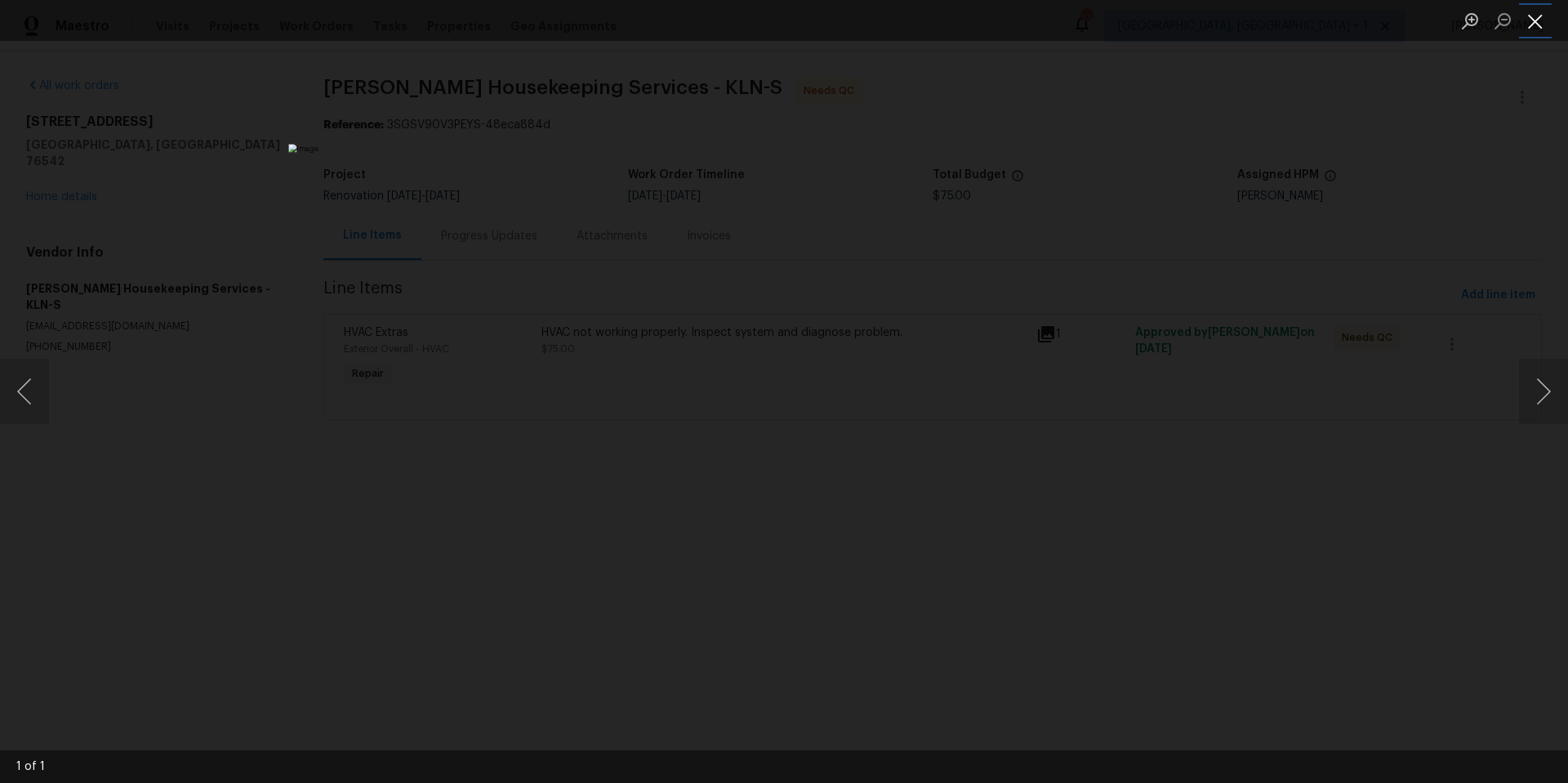
click at [1524, 25] on button "Close lightbox" at bounding box center [1535, 20] width 33 height 28
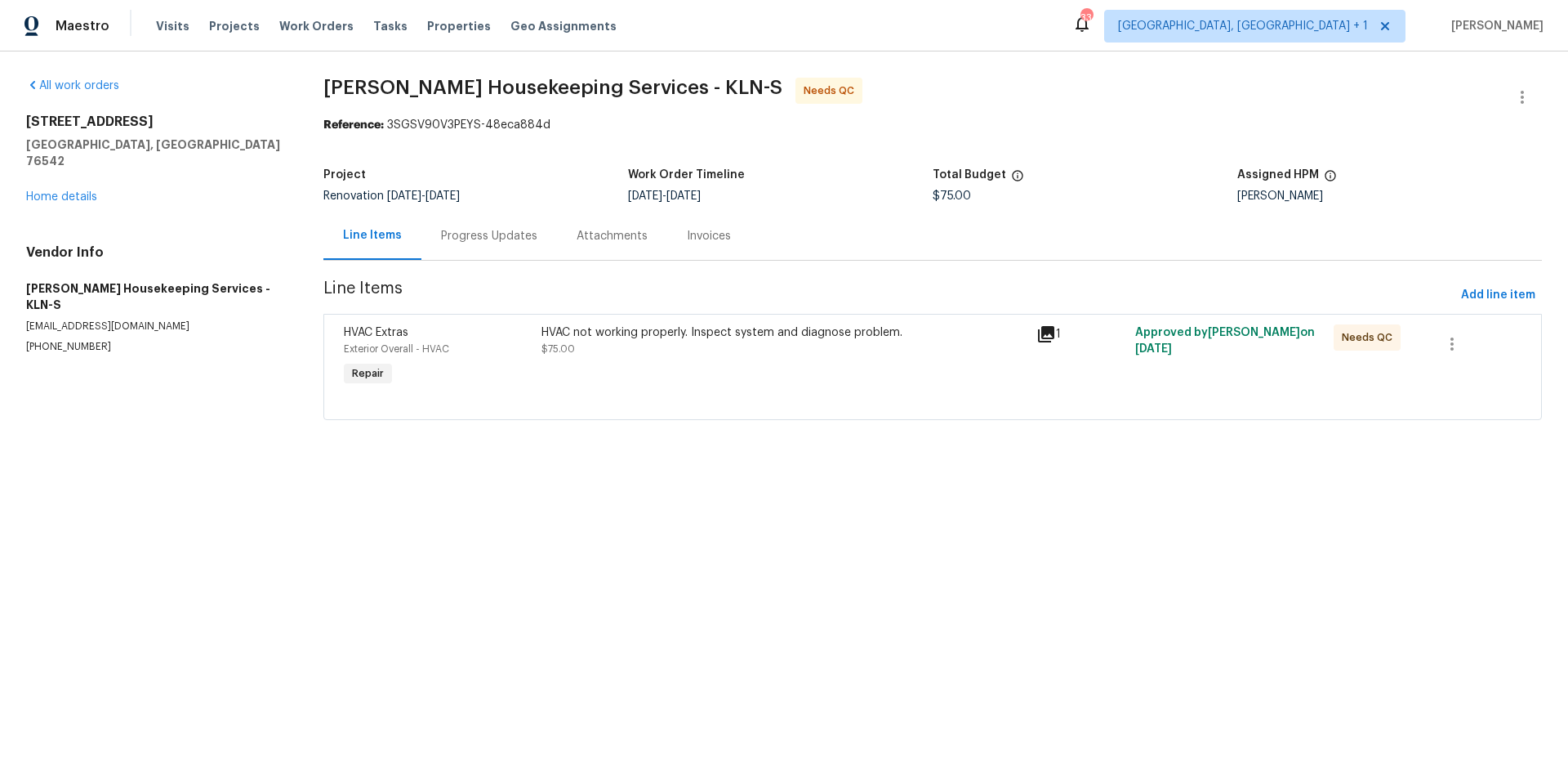
click at [517, 244] on div "Progress Updates" at bounding box center [489, 236] width 96 height 16
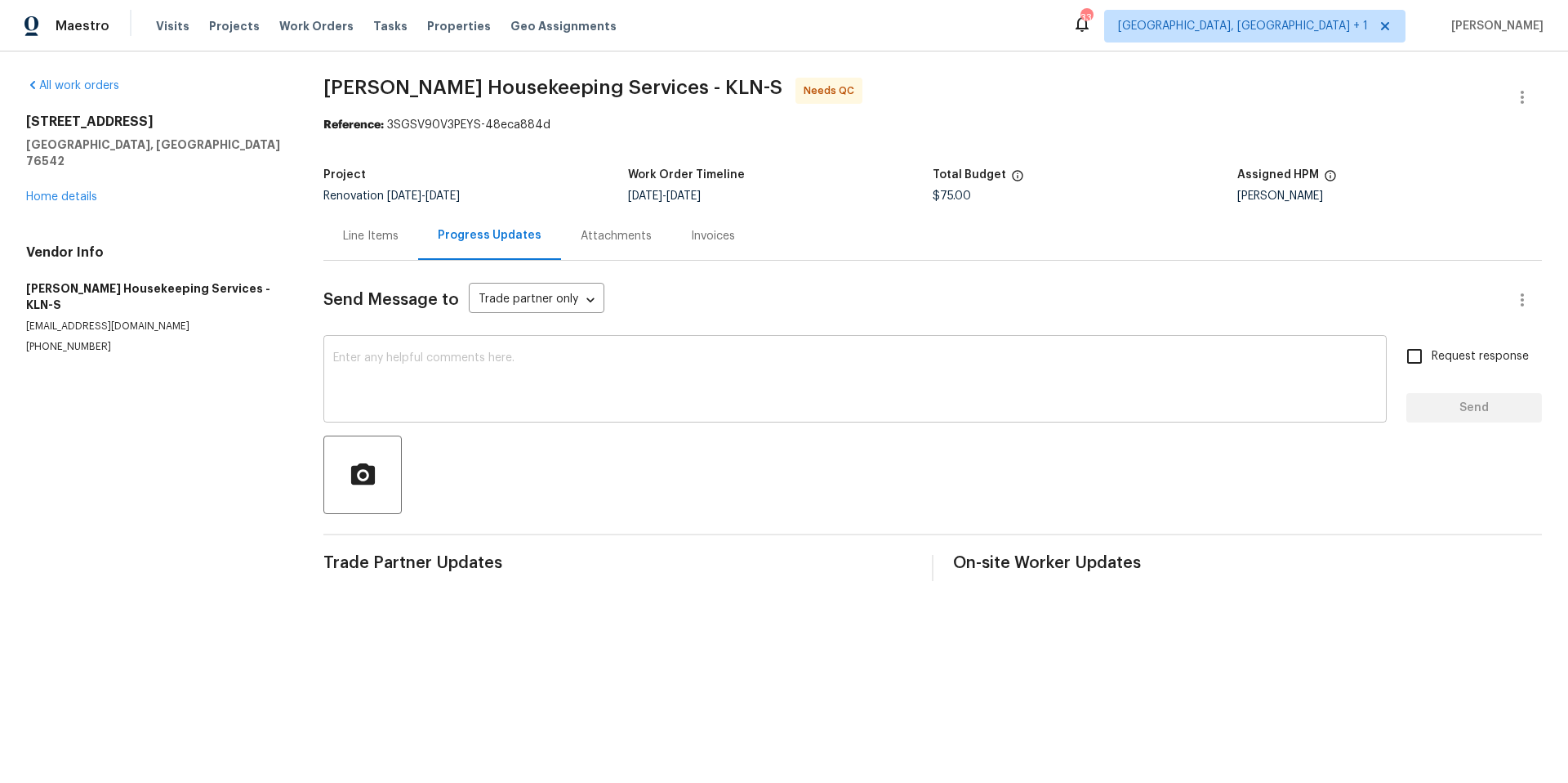
click at [588, 365] on textarea at bounding box center [855, 380] width 1043 height 57
drag, startPoint x: 639, startPoint y: 427, endPoint x: 602, endPoint y: 390, distance: 52.3
click at [636, 421] on div "Send Message to Trade partner only Trade partner only ​ W x ​ Request response …" at bounding box center [932, 421] width 1218 height 320
click at [602, 390] on textarea "W" at bounding box center [855, 380] width 1043 height 57
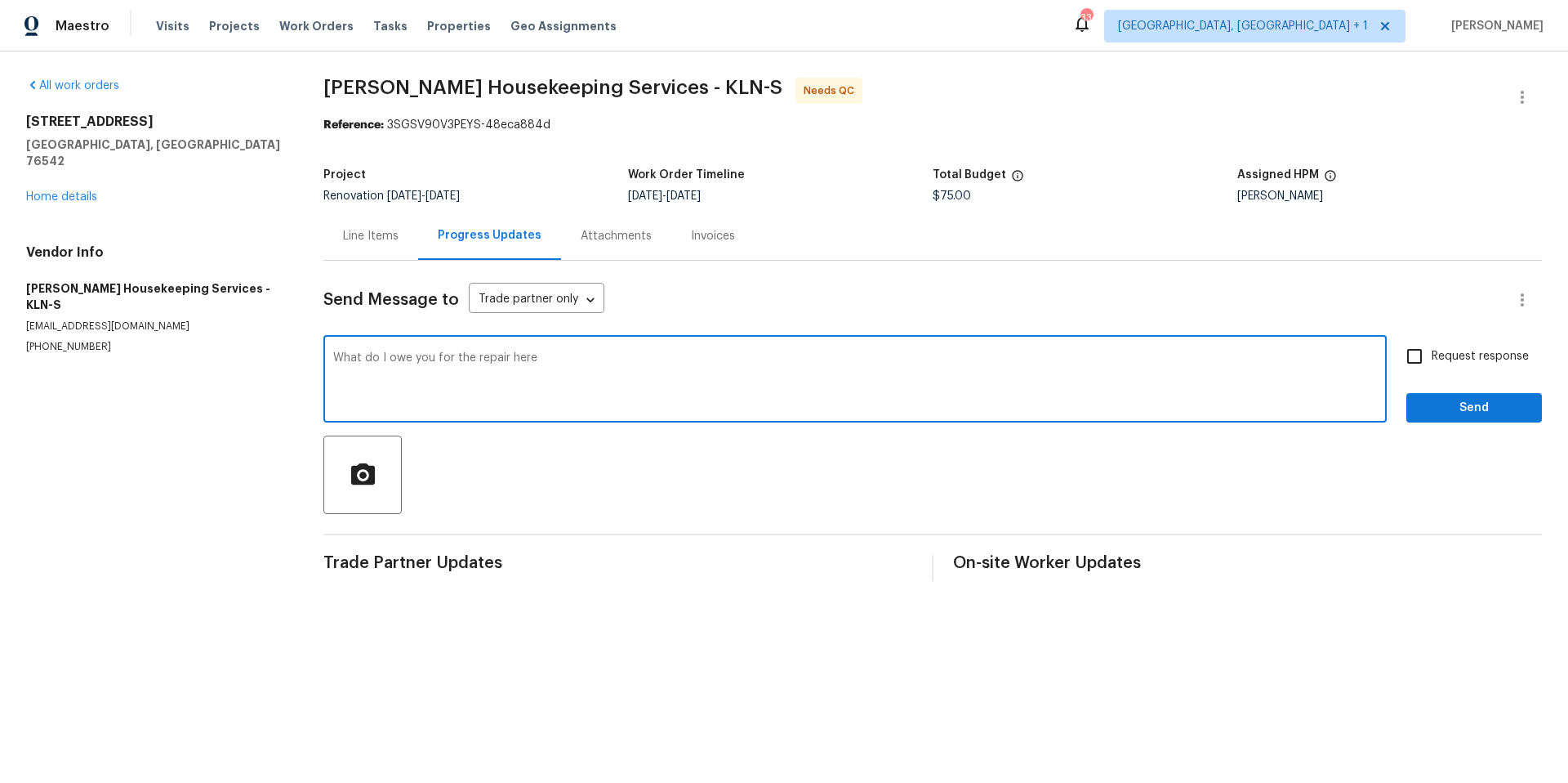
type textarea "What do I owe you for the repair here"
click at [1419, 415] on span "Send" at bounding box center [1473, 408] width 110 height 20
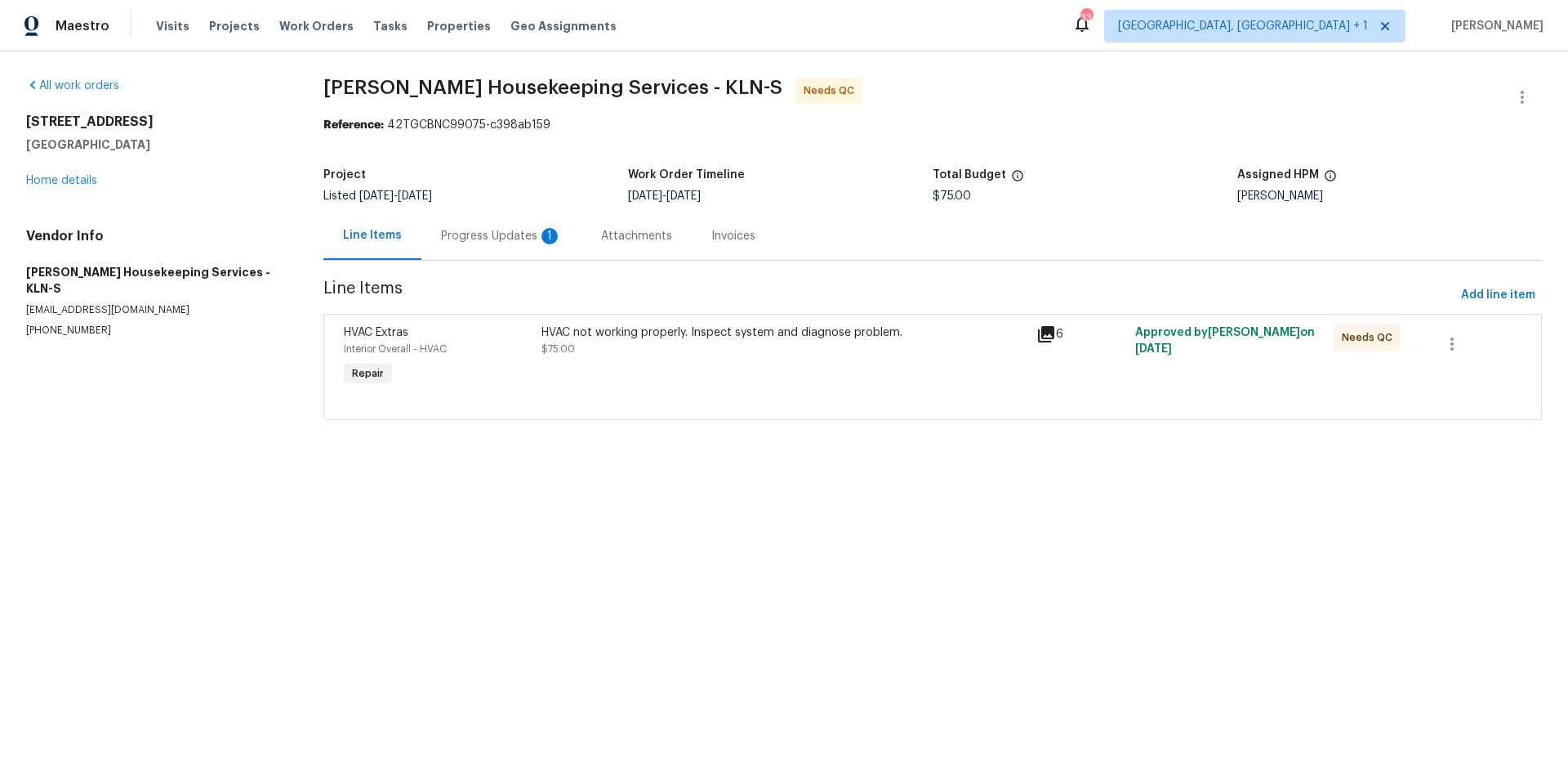
click at [518, 237] on div "Progress Updates 1" at bounding box center [501, 236] width 121 height 16
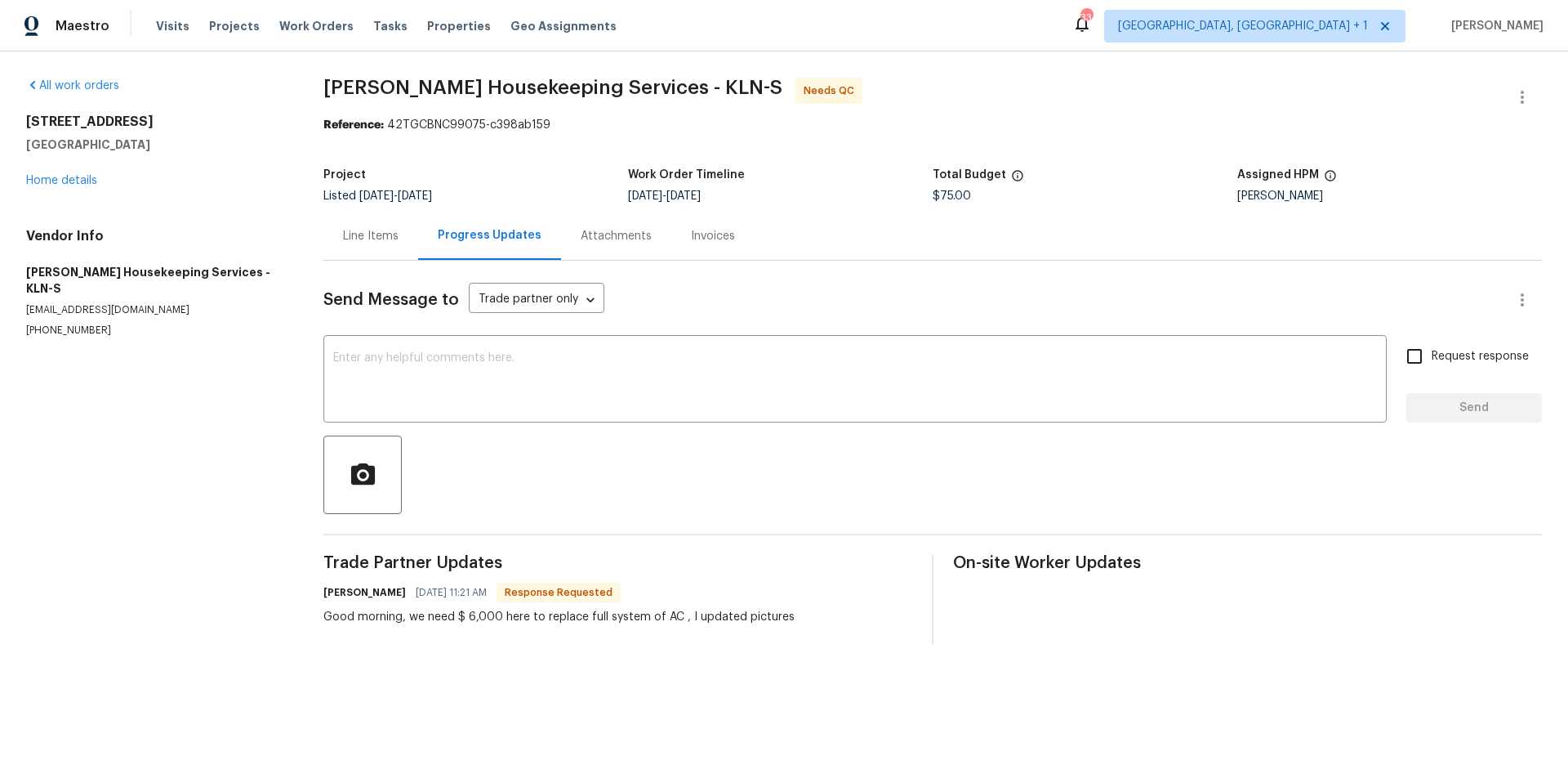
click at [392, 233] on div "Line Items" at bounding box center [370, 236] width 55 height 16
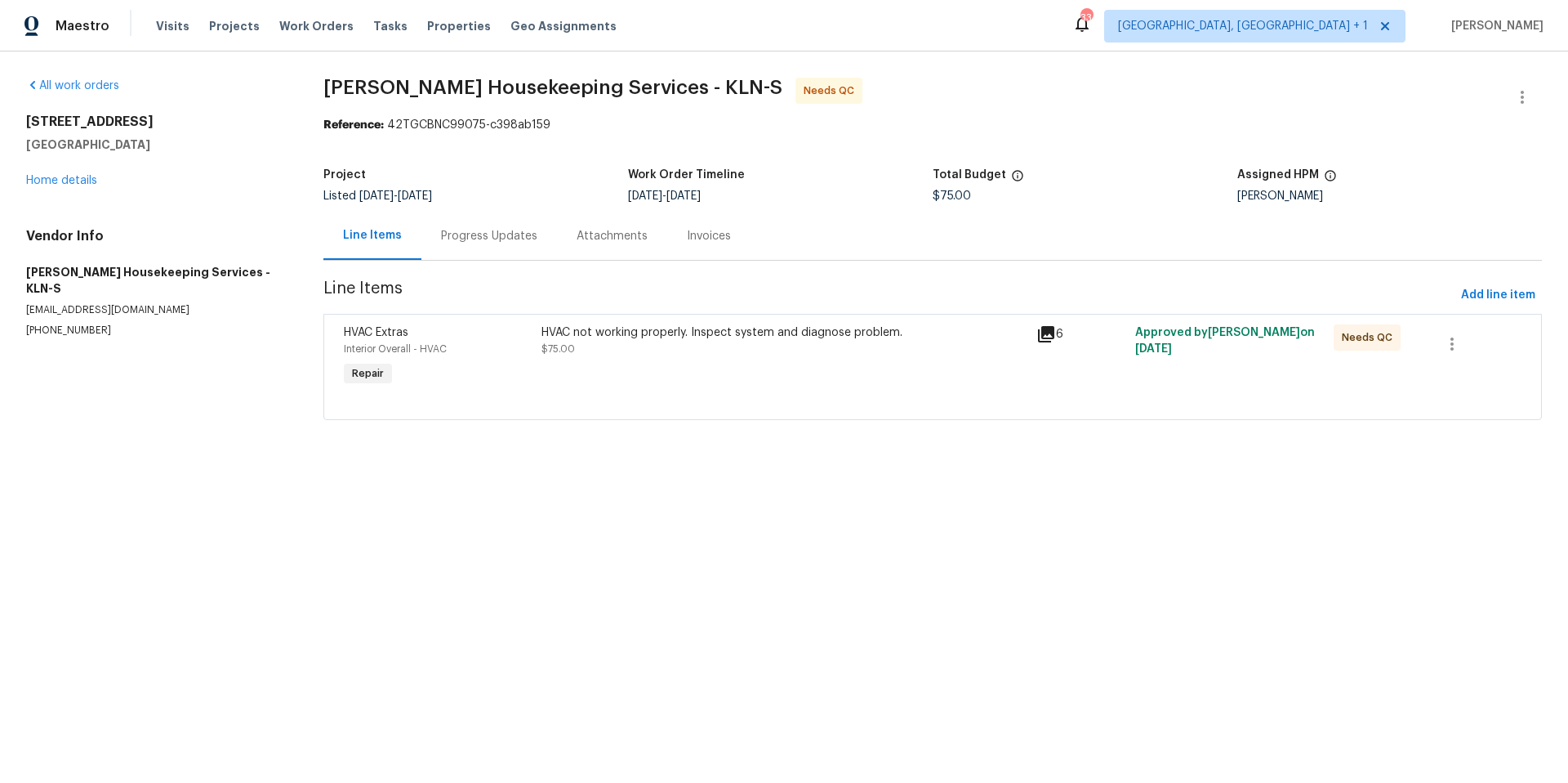
click at [597, 340] on div "HVAC not working properly. Inspect system and diagnose problem." at bounding box center [784, 332] width 485 height 16
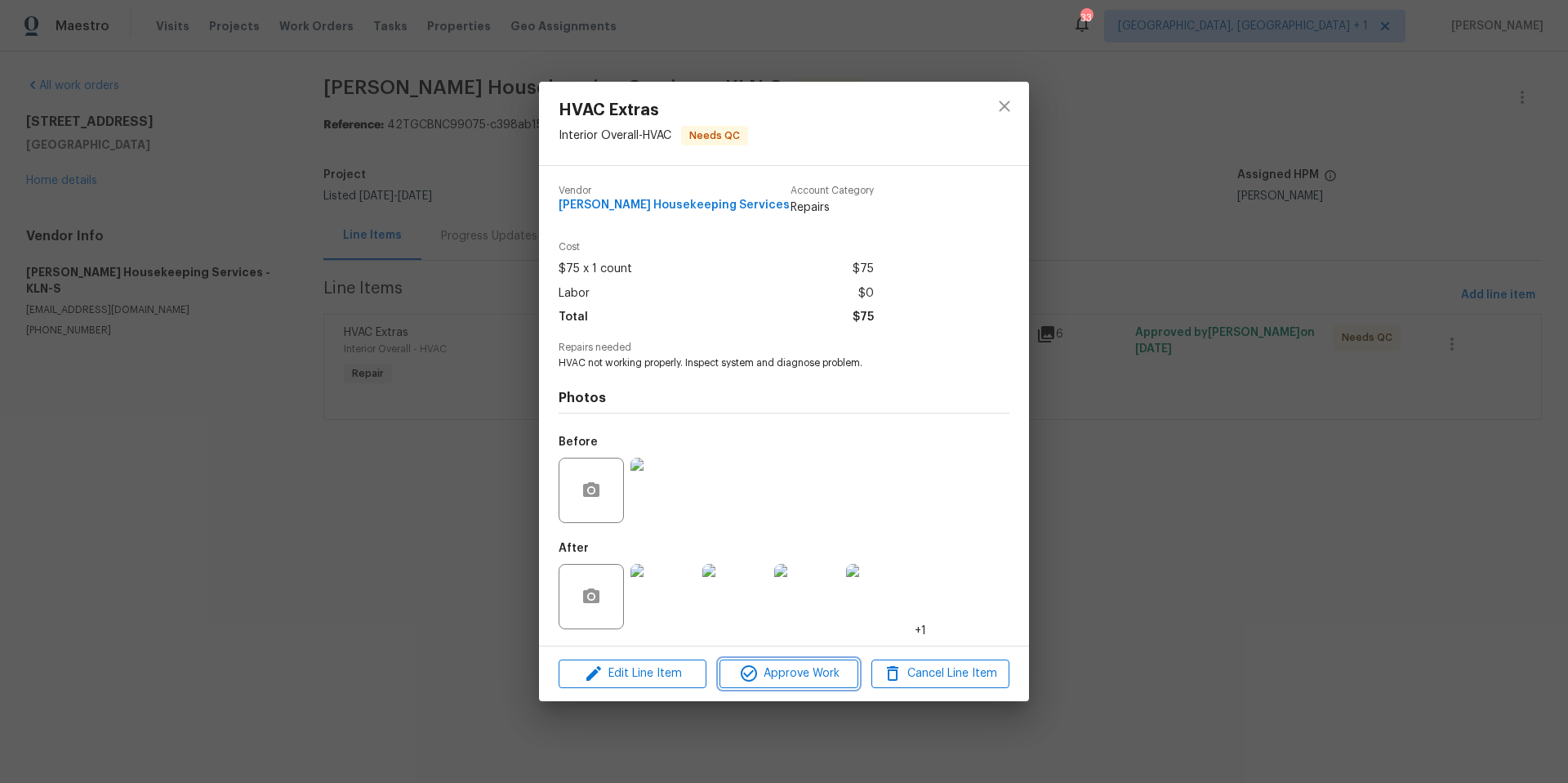
click at [780, 678] on span "Approve Work" at bounding box center [788, 673] width 128 height 20
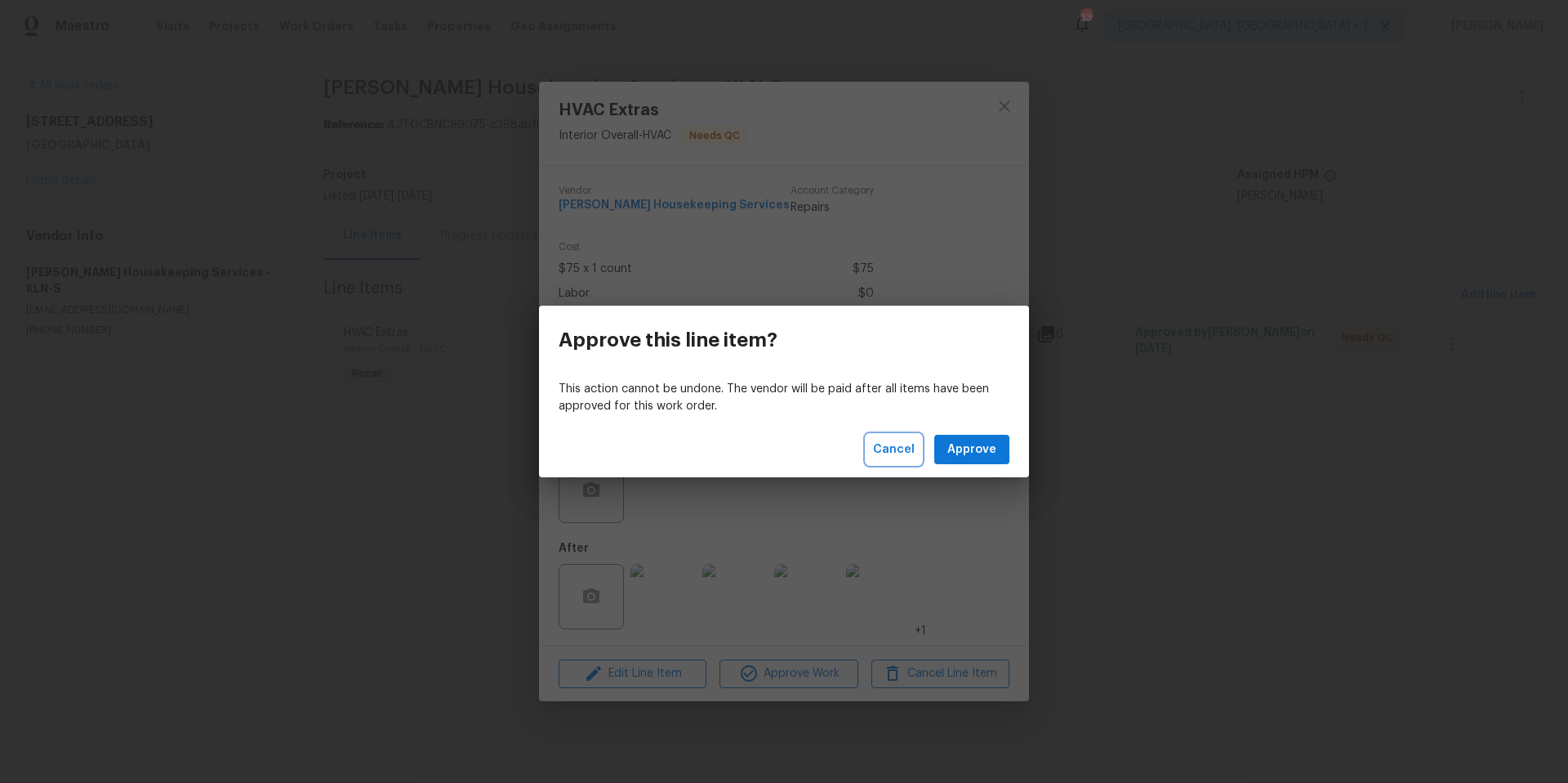
click at [911, 451] on span "Cancel" at bounding box center [893, 449] width 42 height 20
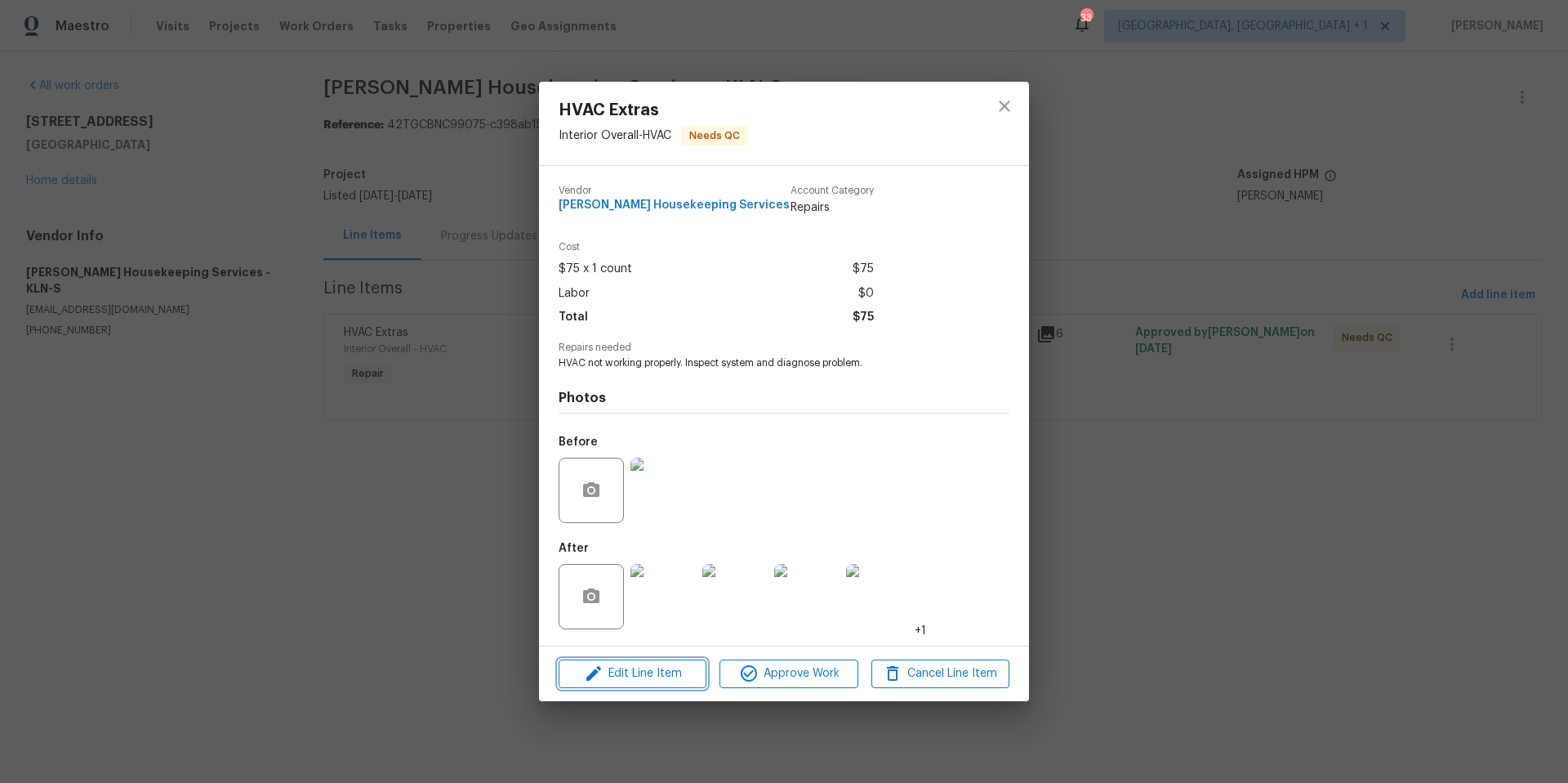
click at [669, 669] on span "Edit Line Item" at bounding box center [632, 673] width 138 height 20
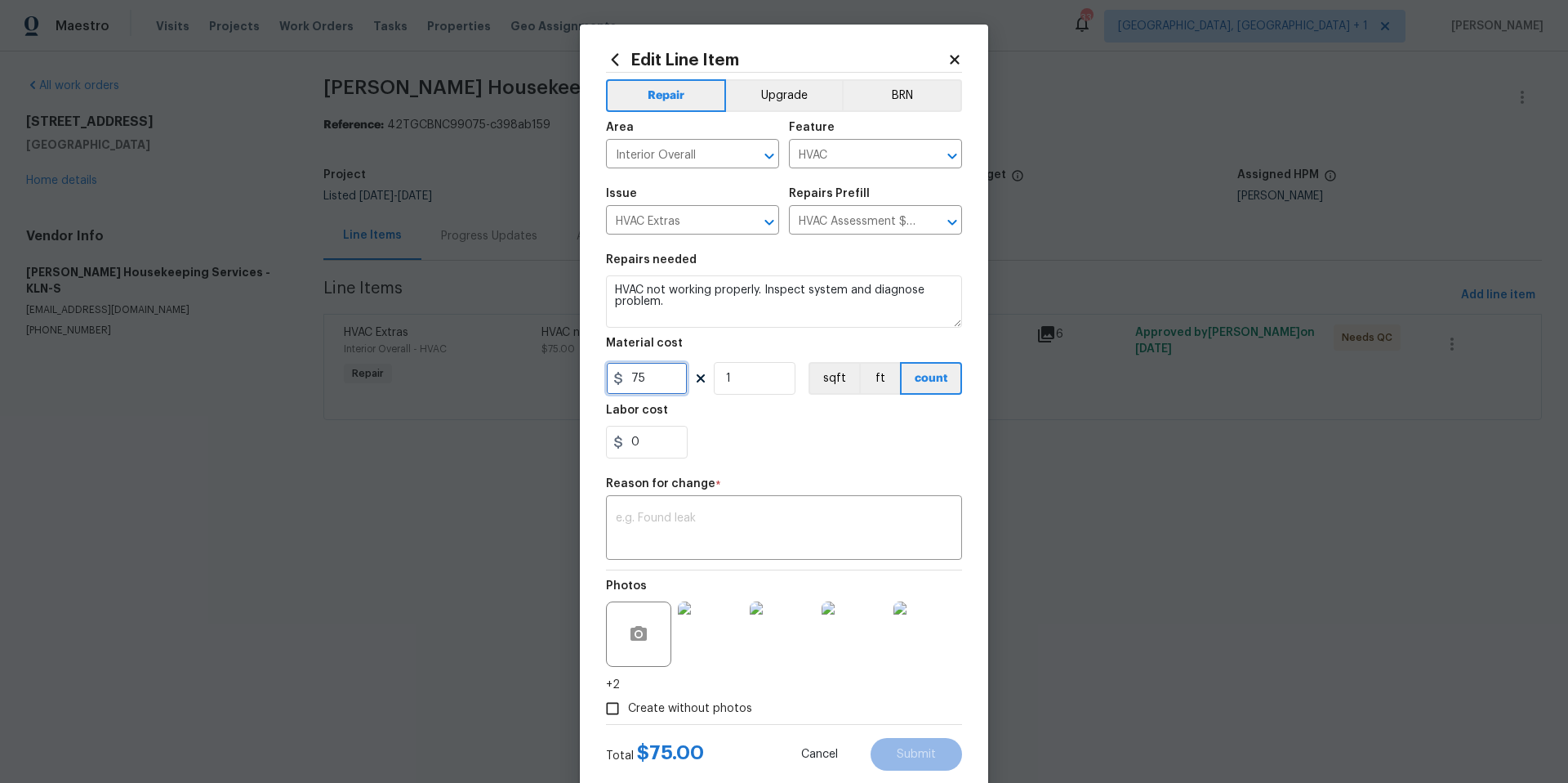
drag, startPoint x: 645, startPoint y: 379, endPoint x: 613, endPoint y: 376, distance: 32.1
click at [613, 376] on div "75" at bounding box center [647, 378] width 81 height 33
type input "6000"
click at [636, 496] on div "Reason for change *" at bounding box center [784, 489] width 356 height 21
click at [636, 521] on textarea at bounding box center [784, 529] width 336 height 34
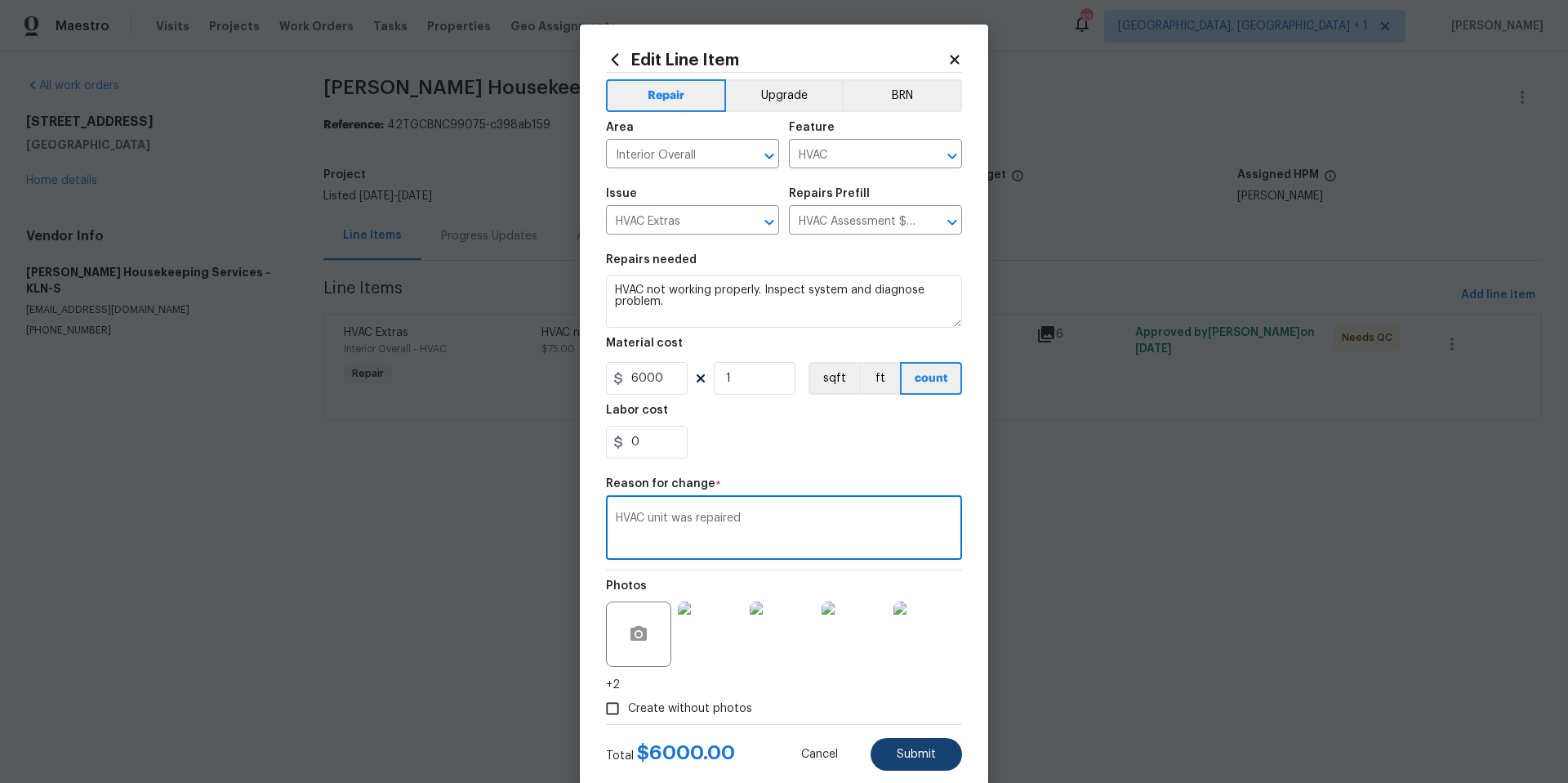
type textarea "HVAC unit was repaired"
click at [879, 759] on button "Submit" at bounding box center [916, 754] width 91 height 33
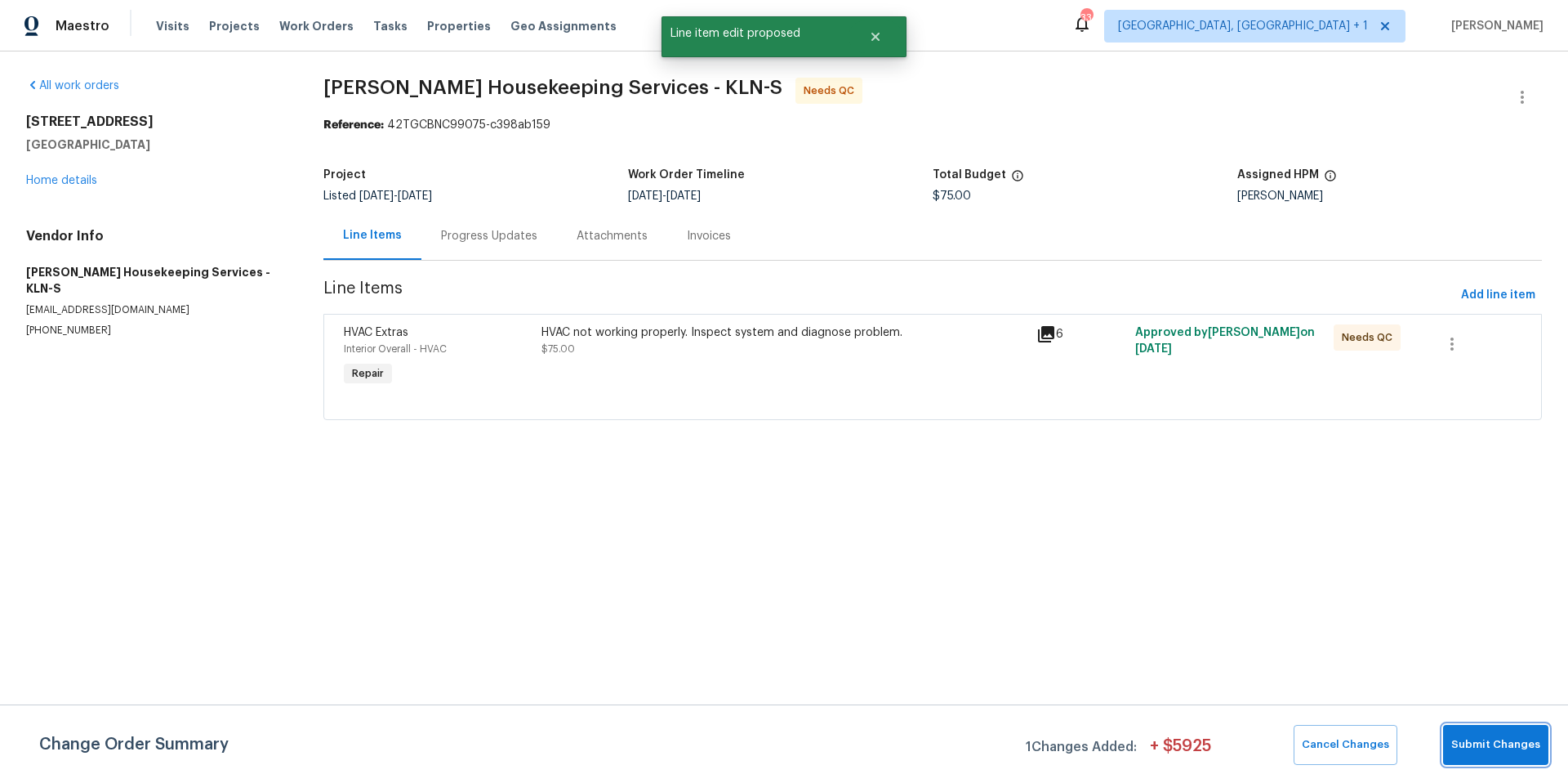
click at [1490, 750] on span "Submit Changes" at bounding box center [1495, 744] width 89 height 18
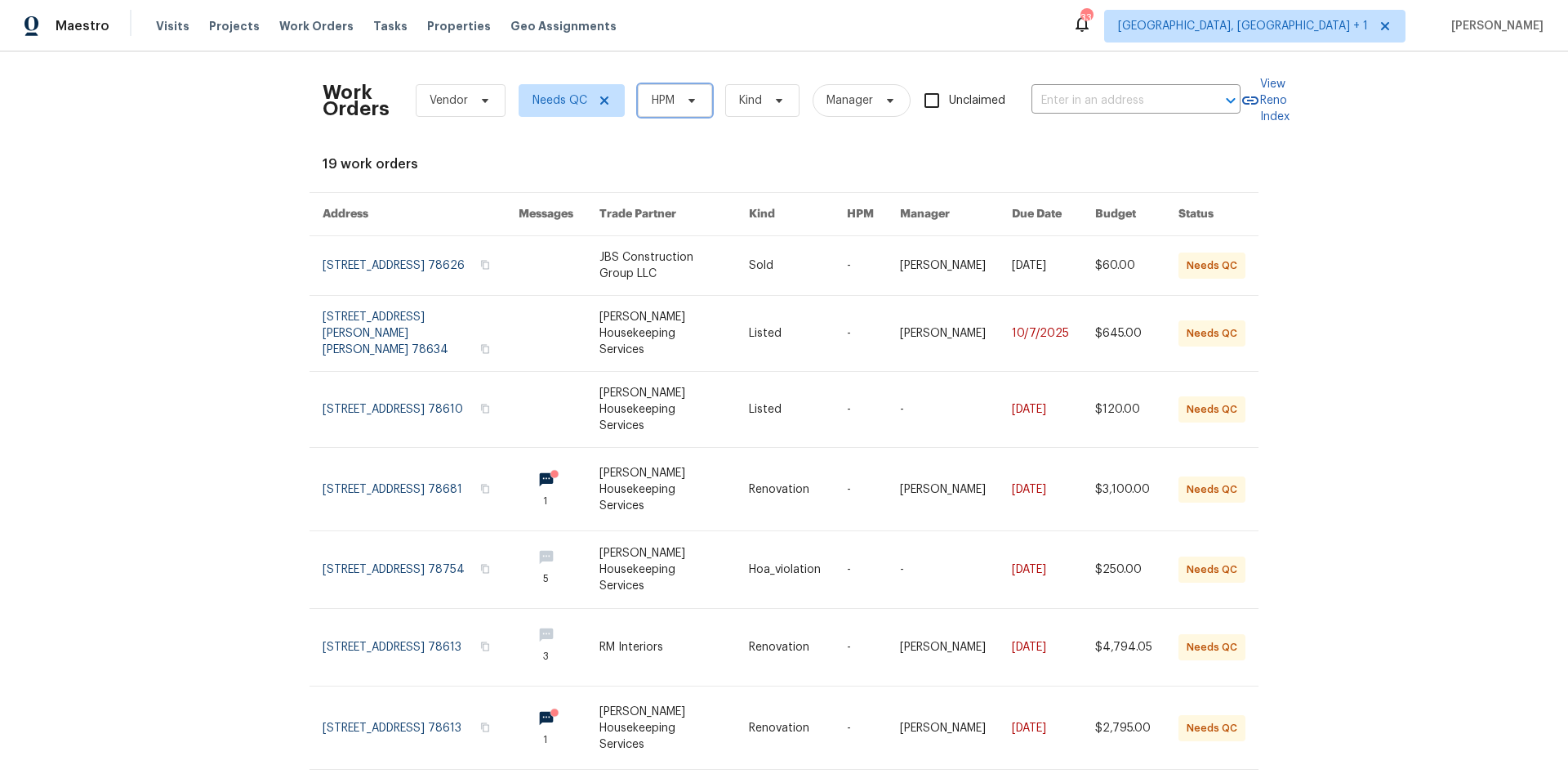
click at [659, 89] on span "HPM" at bounding box center [675, 101] width 75 height 33
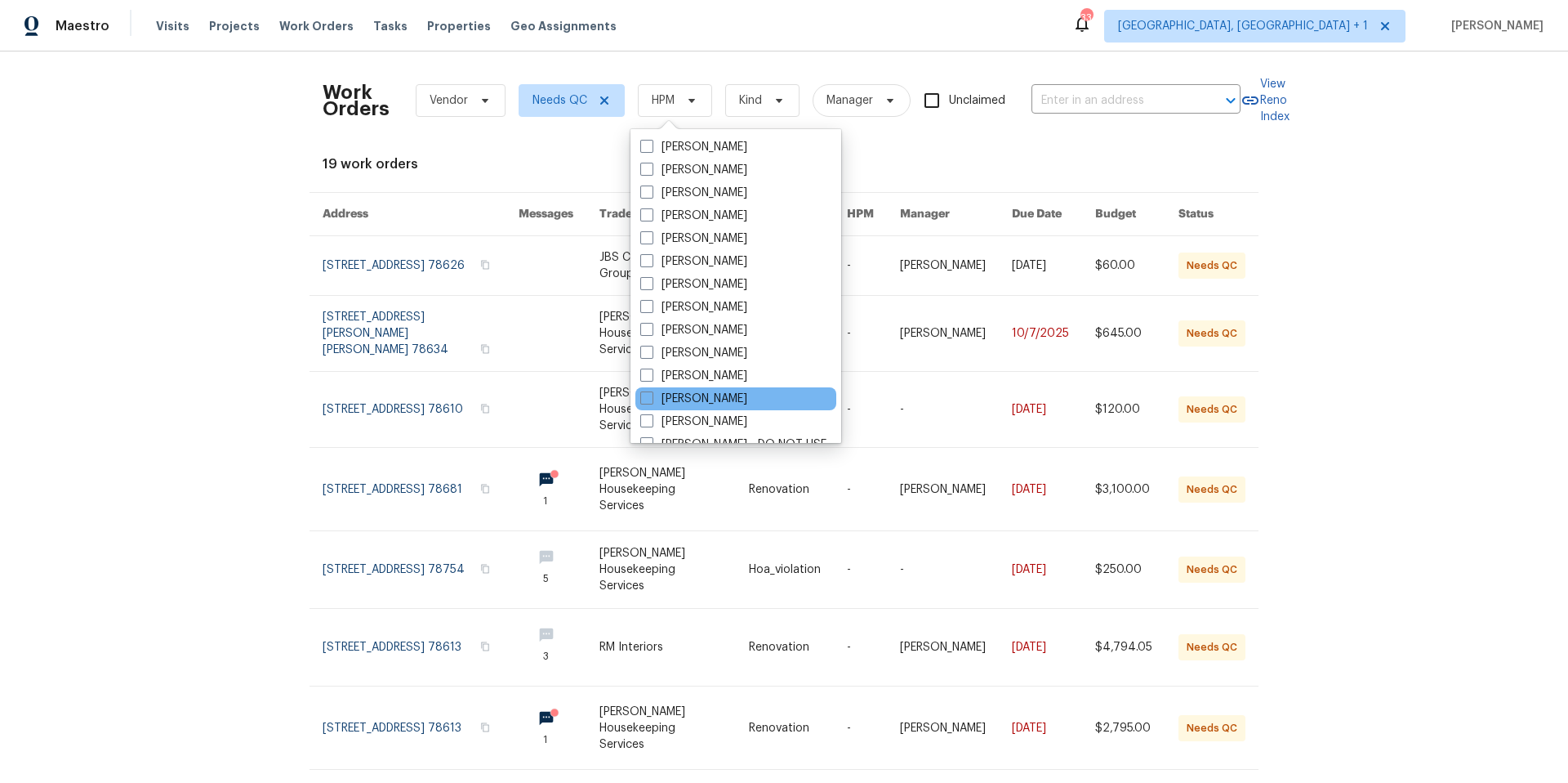
click at [645, 387] on div "[PERSON_NAME]" at bounding box center [735, 399] width 201 height 23
click at [649, 401] on span at bounding box center [646, 397] width 13 height 13
click at [649, 401] on input "[PERSON_NAME]" at bounding box center [645, 395] width 11 height 11
checkbox input "true"
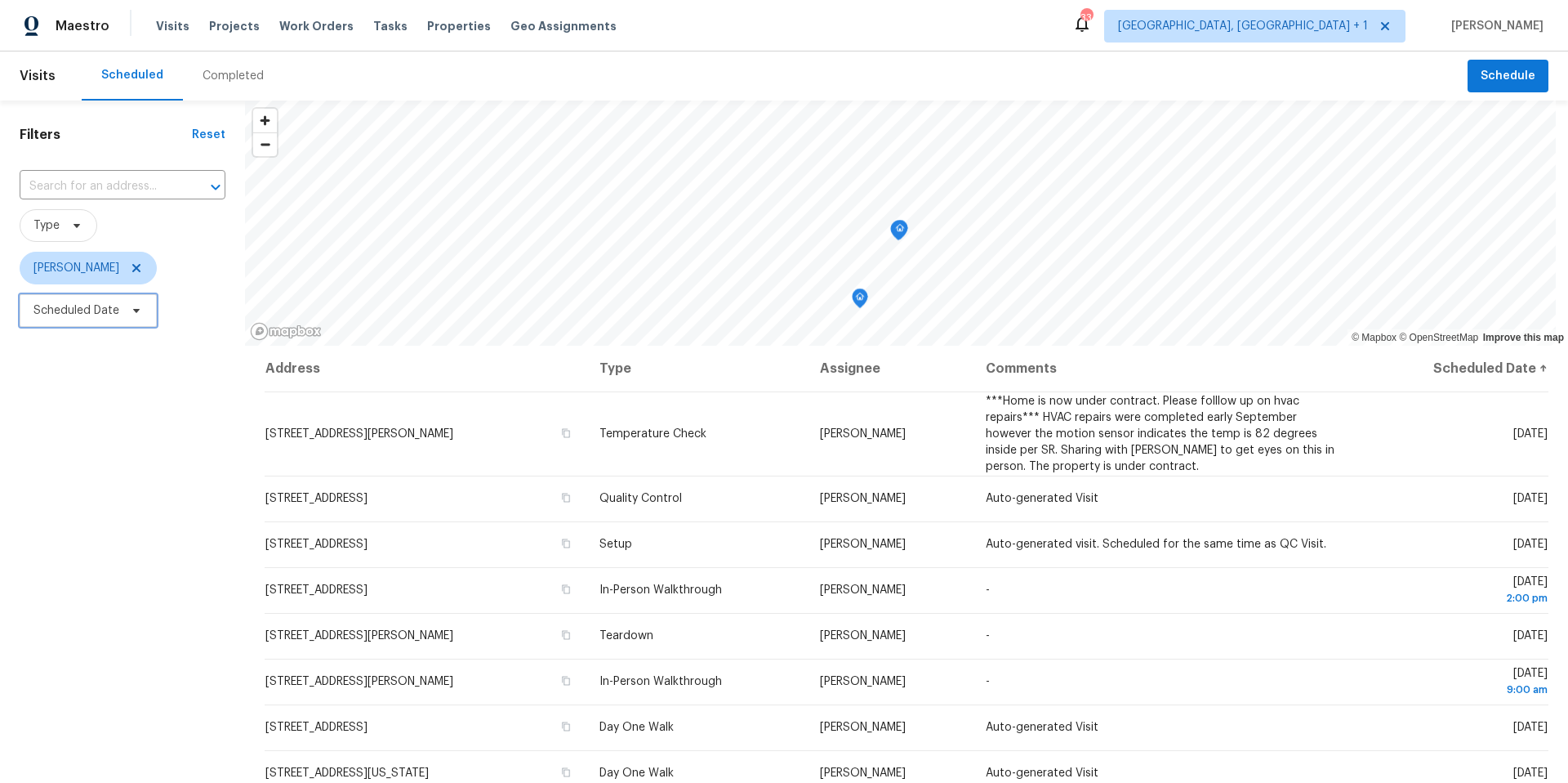
click at [107, 317] on span "Scheduled Date" at bounding box center [77, 310] width 85 height 16
select select "9"
select select "2025"
select select "10"
select select "2025"
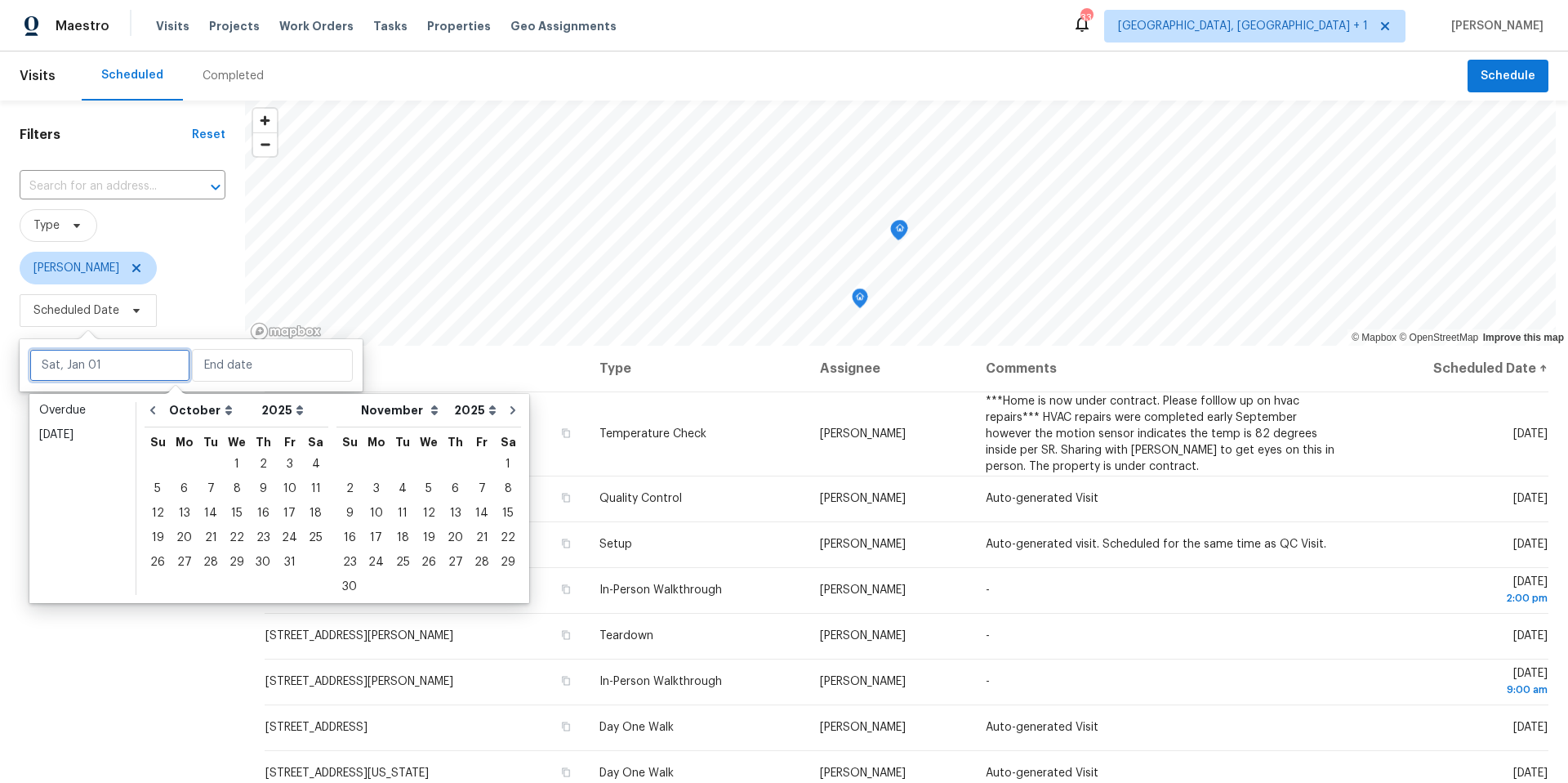
click at [129, 365] on input "text" at bounding box center [110, 366] width 161 height 33
click at [212, 509] on div "14" at bounding box center [210, 513] width 26 height 23
type input "[DATE]"
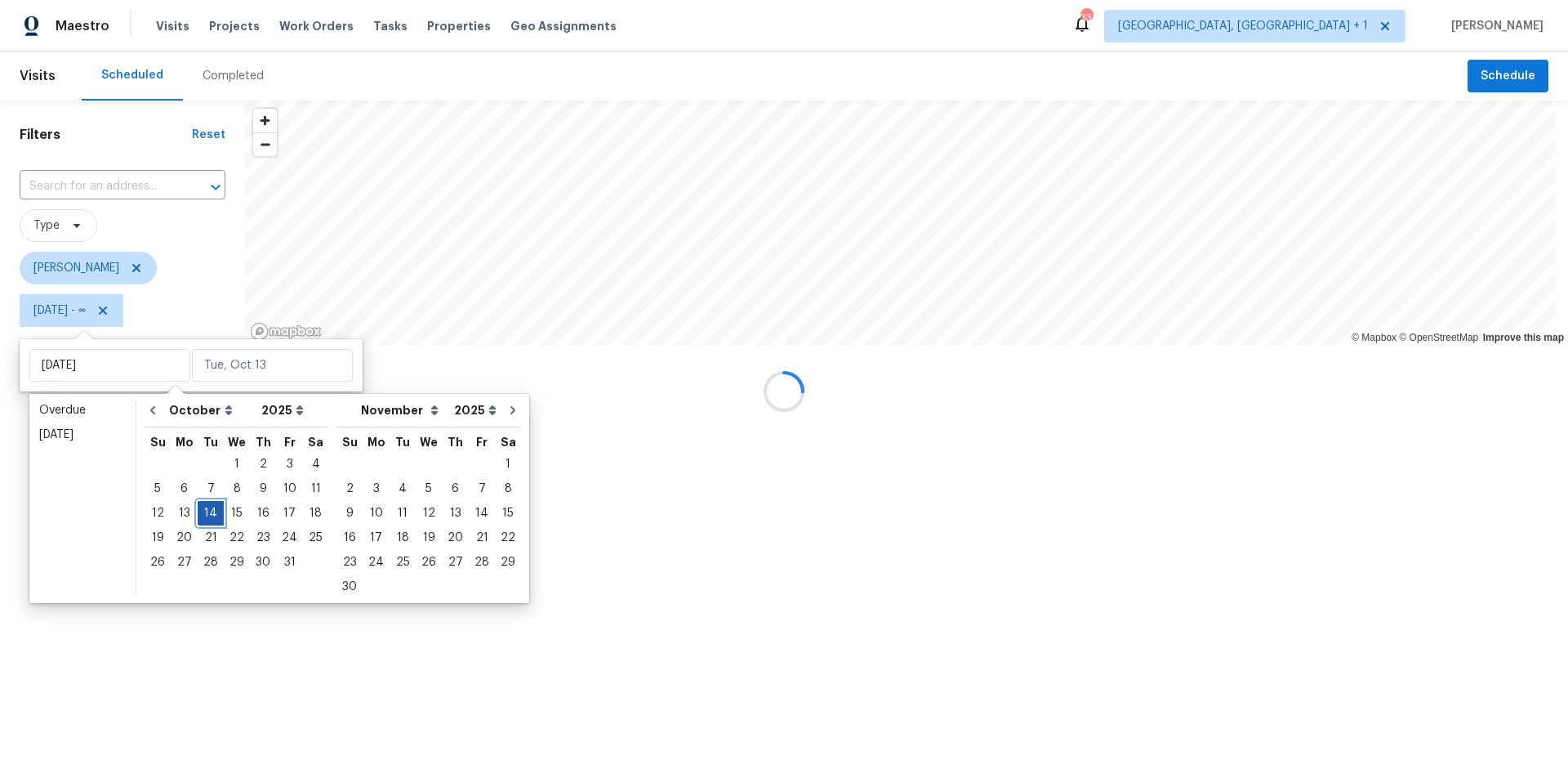
click at [212, 509] on div "14" at bounding box center [210, 513] width 26 height 23
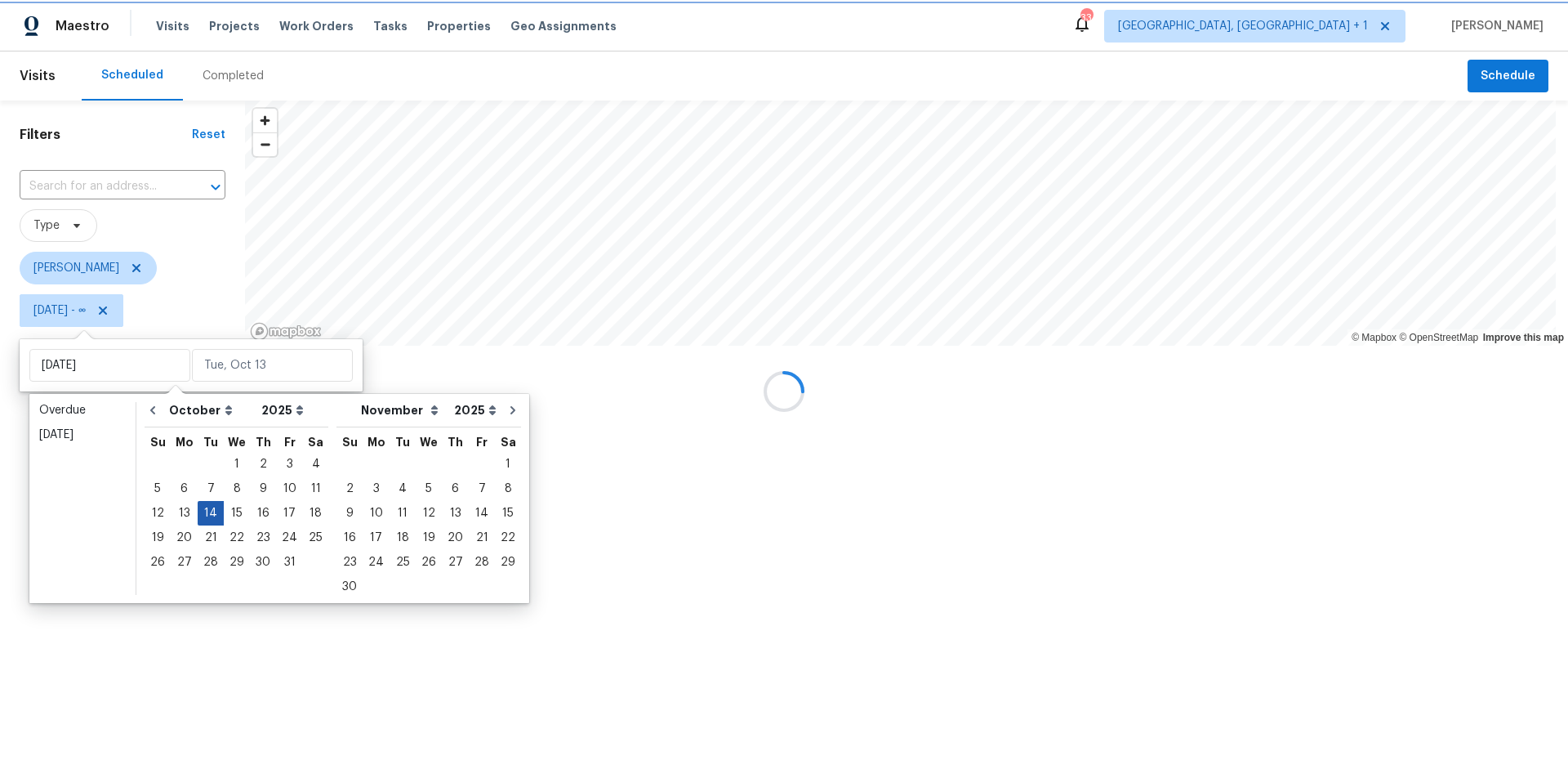
type input "[DATE]"
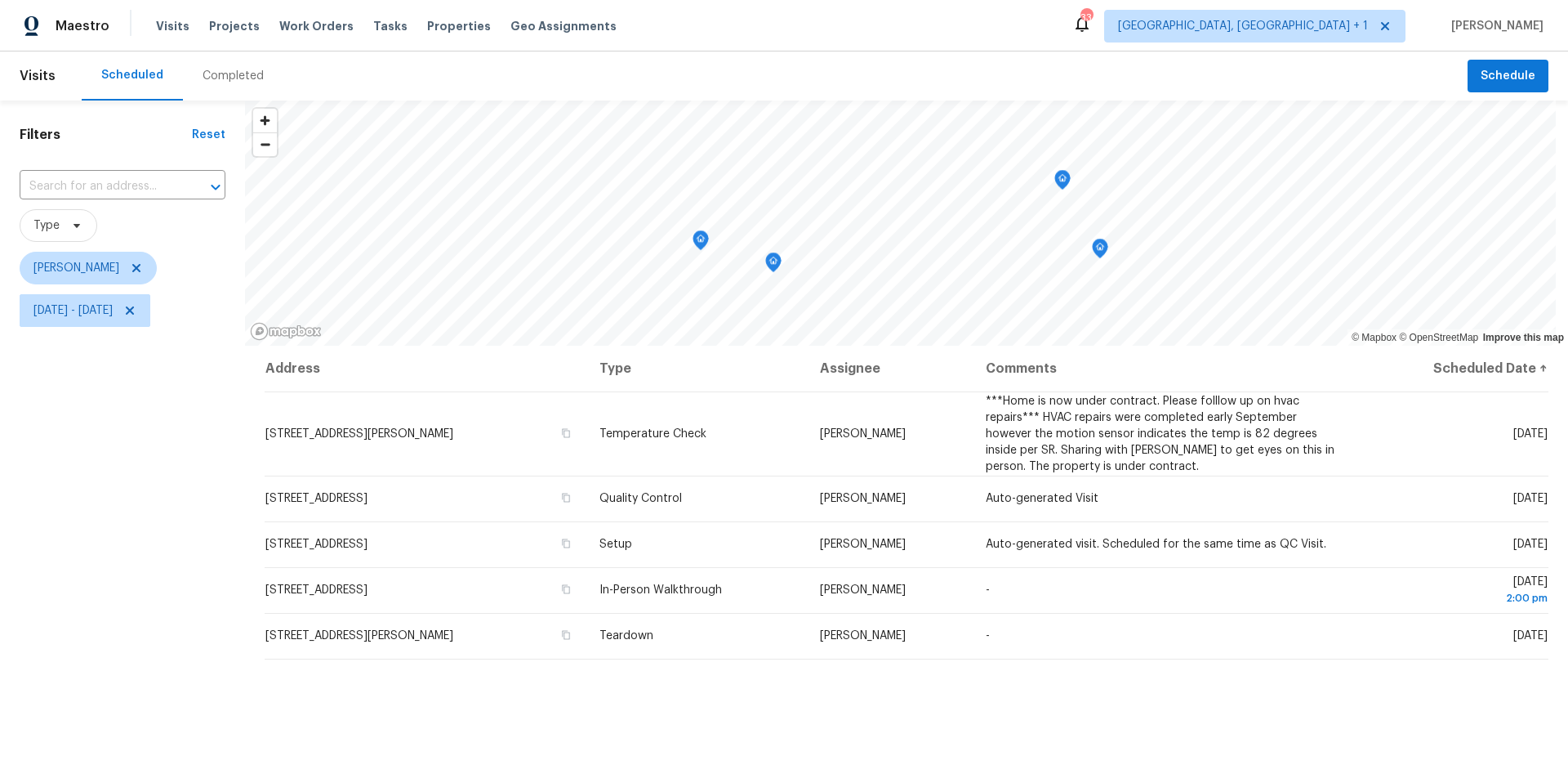
click at [197, 581] on div "Filters Reset ​ Type [PERSON_NAME] [DATE] - [DATE]" at bounding box center [122, 537] width 245 height 871
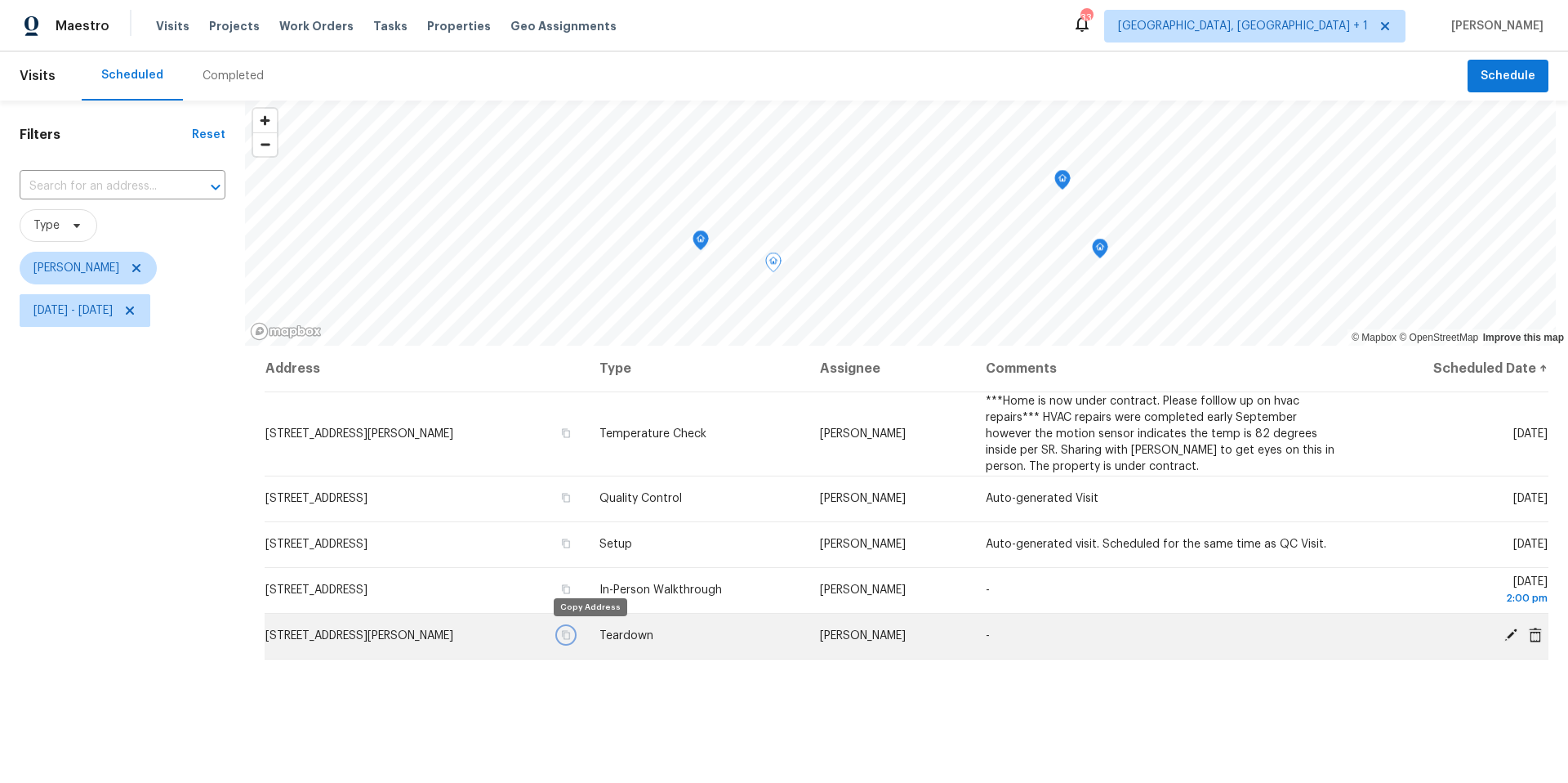
click at [570, 634] on icon "button" at bounding box center [565, 635] width 8 height 9
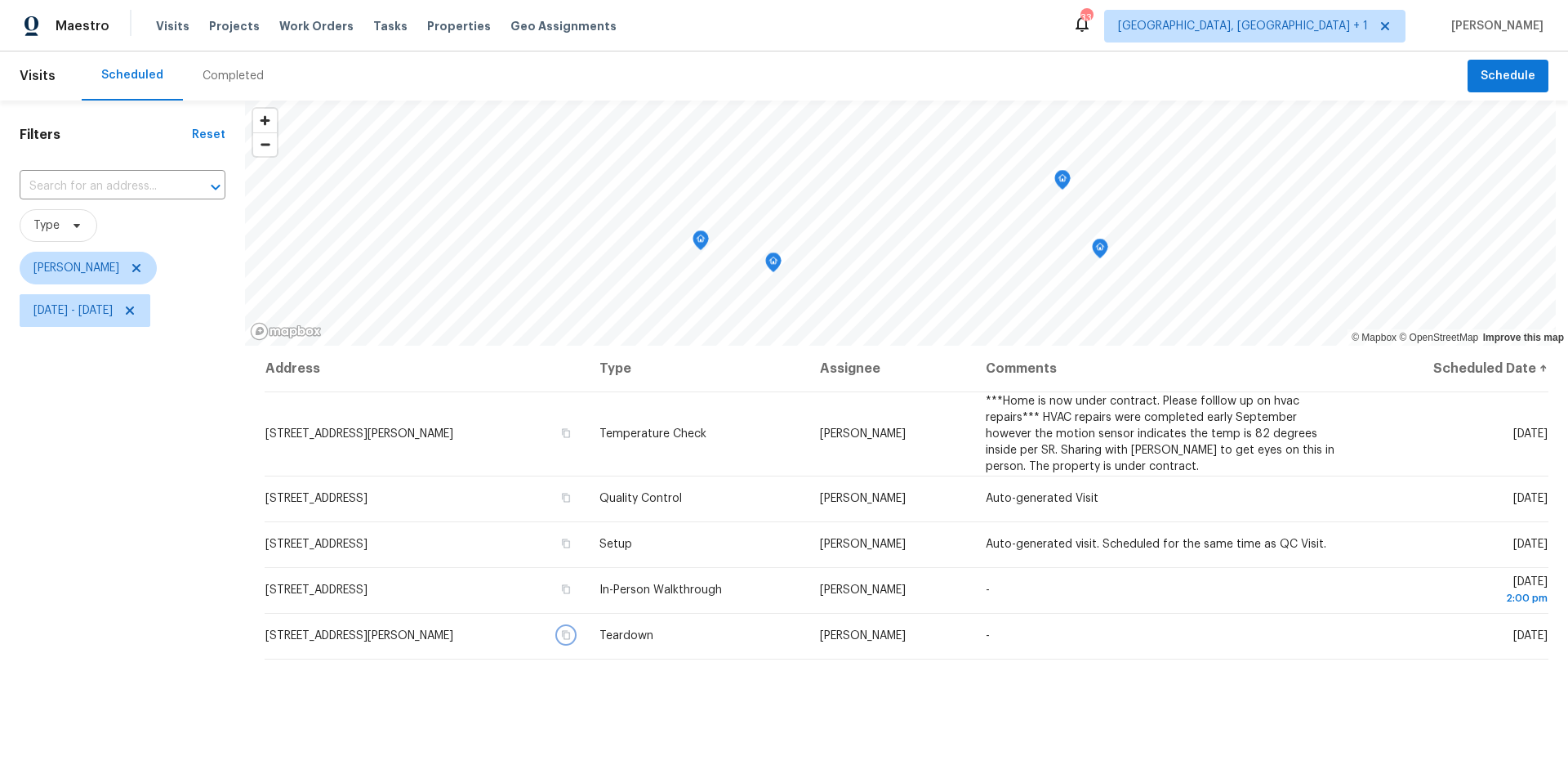
click at [1099, 250] on icon "Map marker" at bounding box center [1100, 248] width 15 height 18
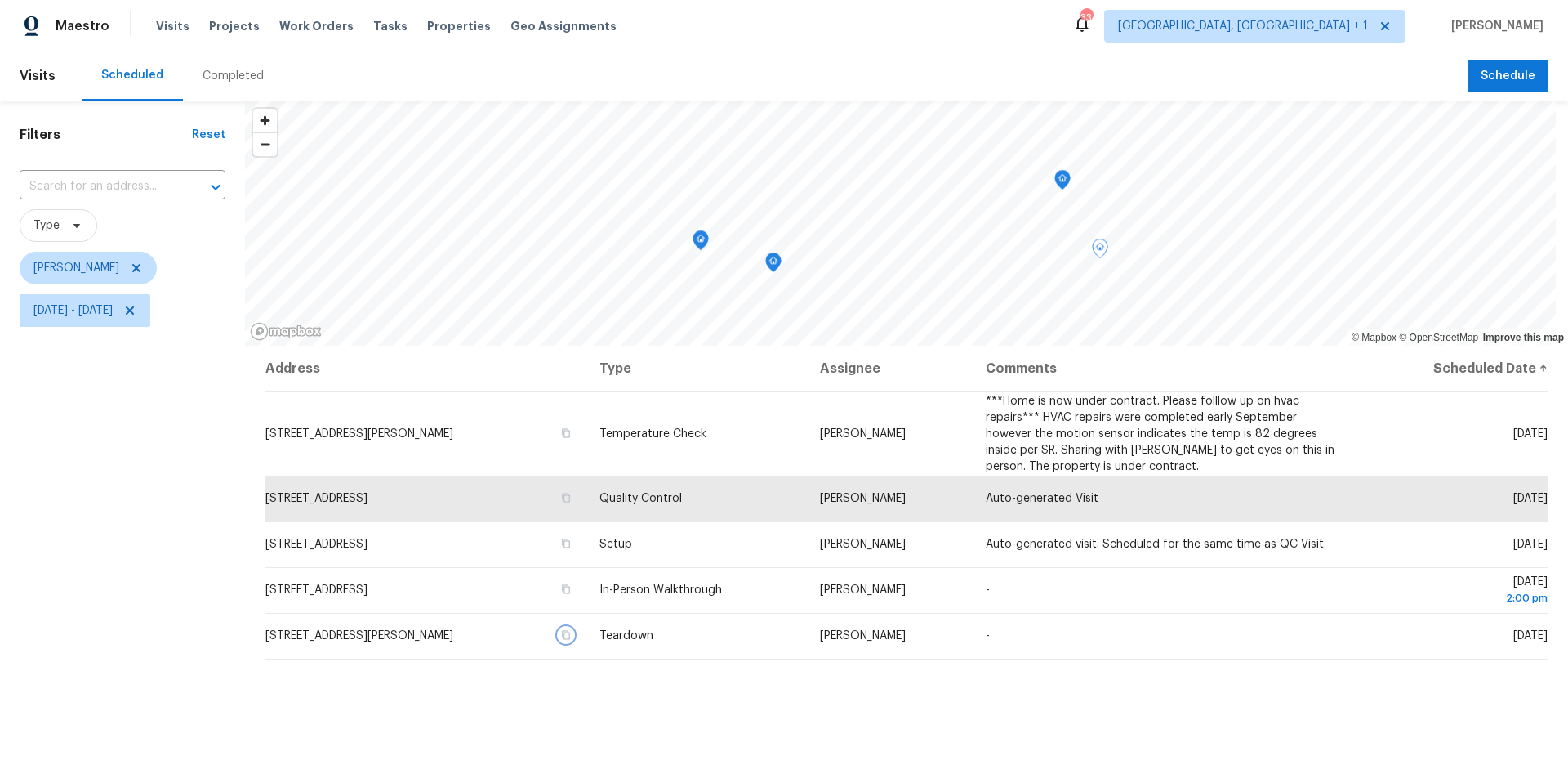
click at [1062, 179] on icon "Map marker" at bounding box center [1063, 179] width 2 height 3
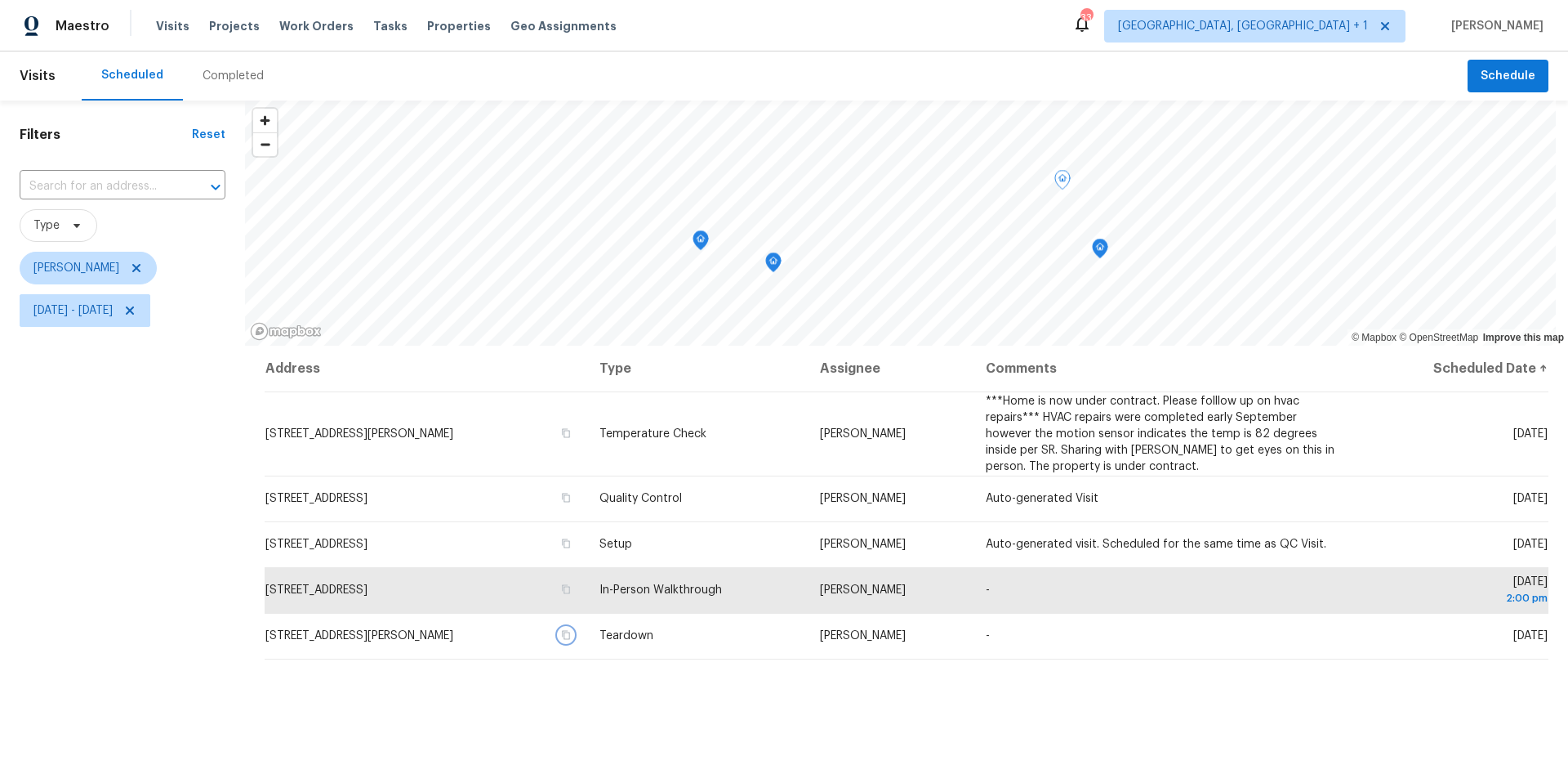
click at [1104, 248] on icon "Map marker" at bounding box center [1100, 248] width 15 height 18
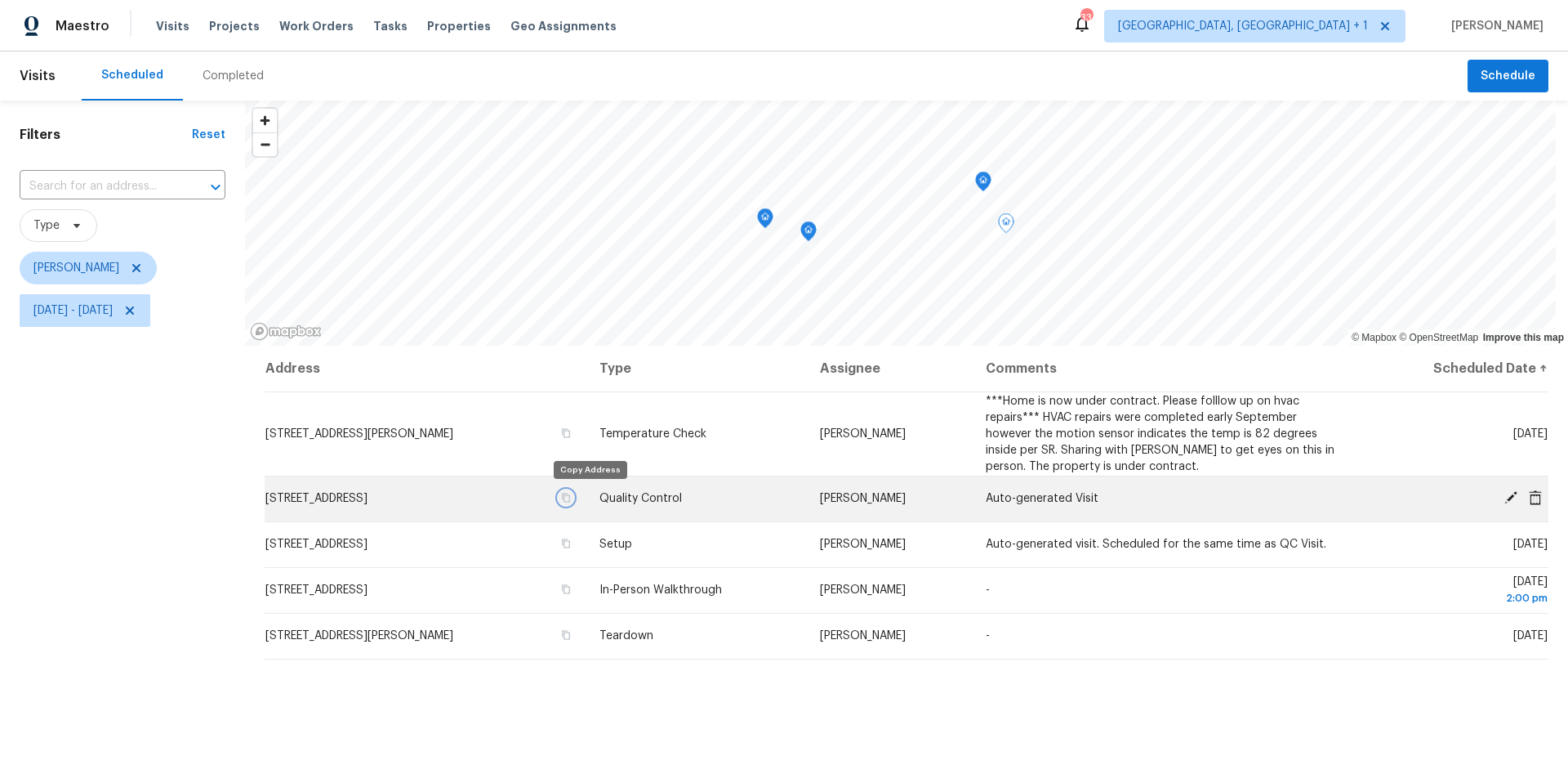
click at [570, 498] on icon "button" at bounding box center [565, 498] width 8 height 9
click at [988, 179] on icon "Map marker" at bounding box center [982, 181] width 15 height 18
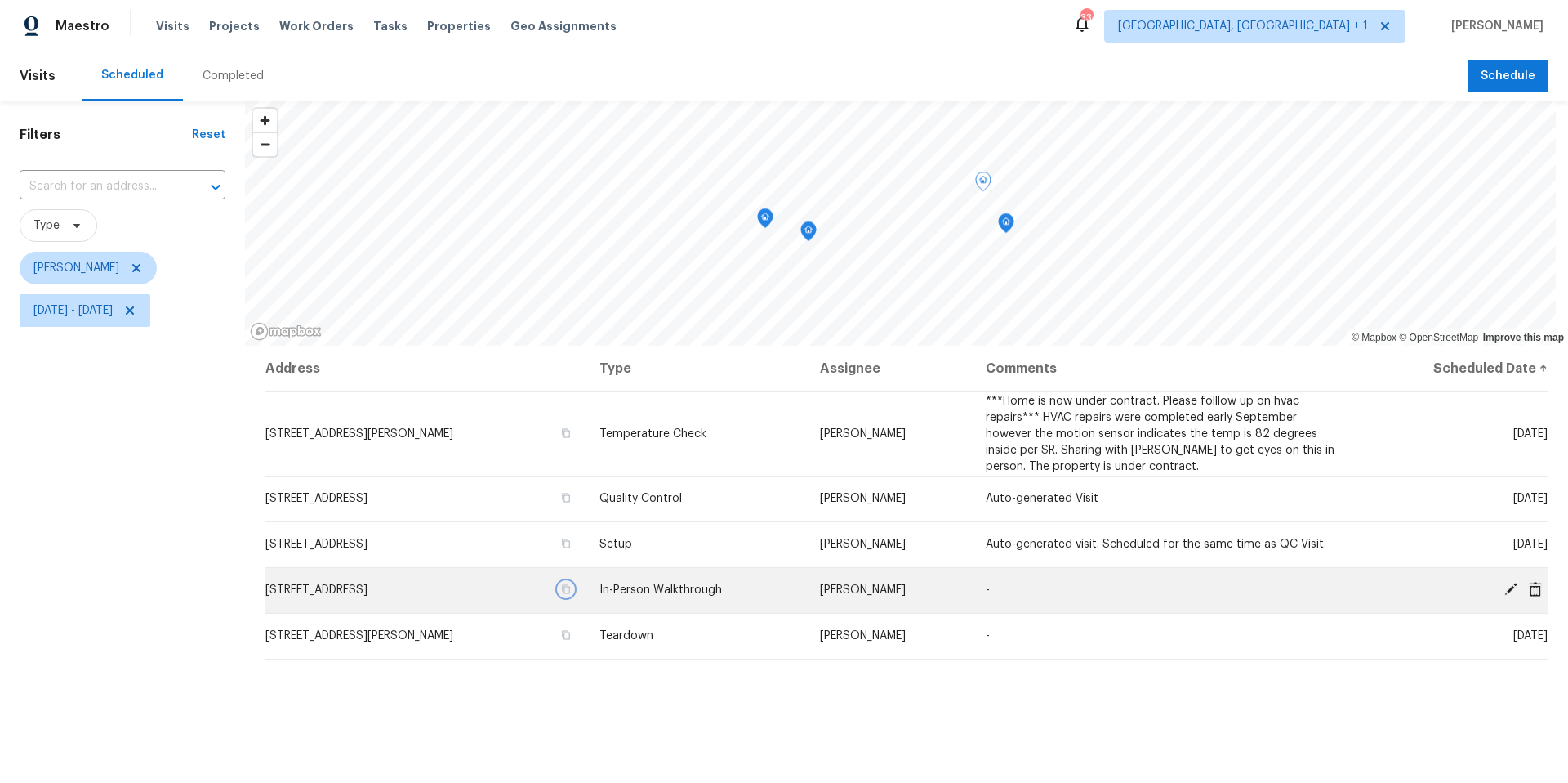
click at [571, 589] on icon "button" at bounding box center [565, 589] width 10 height 10
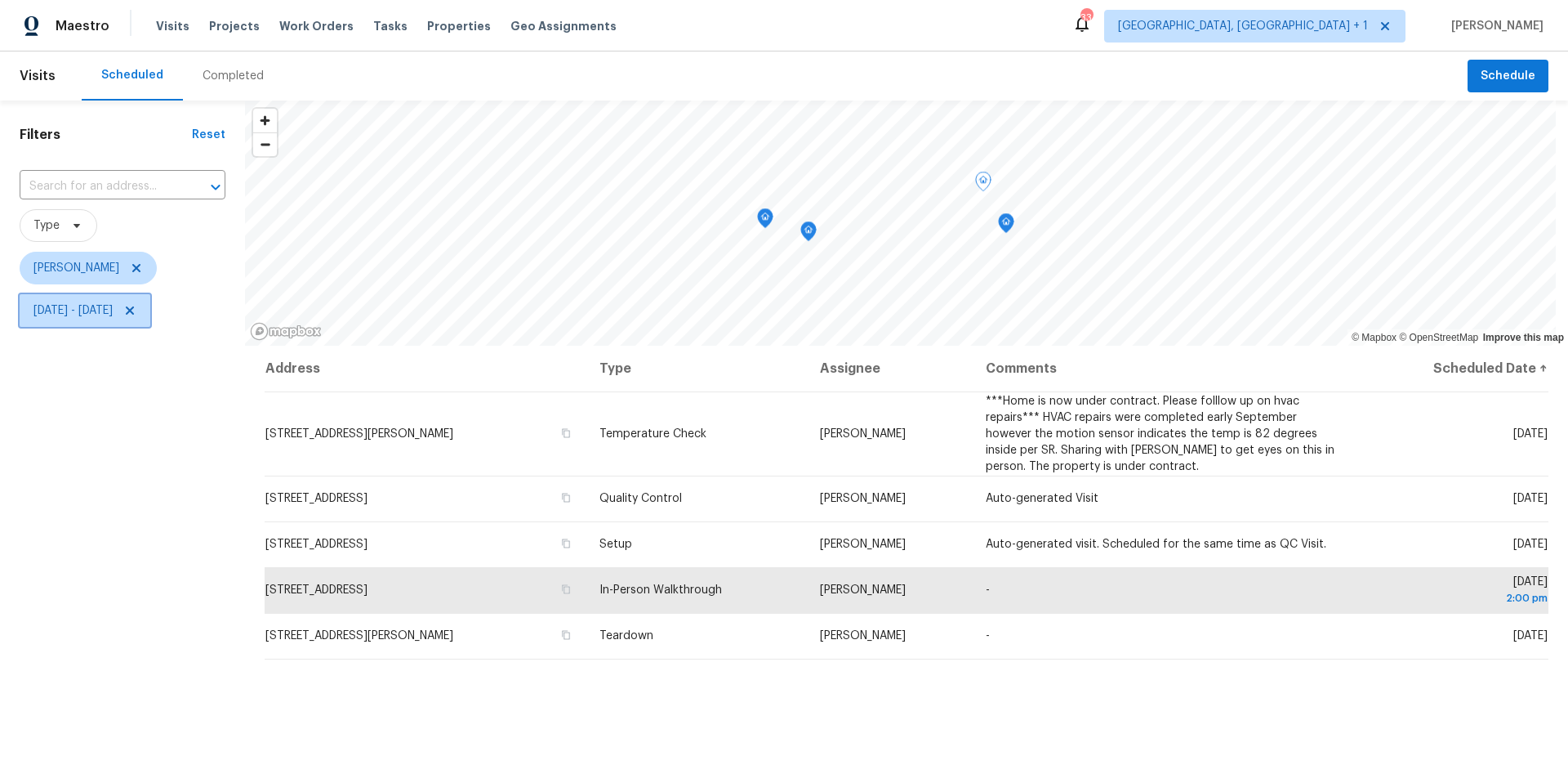
click at [112, 312] on span "[DATE] - [DATE]" at bounding box center [74, 310] width 80 height 16
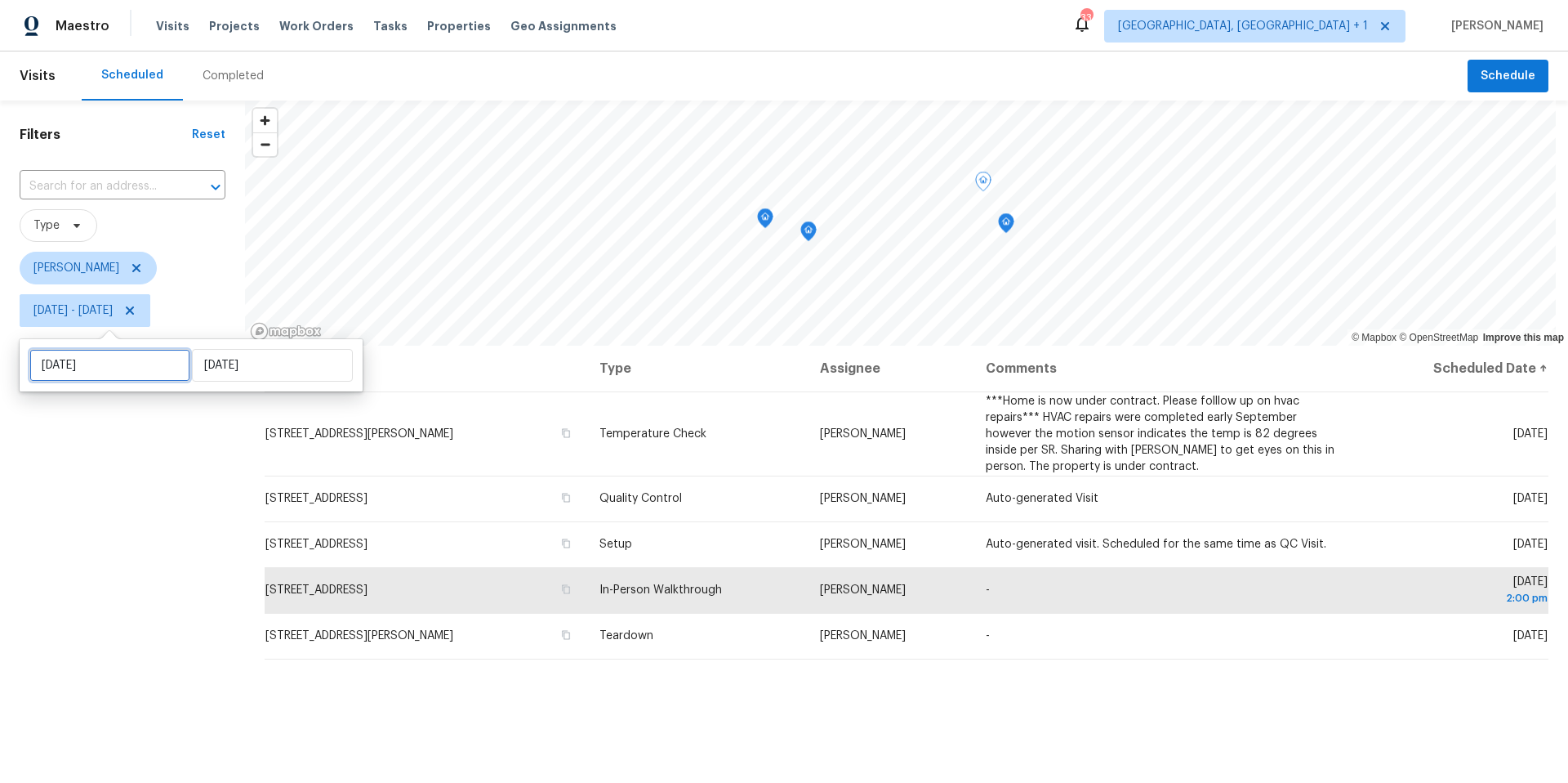
select select "9"
select select "2025"
select select "10"
select select "2025"
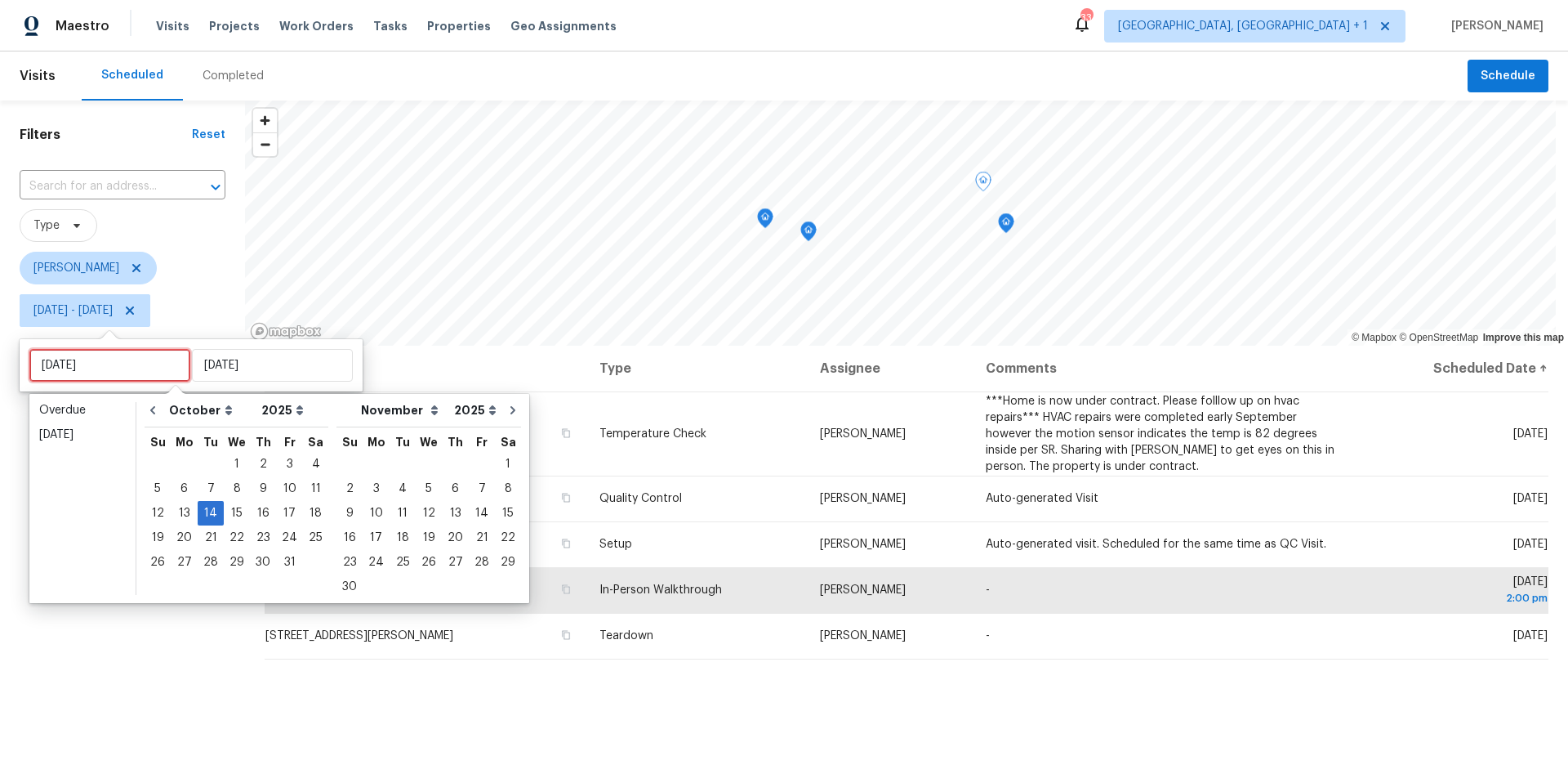
click at [134, 365] on input "[DATE]" at bounding box center [110, 366] width 161 height 33
type input "[DATE]"
click at [233, 513] on div "15" at bounding box center [237, 513] width 26 height 23
type input "[DATE]"
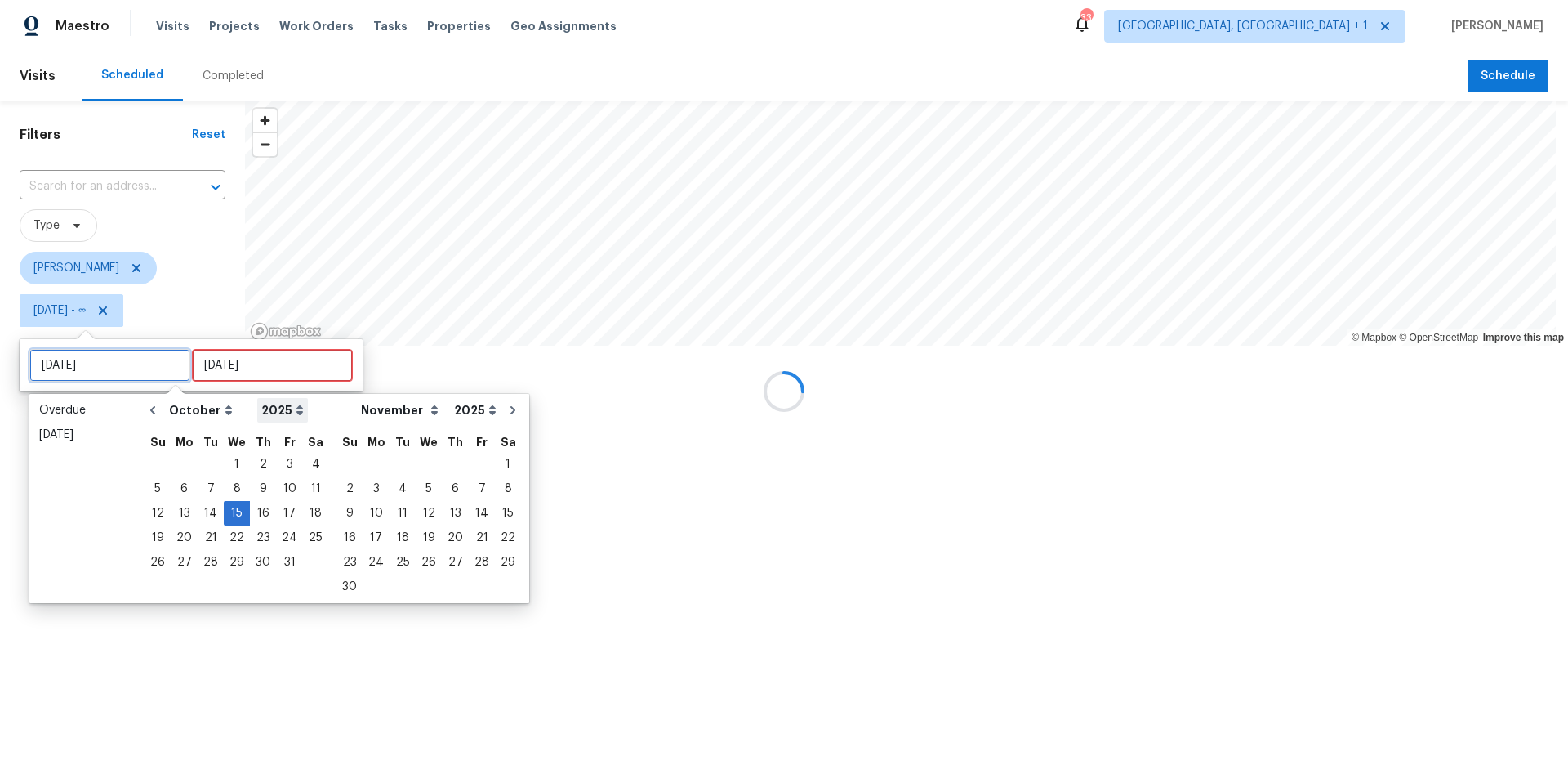
type input "[DATE]"
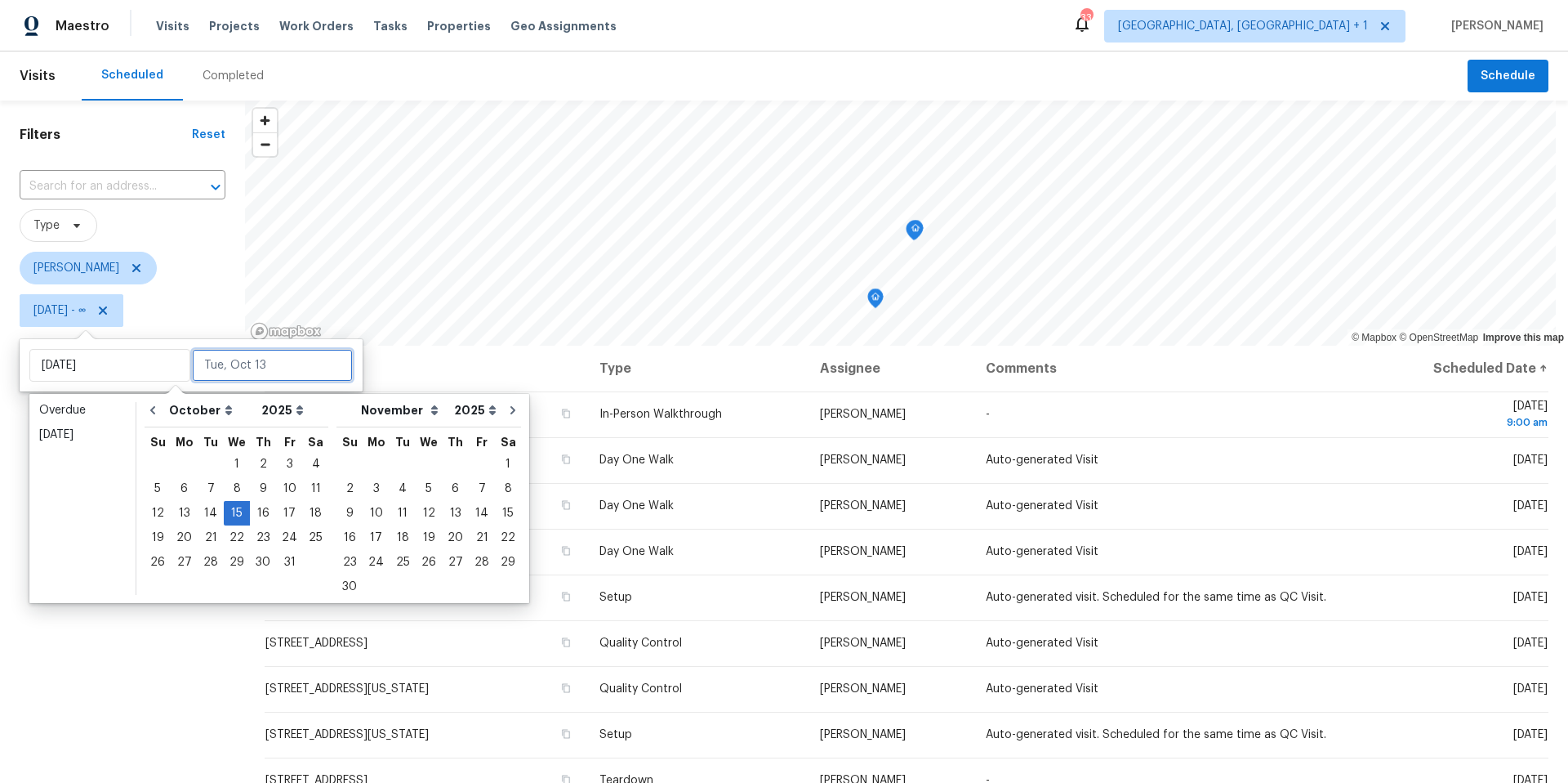
click at [244, 369] on input "text" at bounding box center [272, 366] width 161 height 33
type input "[DATE]"
click at [285, 514] on div "17" at bounding box center [290, 513] width 27 height 23
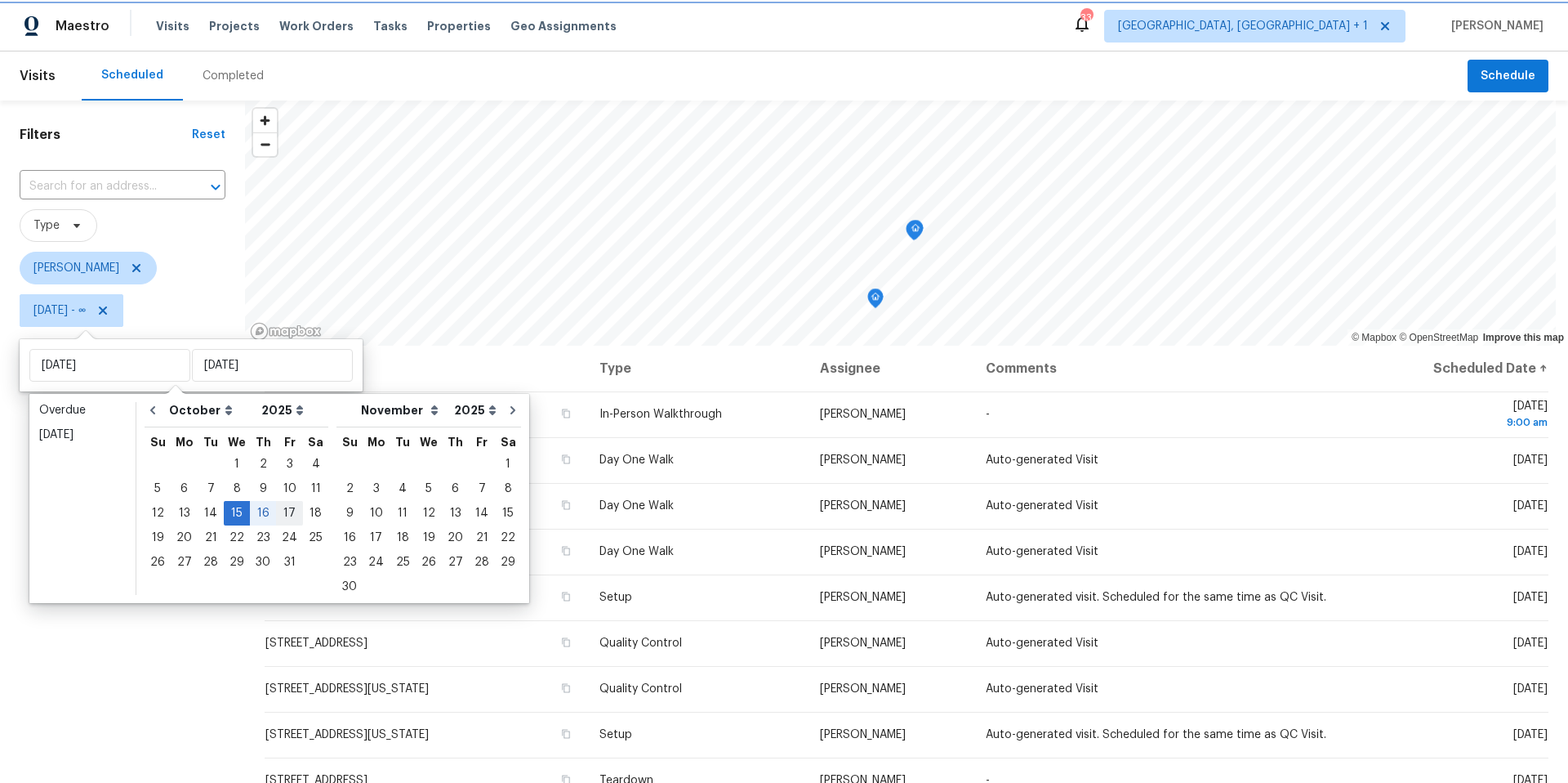
type input "[DATE]"
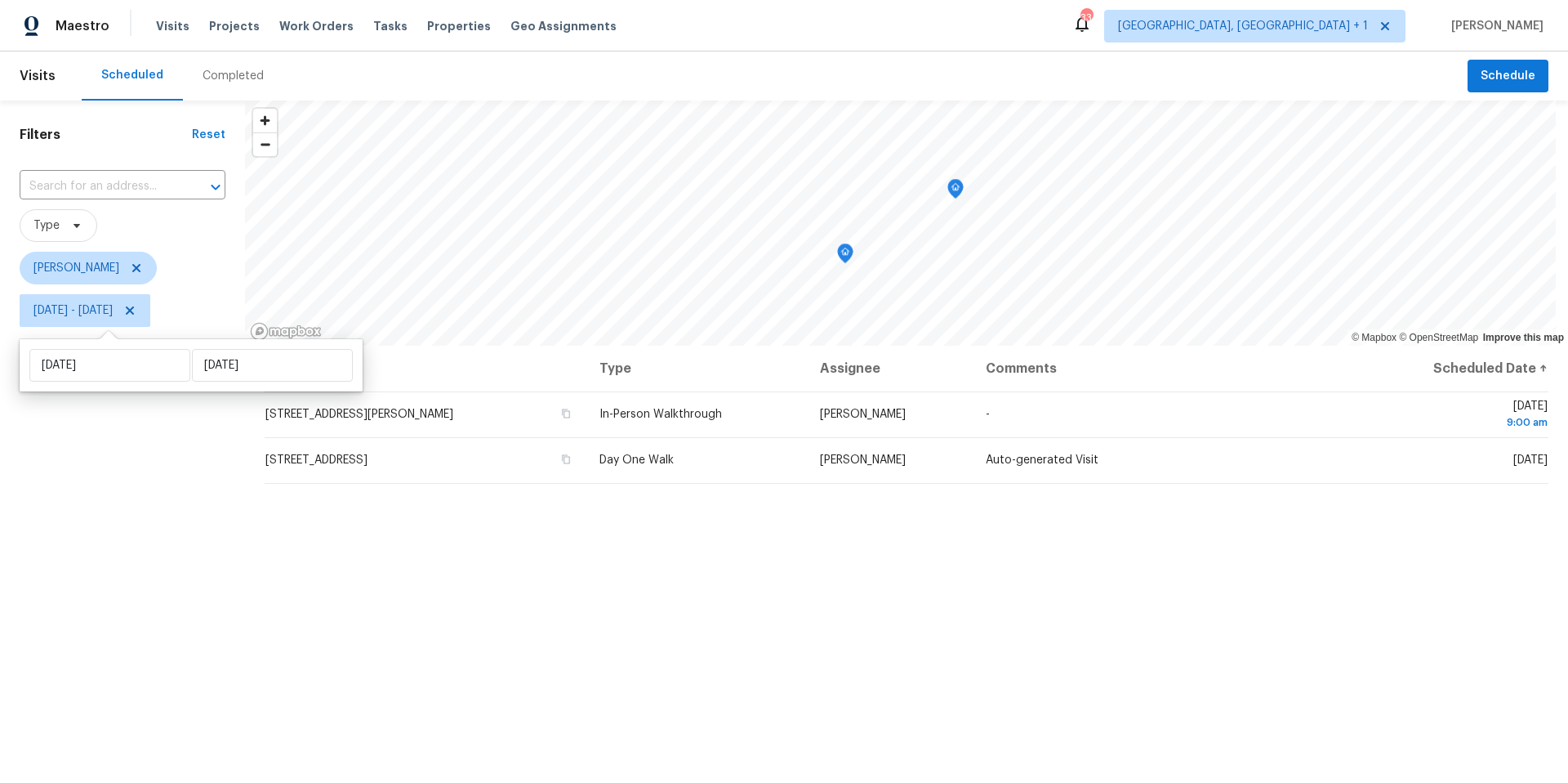
click at [111, 578] on div "Filters Reset ​ Type [PERSON_NAME] [DATE] - [DATE]" at bounding box center [122, 537] width 245 height 871
